Goal: Task Accomplishment & Management: Complete application form

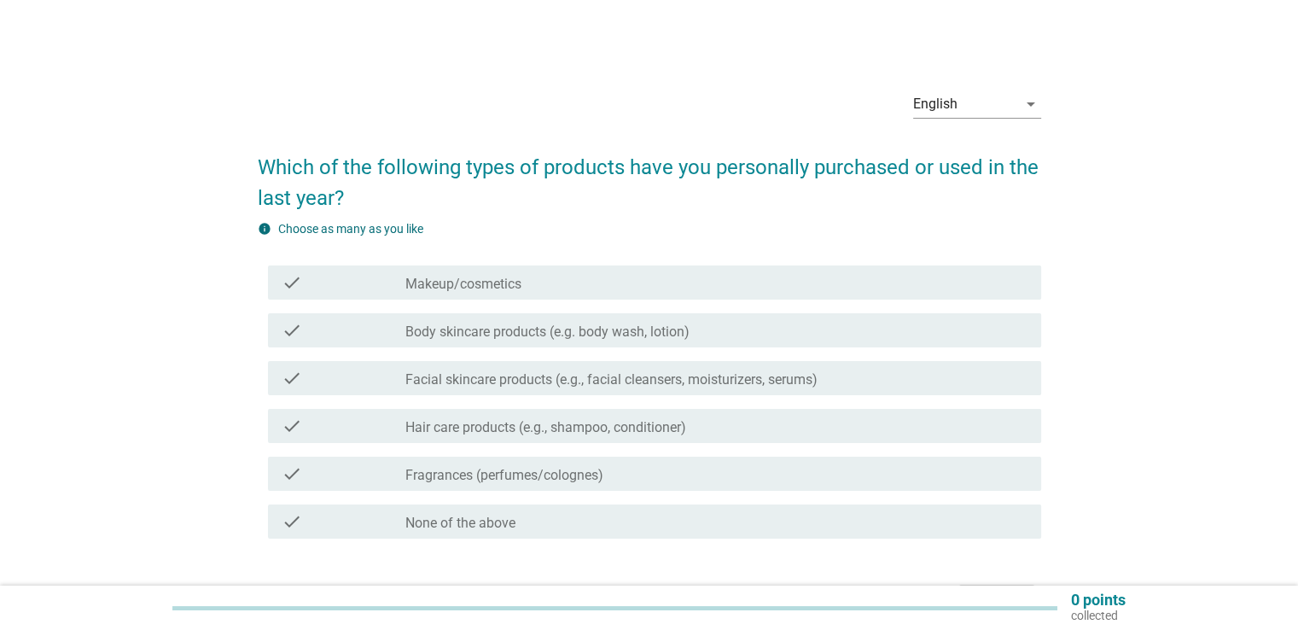
click at [294, 286] on icon "check" at bounding box center [292, 282] width 20 height 20
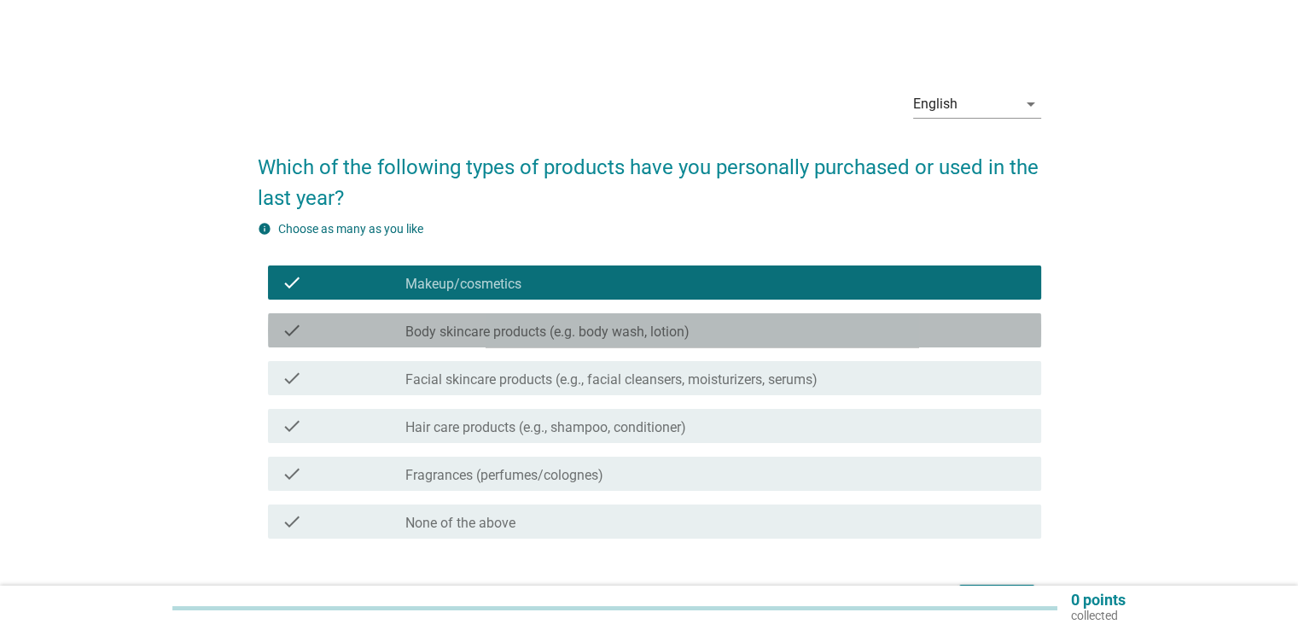
click at [287, 328] on icon "check" at bounding box center [292, 330] width 20 height 20
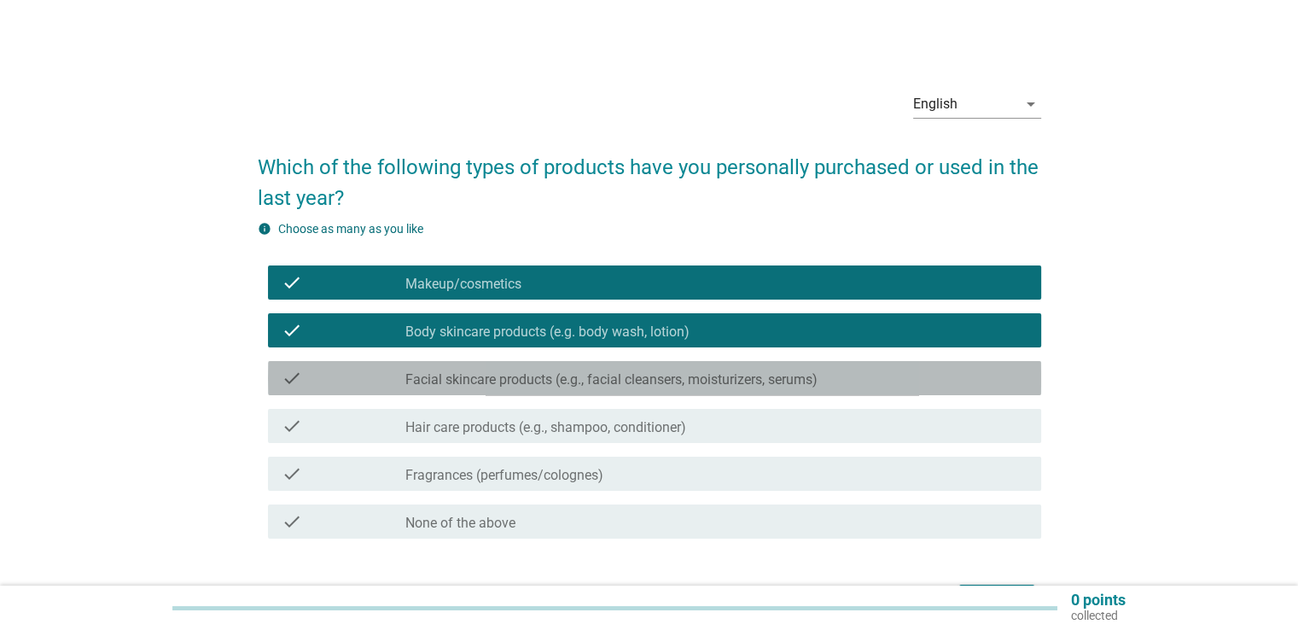
click at [286, 370] on icon "check" at bounding box center [292, 378] width 20 height 20
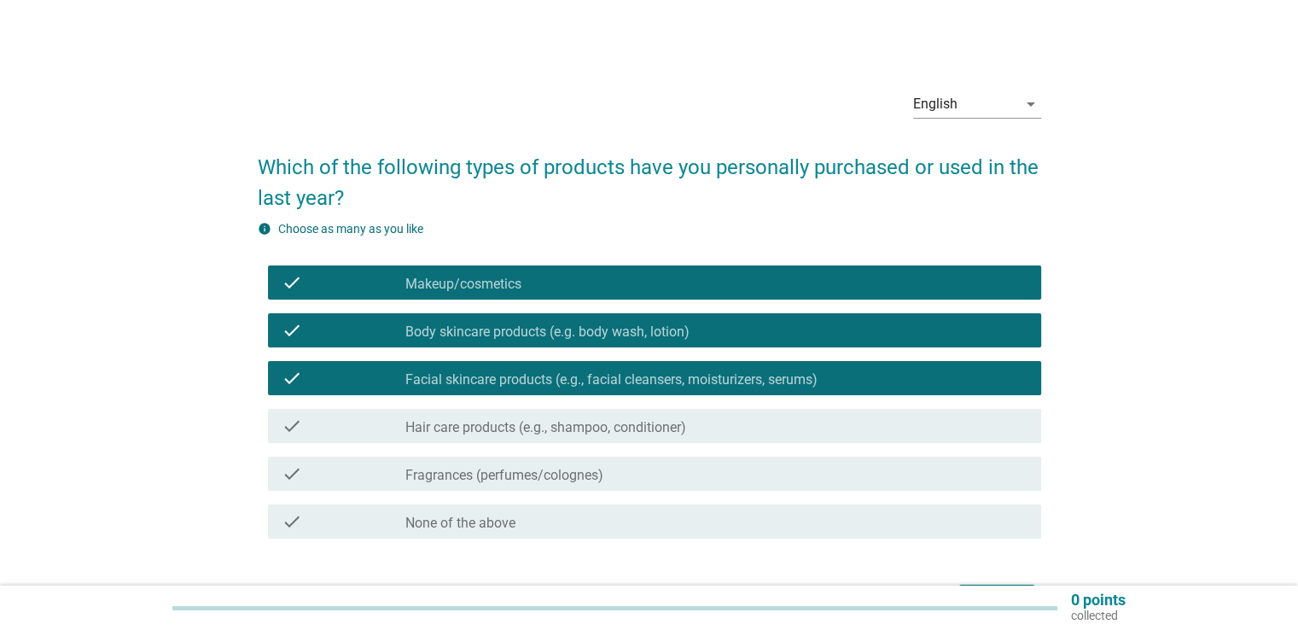
click at [290, 424] on icon "check" at bounding box center [292, 426] width 20 height 20
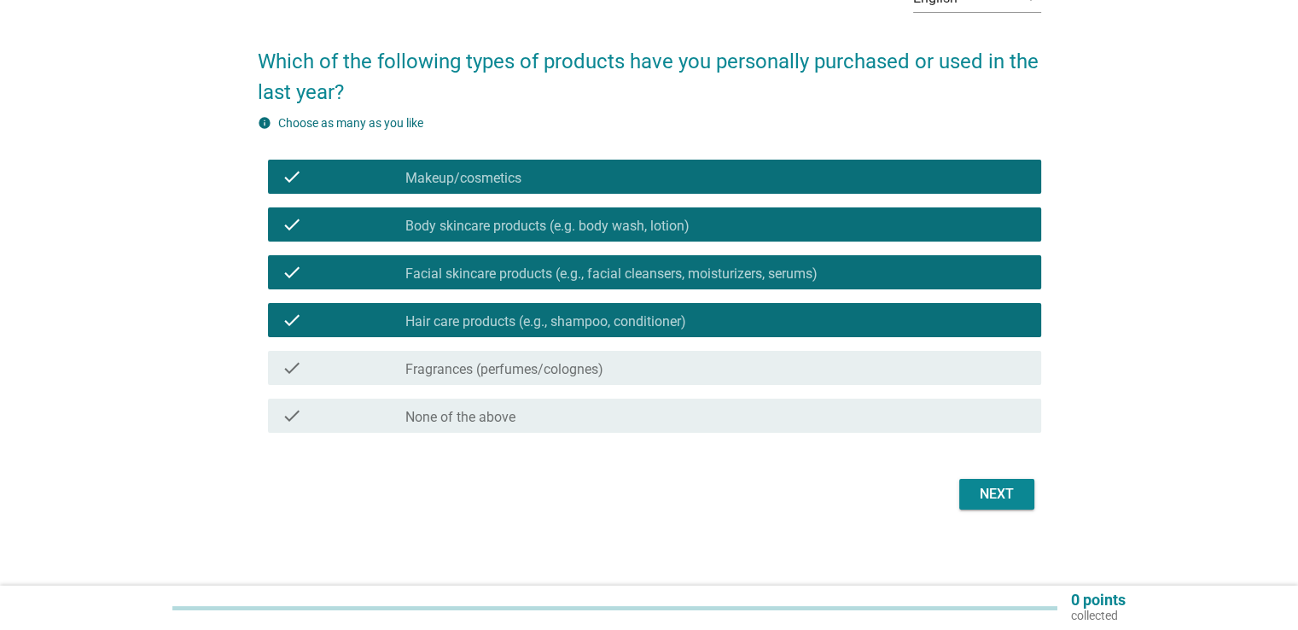
scroll to position [112, 0]
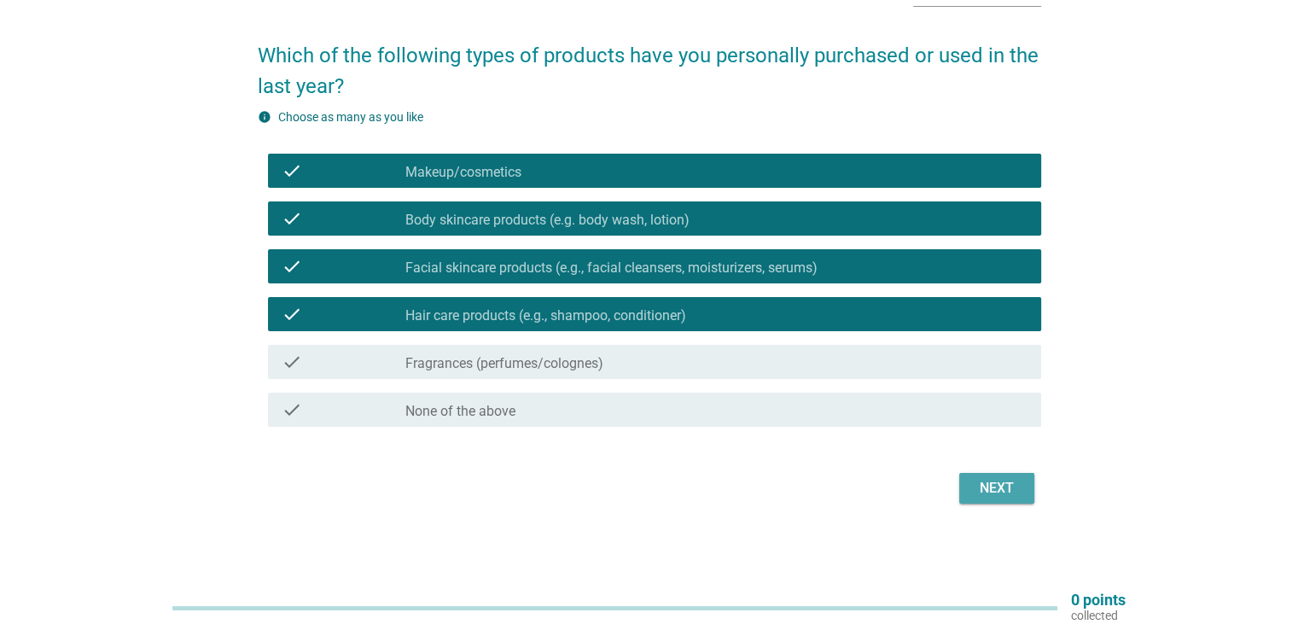
click at [992, 495] on div "Next" at bounding box center [997, 488] width 48 height 20
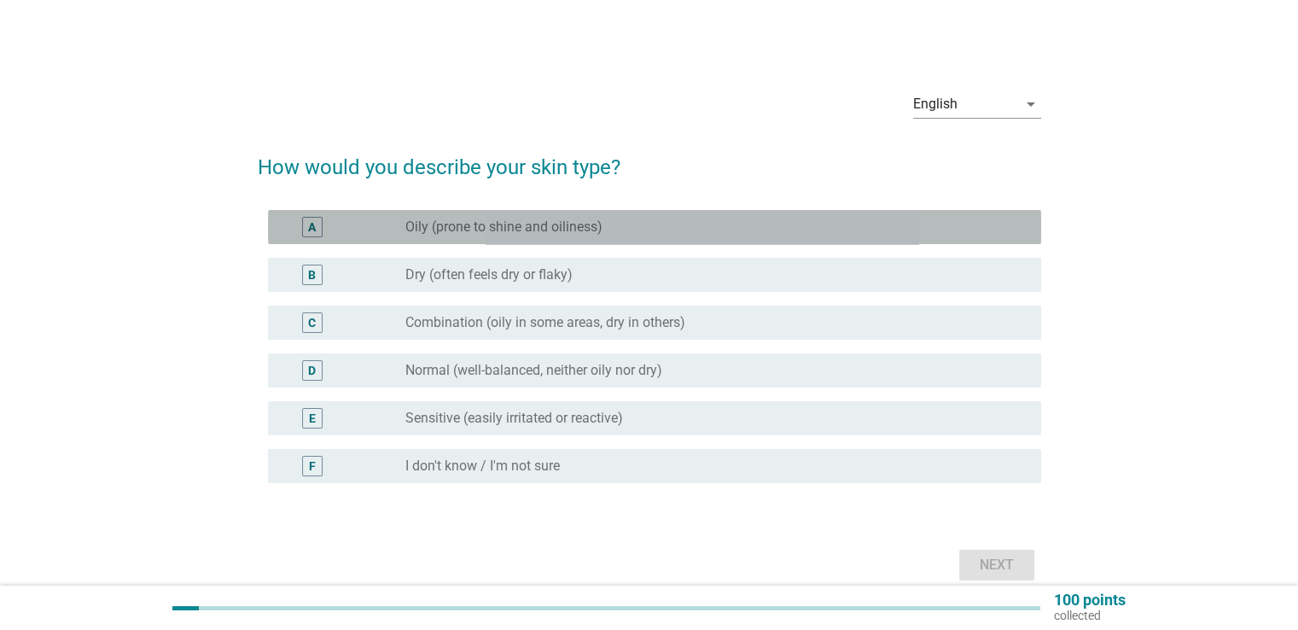
click at [308, 231] on div "A" at bounding box center [312, 228] width 8 height 18
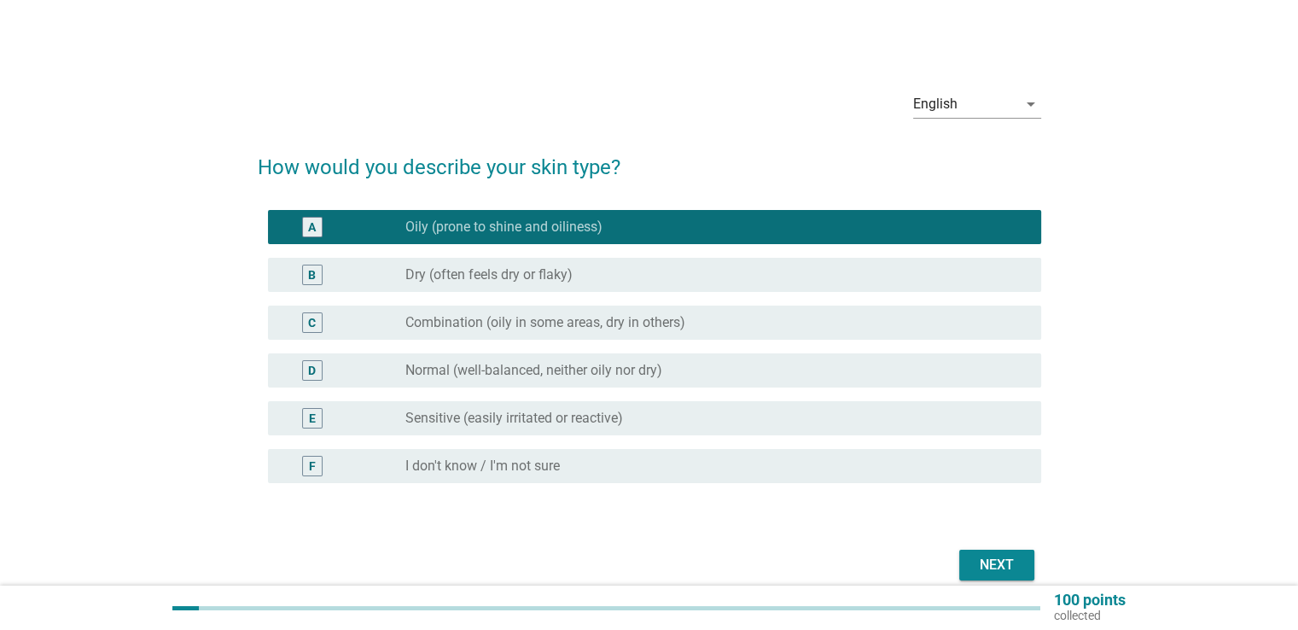
click at [313, 274] on div "B" at bounding box center [312, 275] width 8 height 18
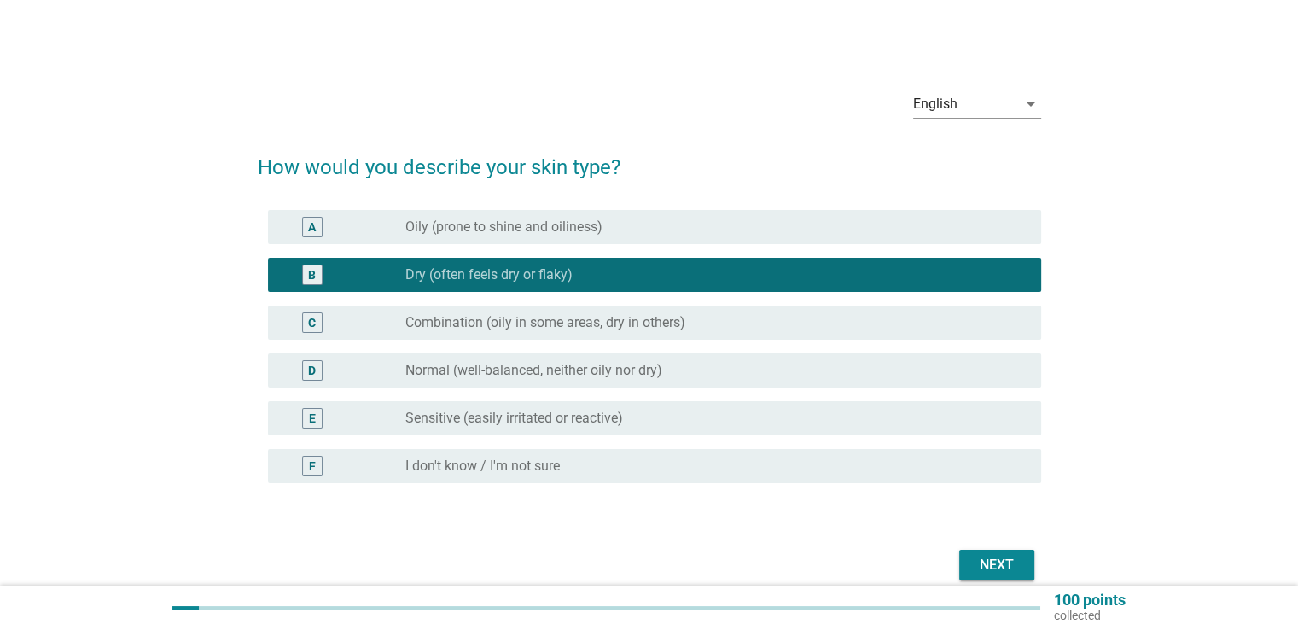
click at [315, 275] on div "B" at bounding box center [312, 275] width 8 height 18
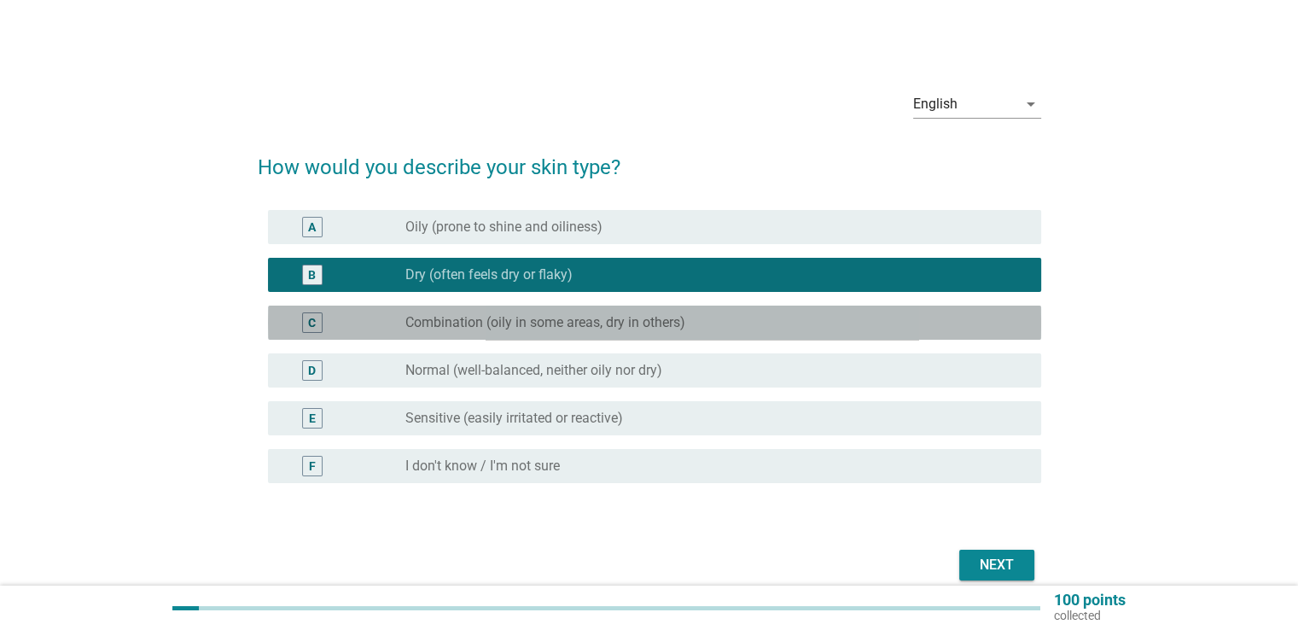
click at [305, 325] on div "C" at bounding box center [312, 322] width 20 height 20
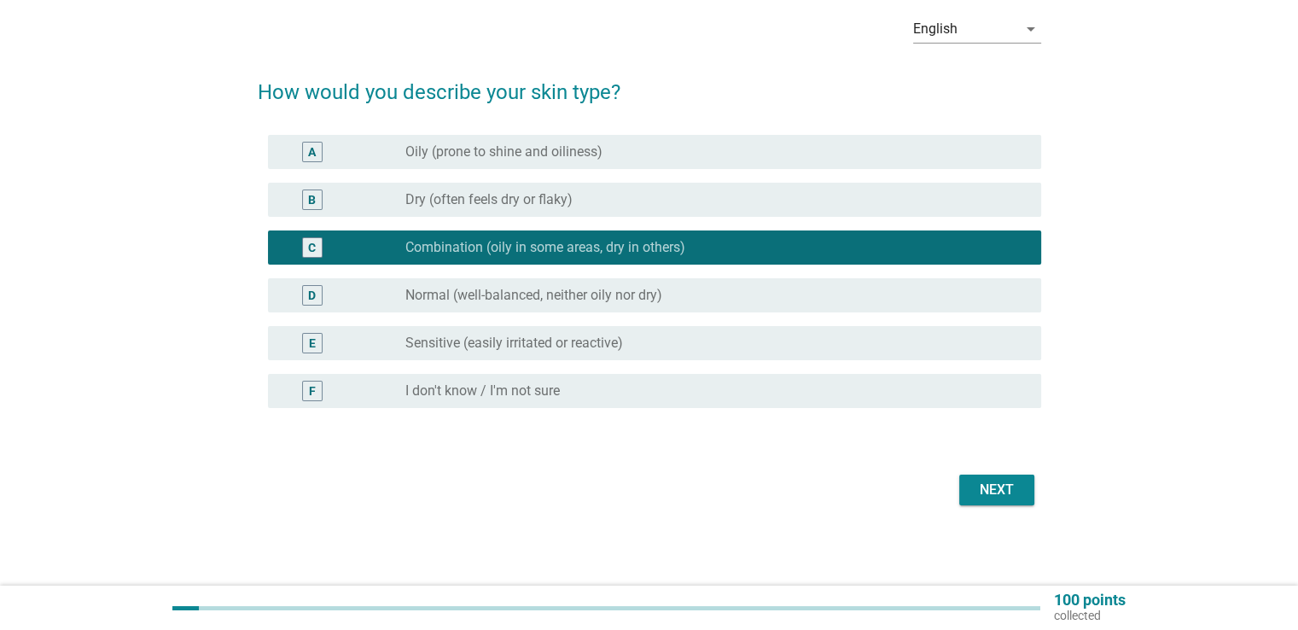
scroll to position [77, 0]
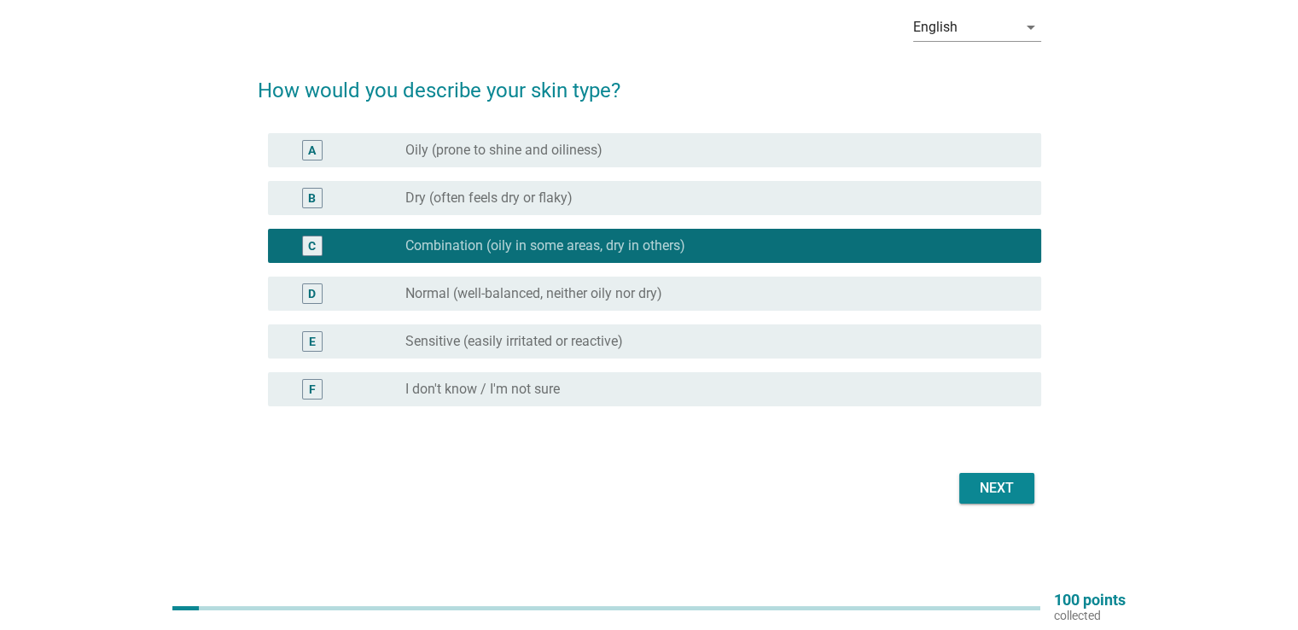
click at [312, 343] on div "E" at bounding box center [312, 342] width 7 height 18
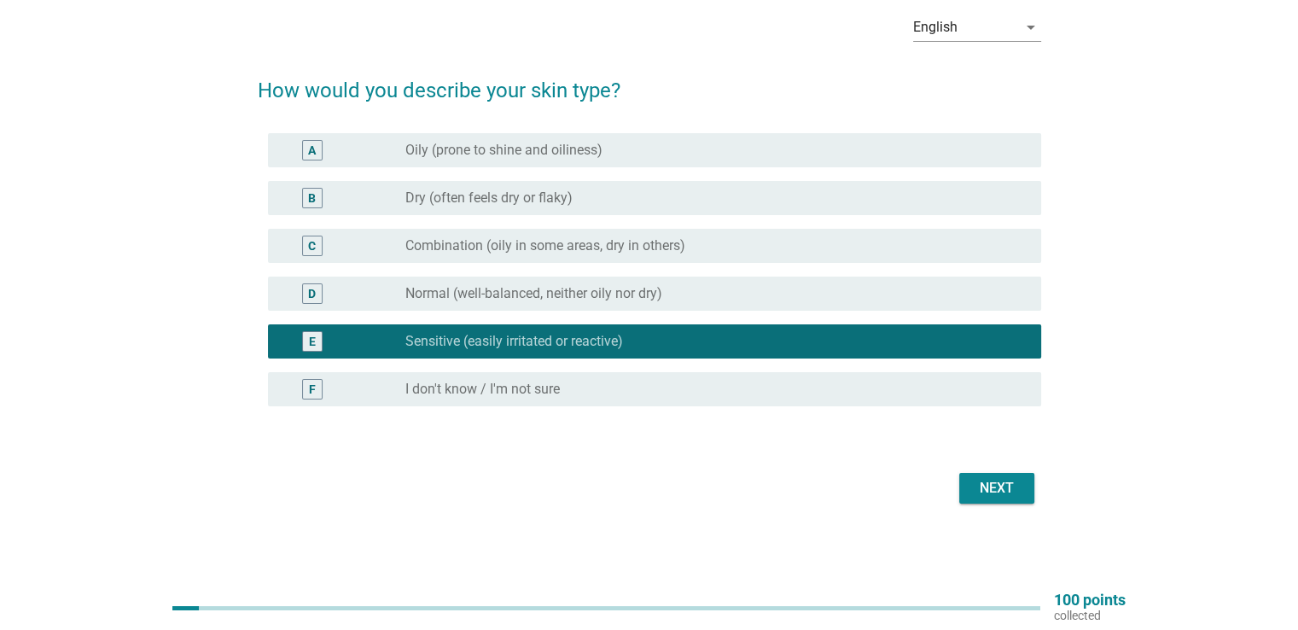
click at [1023, 492] on button "Next" at bounding box center [996, 488] width 75 height 31
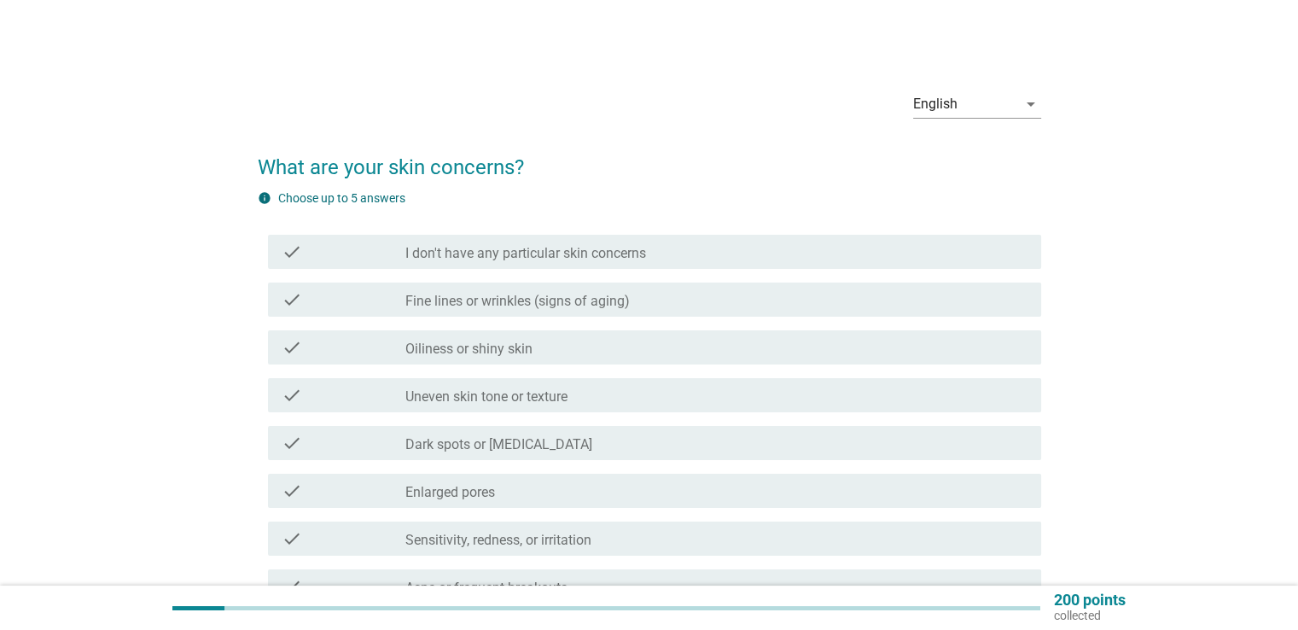
click at [287, 349] on icon "check" at bounding box center [292, 347] width 20 height 20
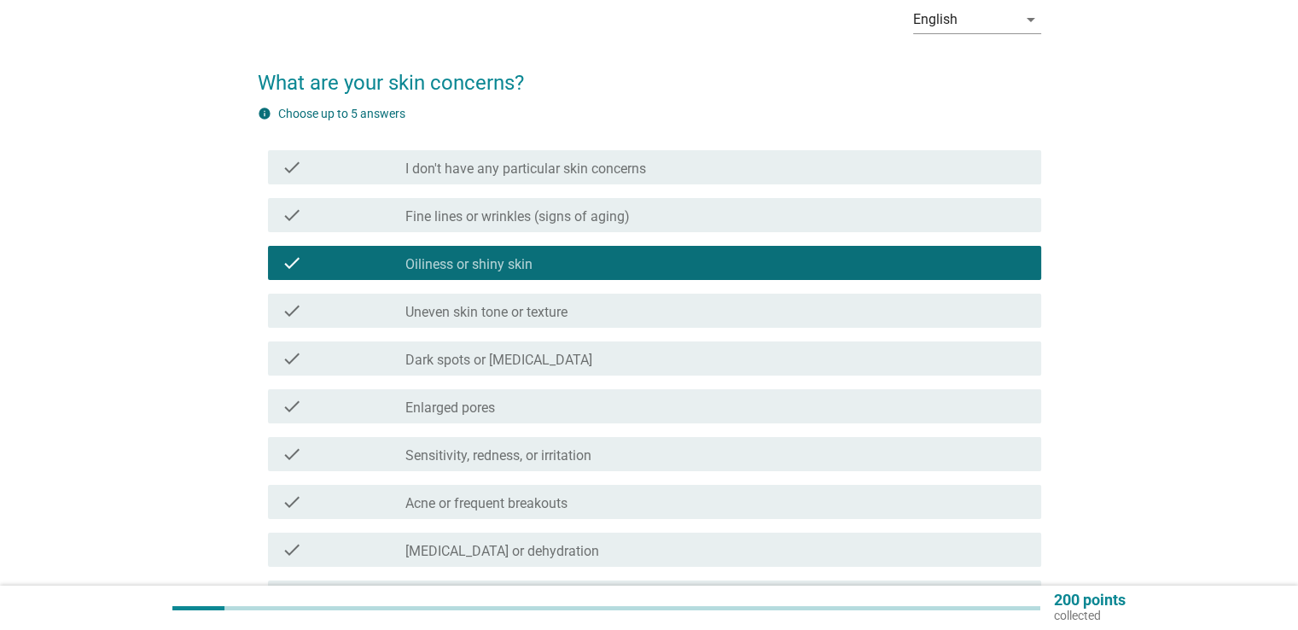
scroll to position [85, 0]
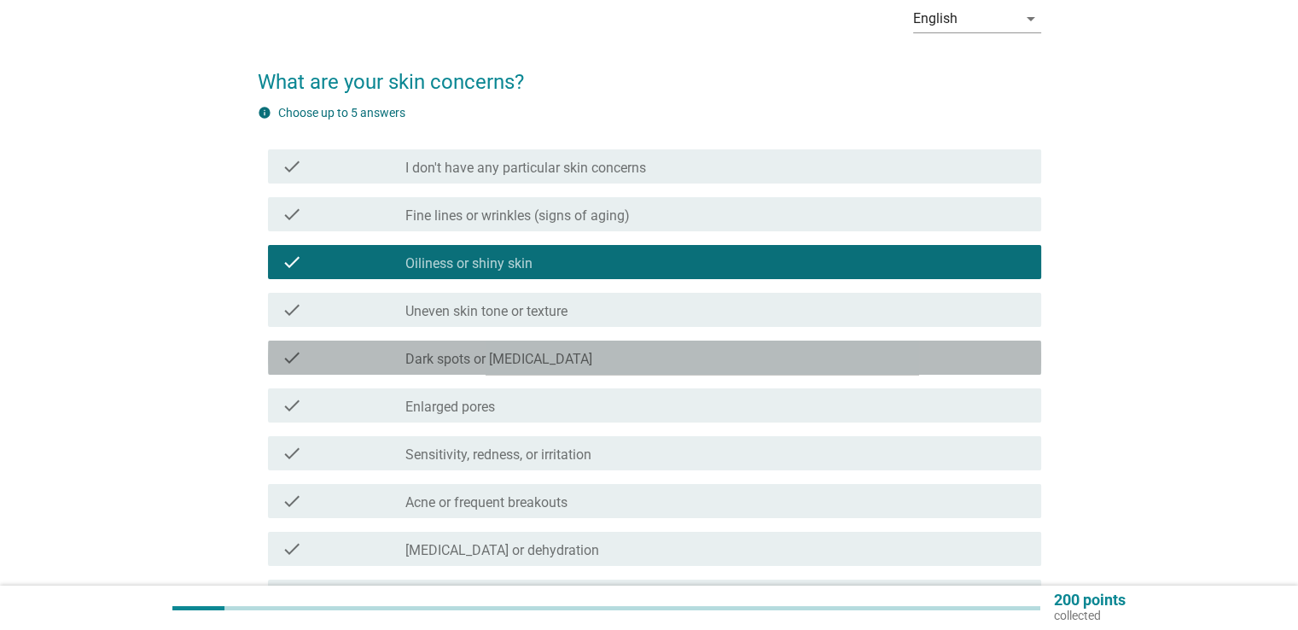
click at [287, 353] on icon "check" at bounding box center [292, 357] width 20 height 20
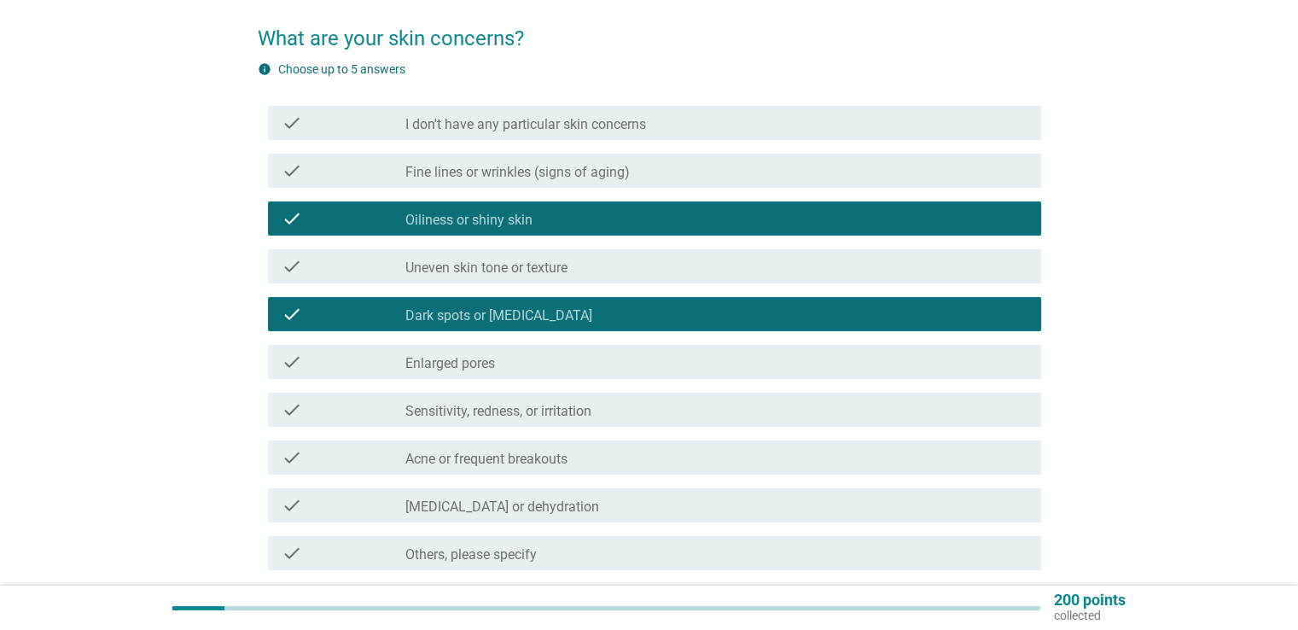
scroll to position [171, 0]
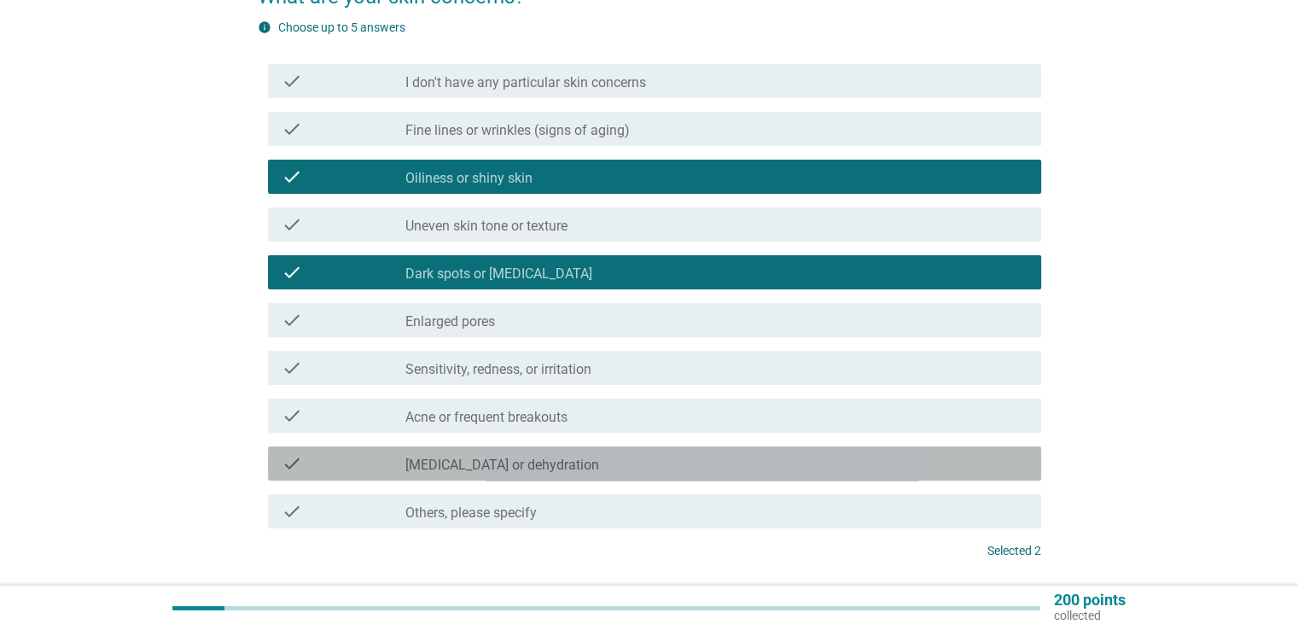
click at [292, 465] on icon "check" at bounding box center [292, 463] width 20 height 20
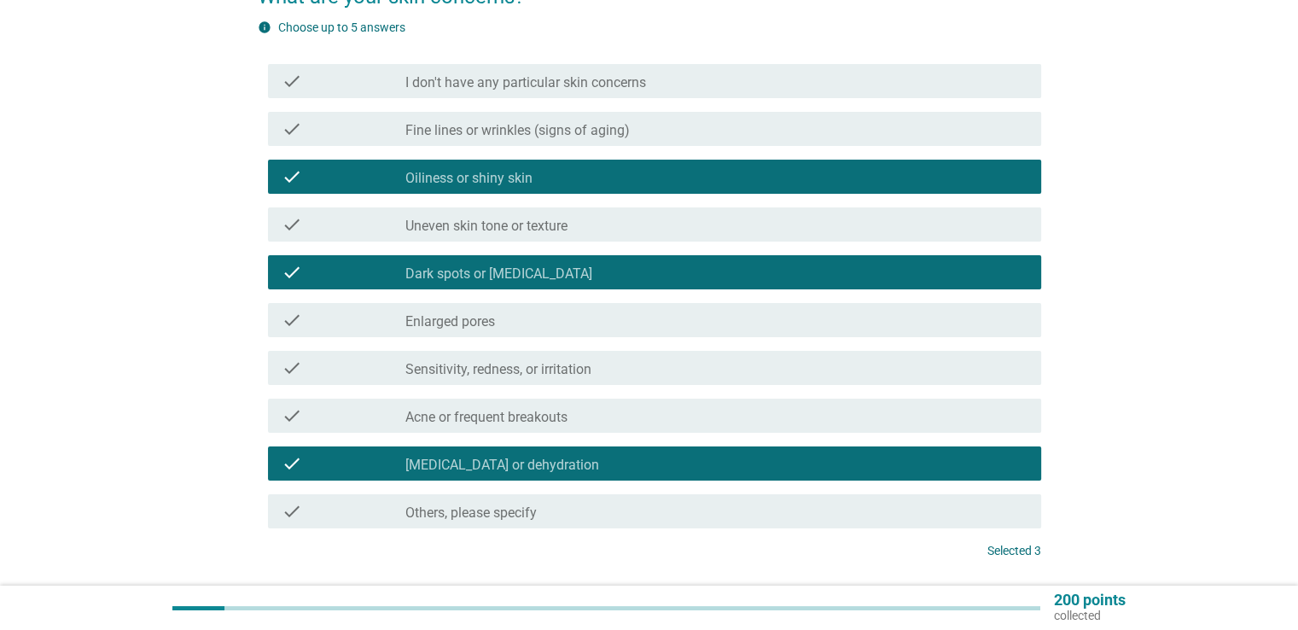
click at [287, 370] on icon "check" at bounding box center [292, 368] width 20 height 20
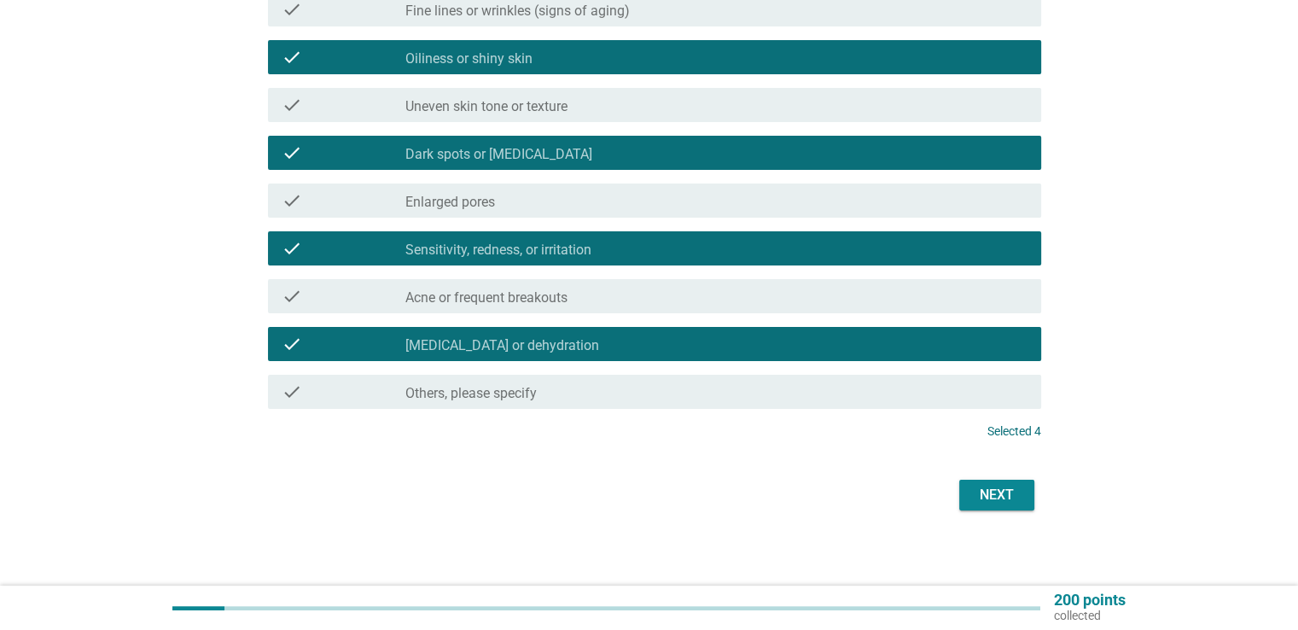
scroll to position [297, 0]
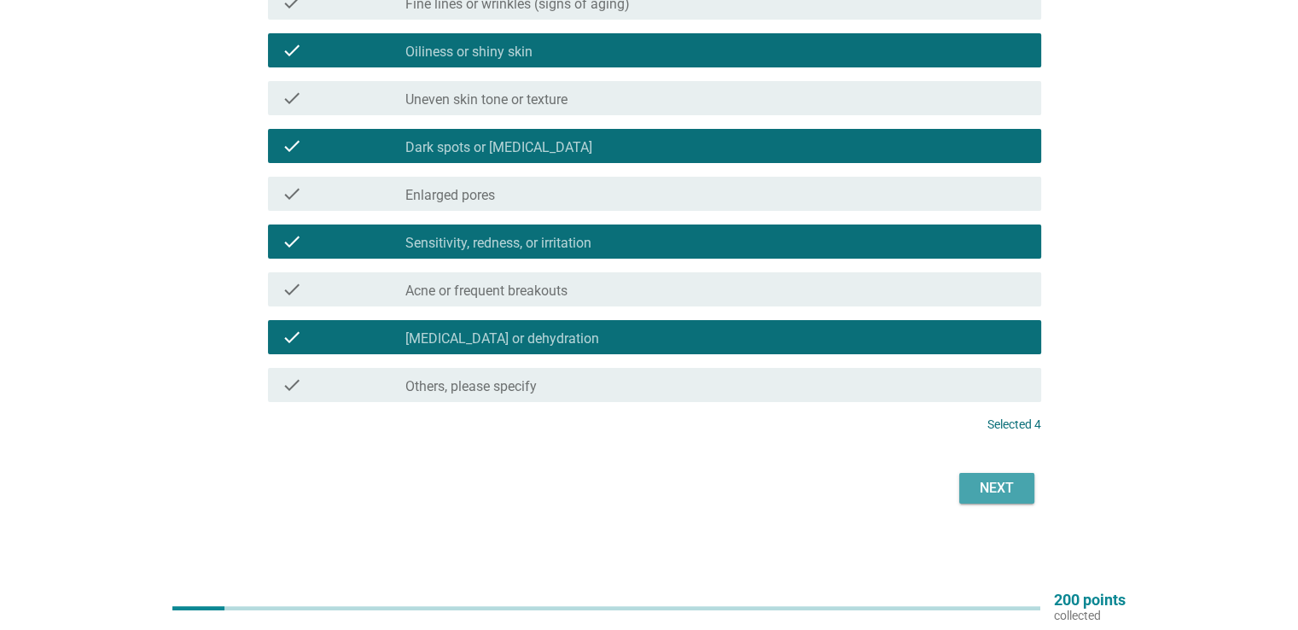
click at [970, 482] on button "Next" at bounding box center [996, 488] width 75 height 31
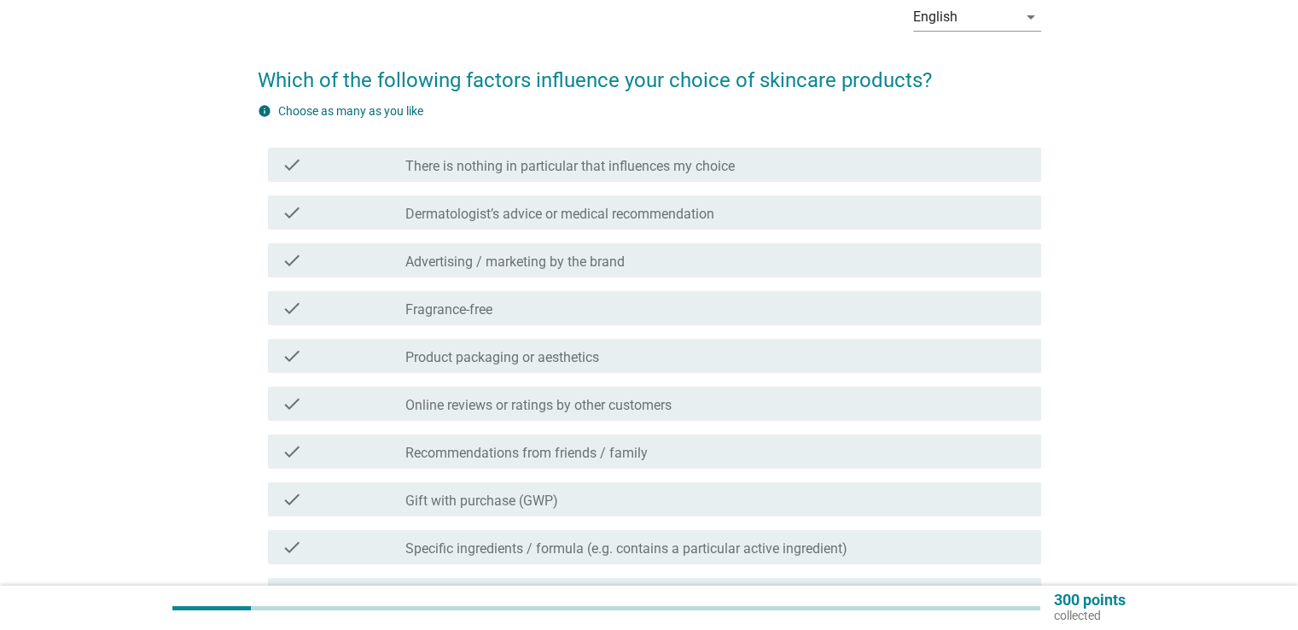
scroll to position [85, 0]
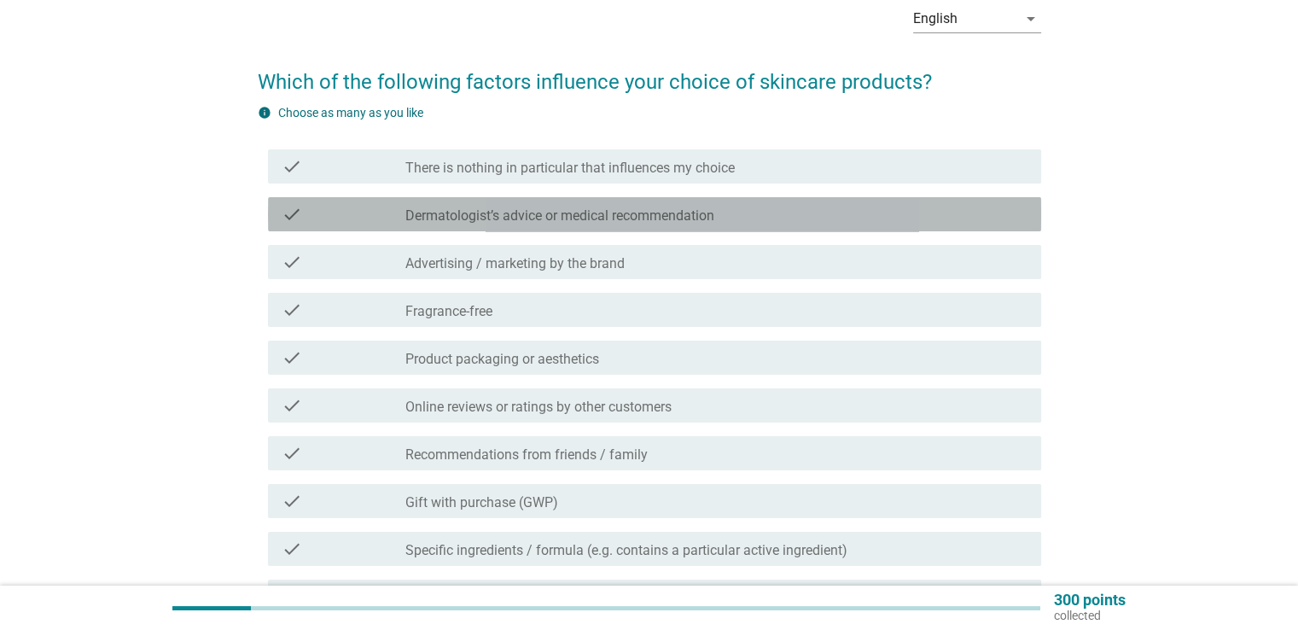
click at [321, 222] on div "check" at bounding box center [344, 214] width 125 height 20
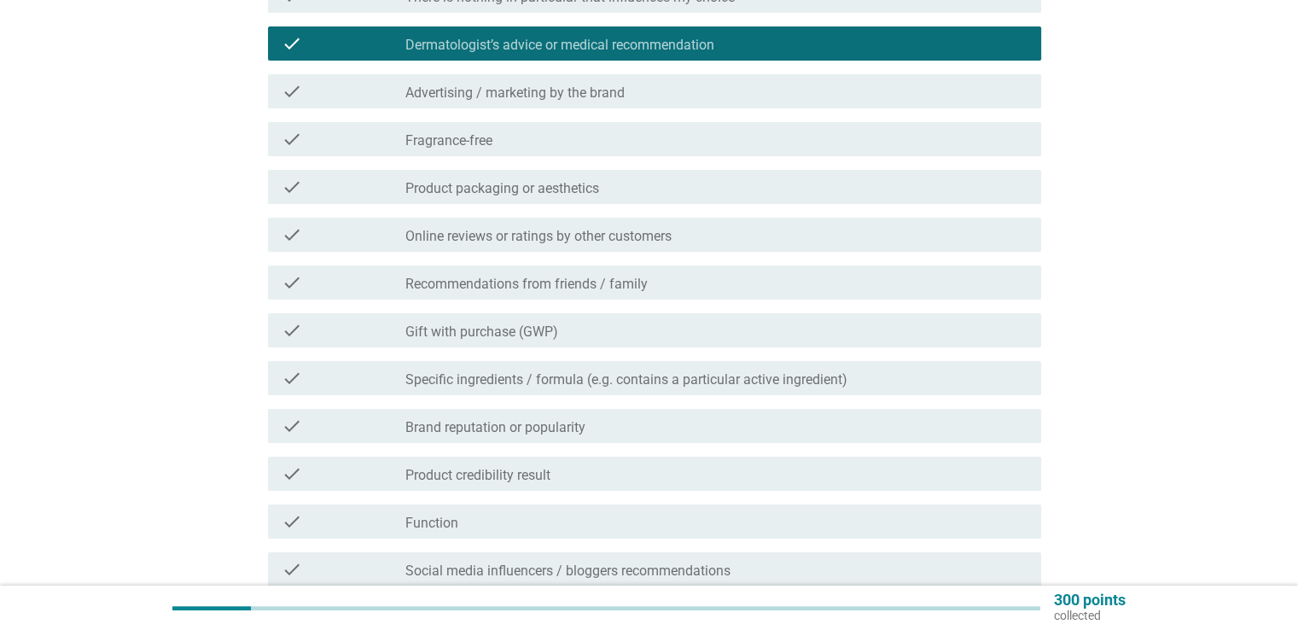
scroll to position [256, 0]
click at [292, 474] on icon "check" at bounding box center [292, 473] width 20 height 20
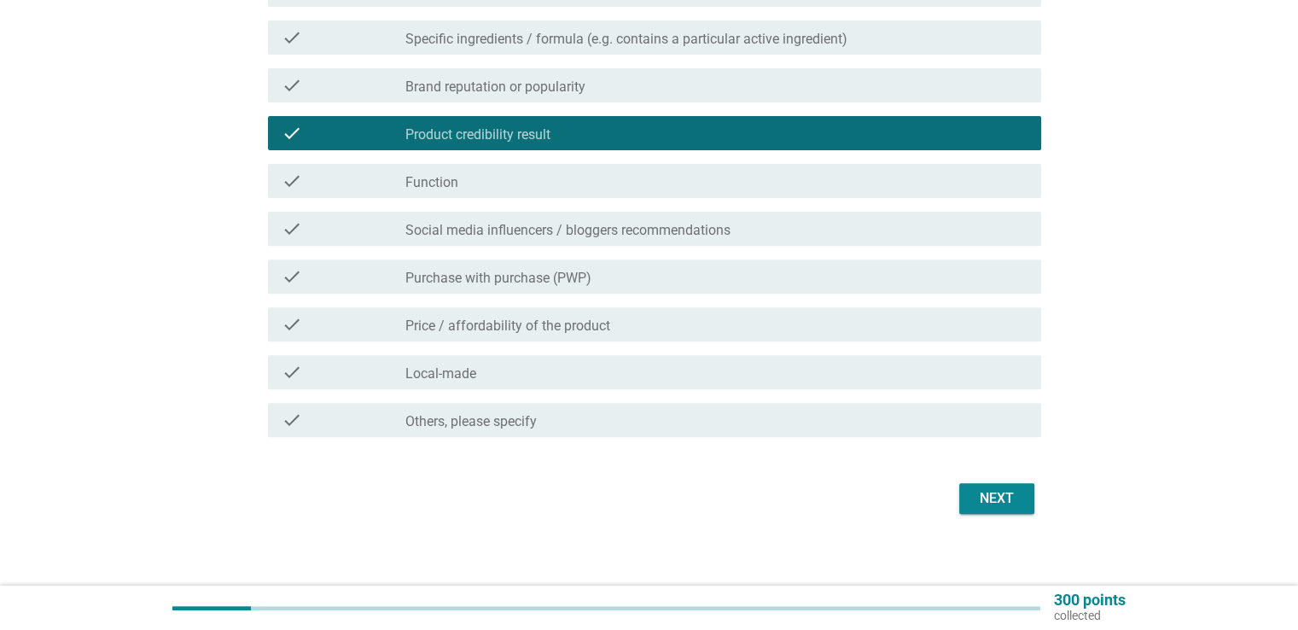
scroll to position [607, 0]
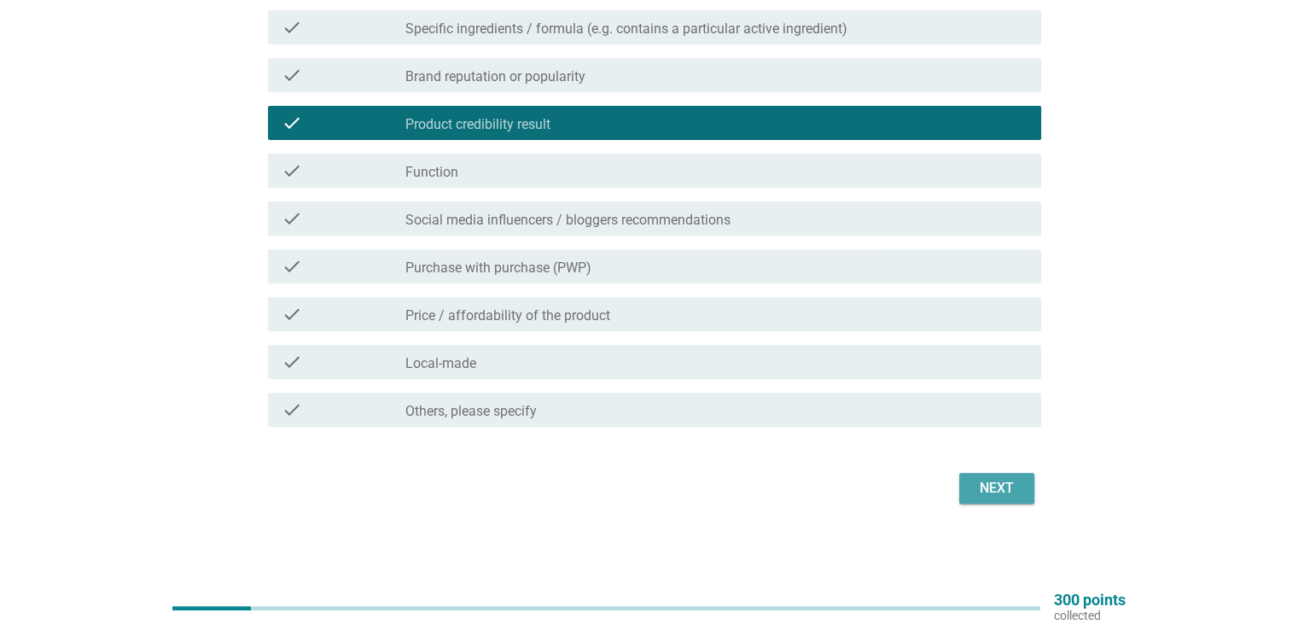
click at [1021, 489] on button "Next" at bounding box center [996, 488] width 75 height 31
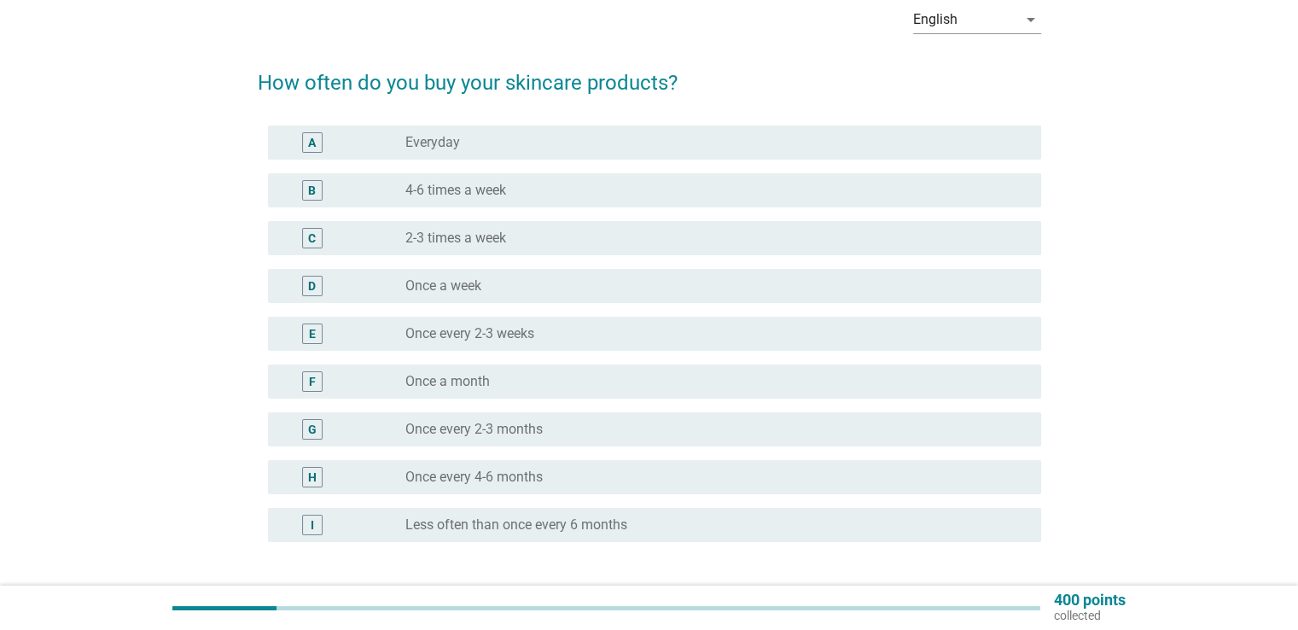
scroll to position [85, 0]
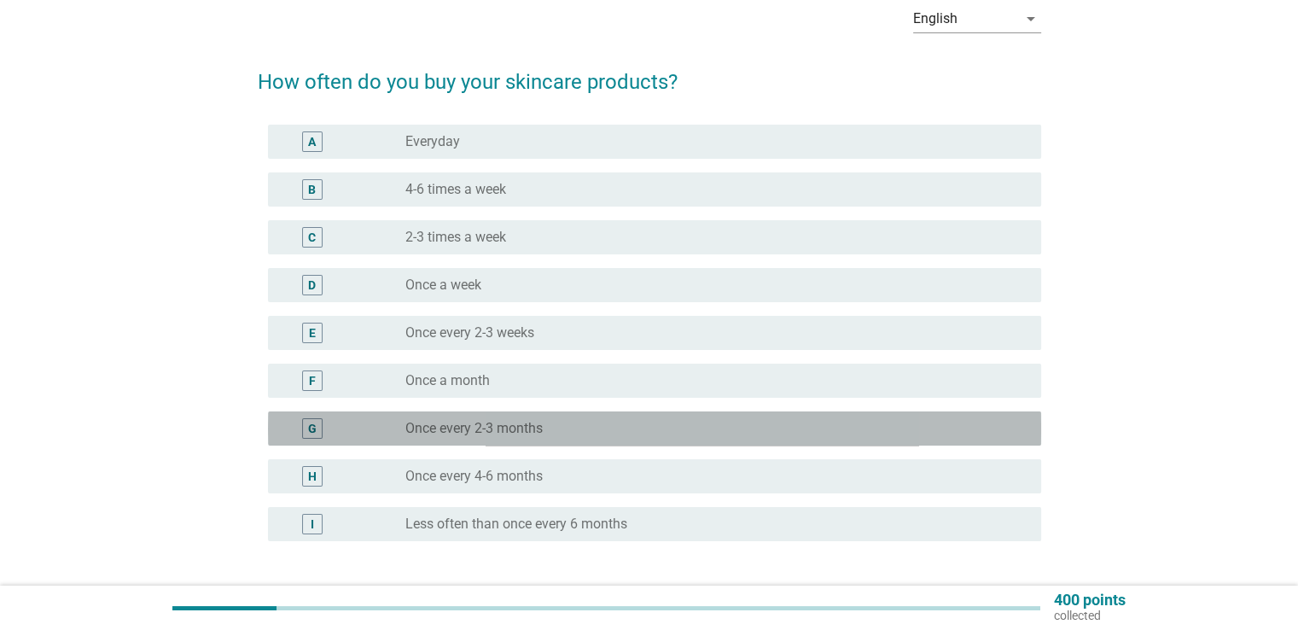
click at [312, 423] on div "G" at bounding box center [312, 429] width 9 height 18
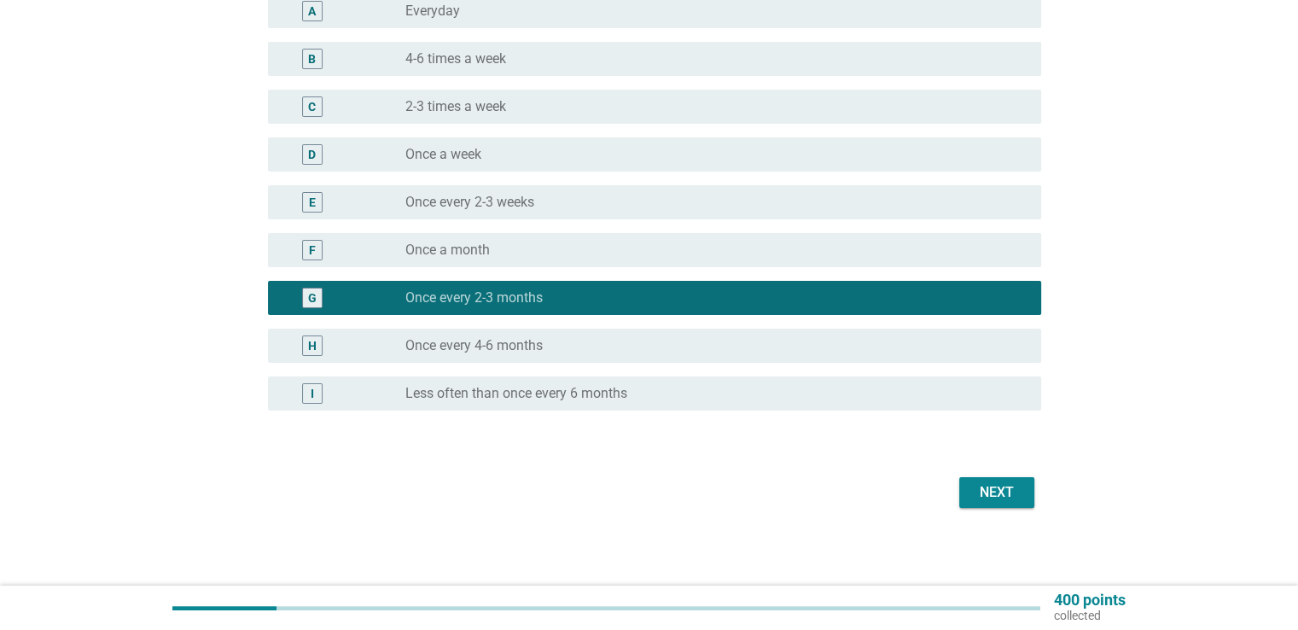
scroll to position [220, 0]
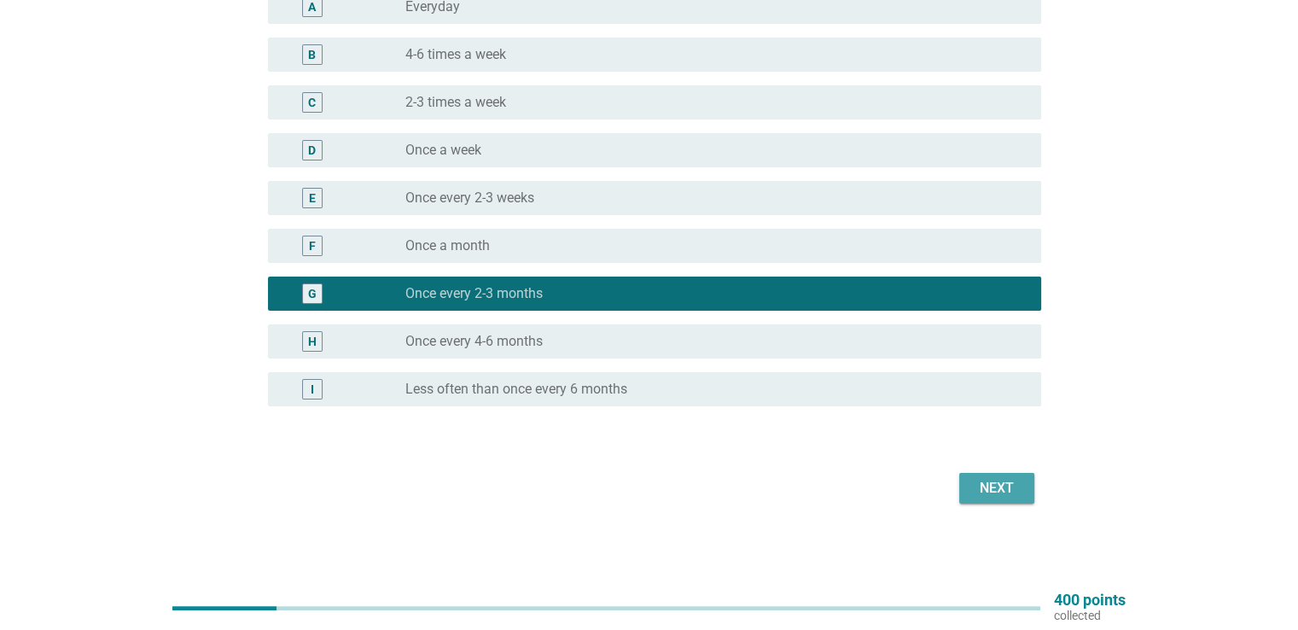
click at [1004, 493] on div "Next" at bounding box center [997, 488] width 48 height 20
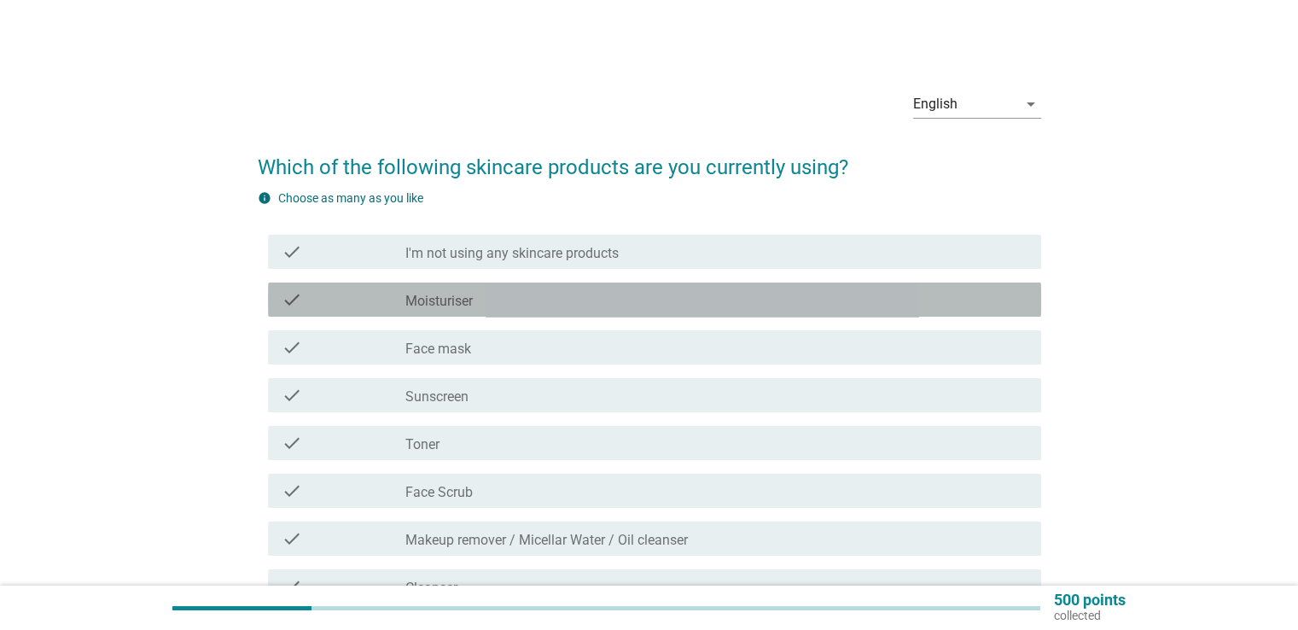
click at [299, 294] on icon "check" at bounding box center [292, 299] width 20 height 20
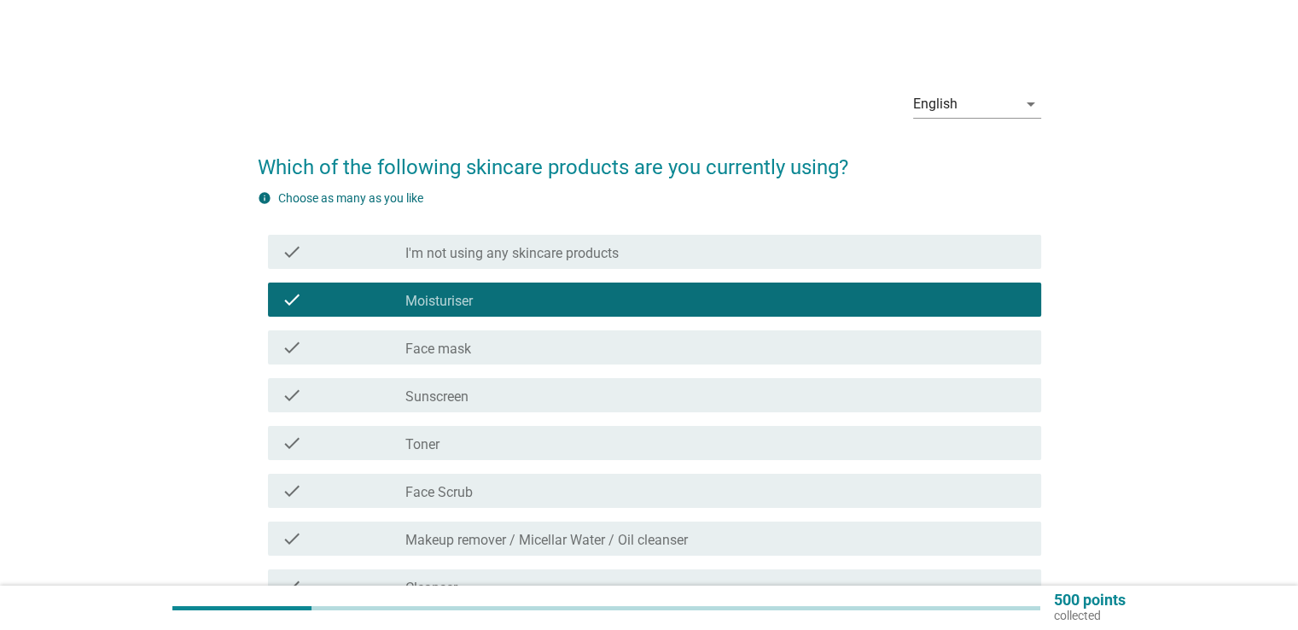
click at [297, 400] on icon "check" at bounding box center [292, 395] width 20 height 20
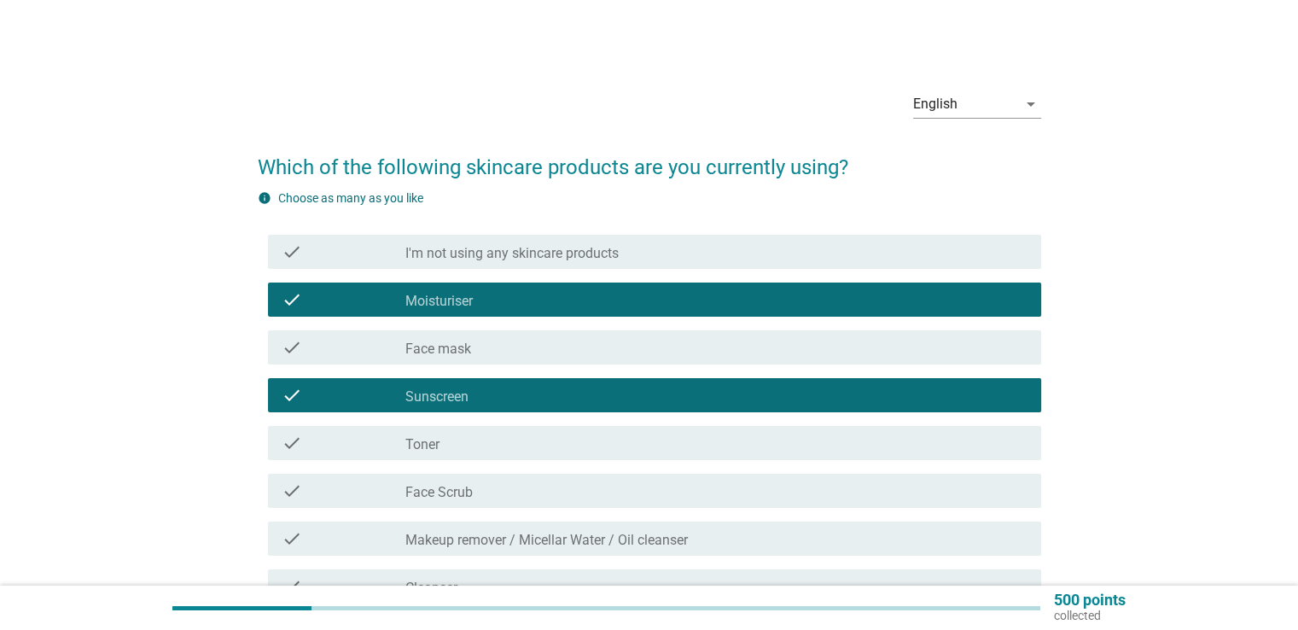
click at [297, 438] on icon "check" at bounding box center [292, 443] width 20 height 20
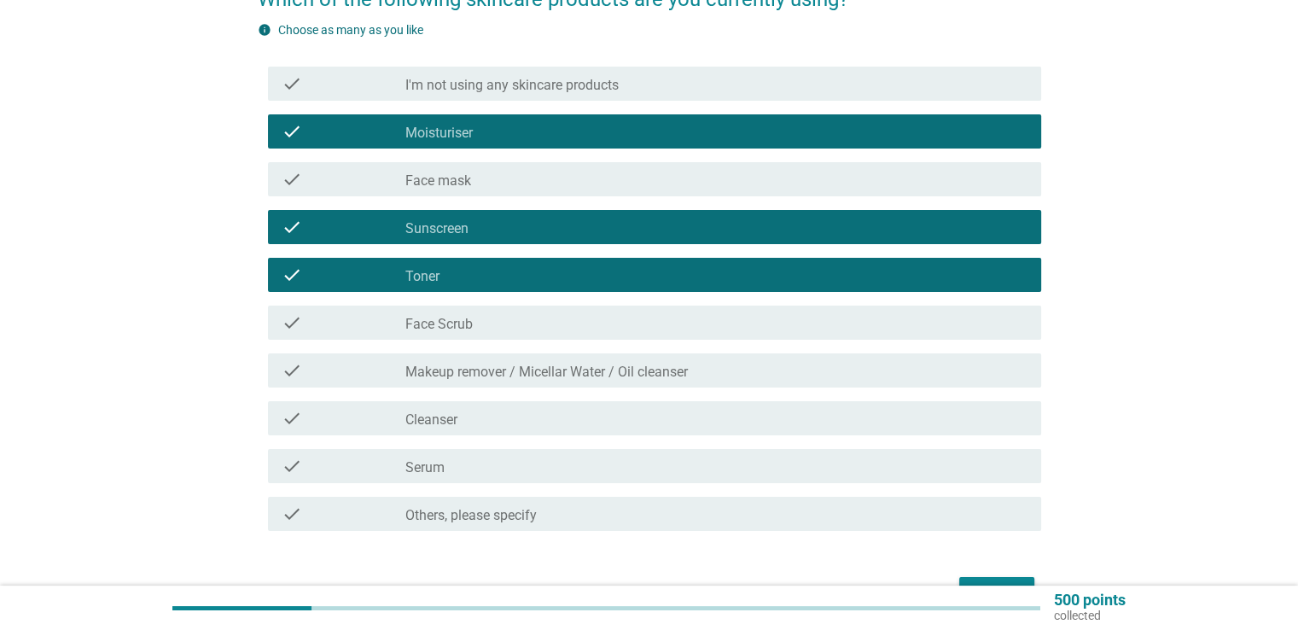
scroll to position [171, 0]
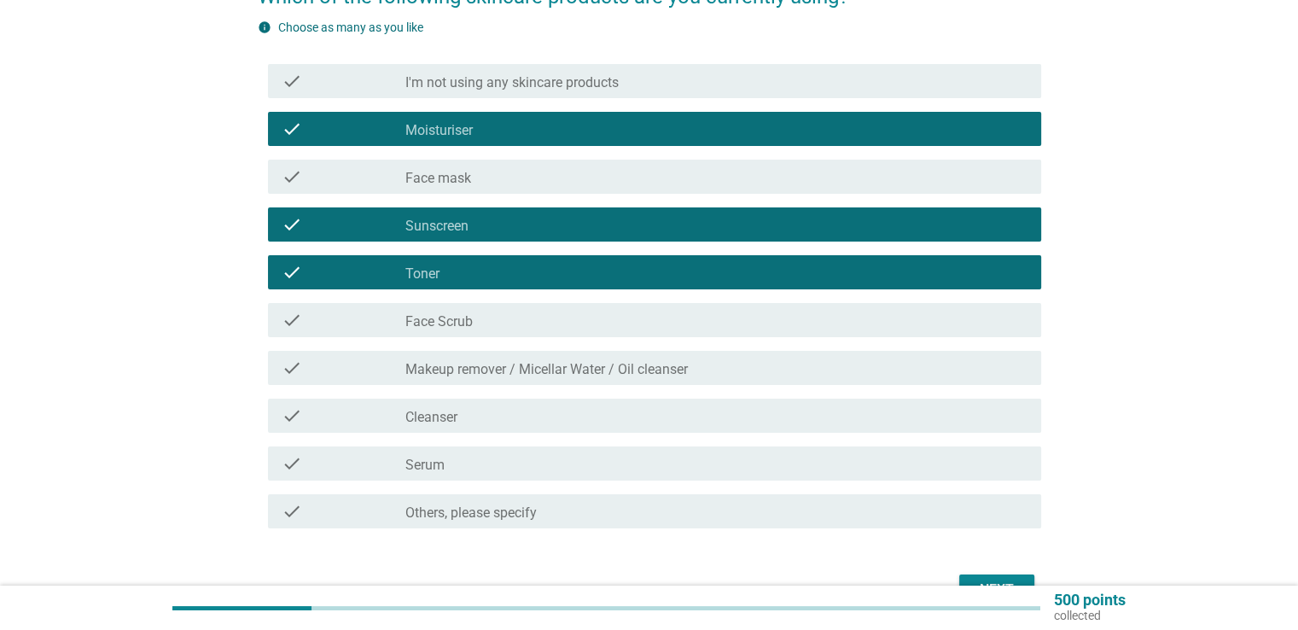
click at [286, 417] on icon "check" at bounding box center [292, 415] width 20 height 20
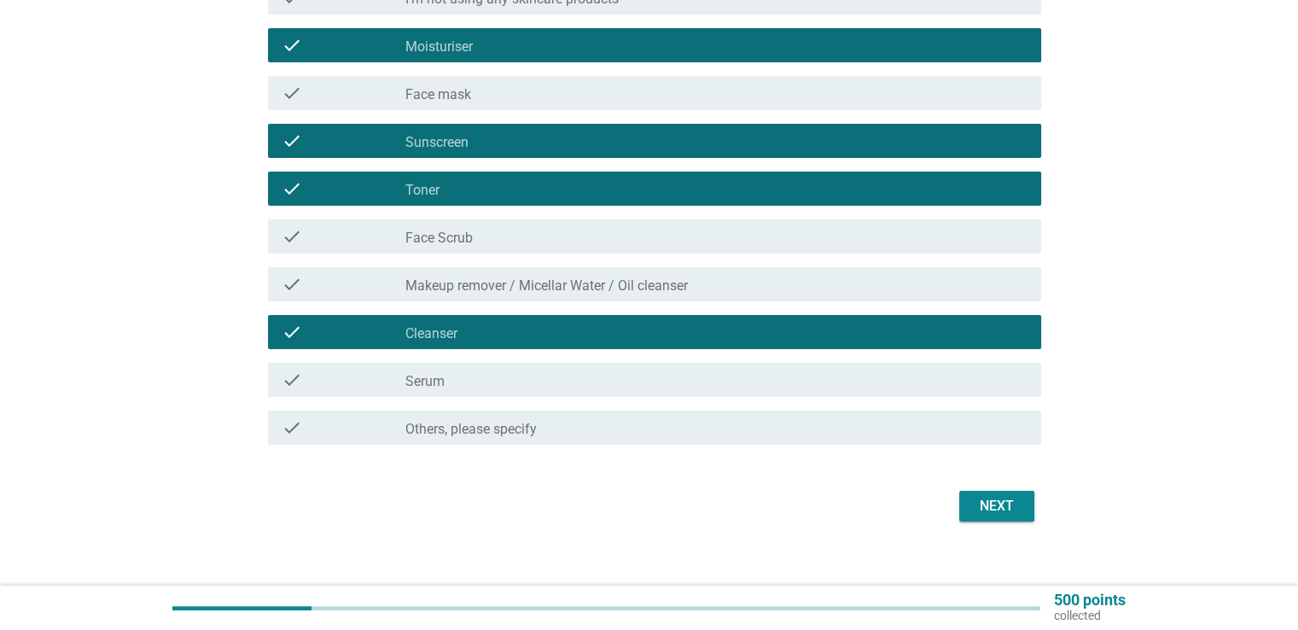
scroll to position [256, 0]
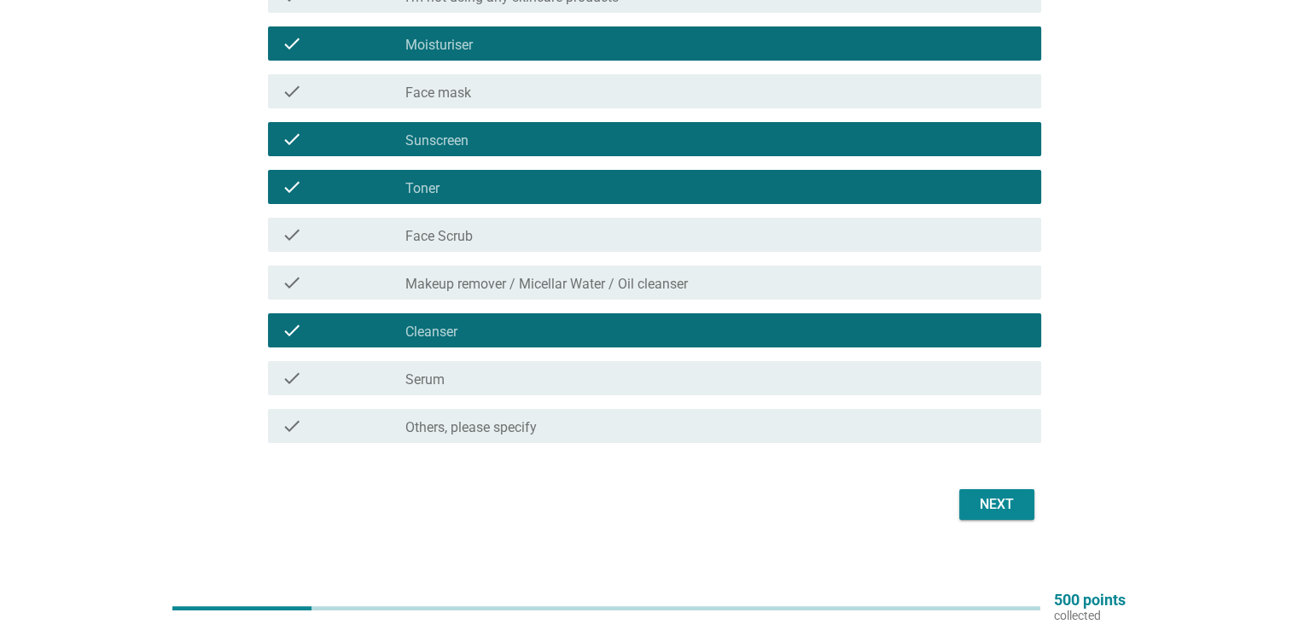
click at [996, 496] on div "Next" at bounding box center [997, 504] width 48 height 20
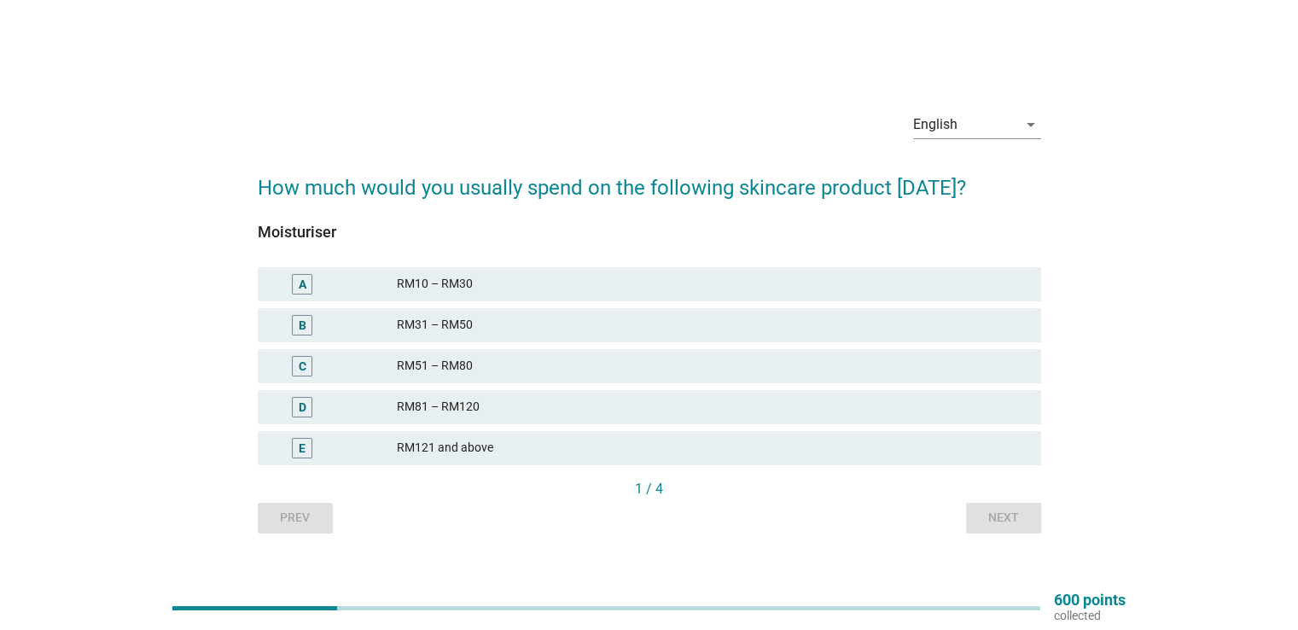
click at [308, 443] on div "E" at bounding box center [302, 448] width 20 height 20
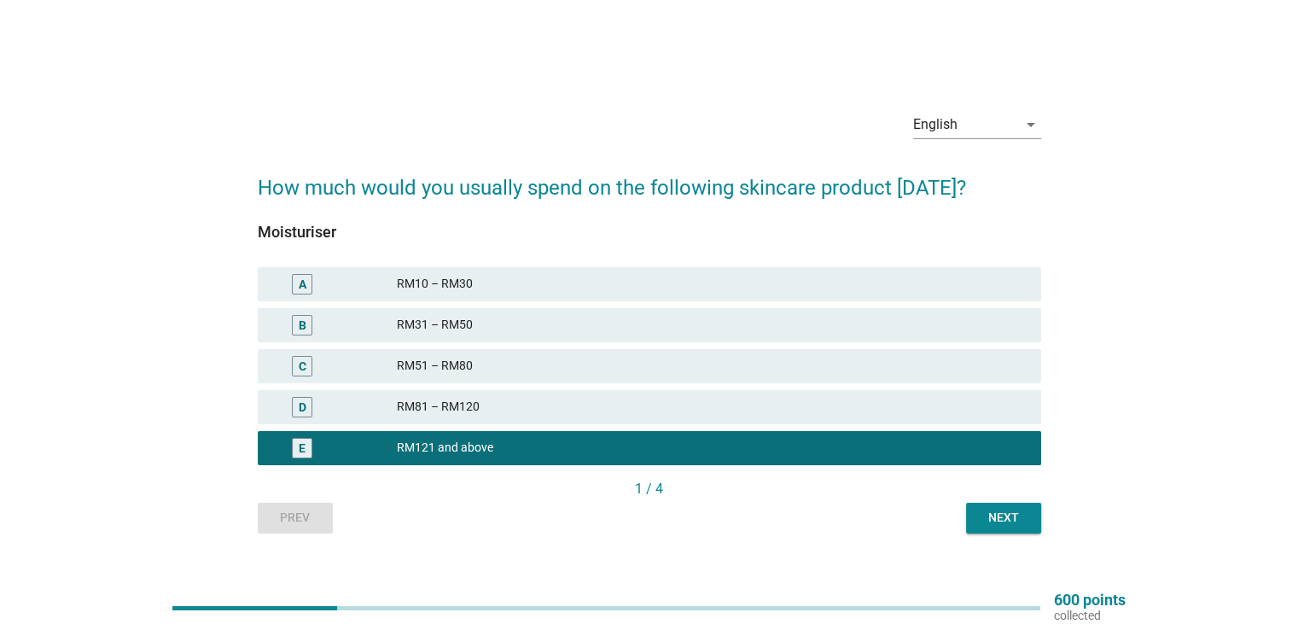
click at [986, 516] on div "Next" at bounding box center [1004, 518] width 48 height 18
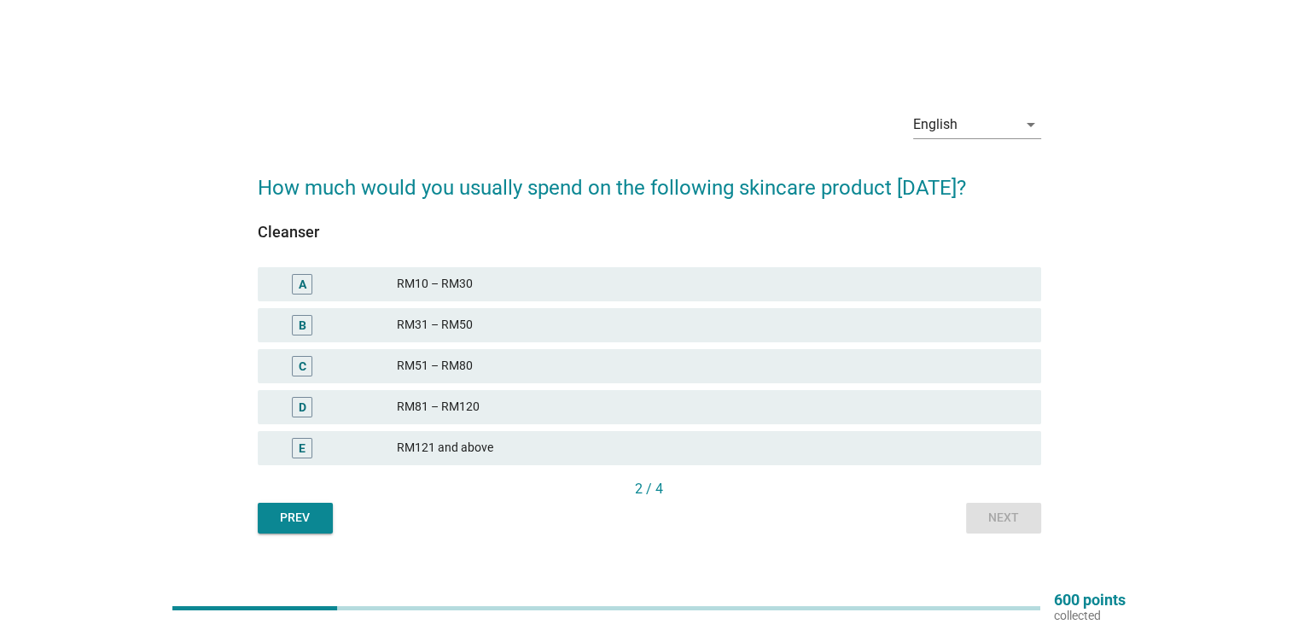
click at [314, 537] on div "English arrow_drop_down How much would you usually spend on the following skinc…" at bounding box center [649, 315] width 811 height 463
click at [312, 533] on div "English arrow_drop_down How much would you usually spend on the following skinc…" at bounding box center [649, 315] width 811 height 463
click at [312, 527] on button "Prev" at bounding box center [295, 518] width 75 height 31
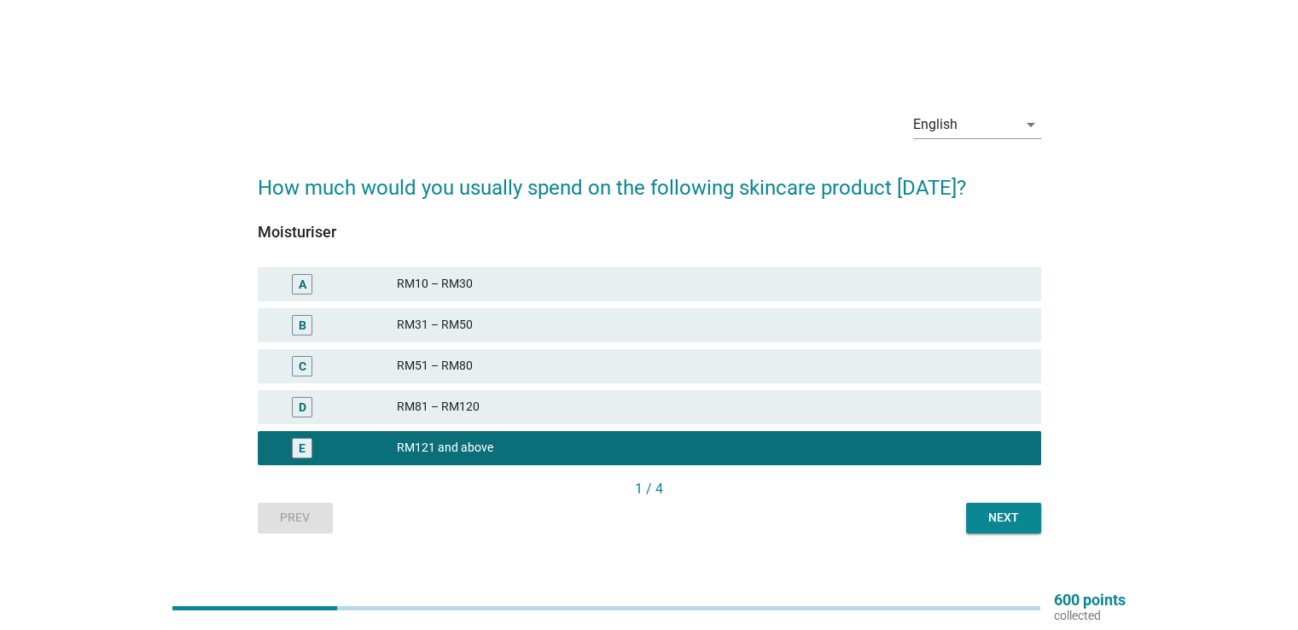
click at [1001, 526] on div "Next" at bounding box center [1004, 518] width 48 height 18
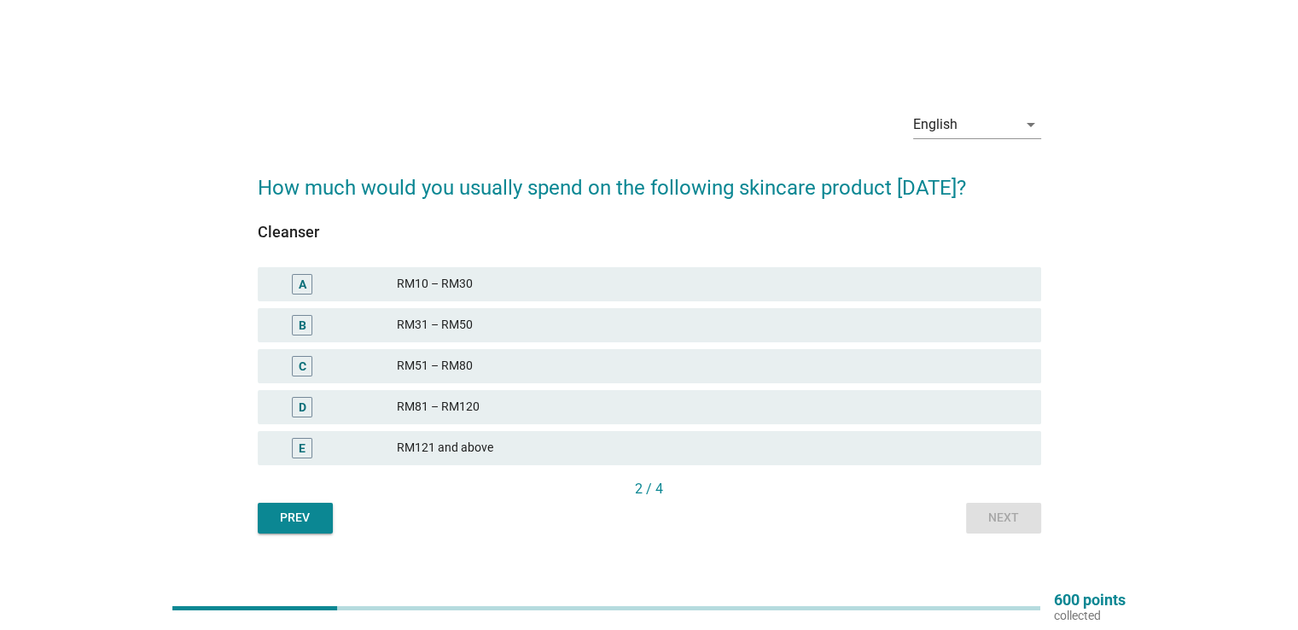
click at [318, 517] on div "Prev" at bounding box center [295, 518] width 48 height 18
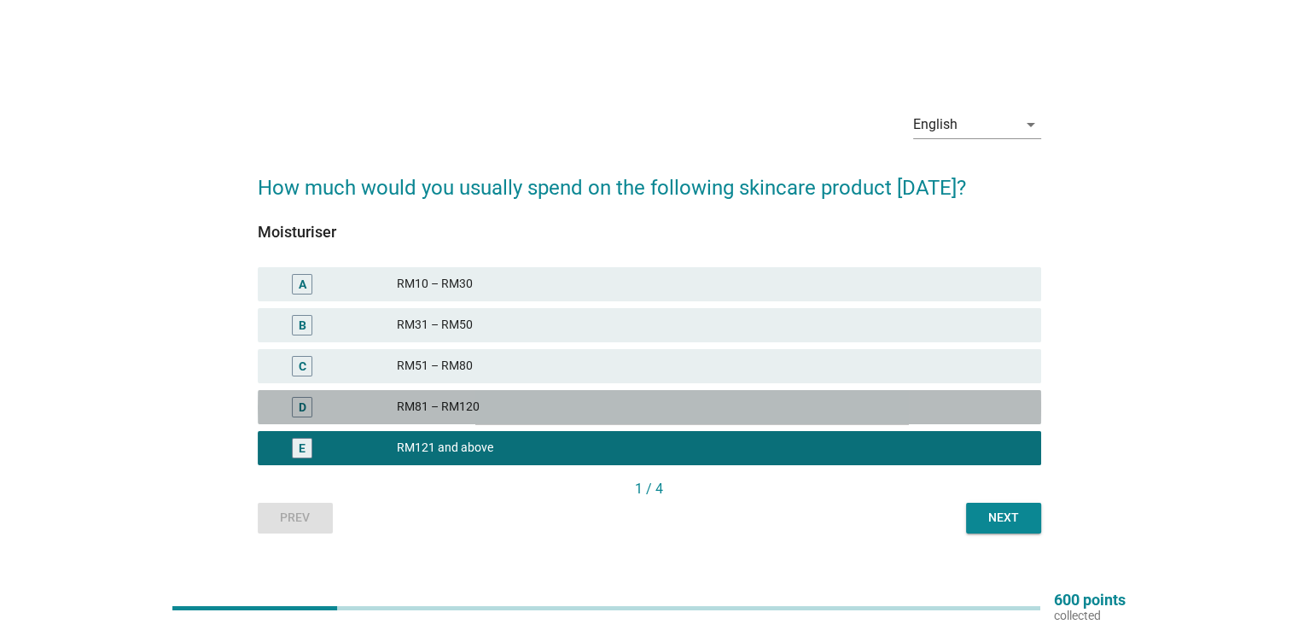
click at [304, 414] on div "D" at bounding box center [303, 407] width 8 height 18
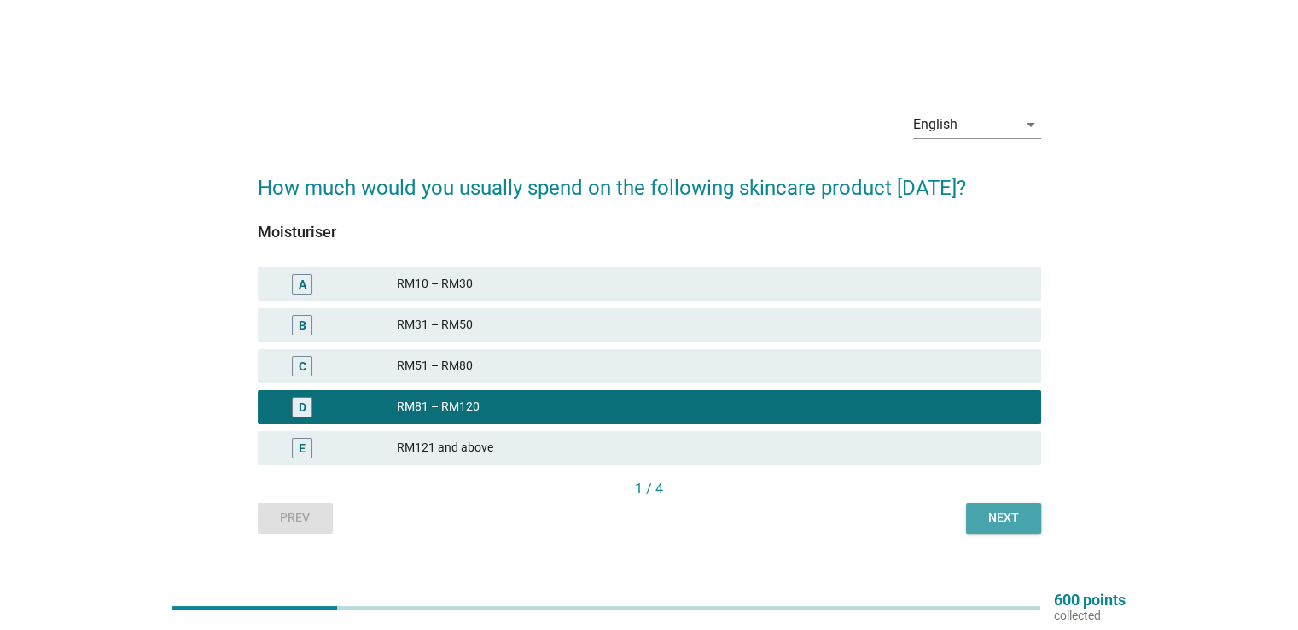
click at [1002, 516] on div "Next" at bounding box center [1004, 518] width 48 height 18
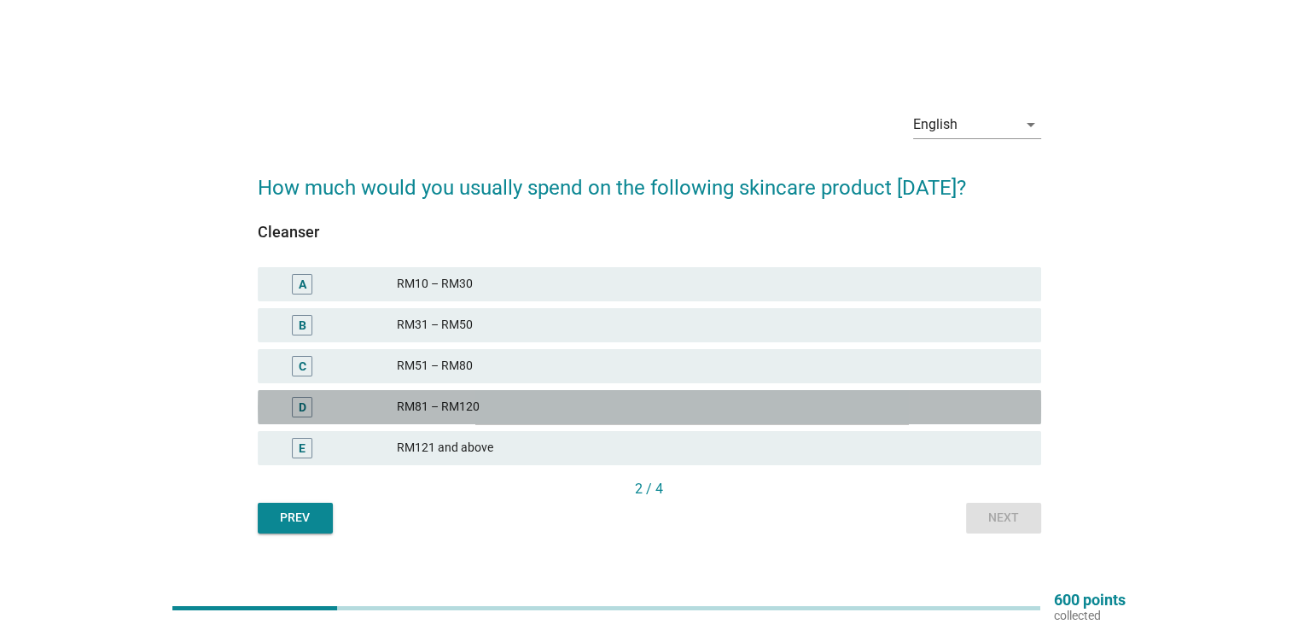
click at [305, 412] on div "D" at bounding box center [303, 407] width 8 height 18
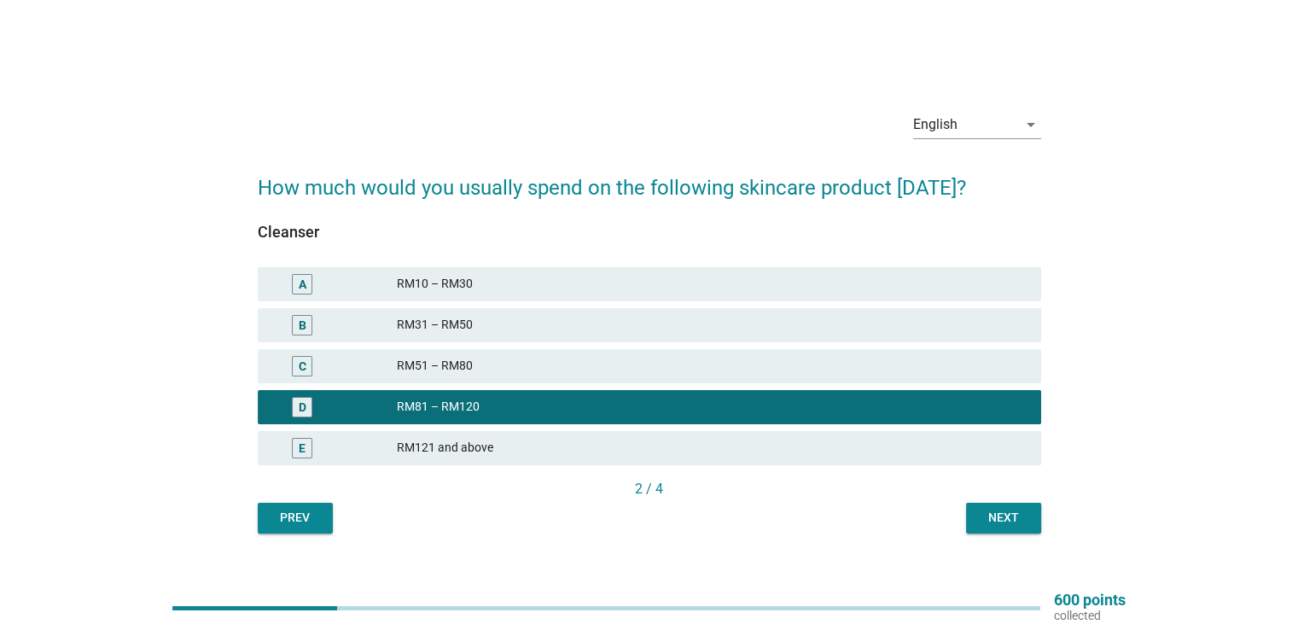
click at [997, 530] on button "Next" at bounding box center [1003, 518] width 75 height 31
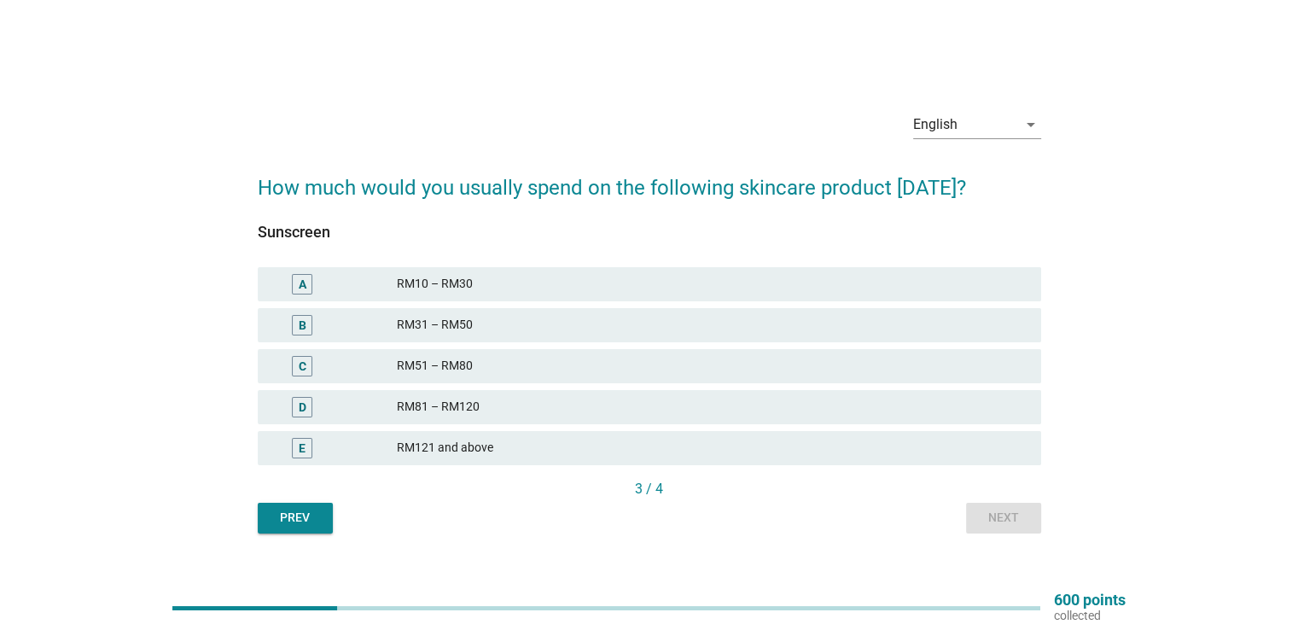
click at [306, 413] on div "D" at bounding box center [303, 407] width 8 height 18
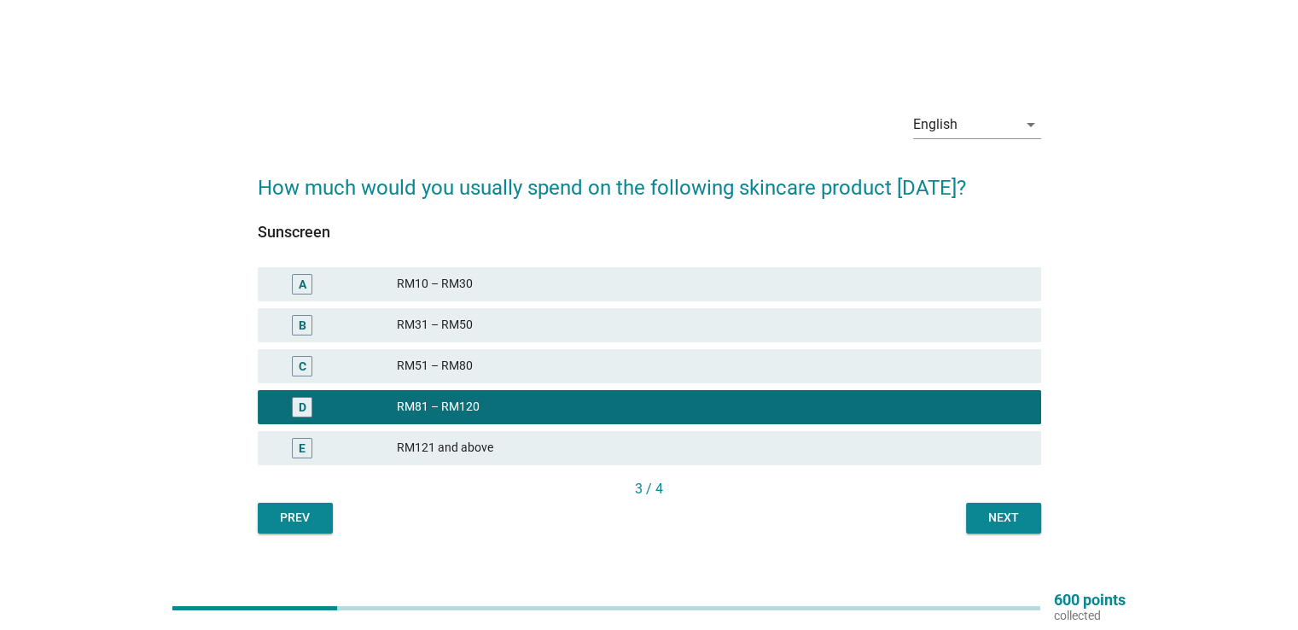
click at [1026, 522] on div "Next" at bounding box center [1004, 518] width 48 height 18
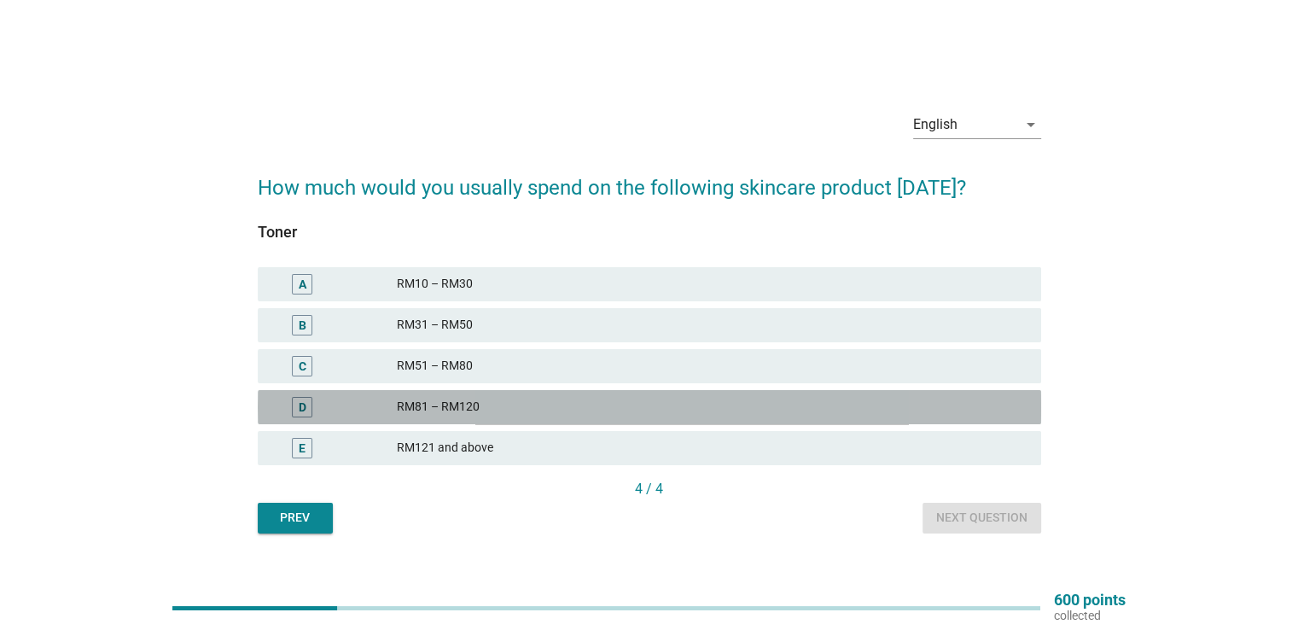
click at [311, 408] on div "D" at bounding box center [302, 407] width 20 height 20
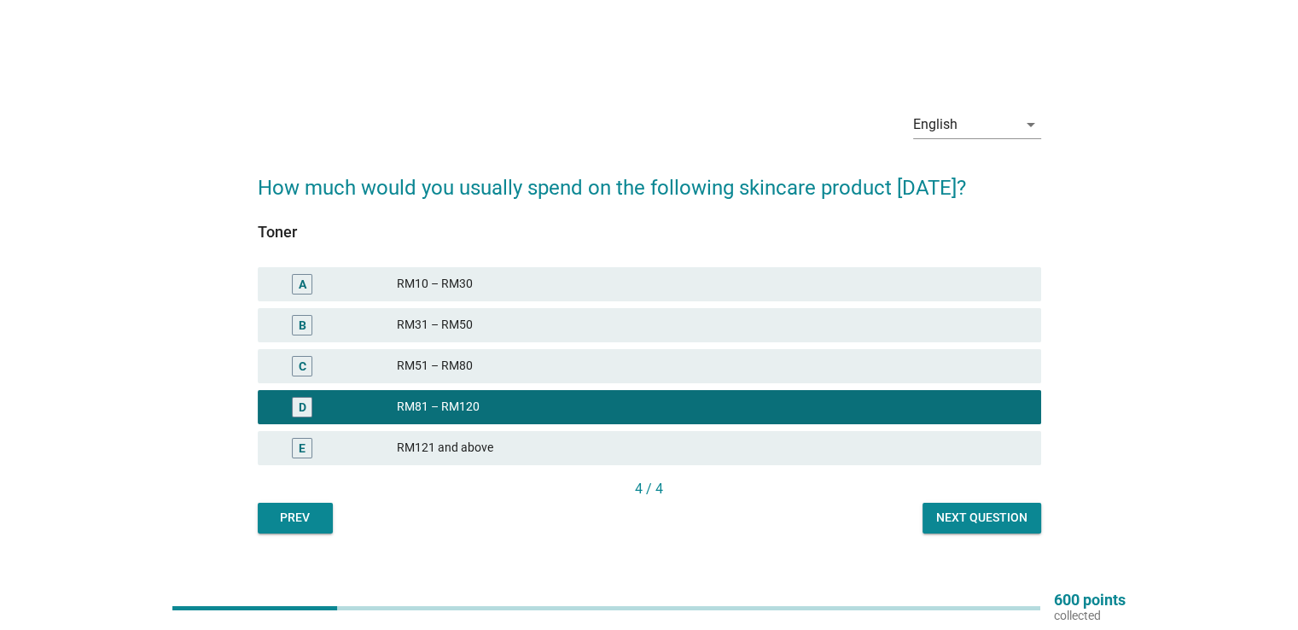
click at [965, 516] on div "Next question" at bounding box center [981, 518] width 91 height 18
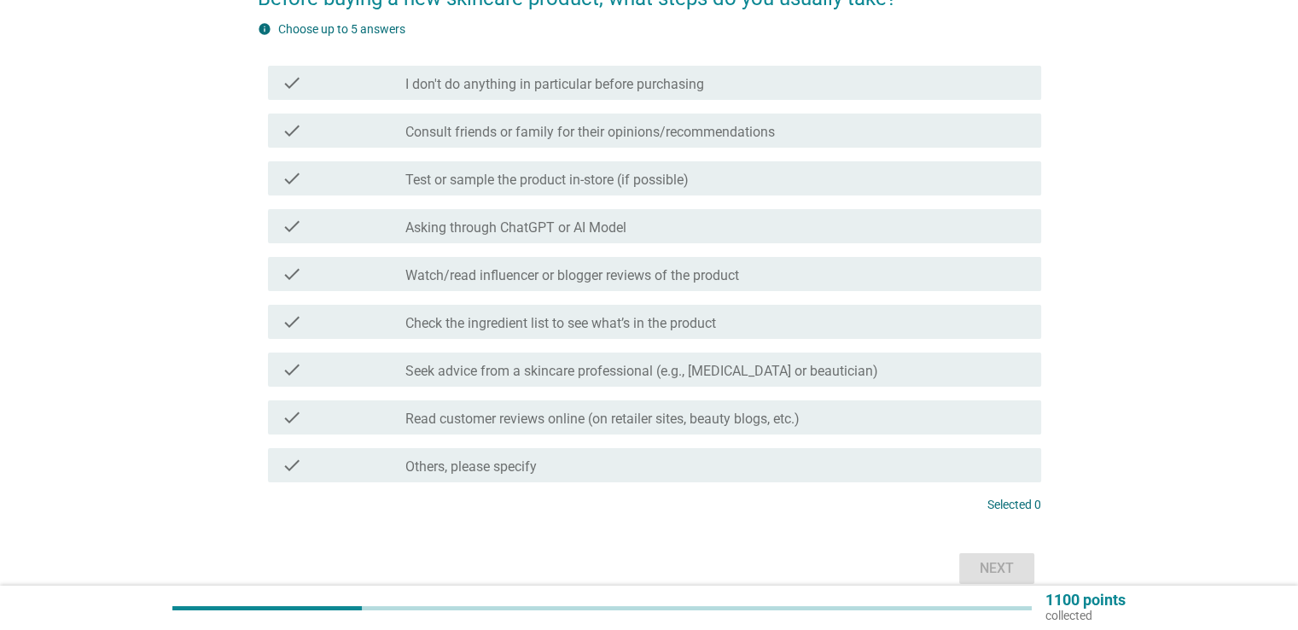
scroll to position [171, 0]
click at [342, 87] on div "check" at bounding box center [344, 81] width 125 height 20
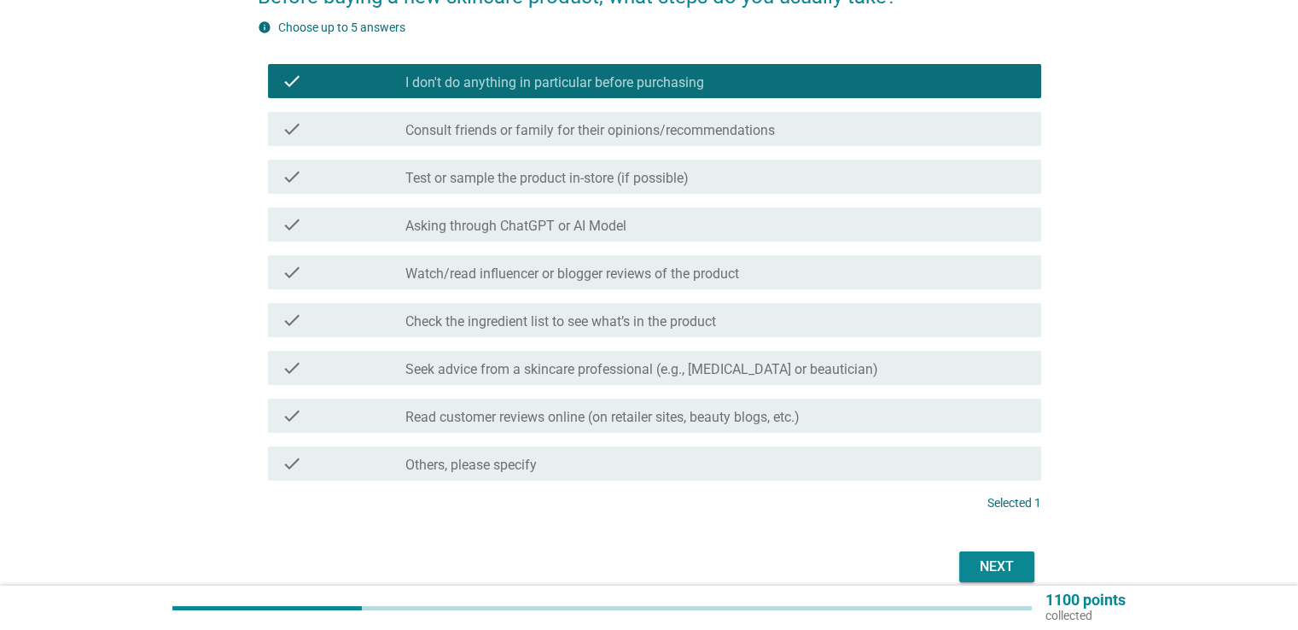
click at [1007, 569] on div "Next" at bounding box center [997, 567] width 48 height 20
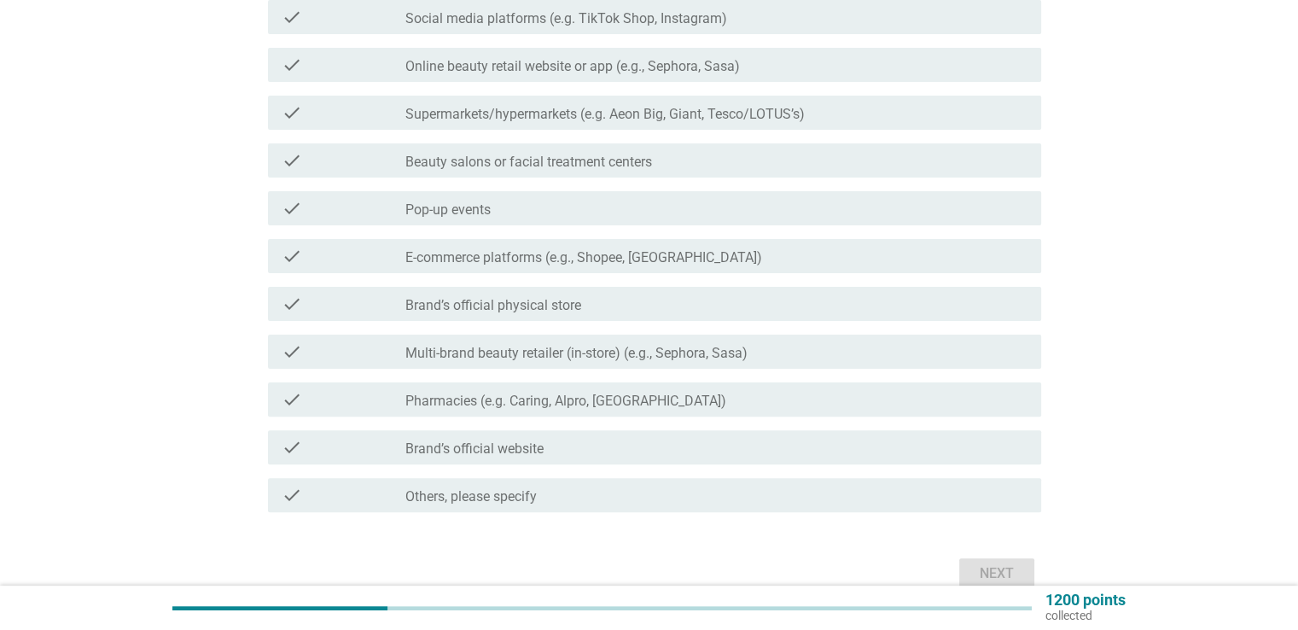
scroll to position [427, 0]
click at [294, 303] on icon "check" at bounding box center [292, 303] width 20 height 20
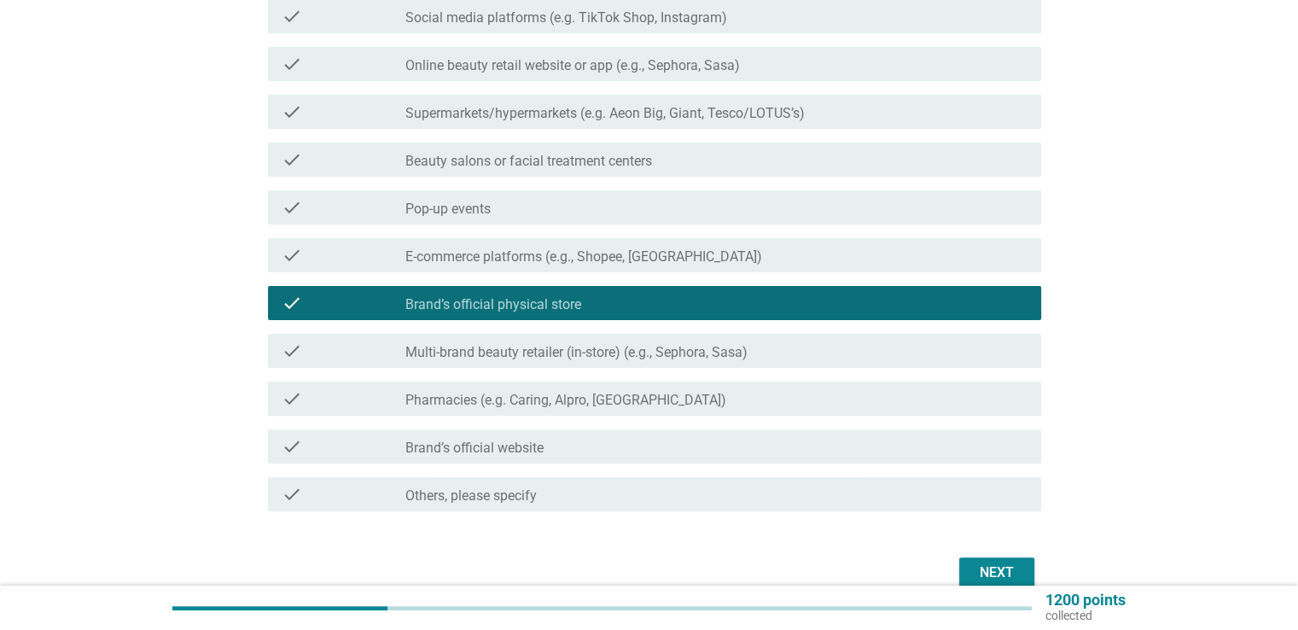
click at [1029, 568] on button "Next" at bounding box center [996, 572] width 75 height 31
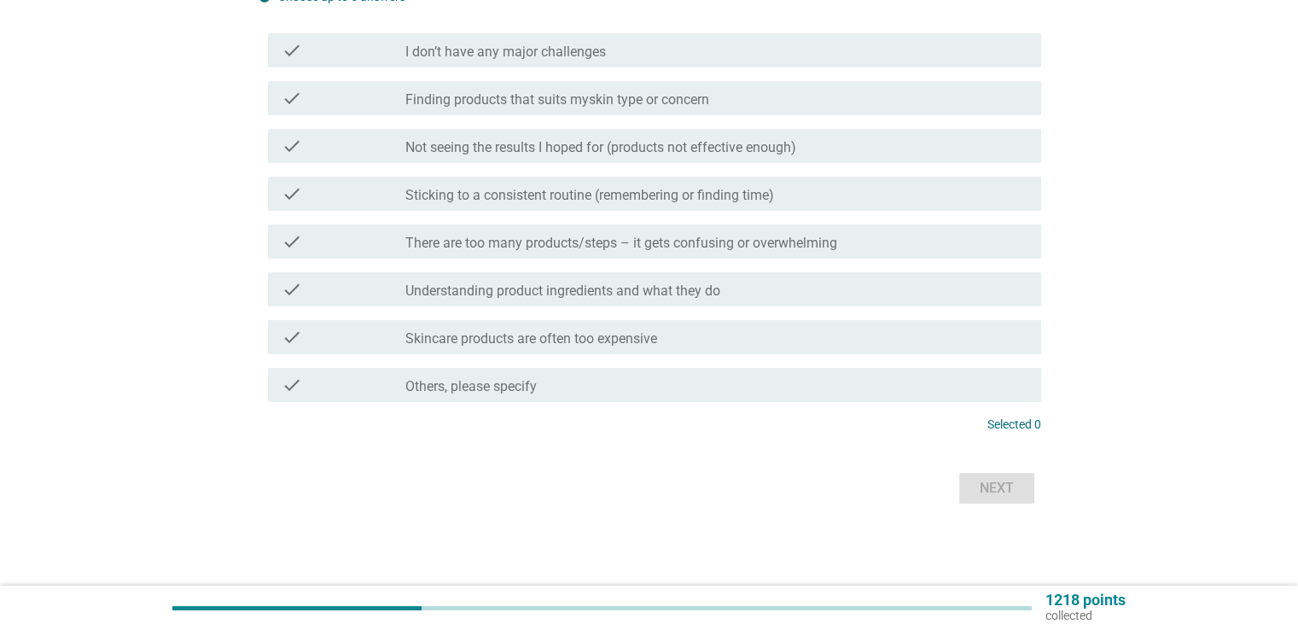
scroll to position [0, 0]
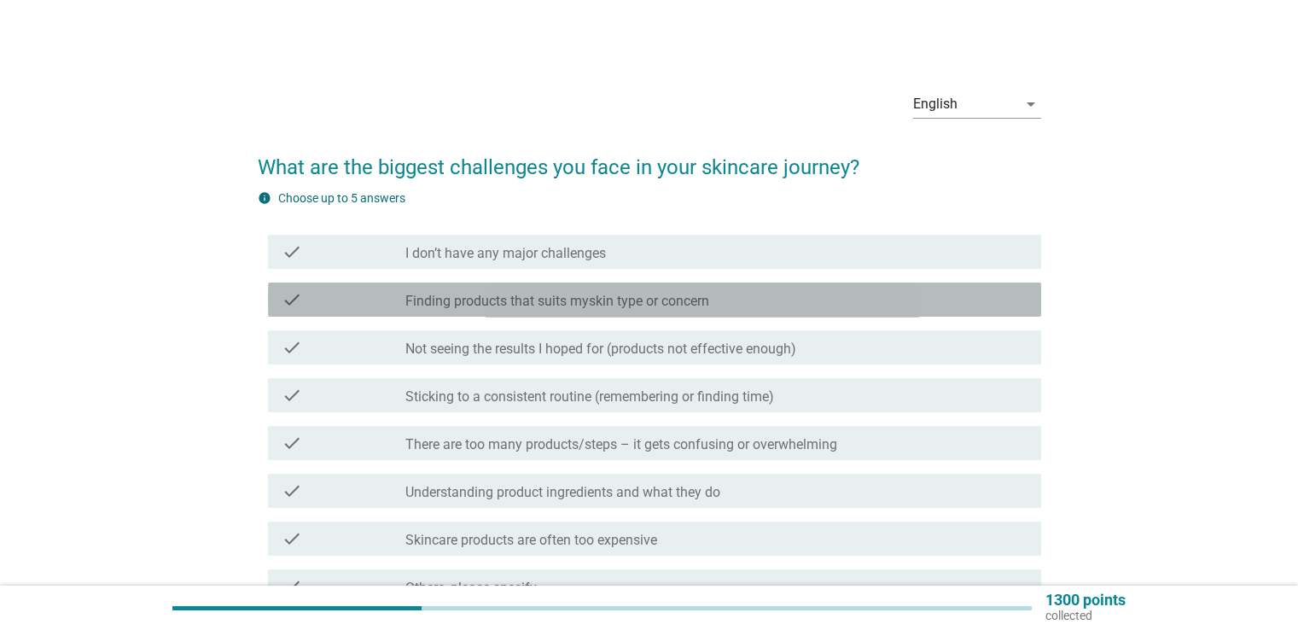
click at [324, 301] on div "check" at bounding box center [344, 299] width 125 height 20
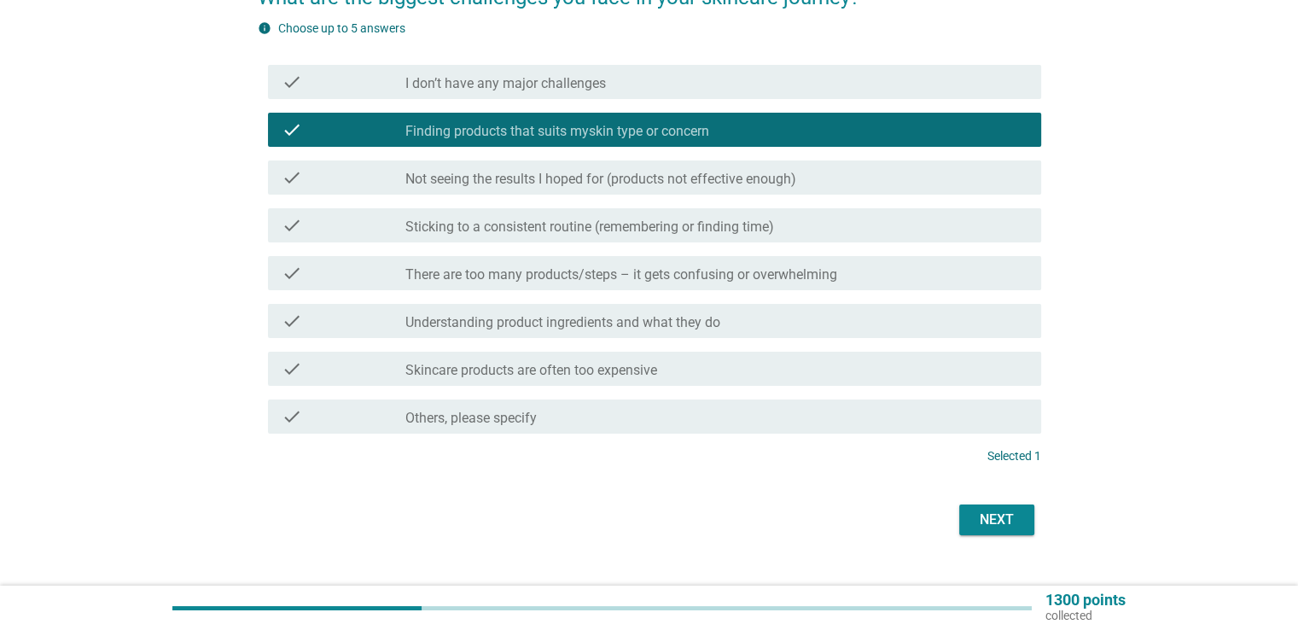
scroll to position [171, 0]
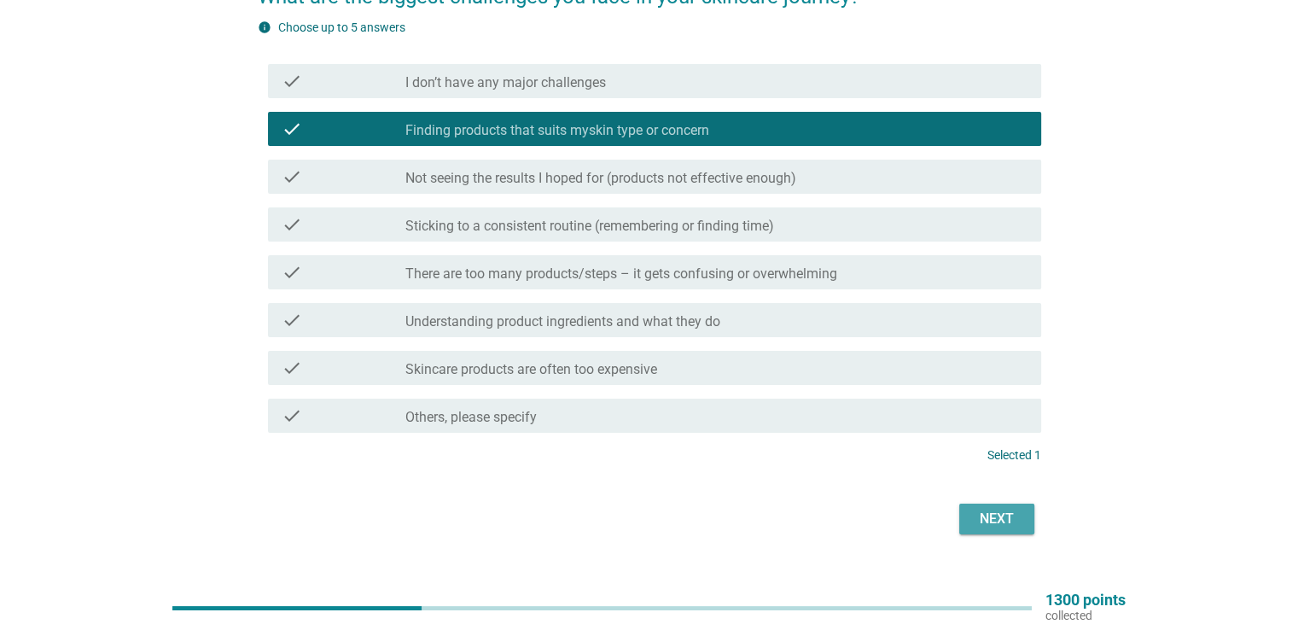
click at [1010, 529] on button "Next" at bounding box center [996, 519] width 75 height 31
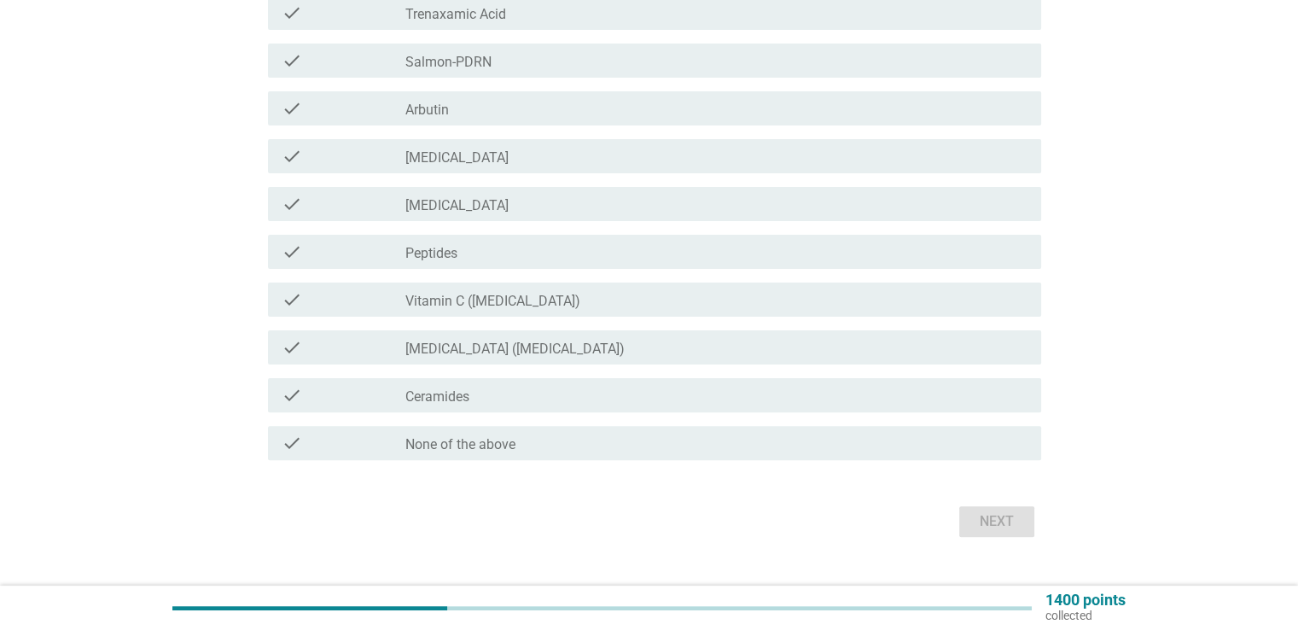
scroll to position [446, 0]
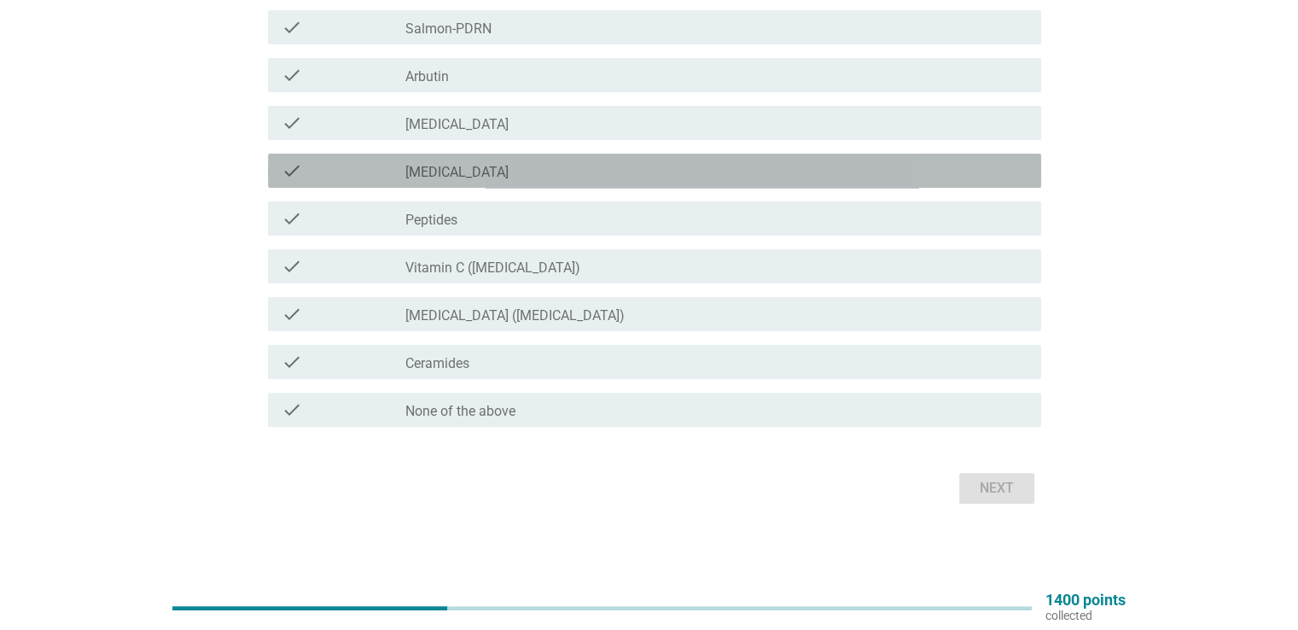
click at [333, 175] on div "check" at bounding box center [344, 170] width 125 height 20
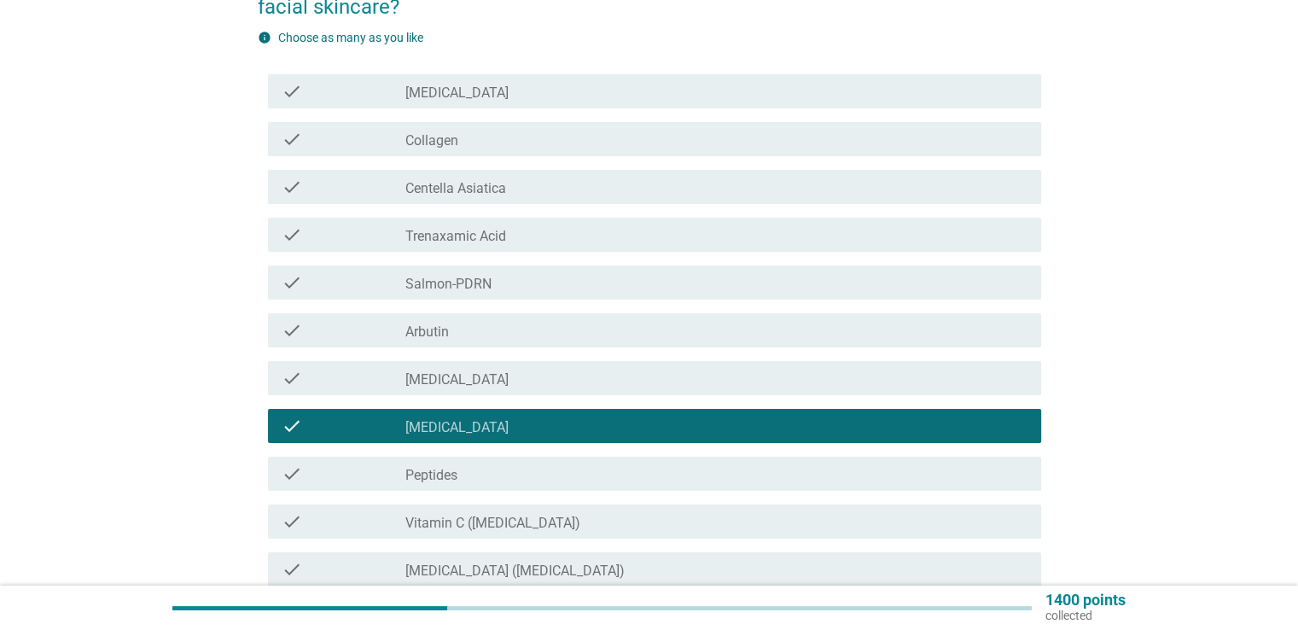
scroll to position [190, 0]
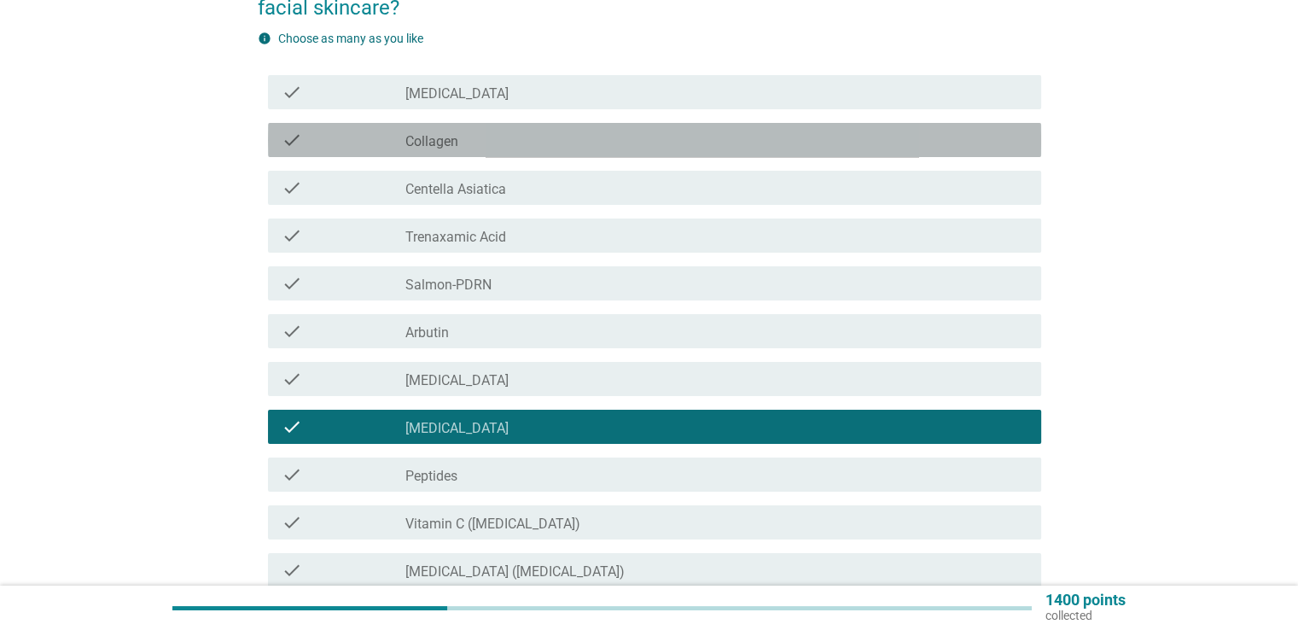
click at [335, 155] on div "check check_box_outline_blank Collagen" at bounding box center [654, 140] width 773 height 34
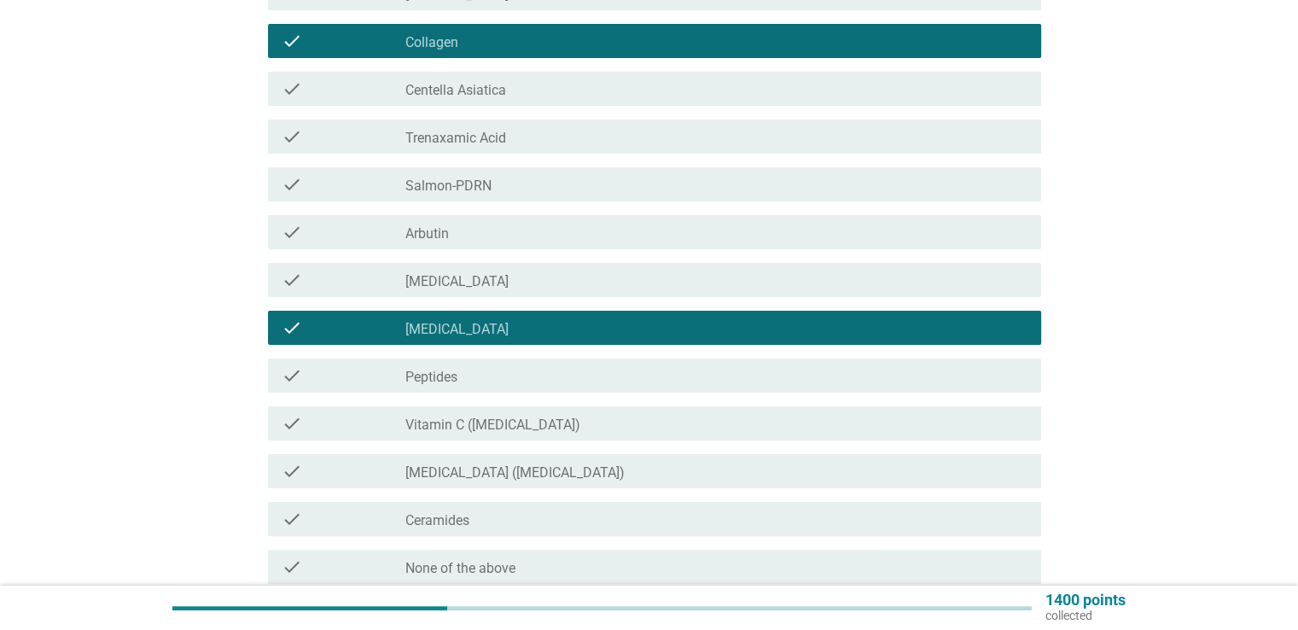
scroll to position [446, 0]
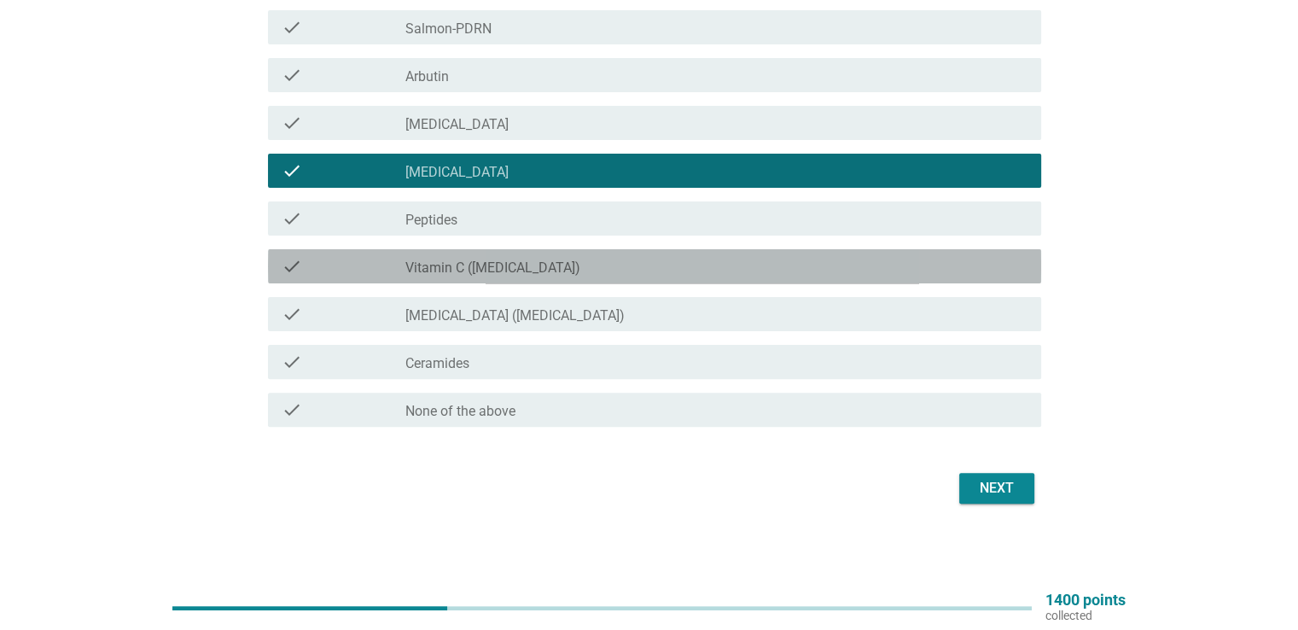
click at [396, 274] on div "check" at bounding box center [344, 266] width 125 height 20
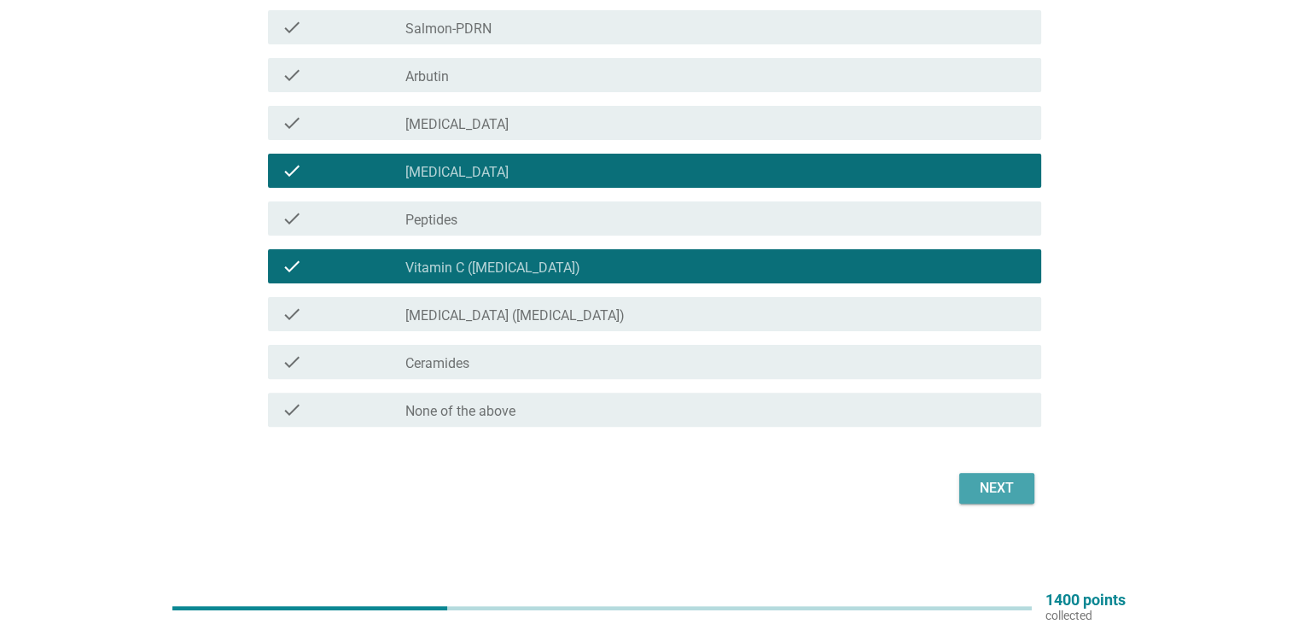
click at [1007, 496] on div "Next" at bounding box center [997, 488] width 48 height 20
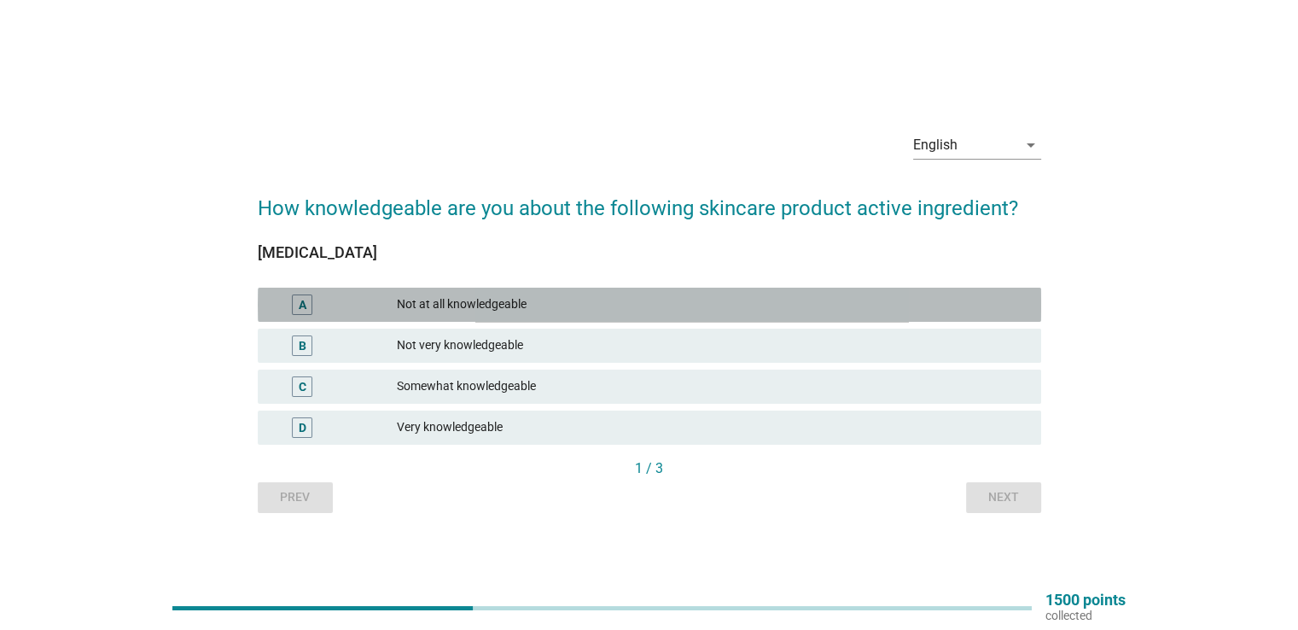
click at [342, 304] on div "A" at bounding box center [334, 304] width 126 height 20
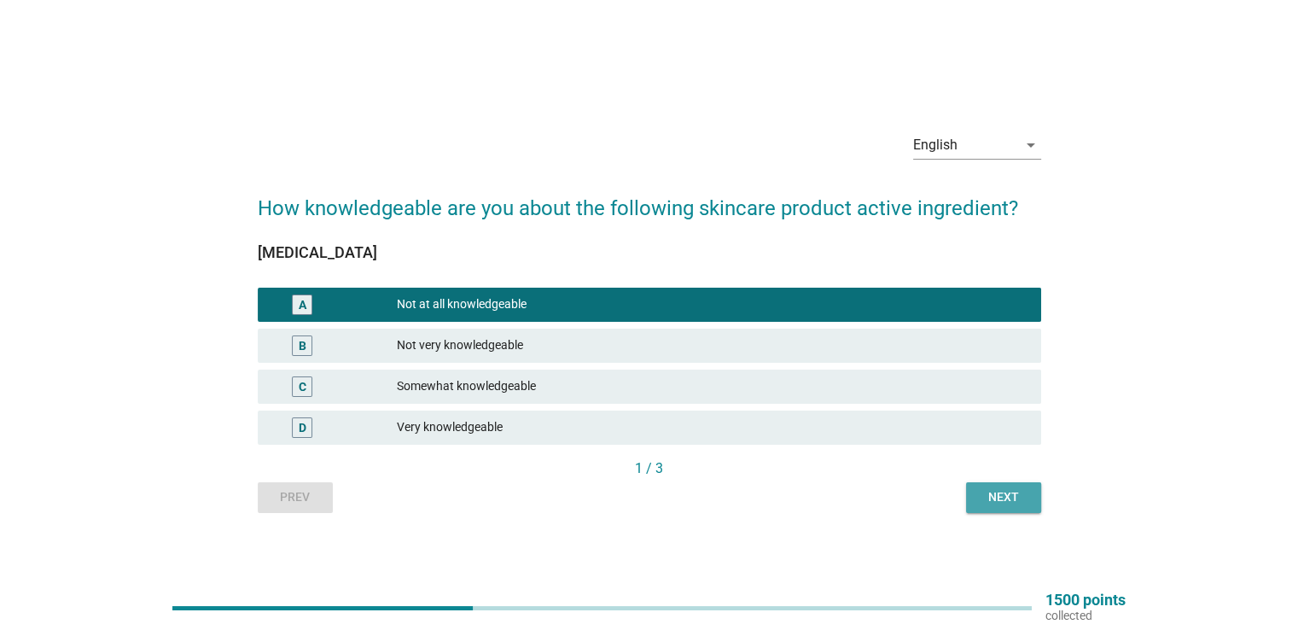
click at [978, 507] on button "Next" at bounding box center [1003, 497] width 75 height 31
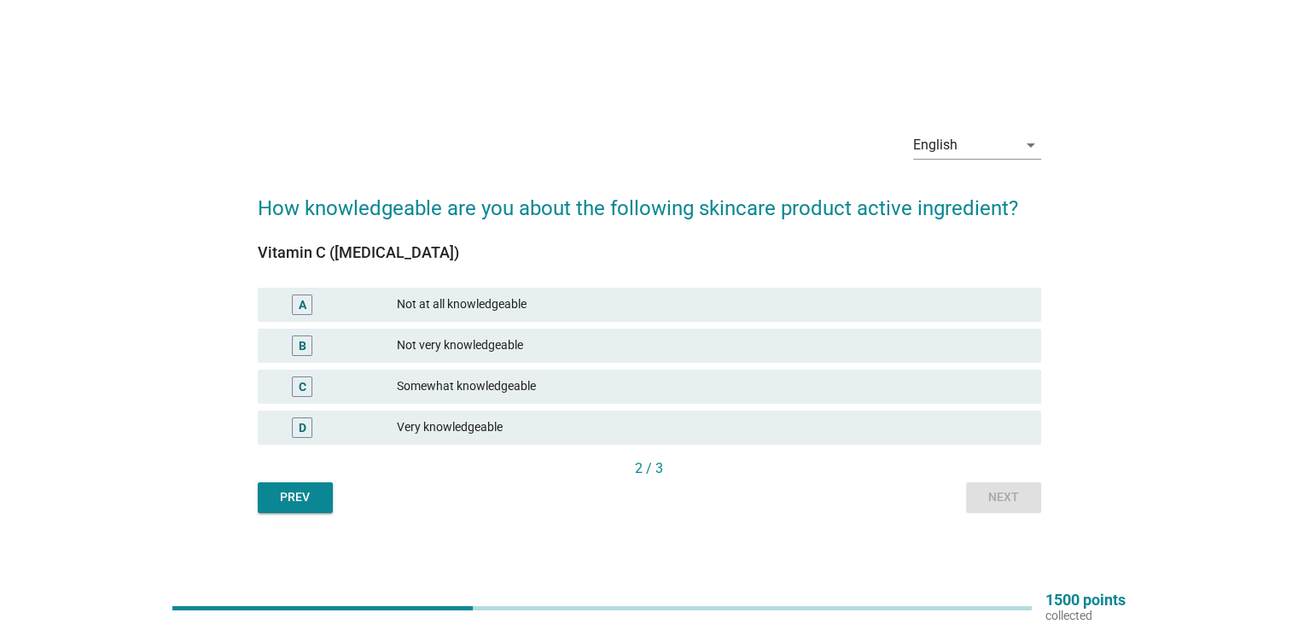
click at [463, 304] on div "Not at all knowledgeable" at bounding box center [712, 304] width 630 height 20
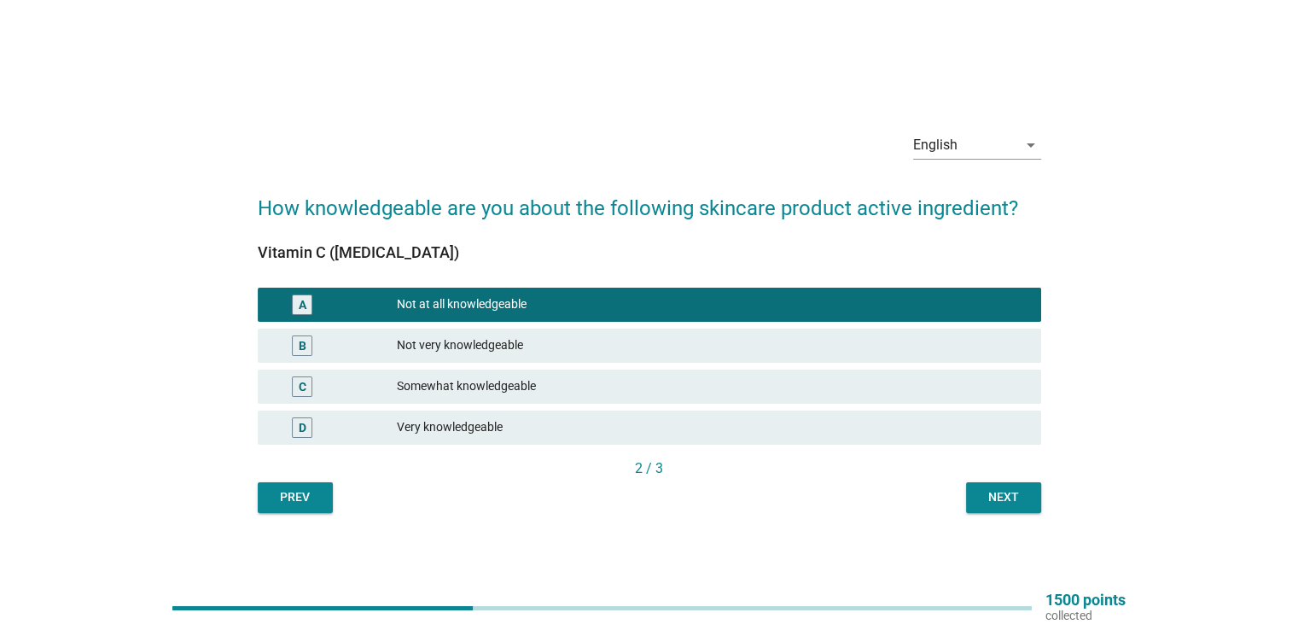
click at [999, 503] on div "Next" at bounding box center [1004, 497] width 48 height 18
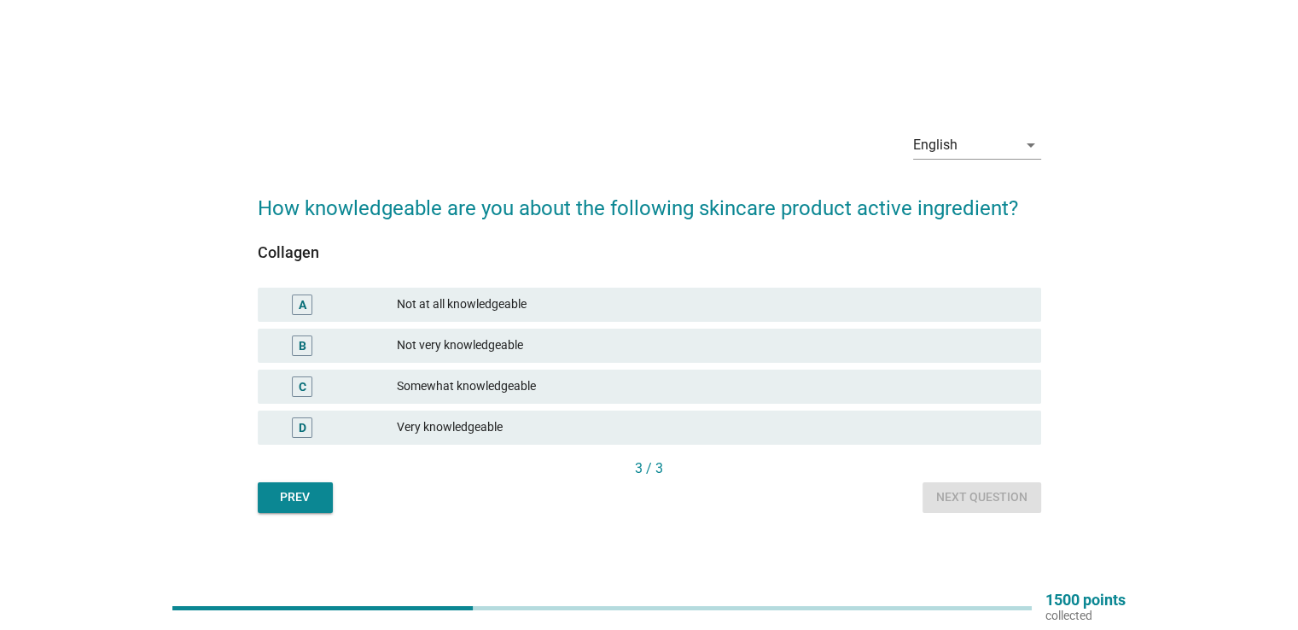
click at [428, 301] on div "Not at all knowledgeable" at bounding box center [712, 304] width 630 height 20
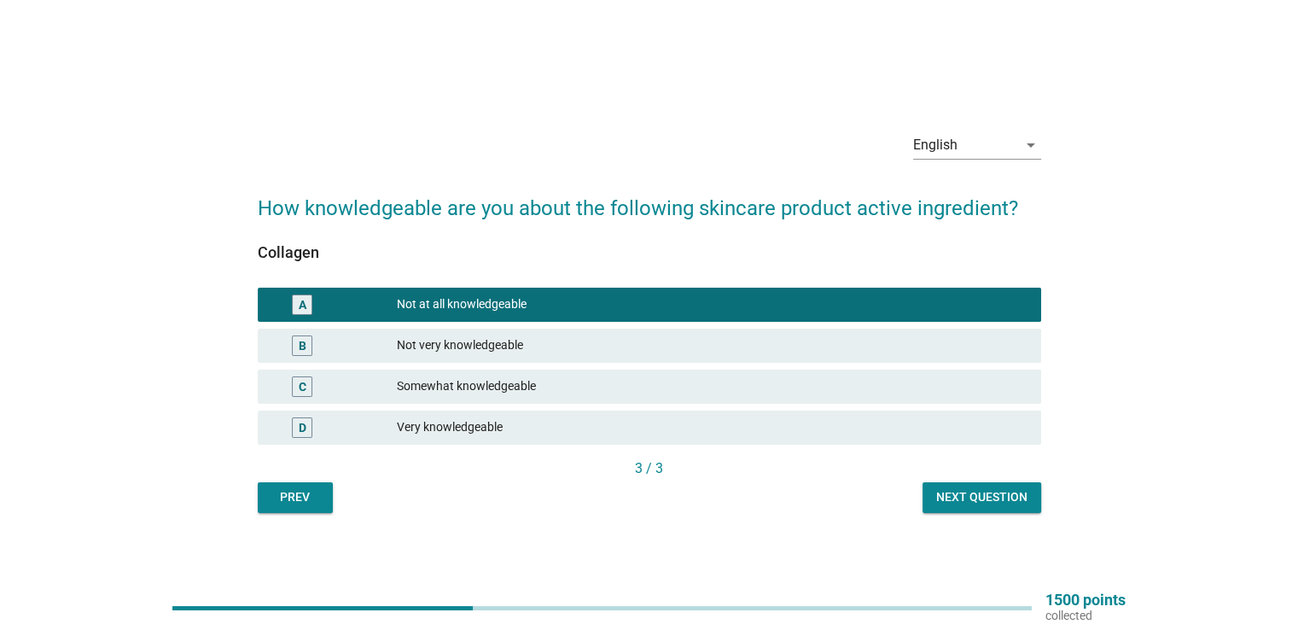
click at [994, 503] on div "Next question" at bounding box center [981, 497] width 91 height 18
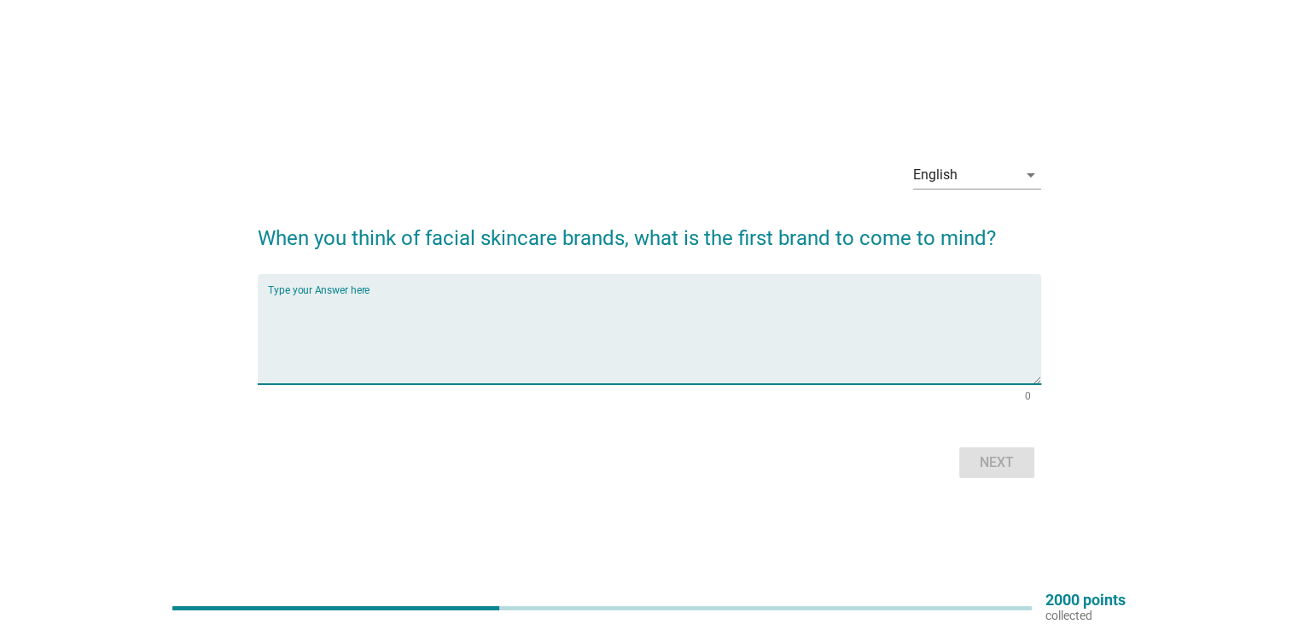
click at [493, 312] on textarea "Type your Answer here" at bounding box center [654, 339] width 773 height 90
type textarea "[PERSON_NAME]"
click at [1014, 465] on div "Next" at bounding box center [997, 462] width 48 height 20
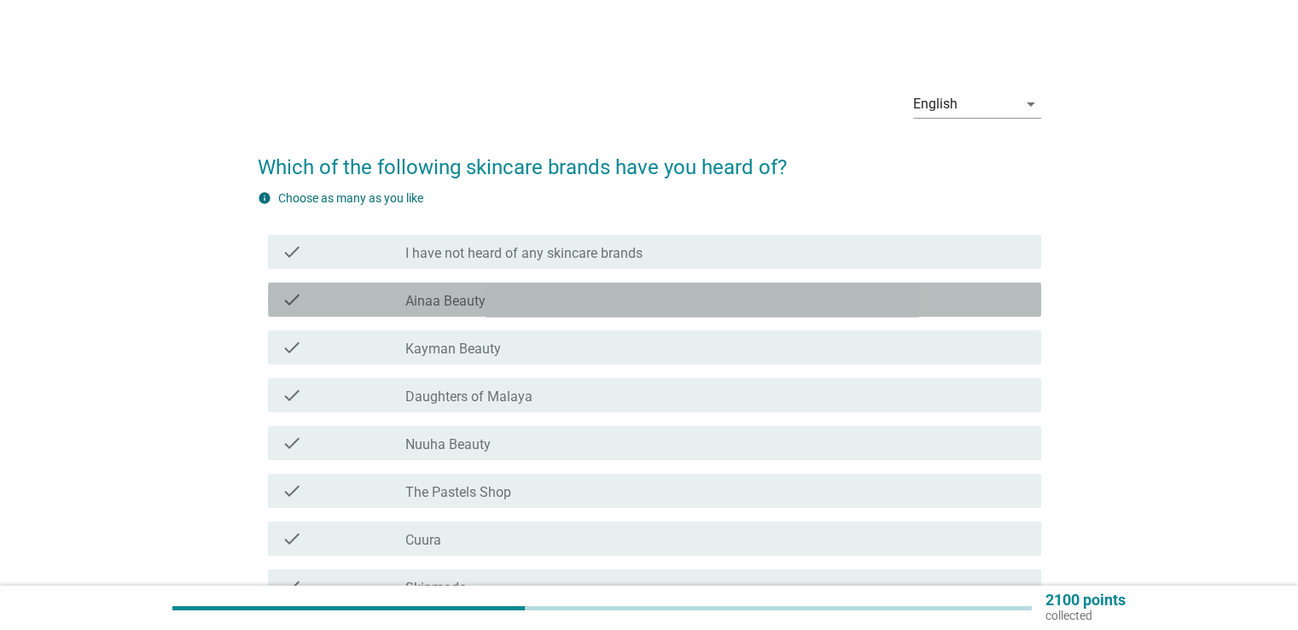
click at [302, 298] on div "check" at bounding box center [344, 299] width 125 height 20
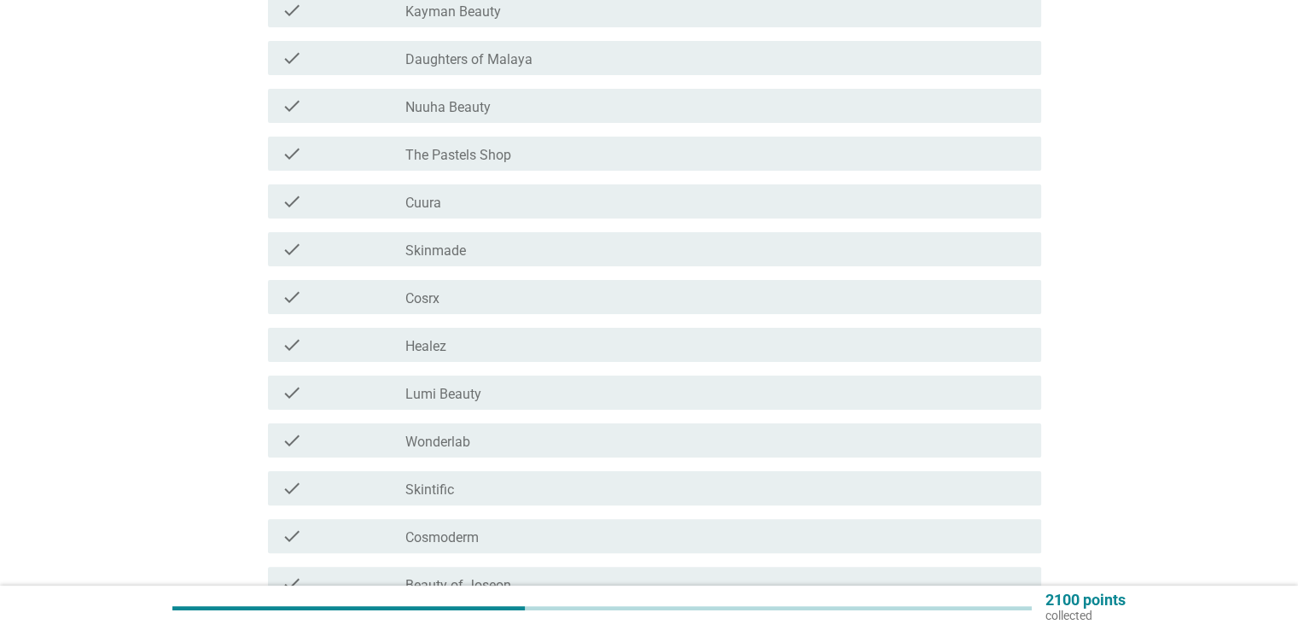
scroll to position [341, 0]
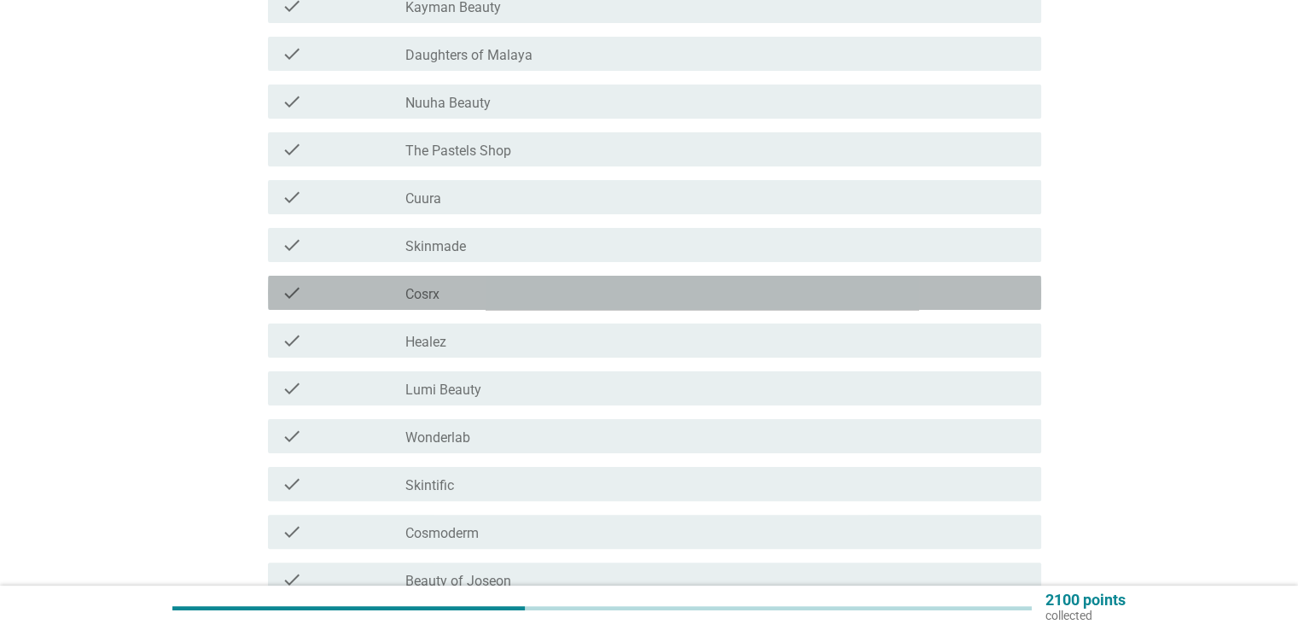
click at [277, 287] on div "check check_box_outline_blank Cosrx" at bounding box center [654, 293] width 773 height 34
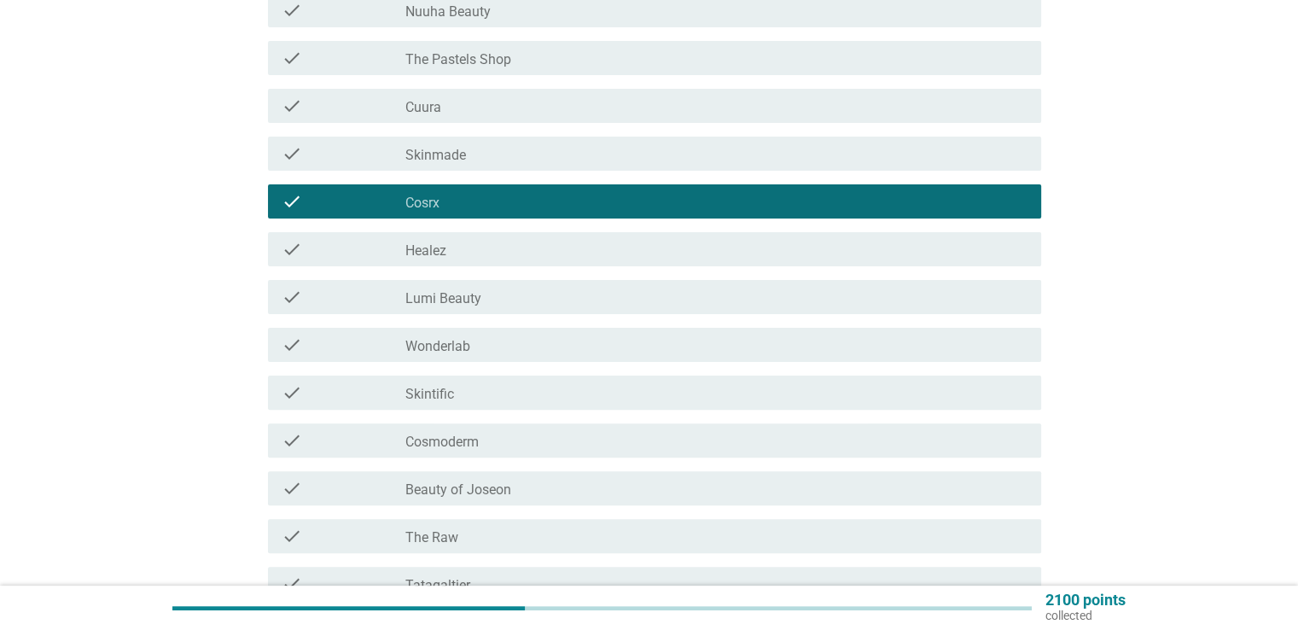
scroll to position [512, 0]
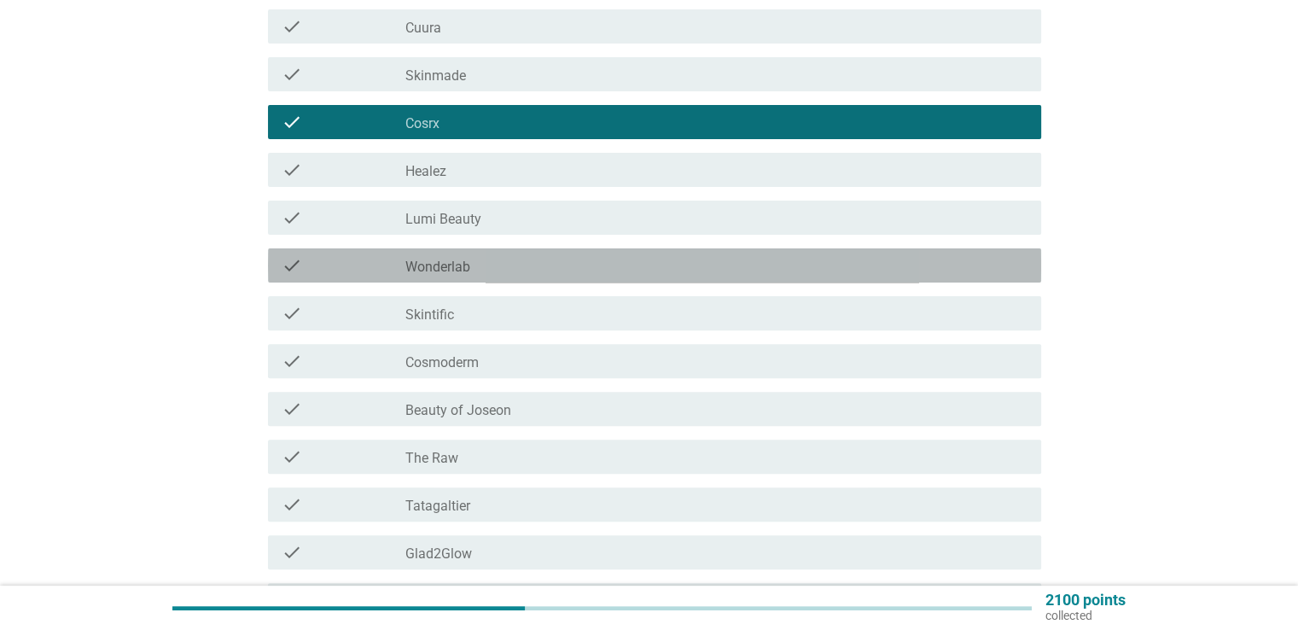
click at [290, 267] on icon "check" at bounding box center [292, 265] width 20 height 20
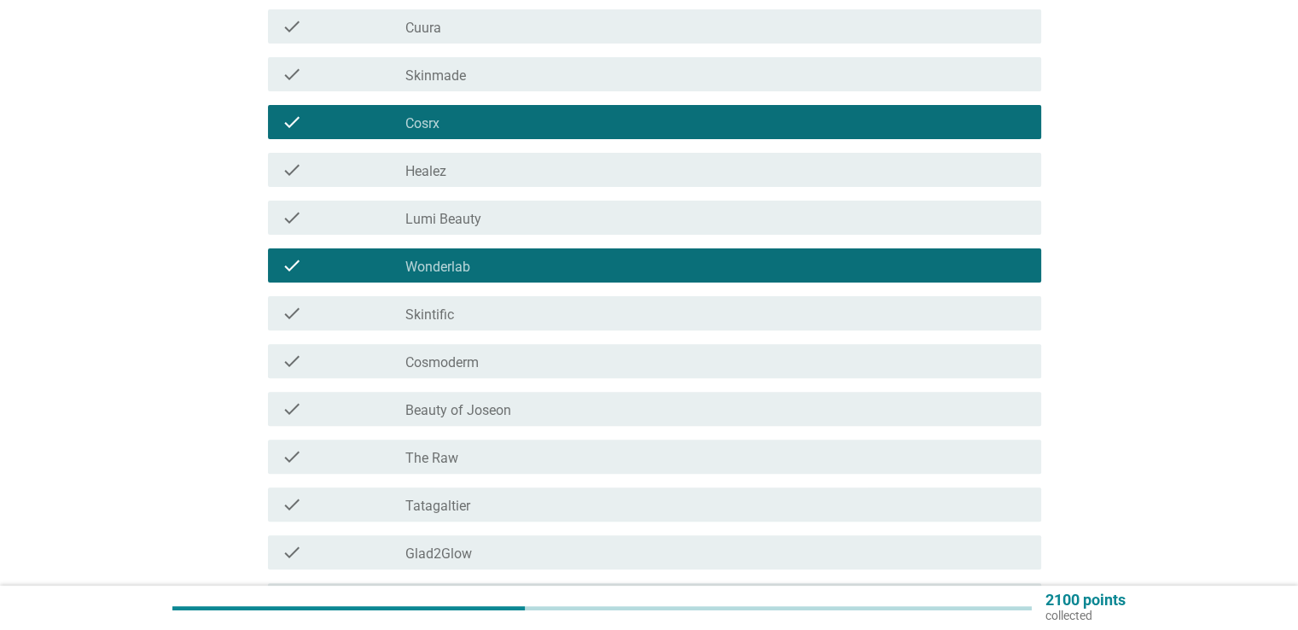
click at [291, 305] on icon "check" at bounding box center [292, 313] width 20 height 20
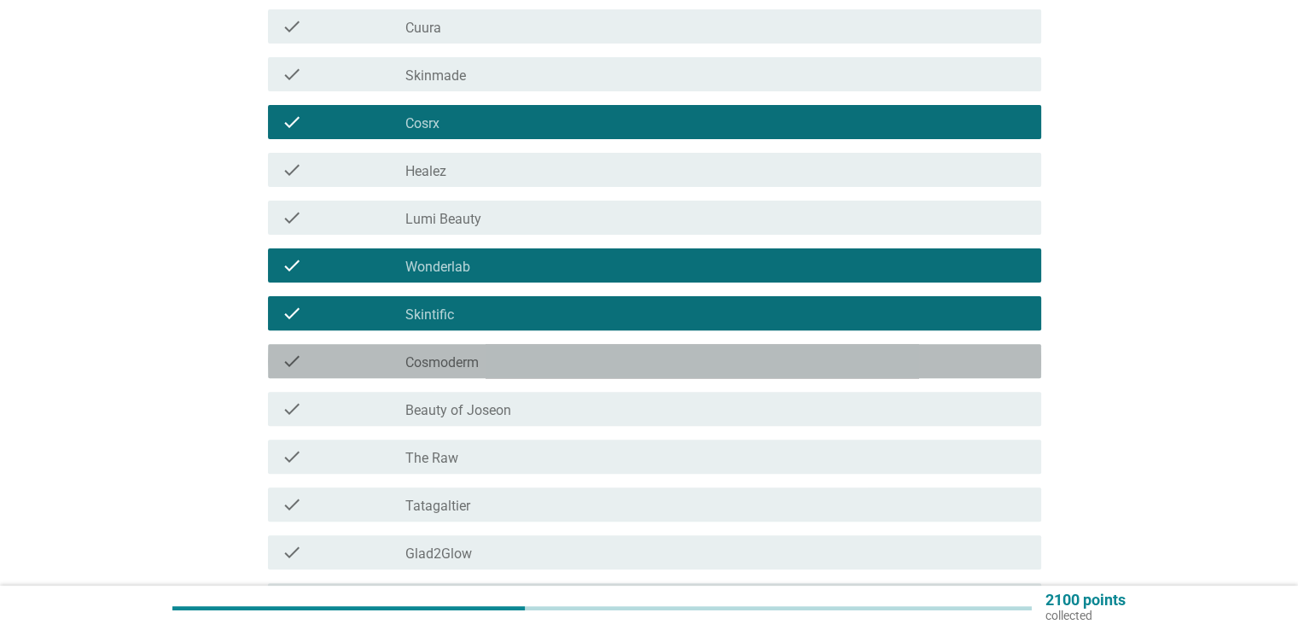
click at [291, 353] on icon "check" at bounding box center [292, 361] width 20 height 20
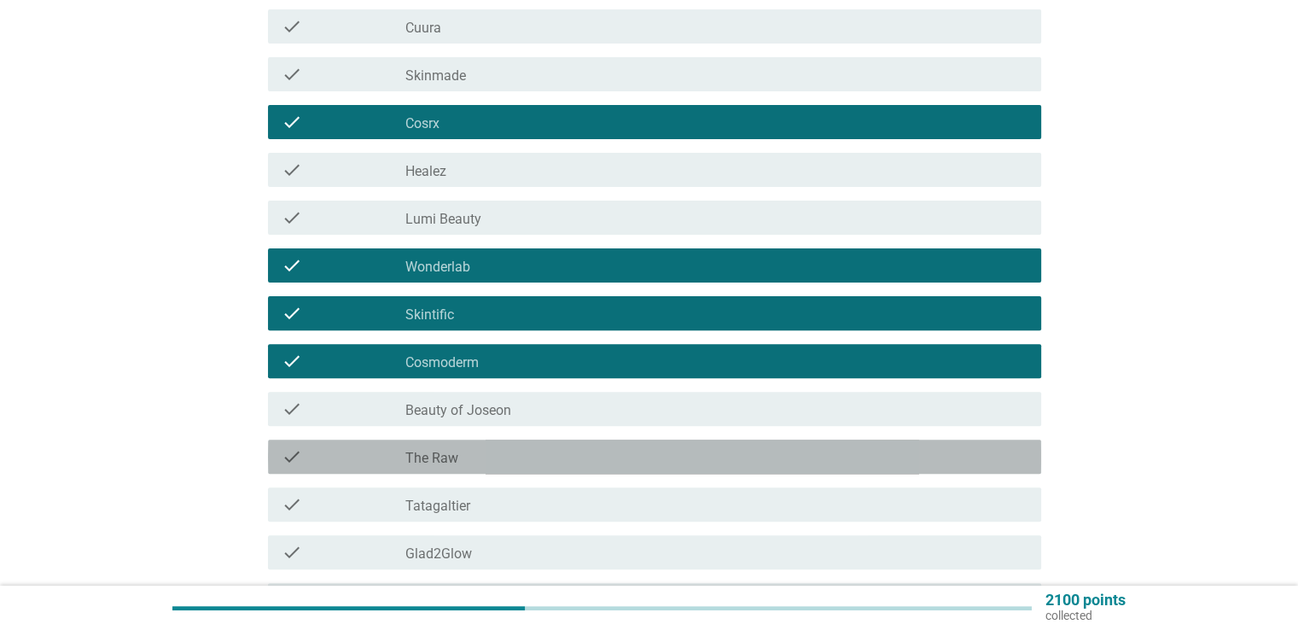
click at [302, 457] on div "check" at bounding box center [344, 456] width 125 height 20
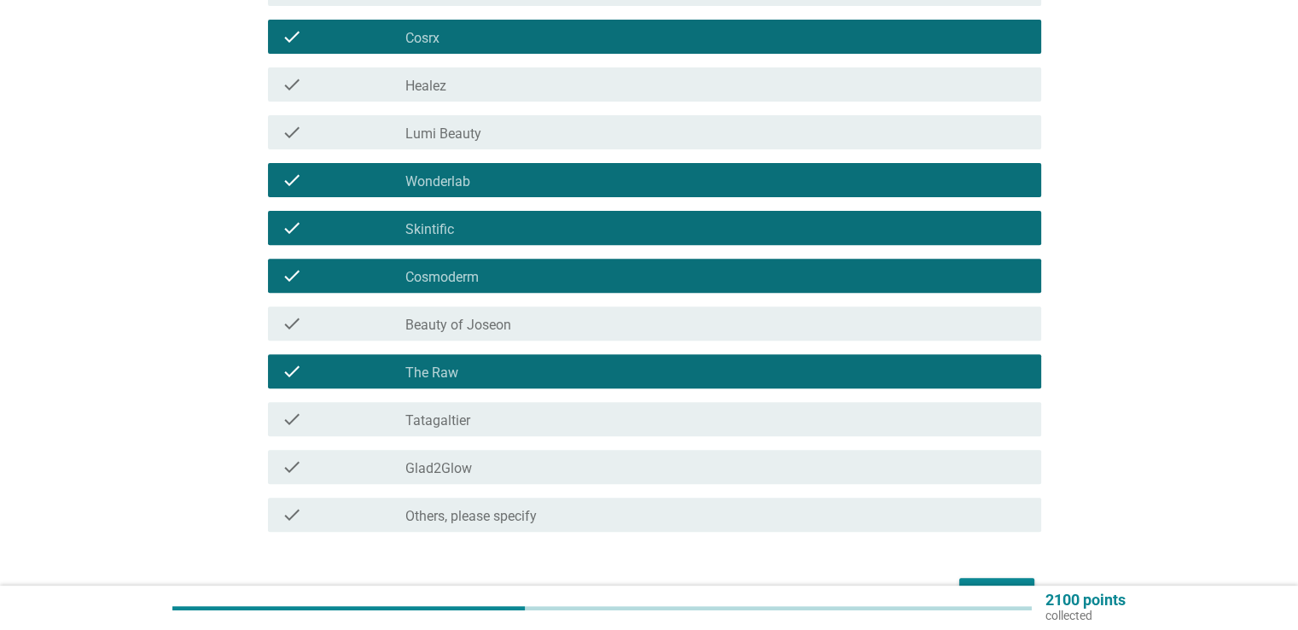
click at [294, 475] on icon "check" at bounding box center [292, 467] width 20 height 20
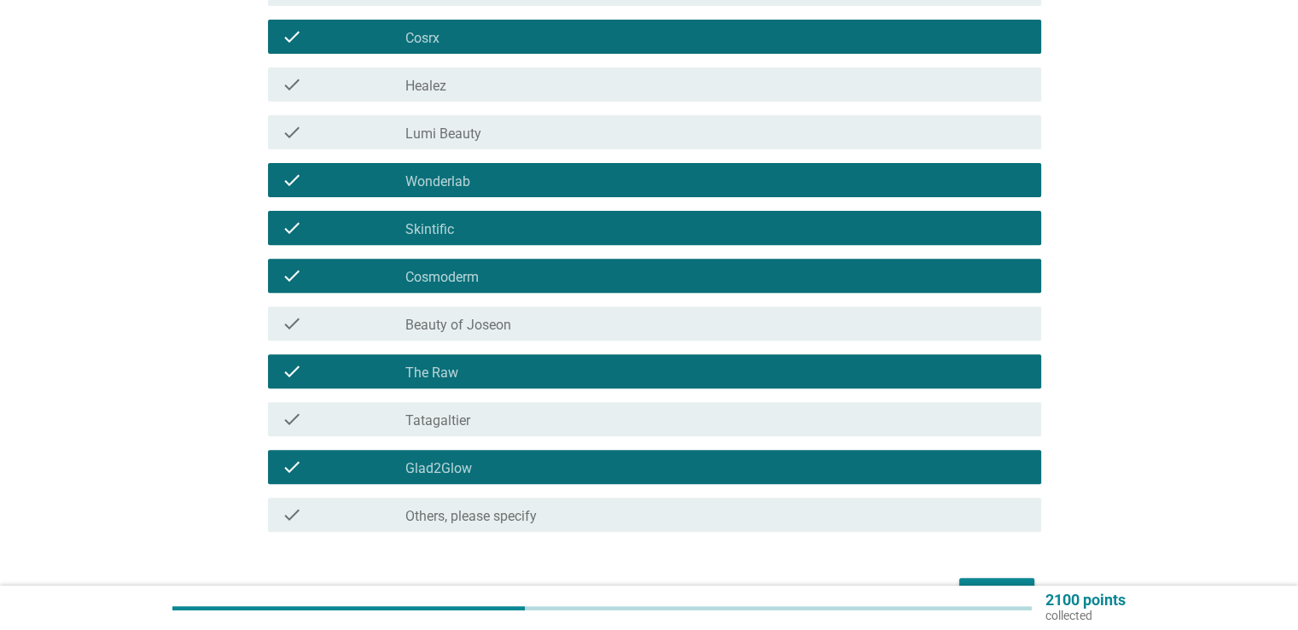
scroll to position [702, 0]
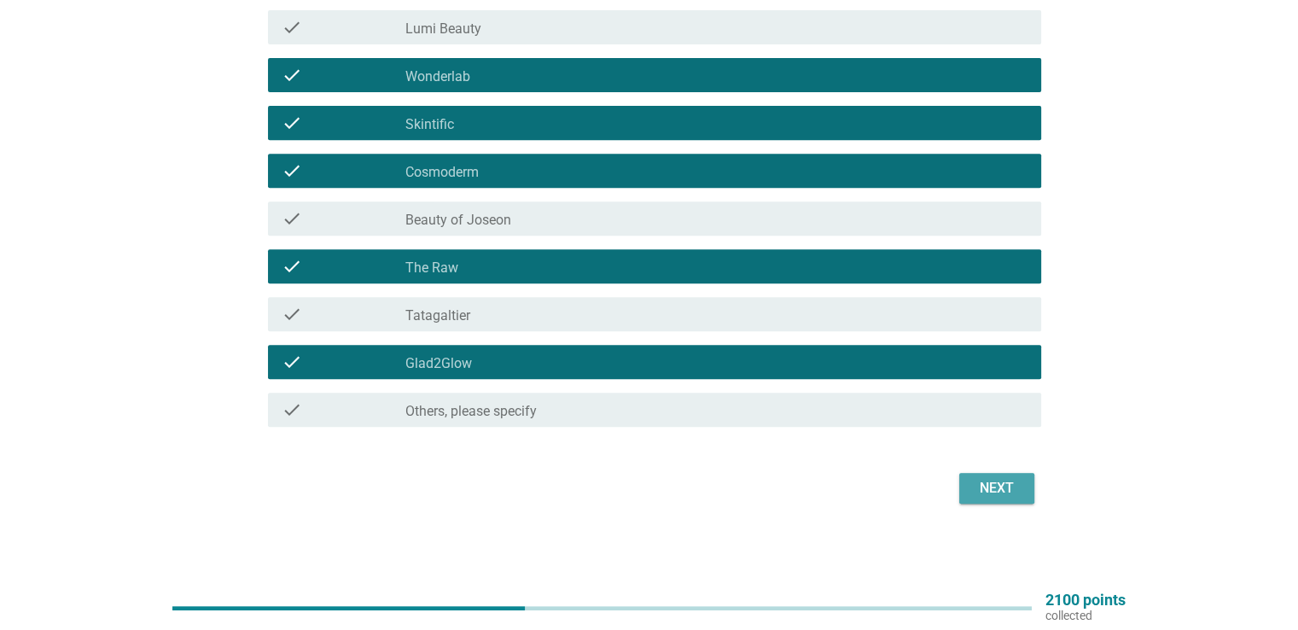
click at [1012, 489] on div "Next" at bounding box center [997, 488] width 48 height 20
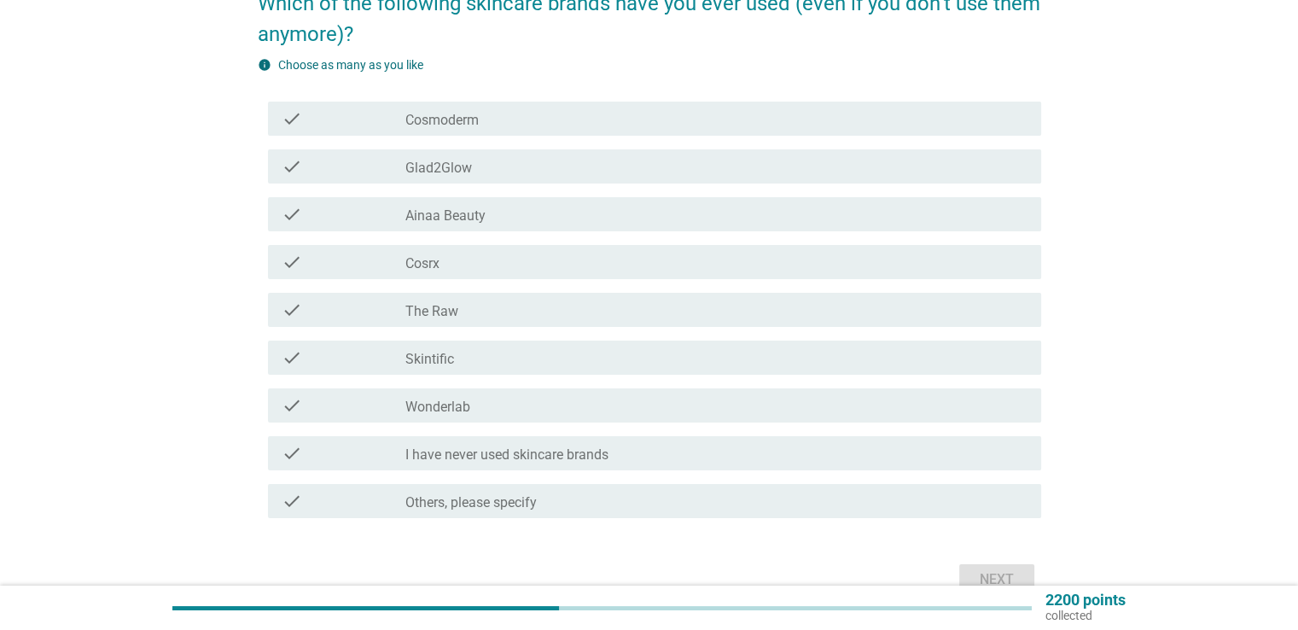
scroll to position [171, 0]
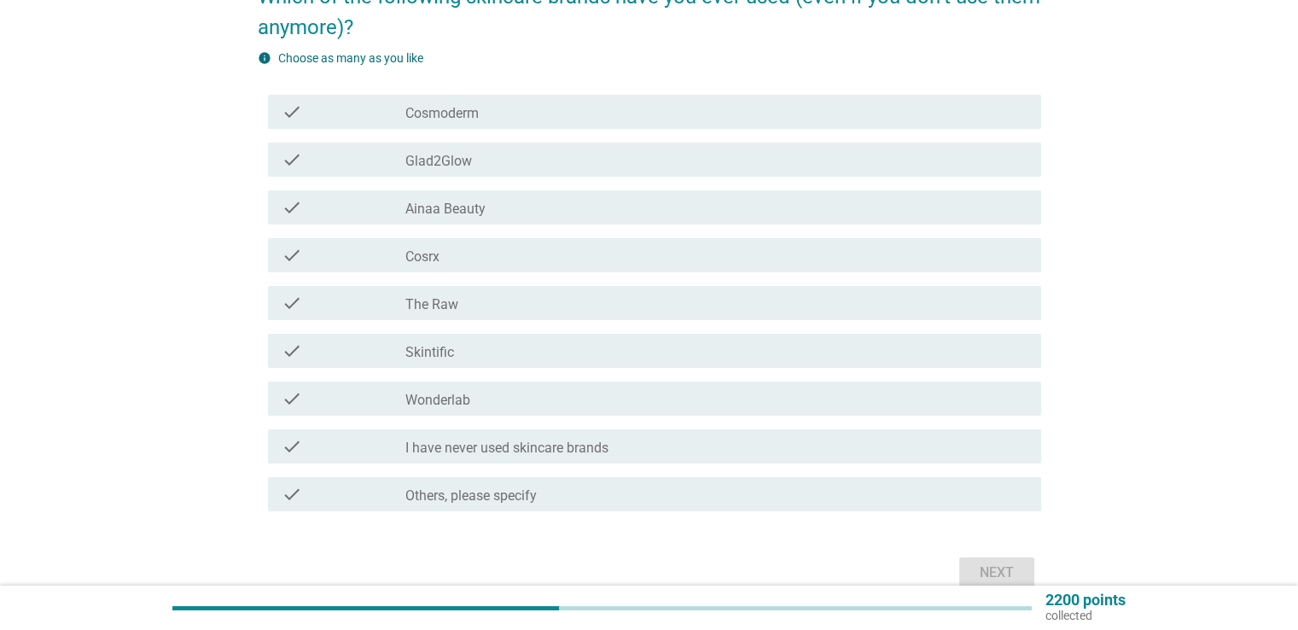
click at [403, 359] on div "check" at bounding box center [344, 351] width 125 height 20
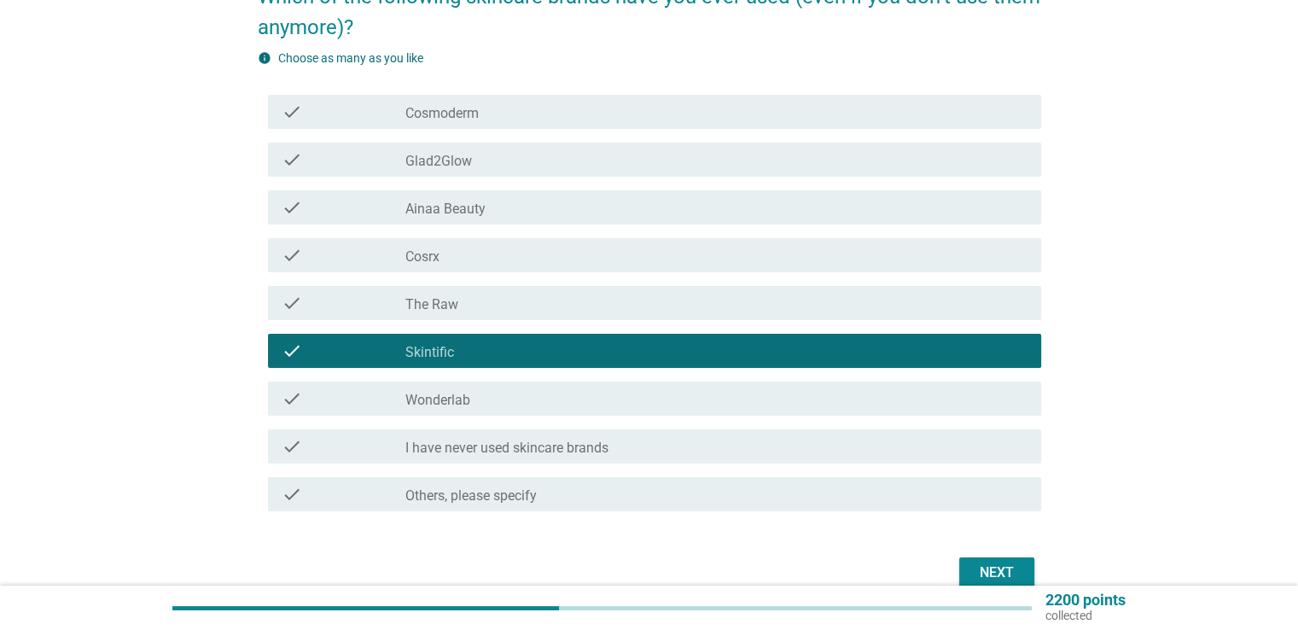
click at [992, 574] on div "Next" at bounding box center [997, 572] width 48 height 20
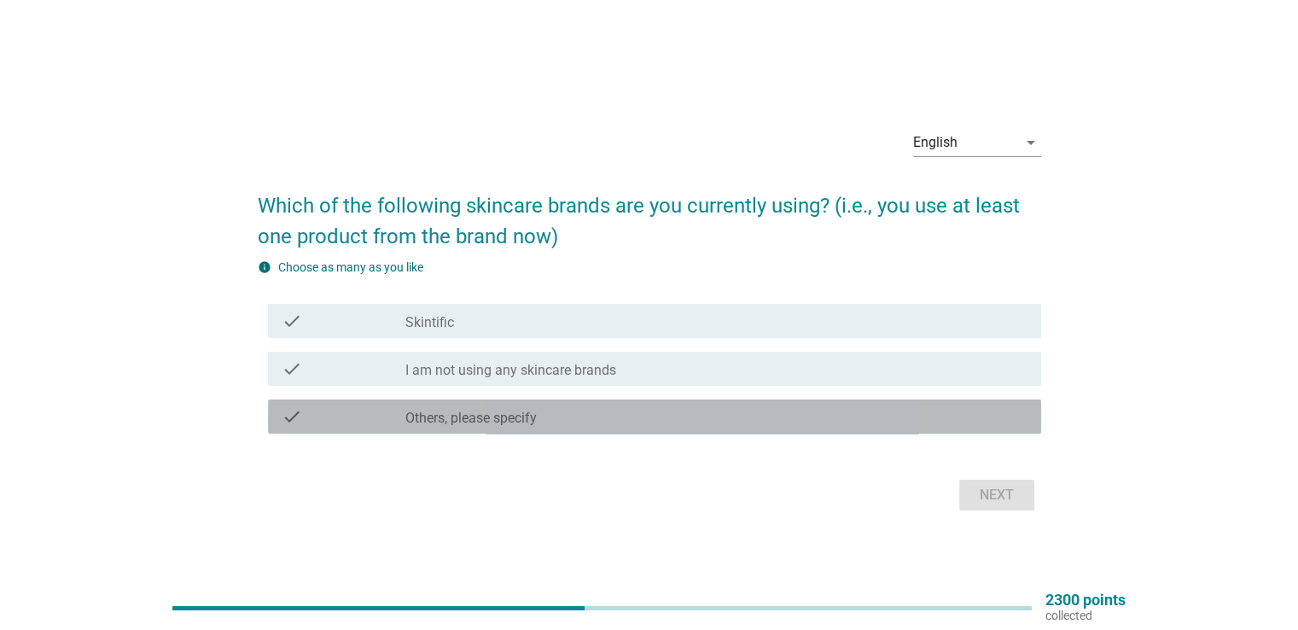
click at [440, 423] on label "Others, please specify" at bounding box center [470, 418] width 131 height 17
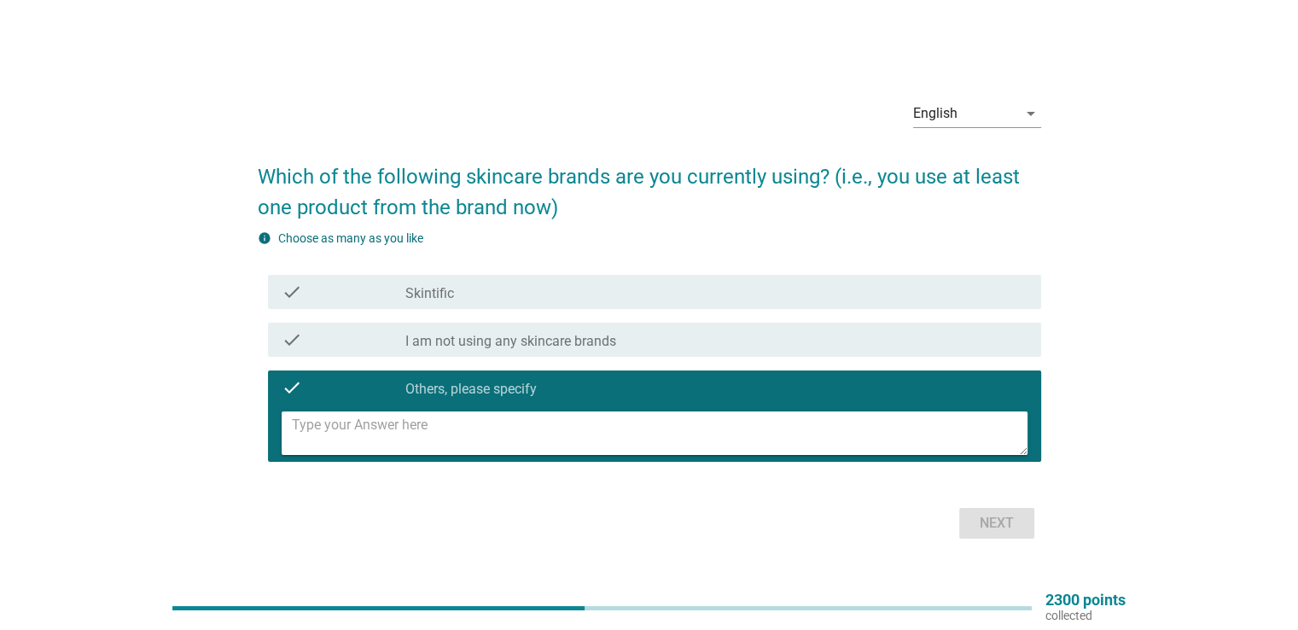
click at [438, 430] on textarea at bounding box center [660, 433] width 736 height 44
type textarea "[PERSON_NAME]"
click at [993, 513] on div "Next" at bounding box center [997, 523] width 48 height 20
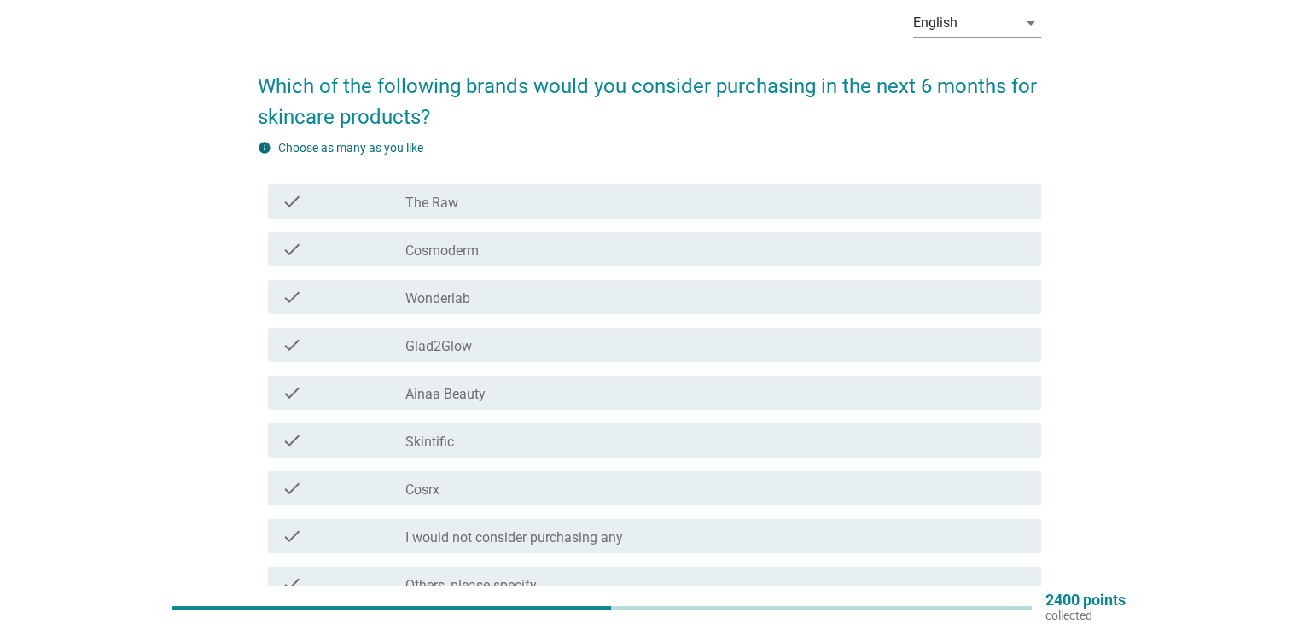
scroll to position [85, 0]
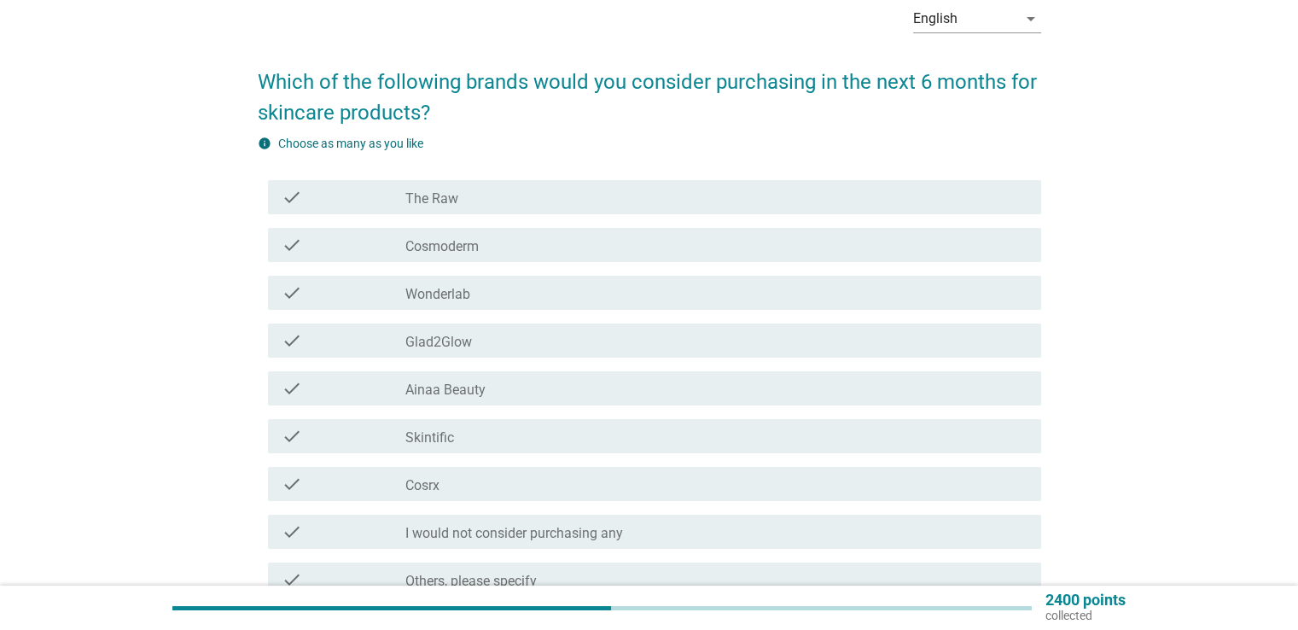
click at [439, 445] on label "Skintific" at bounding box center [429, 437] width 49 height 17
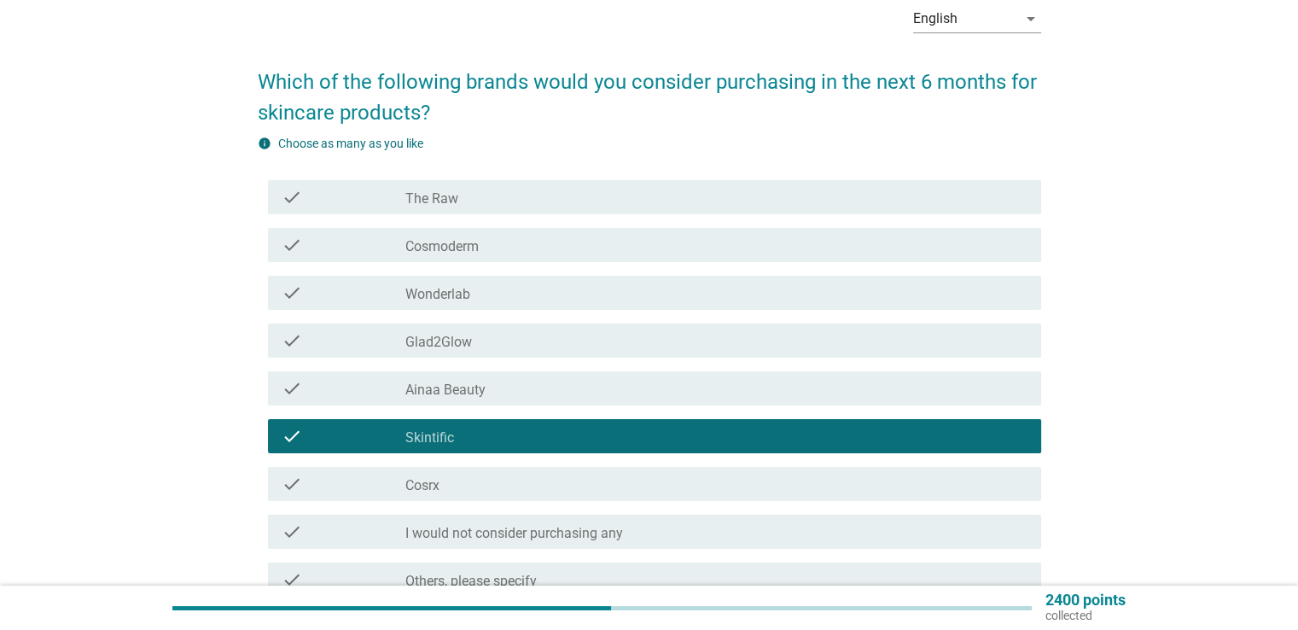
click at [476, 345] on div "check_box_outline_blank Glad2Glow" at bounding box center [715, 340] width 621 height 20
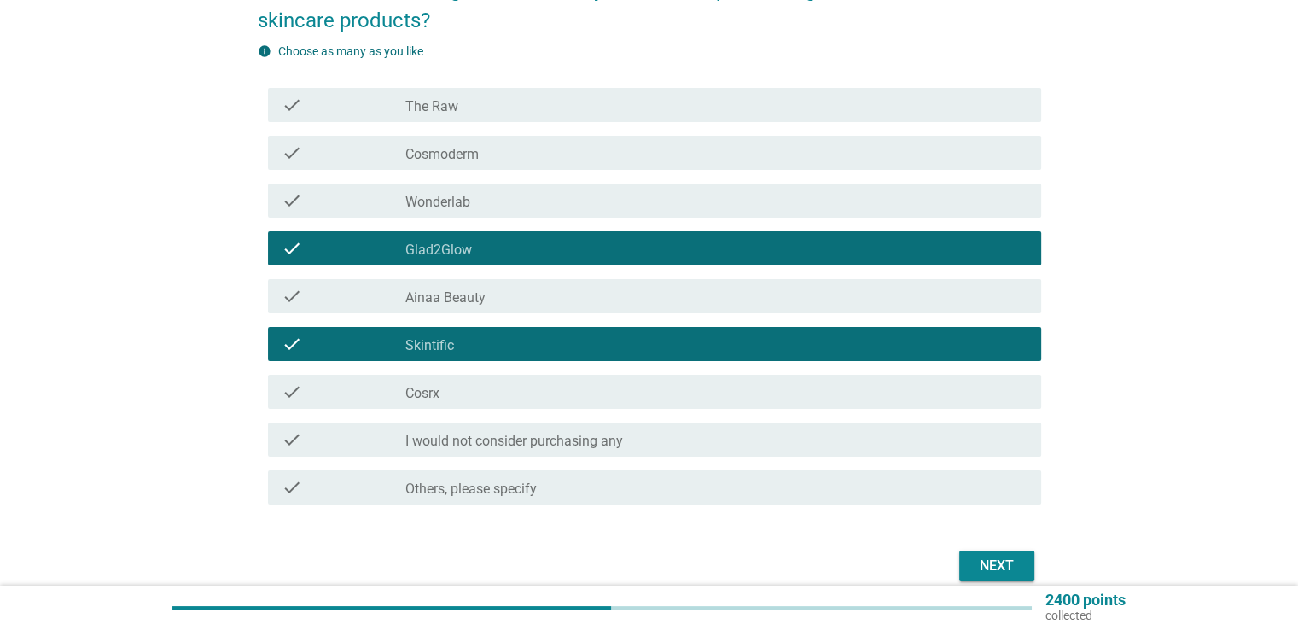
scroll to position [255, 0]
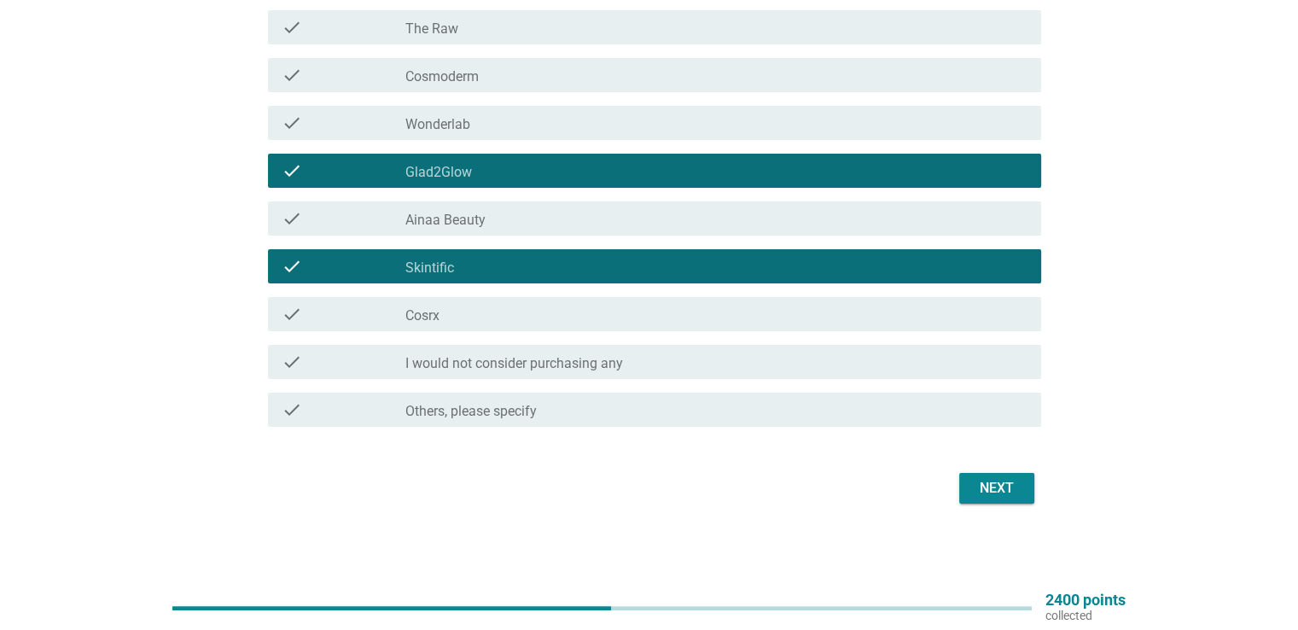
click at [1011, 489] on div "Next" at bounding box center [997, 488] width 48 height 20
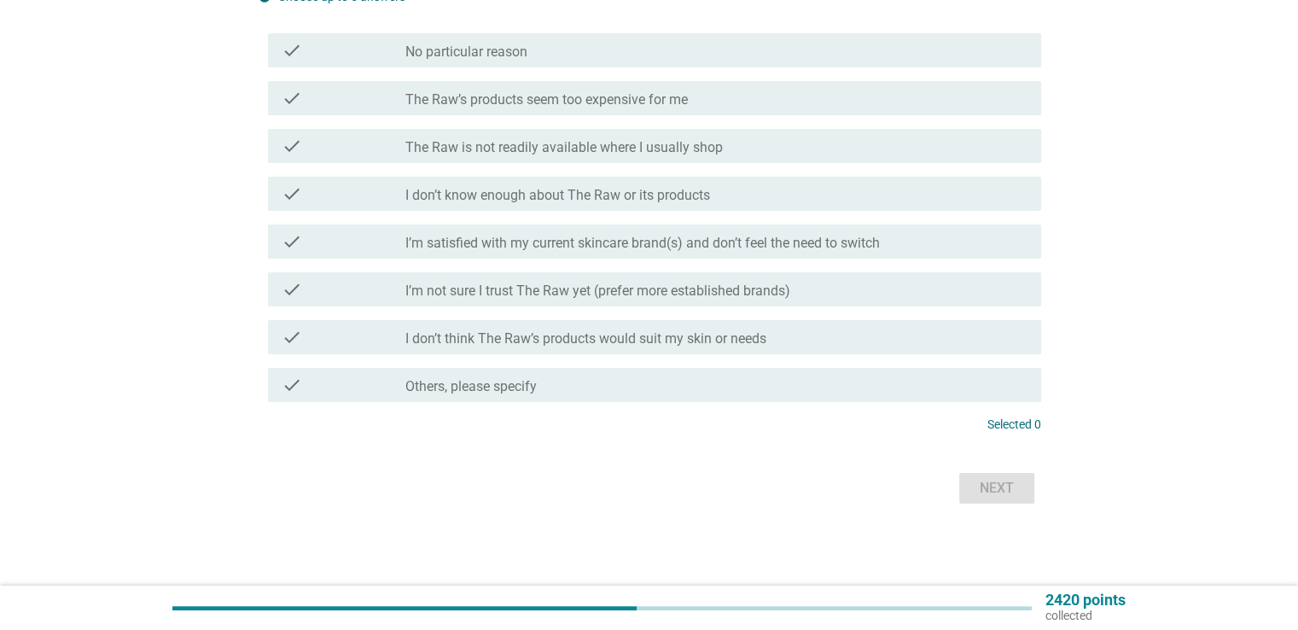
scroll to position [0, 0]
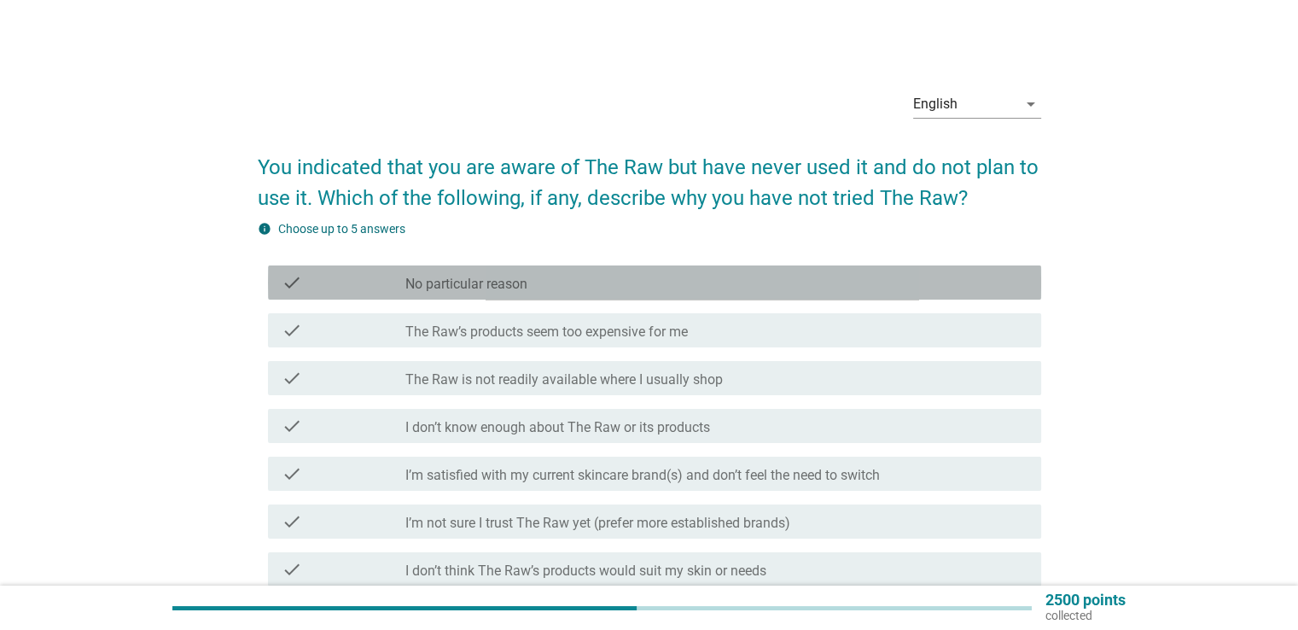
click at [539, 288] on div "check_box_outline_blank No particular reason" at bounding box center [715, 282] width 621 height 20
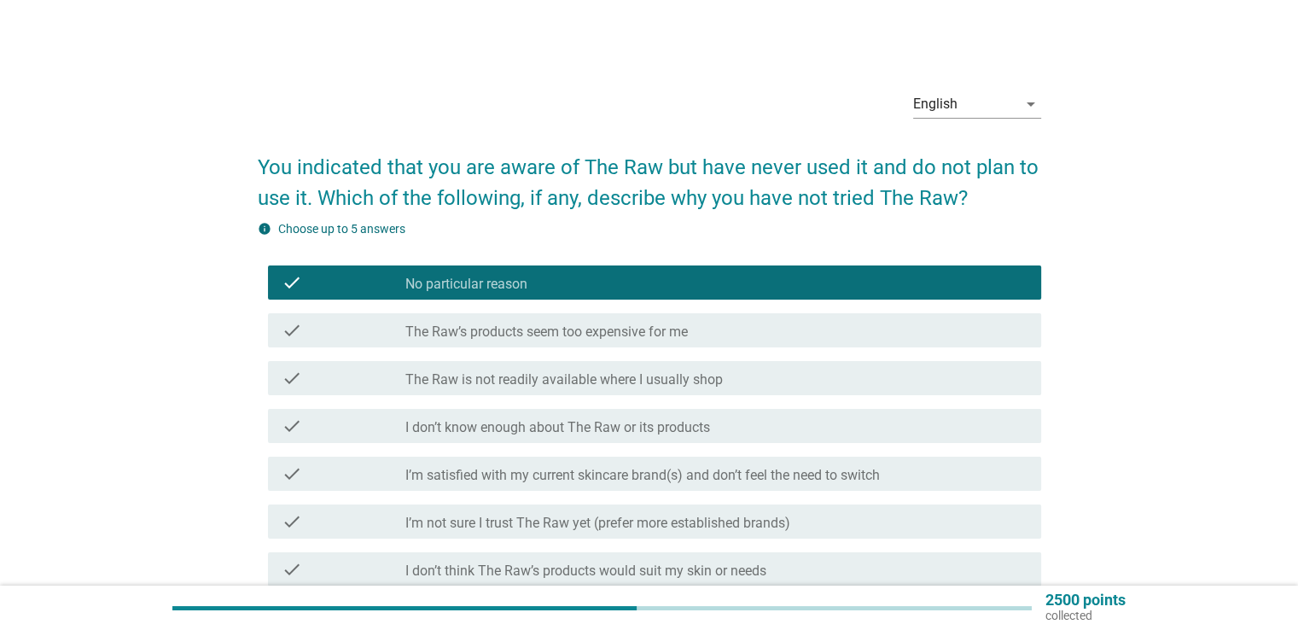
scroll to position [85, 0]
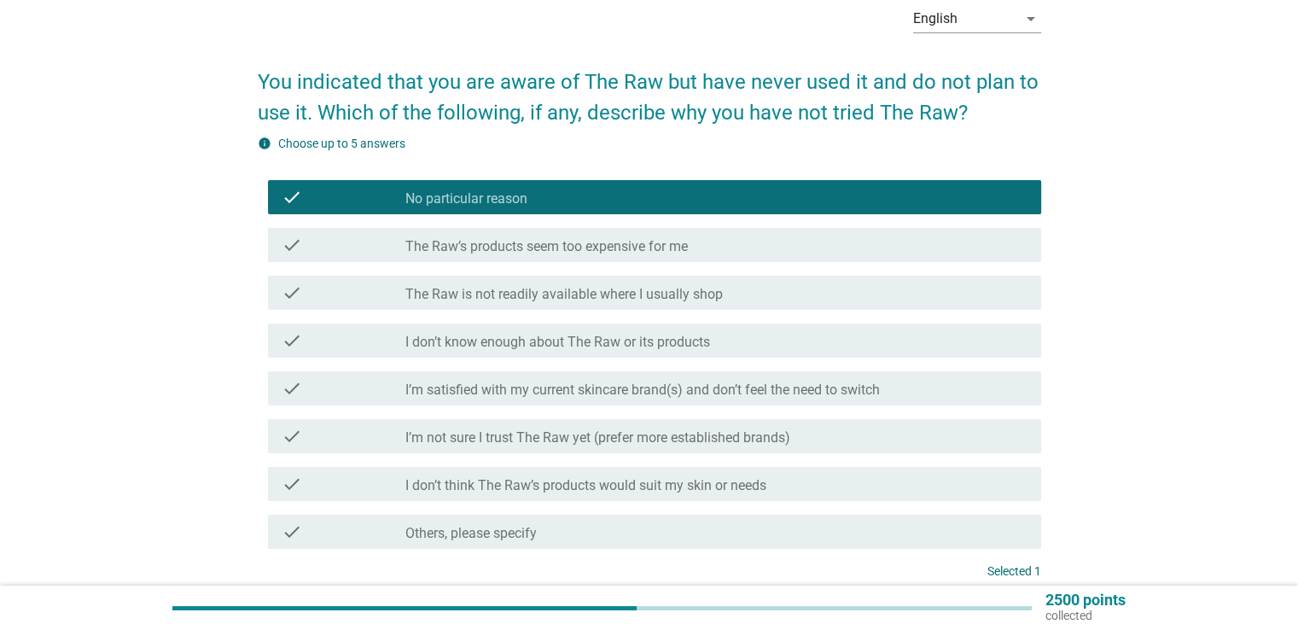
click at [513, 387] on label "I’m satisfied with my current skincare brand(s) and don’t feel the need to swit…" at bounding box center [642, 390] width 475 height 17
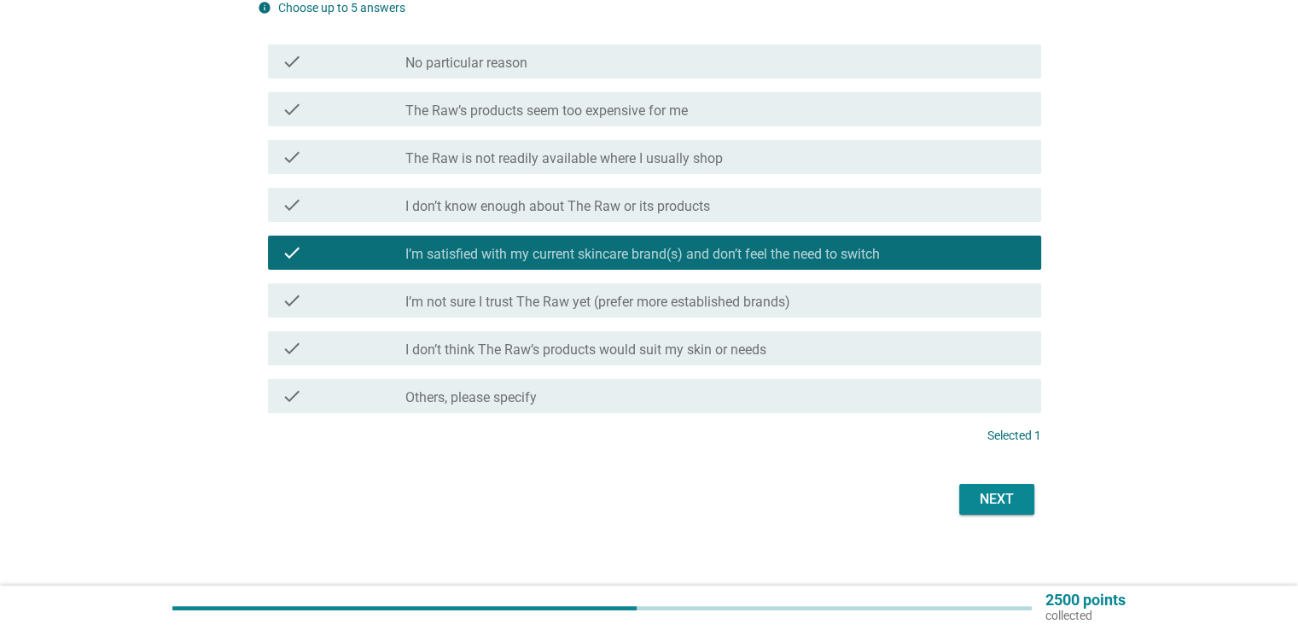
scroll to position [232, 0]
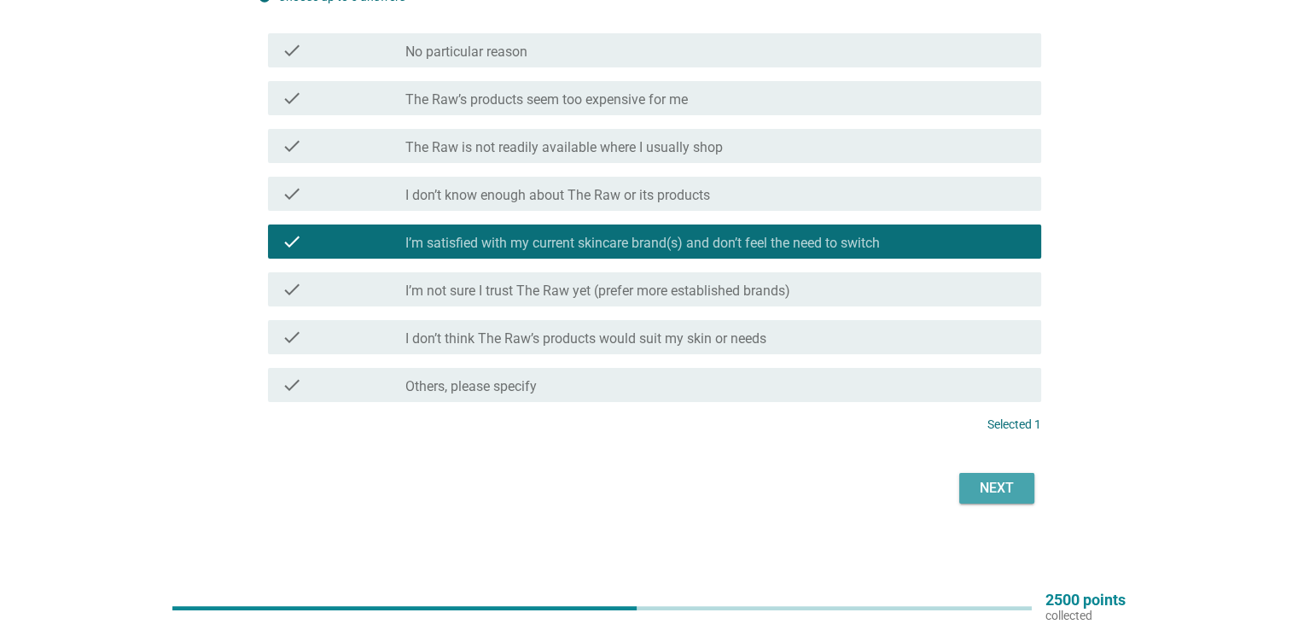
click at [1018, 486] on div "Next" at bounding box center [997, 488] width 48 height 20
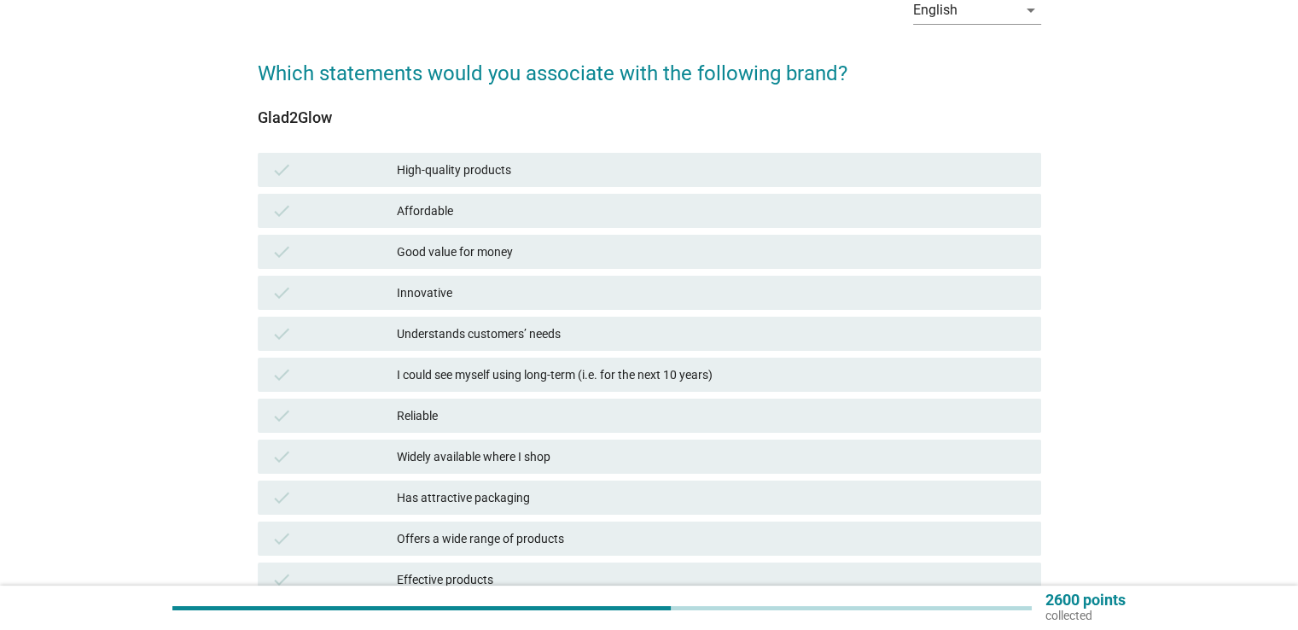
scroll to position [85, 0]
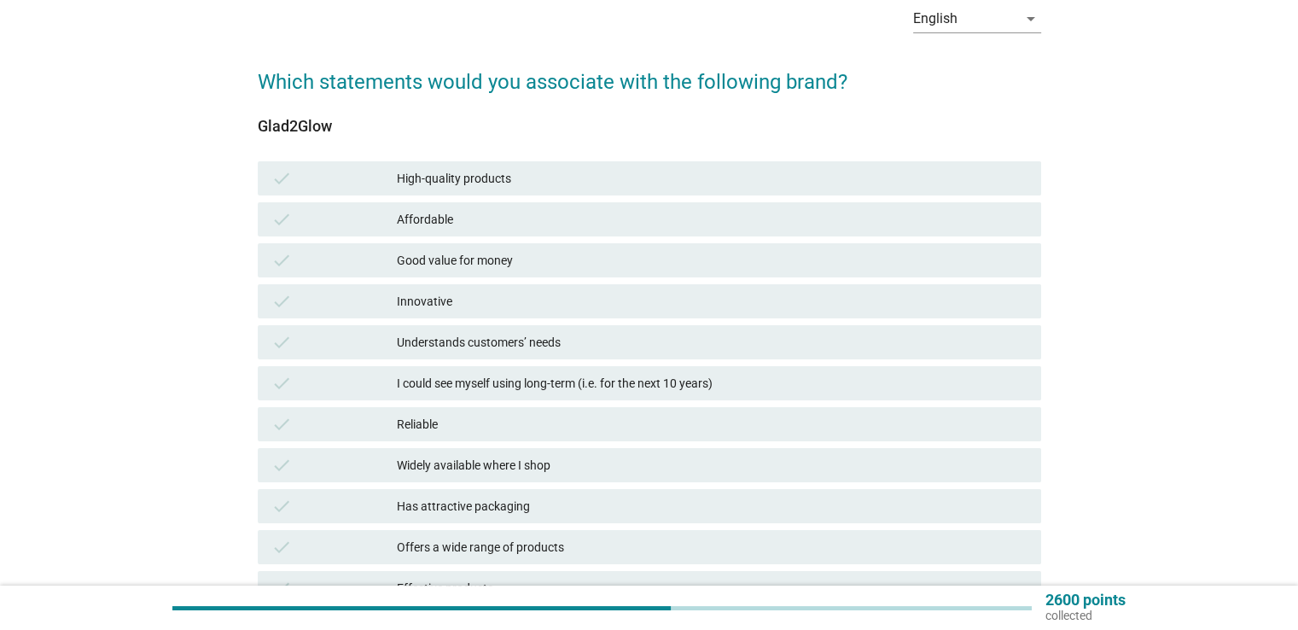
click at [487, 219] on div "Affordable" at bounding box center [712, 219] width 630 height 20
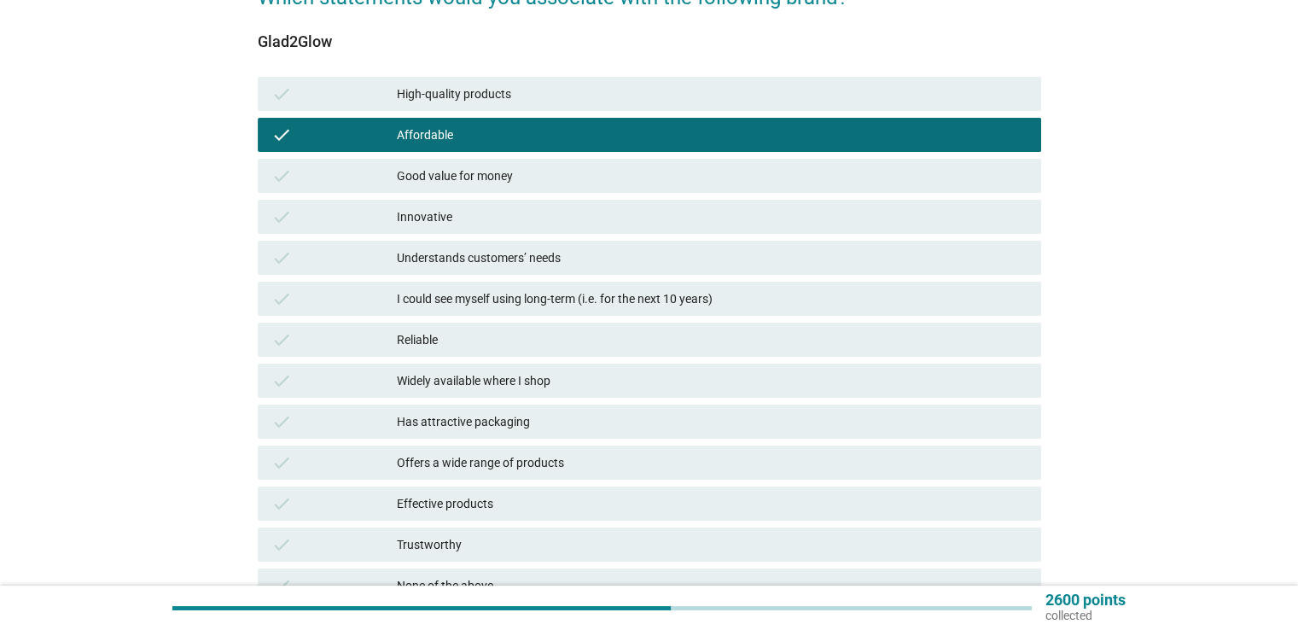
scroll to position [171, 0]
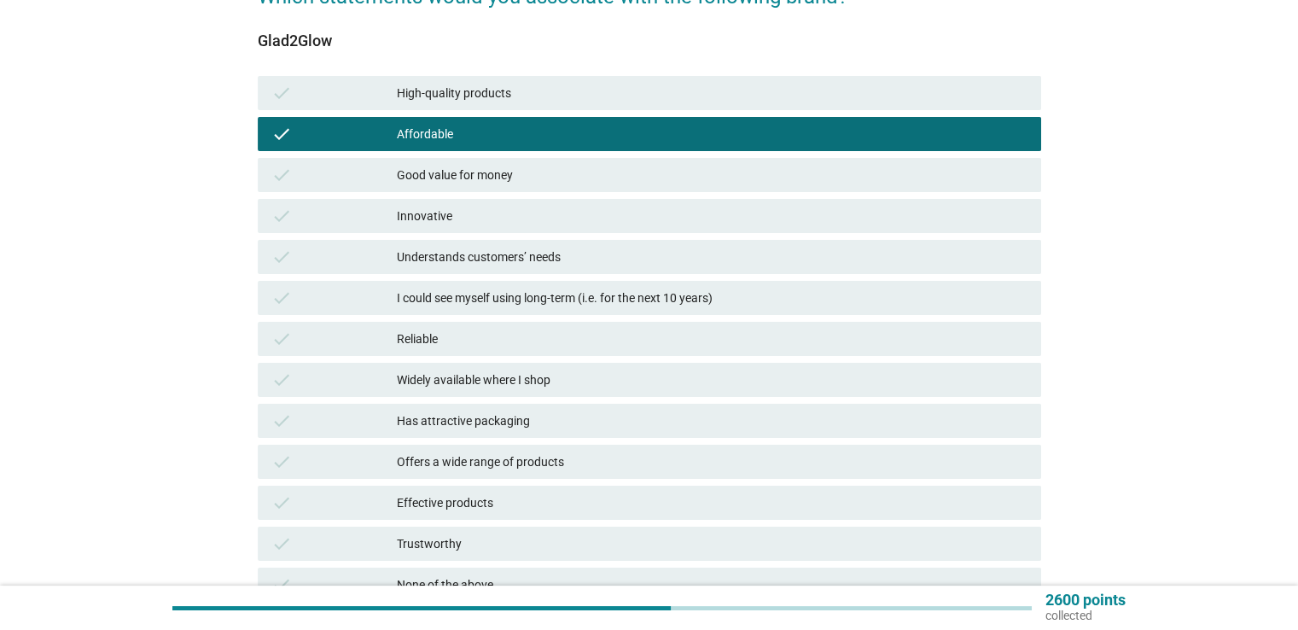
click at [551, 387] on div "Widely available where I shop" at bounding box center [712, 380] width 630 height 20
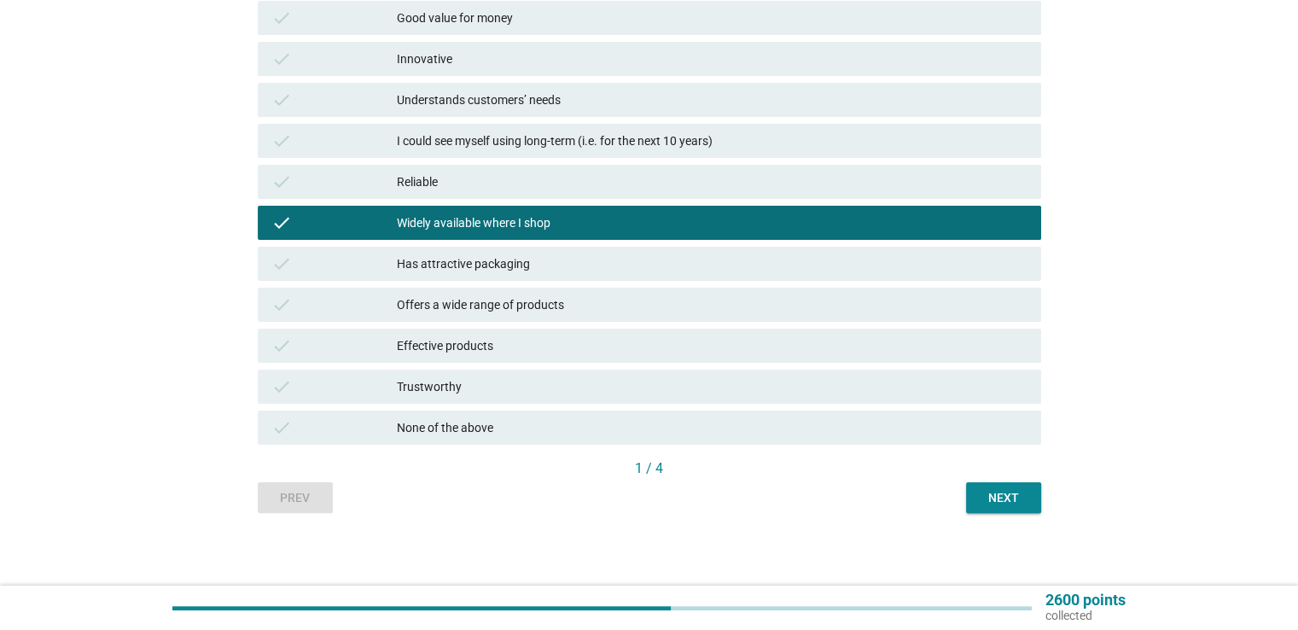
scroll to position [332, 0]
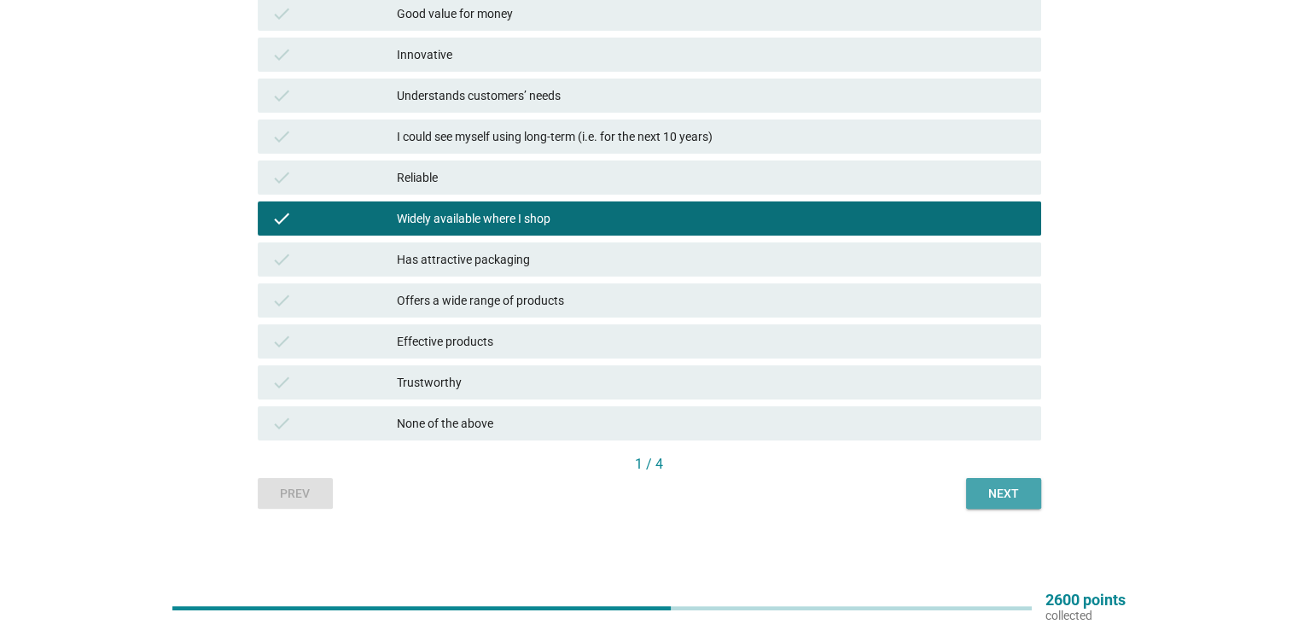
click at [990, 487] on div "Next" at bounding box center [1004, 494] width 48 height 18
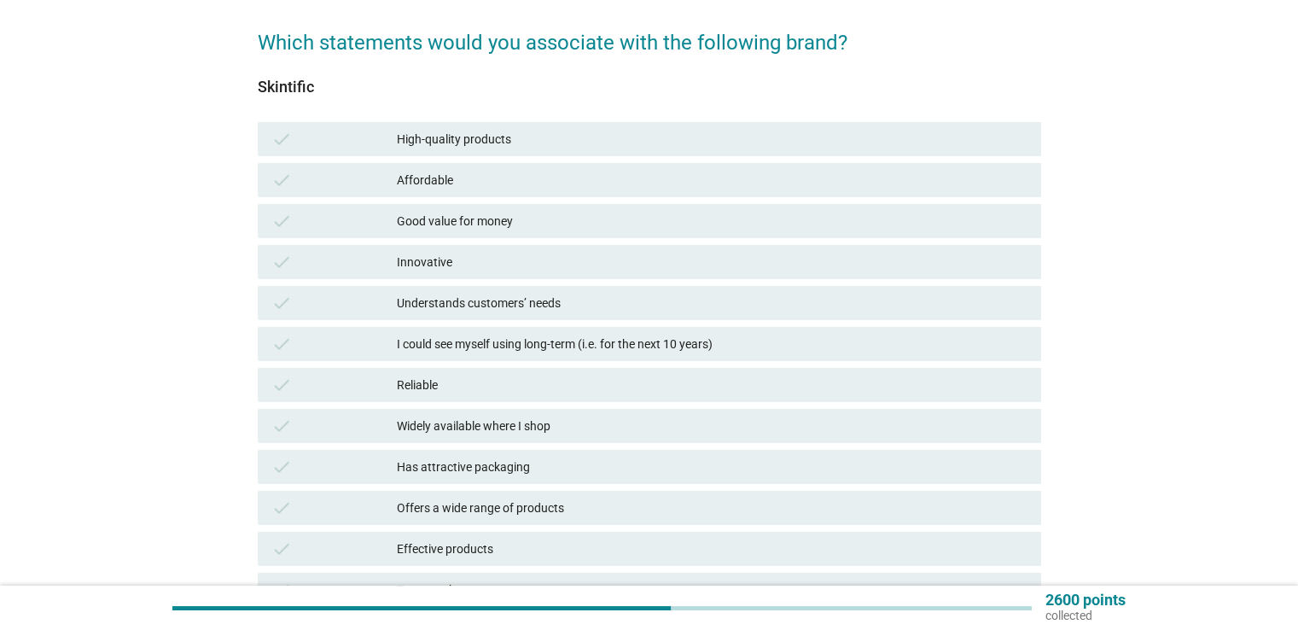
scroll to position [171, 0]
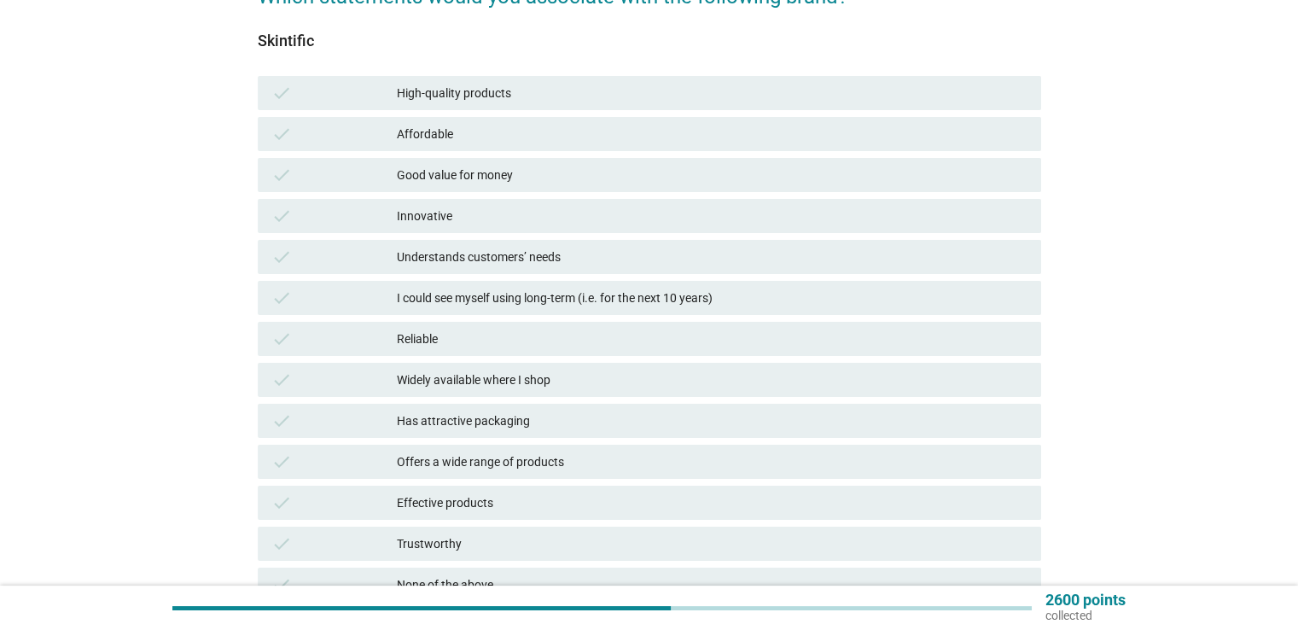
click at [492, 388] on div "Widely available where I shop" at bounding box center [712, 380] width 630 height 20
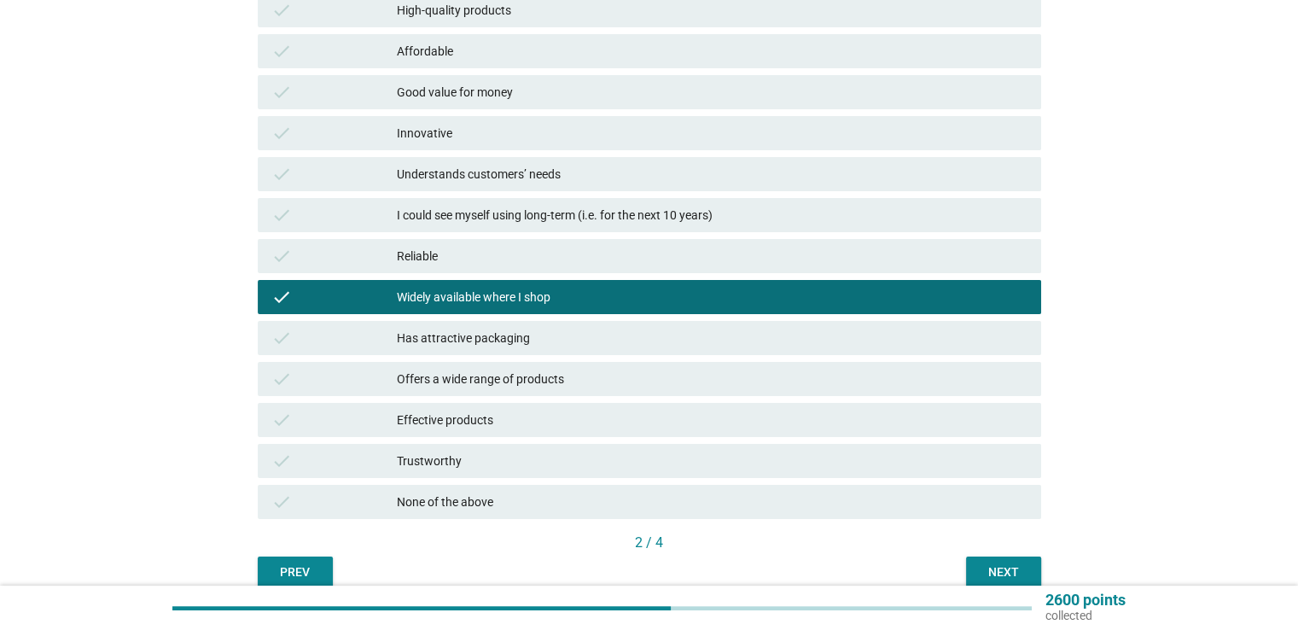
scroll to position [256, 0]
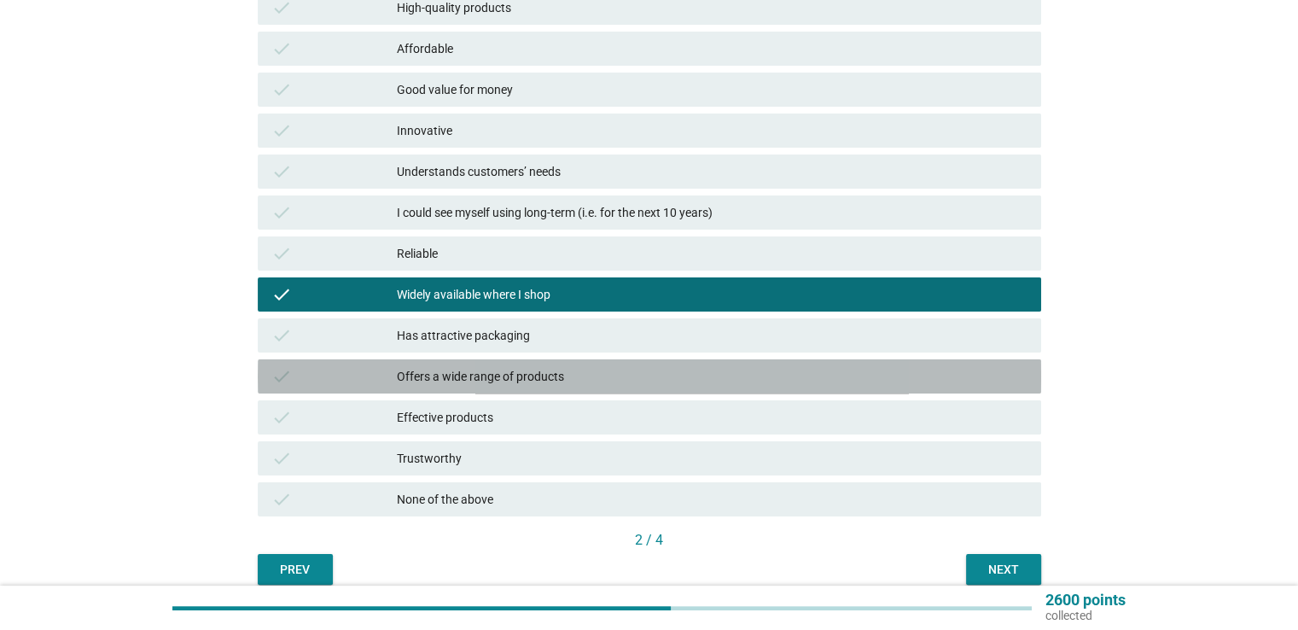
click at [492, 388] on div "check Offers a wide range of products" at bounding box center [650, 376] width 784 height 34
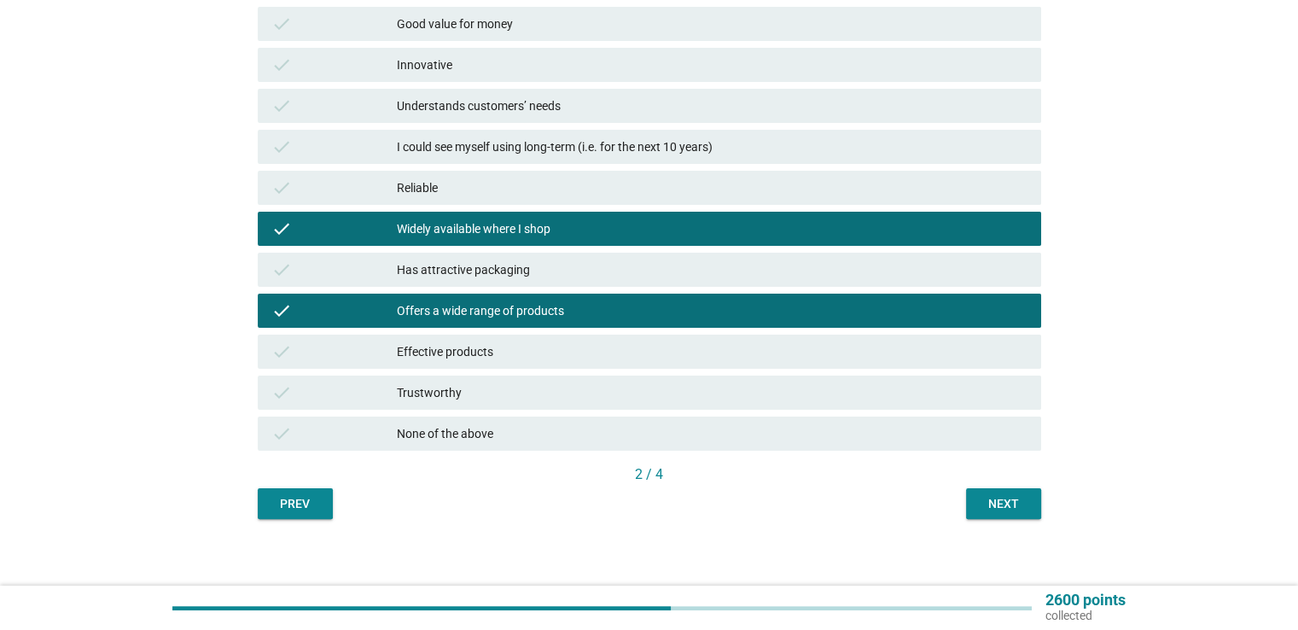
scroll to position [332, 0]
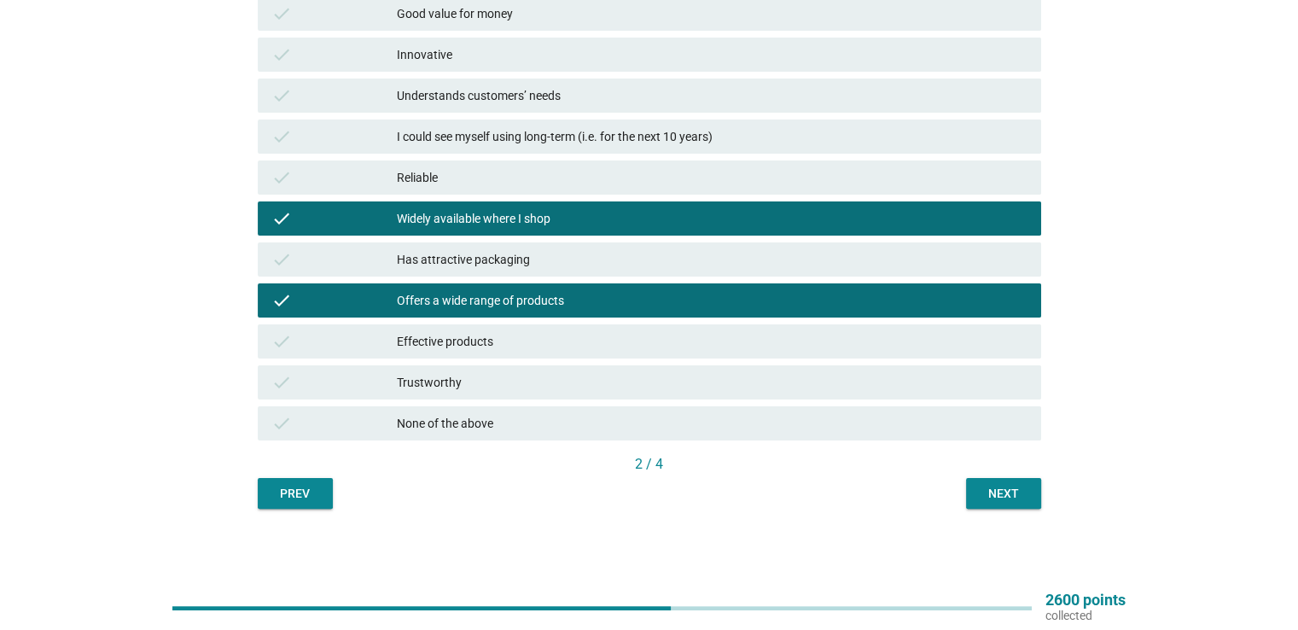
click at [1011, 489] on div "Next" at bounding box center [1004, 494] width 48 height 18
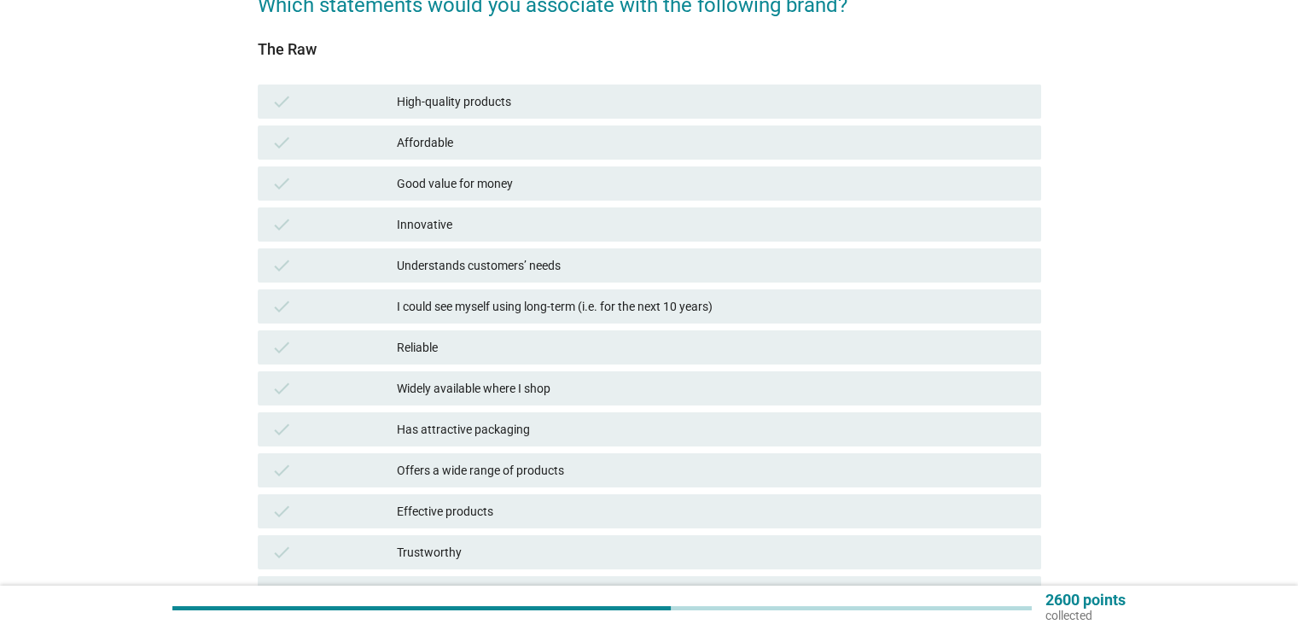
scroll to position [161, 0]
click at [529, 182] on div "Good value for money" at bounding box center [712, 184] width 630 height 20
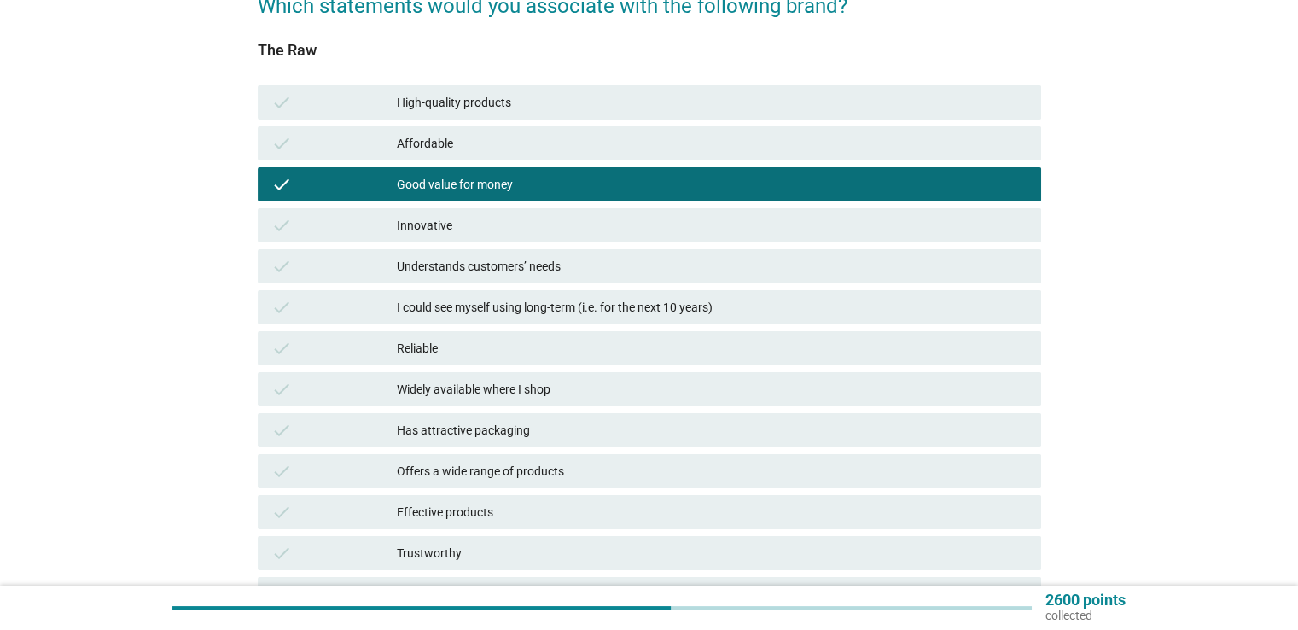
click at [485, 151] on div "Affordable" at bounding box center [712, 143] width 630 height 20
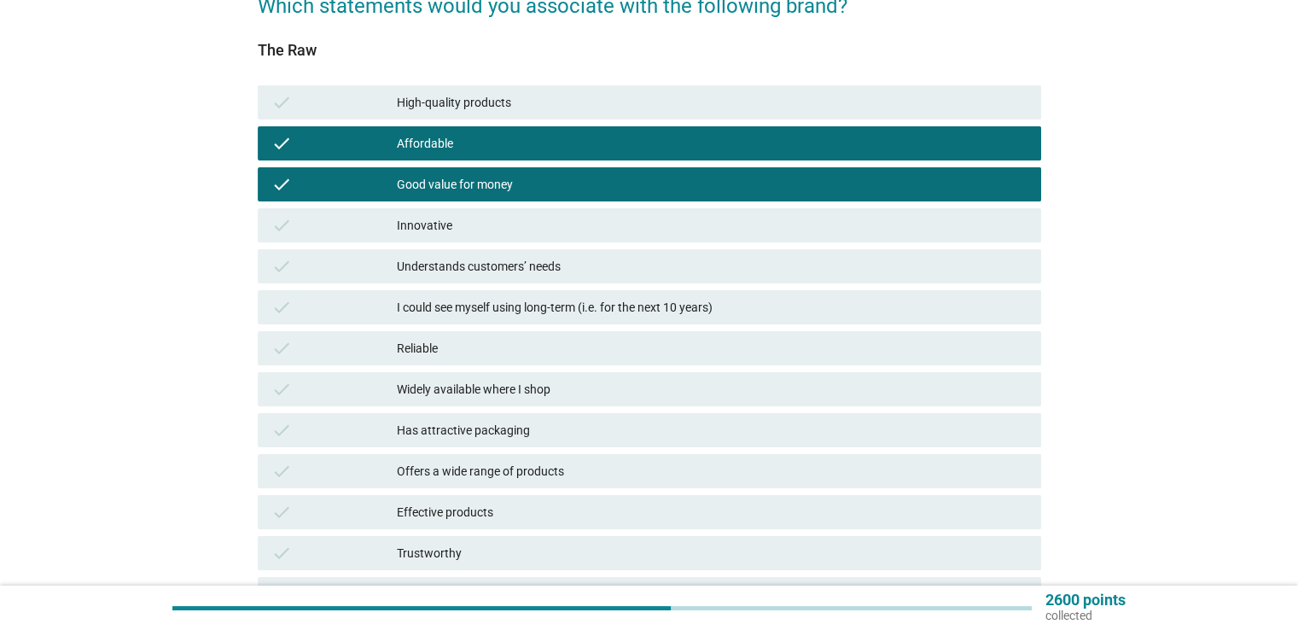
click at [479, 145] on div "Affordable" at bounding box center [712, 143] width 630 height 20
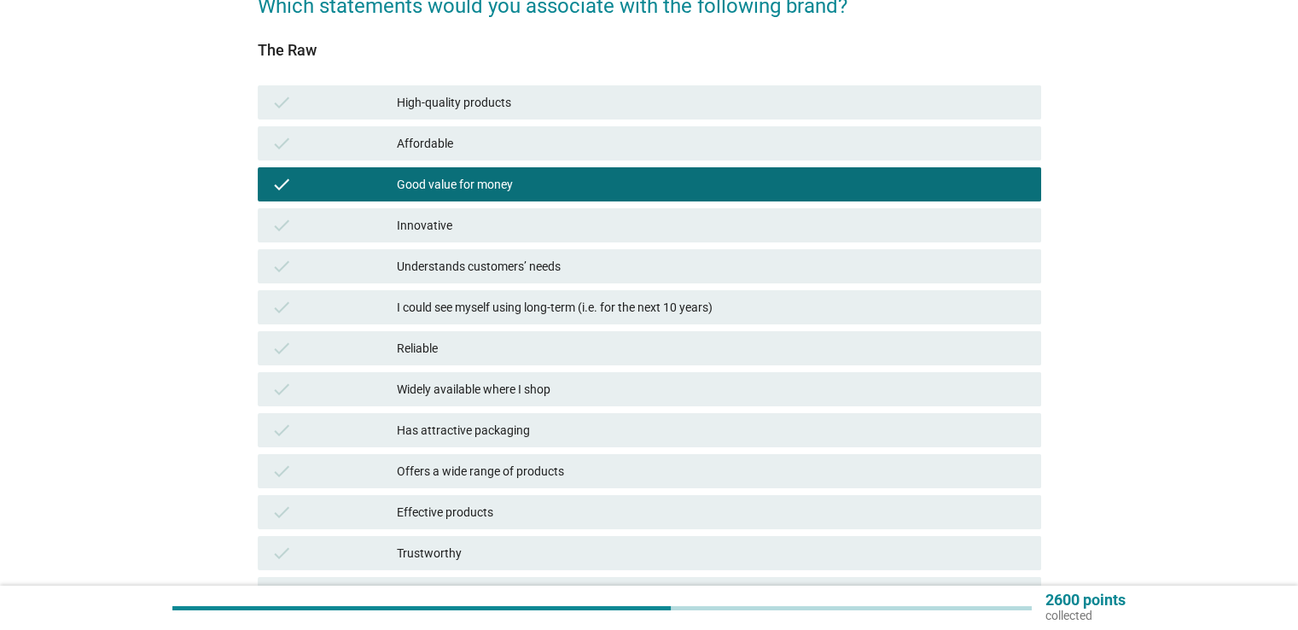
click at [475, 179] on div "Good value for money" at bounding box center [712, 184] width 630 height 20
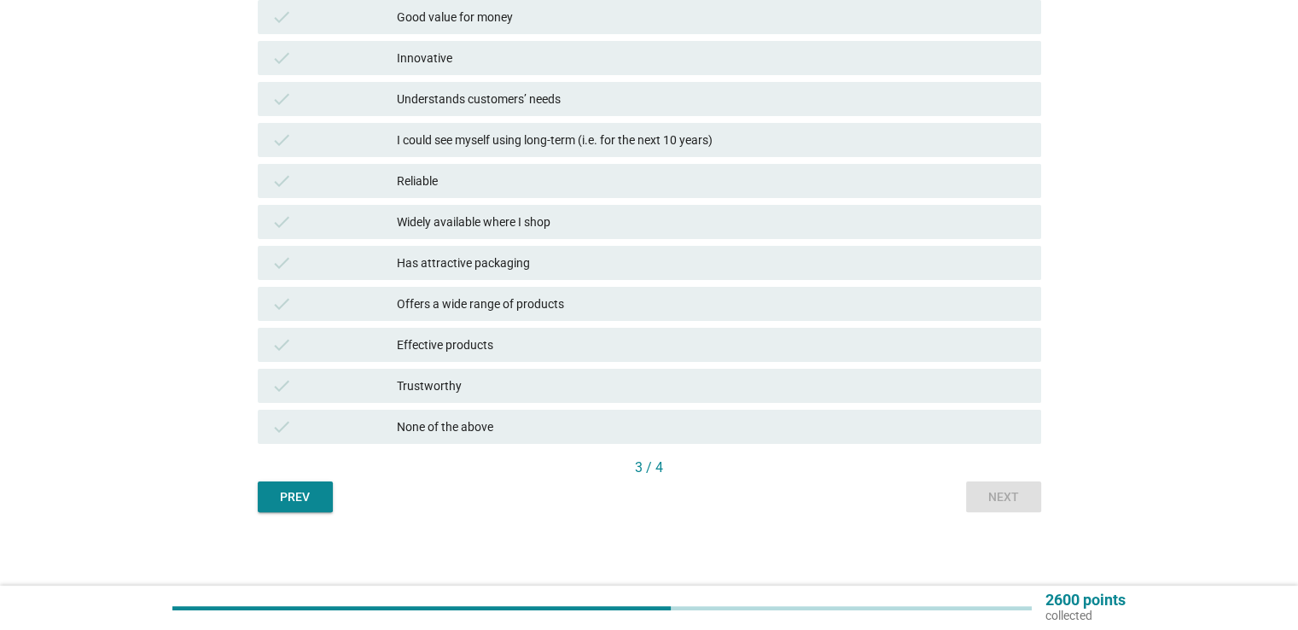
scroll to position [332, 0]
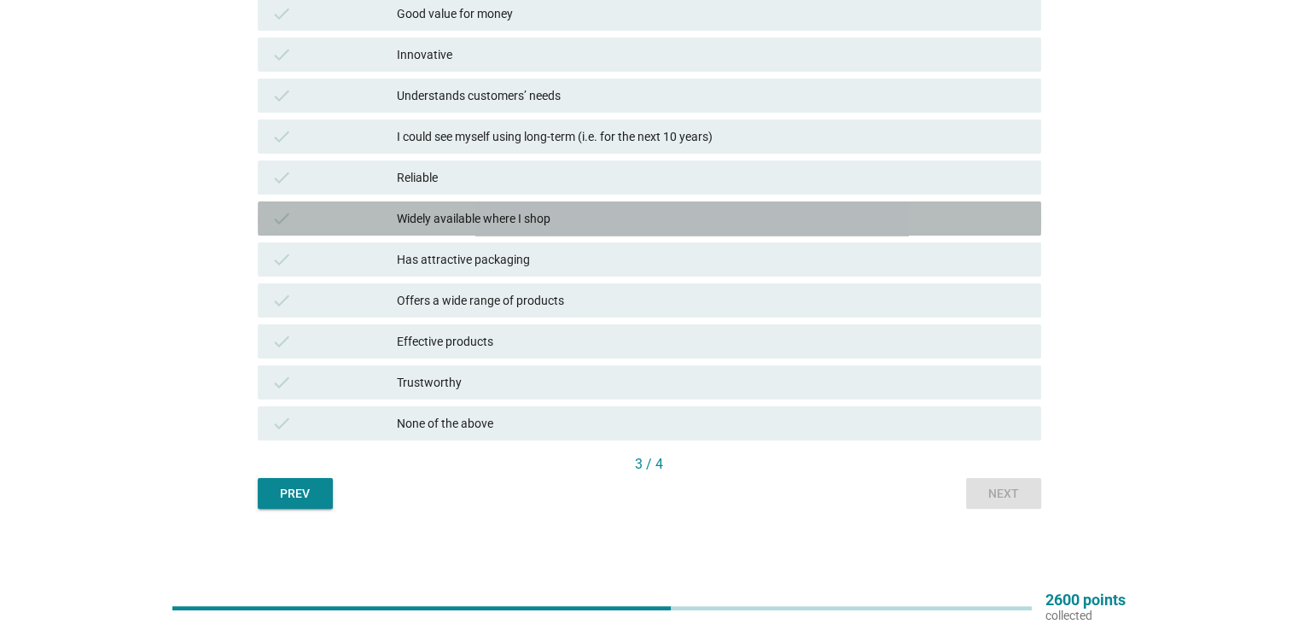
click at [498, 214] on div "Widely available where I shop" at bounding box center [712, 218] width 630 height 20
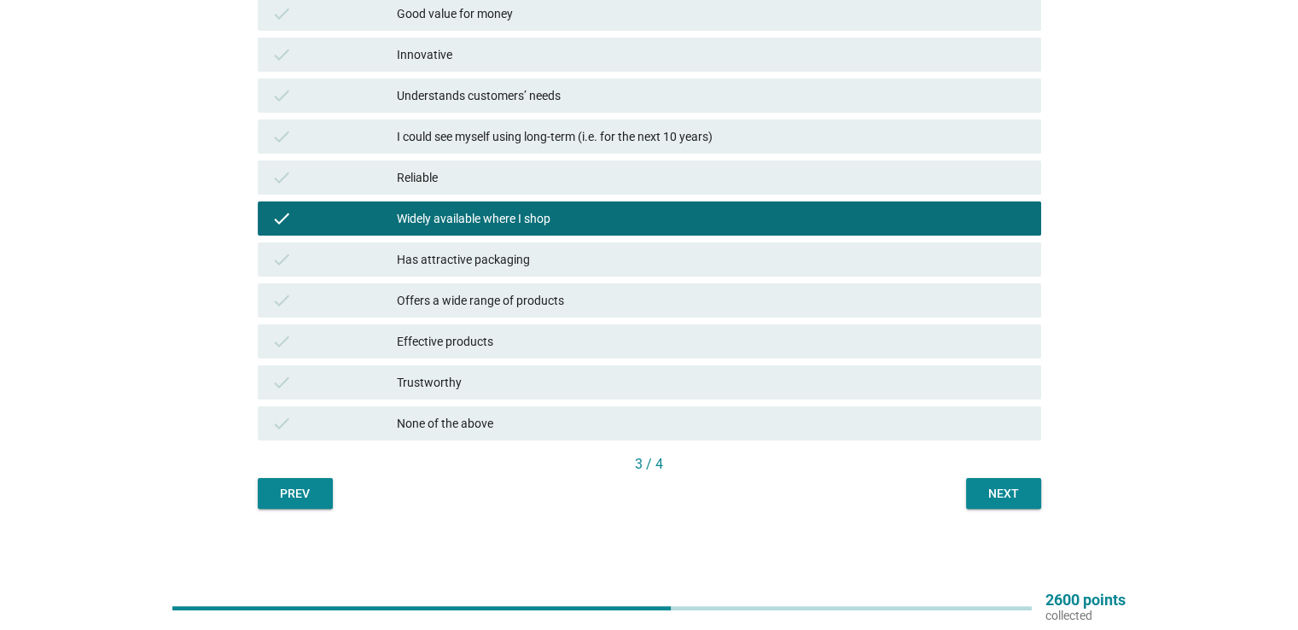
click at [997, 494] on div "Next" at bounding box center [1004, 494] width 48 height 18
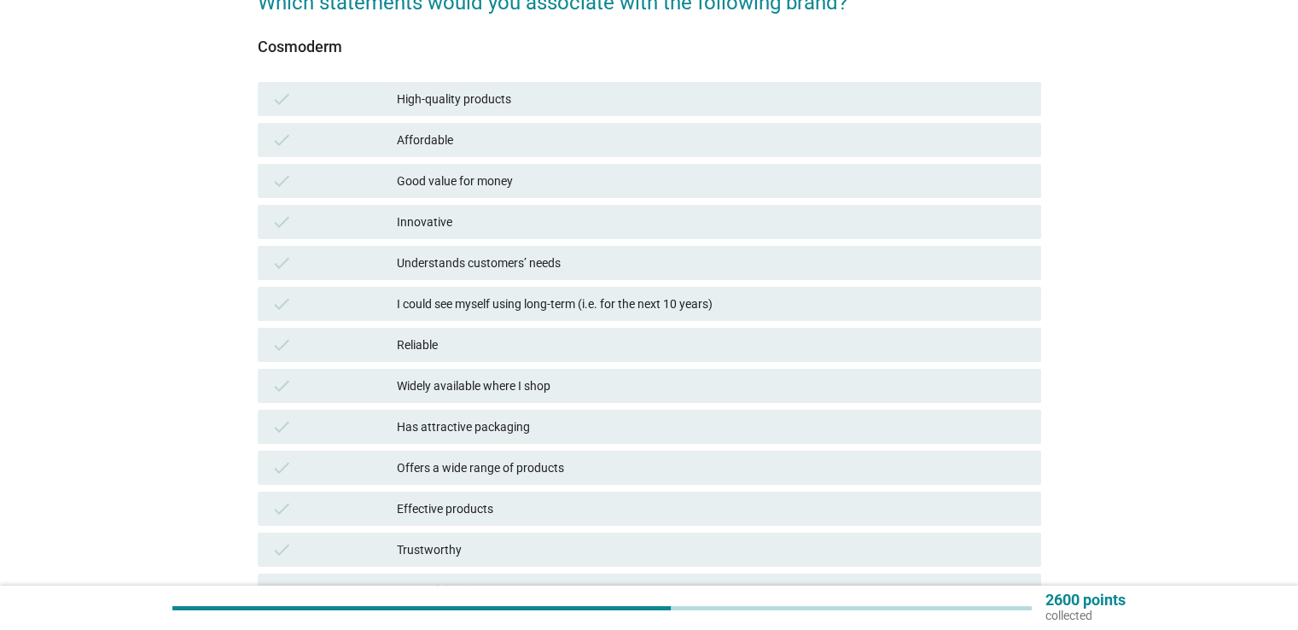
scroll to position [171, 0]
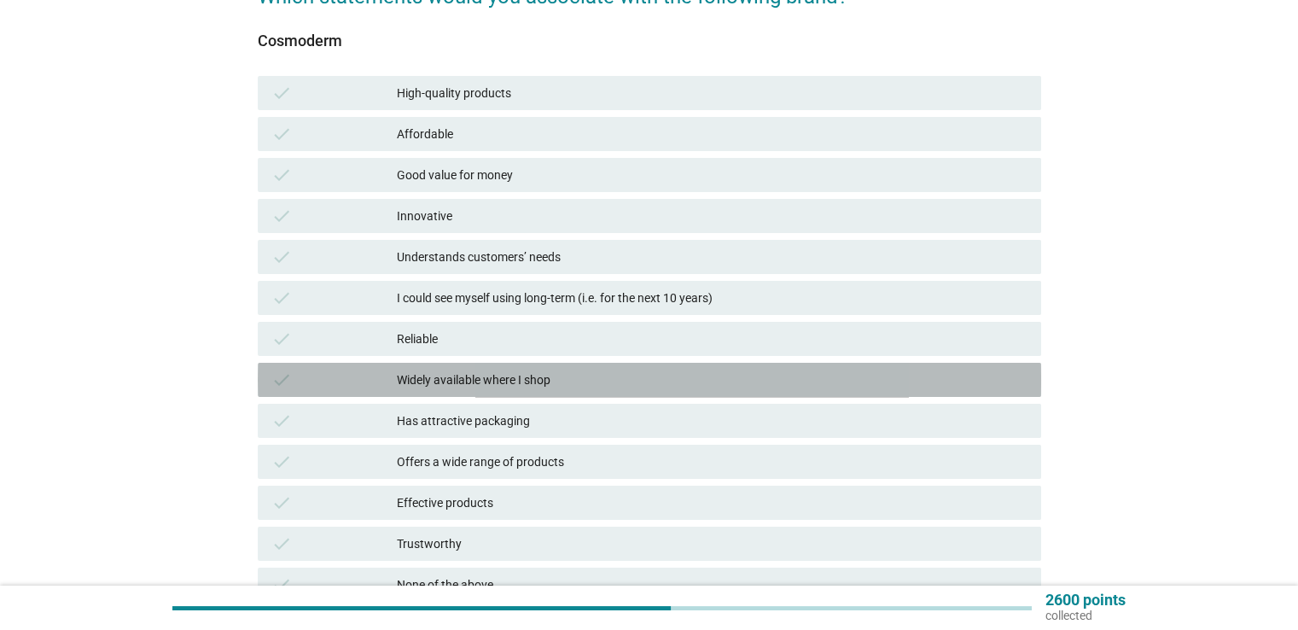
click at [475, 377] on div "Widely available where I shop" at bounding box center [712, 380] width 630 height 20
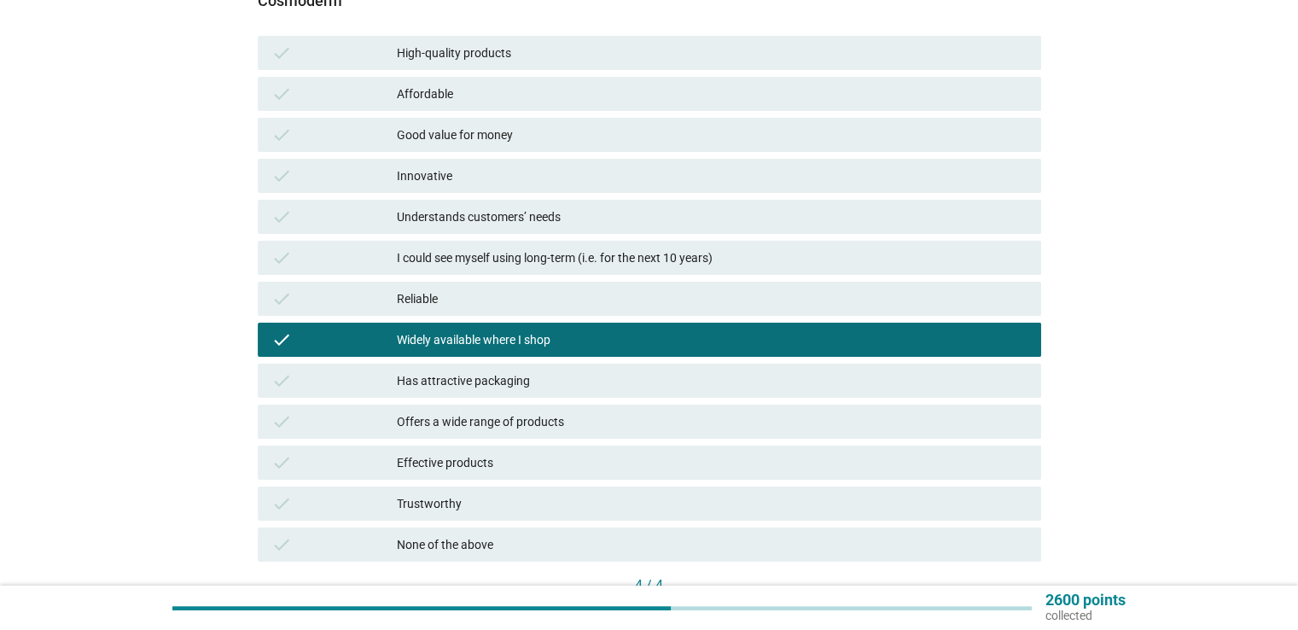
scroll to position [332, 0]
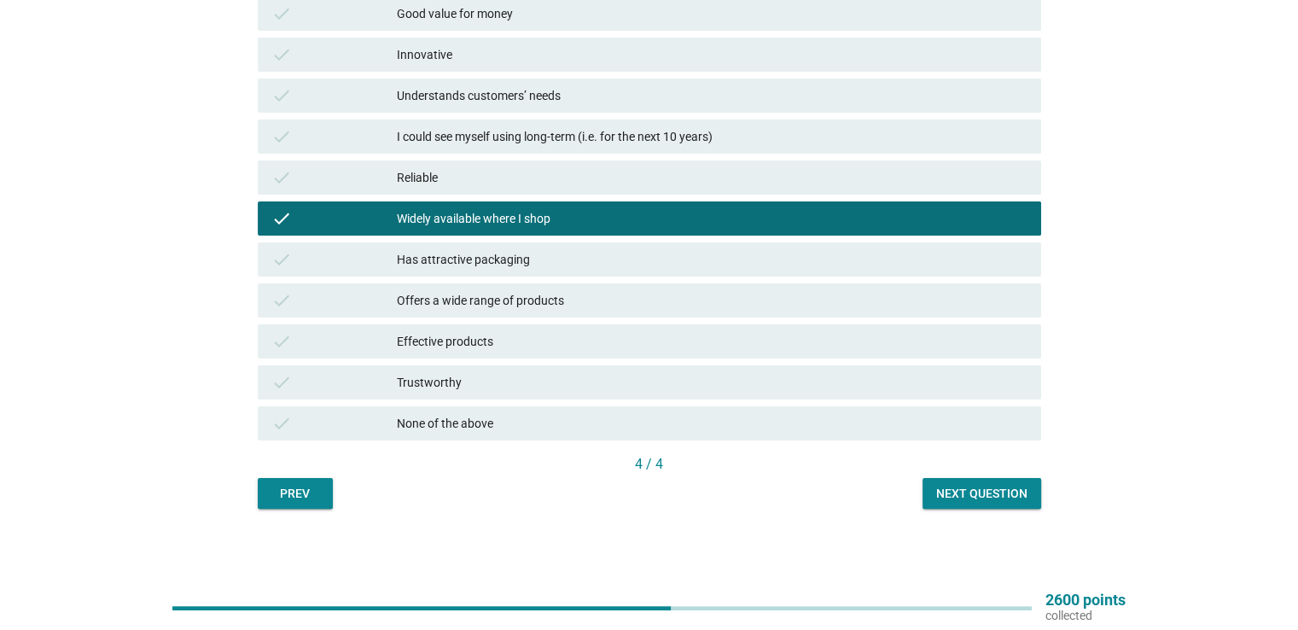
click at [974, 486] on div "Next question" at bounding box center [981, 494] width 91 height 18
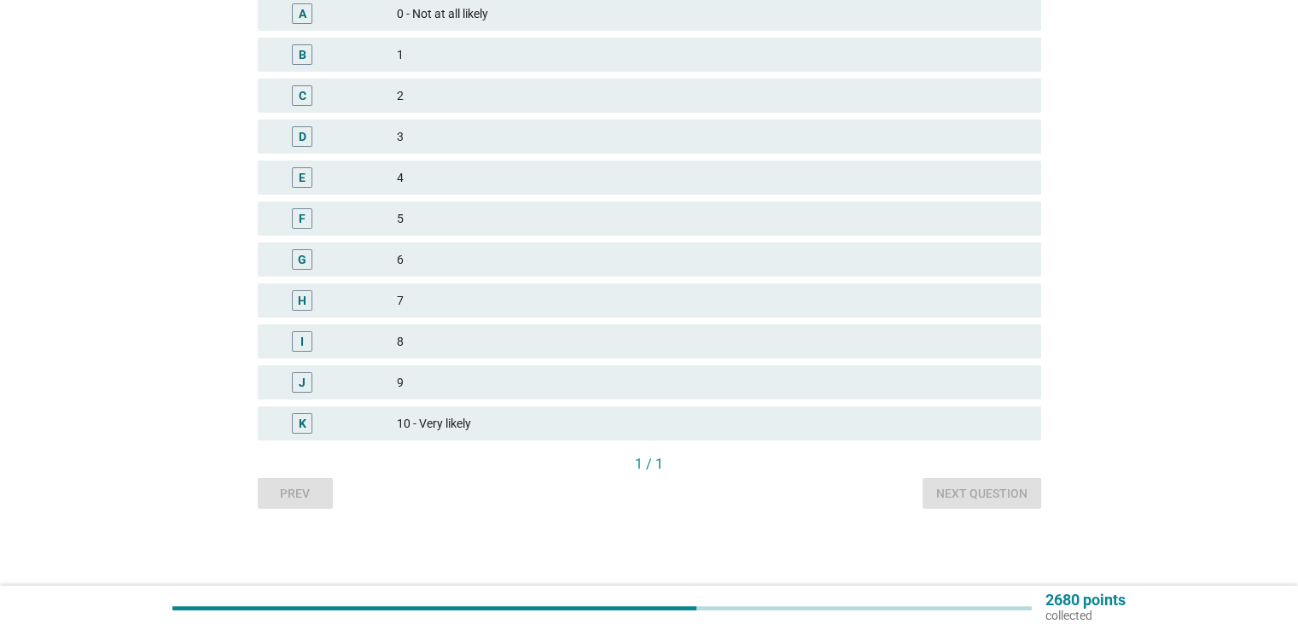
scroll to position [0, 0]
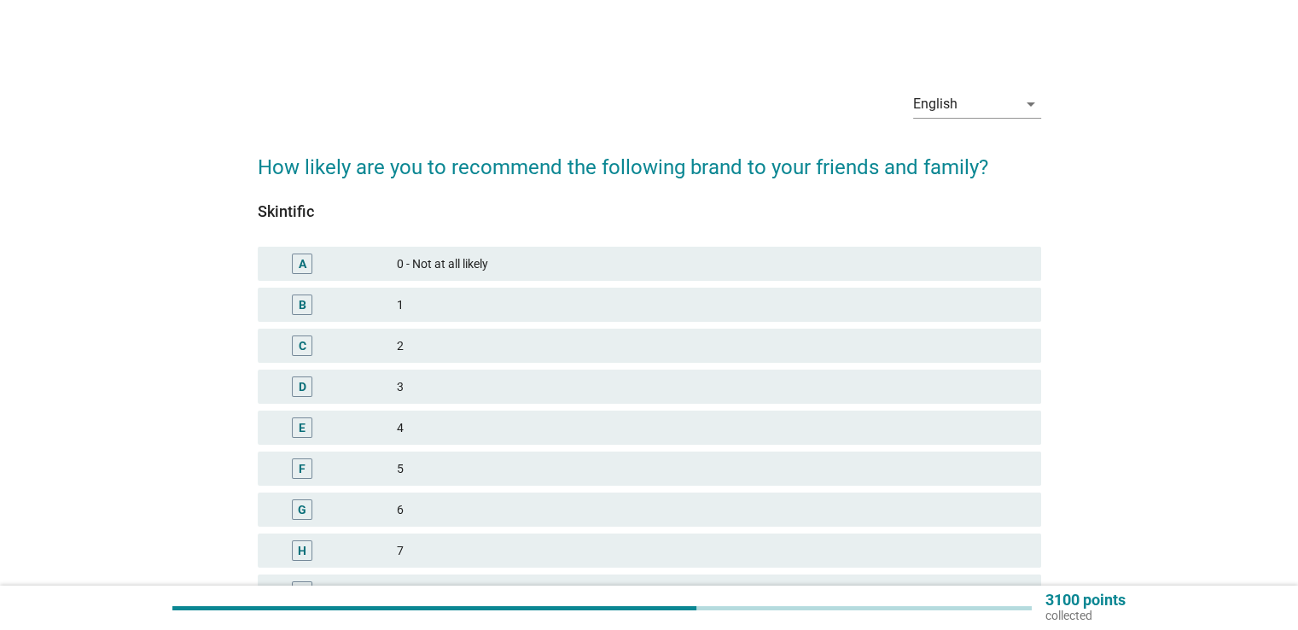
click at [434, 458] on div "5" at bounding box center [712, 468] width 630 height 20
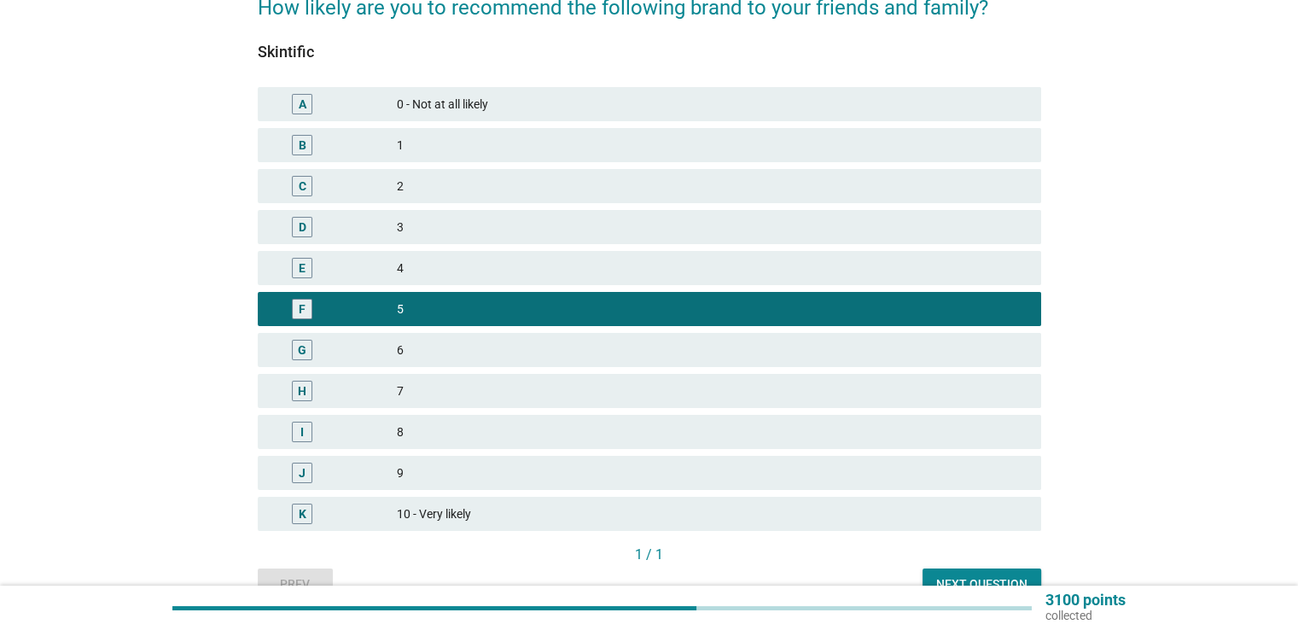
scroll to position [171, 0]
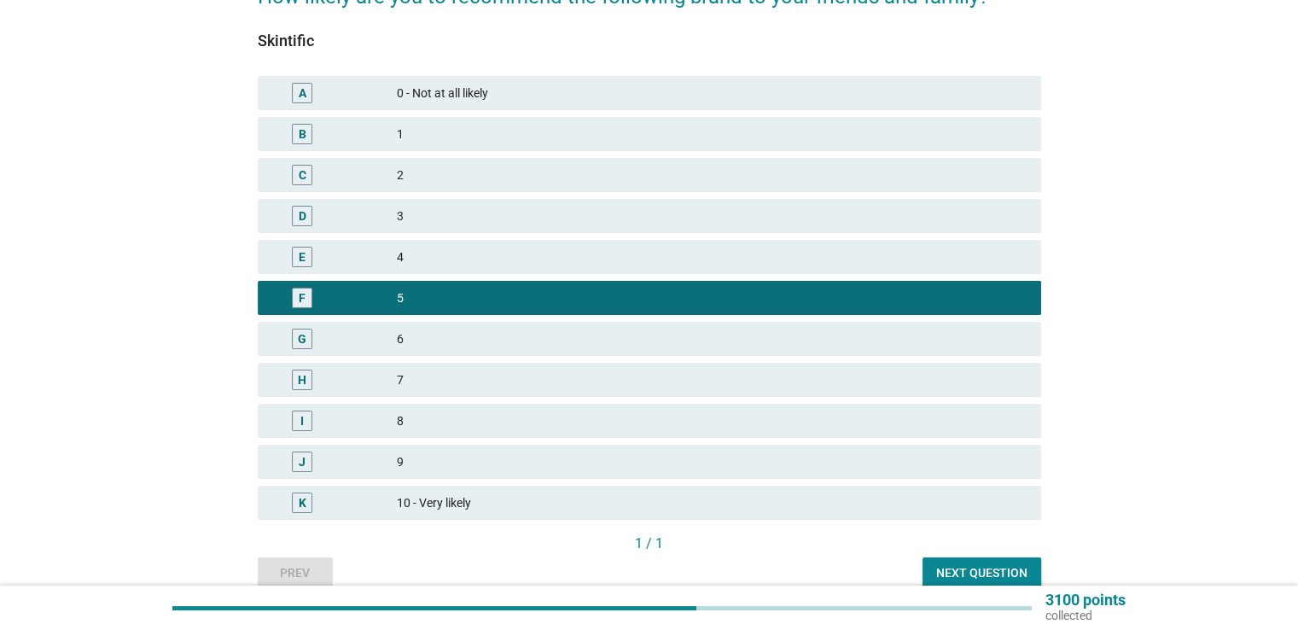
click at [1009, 569] on div "Next question" at bounding box center [981, 573] width 91 height 18
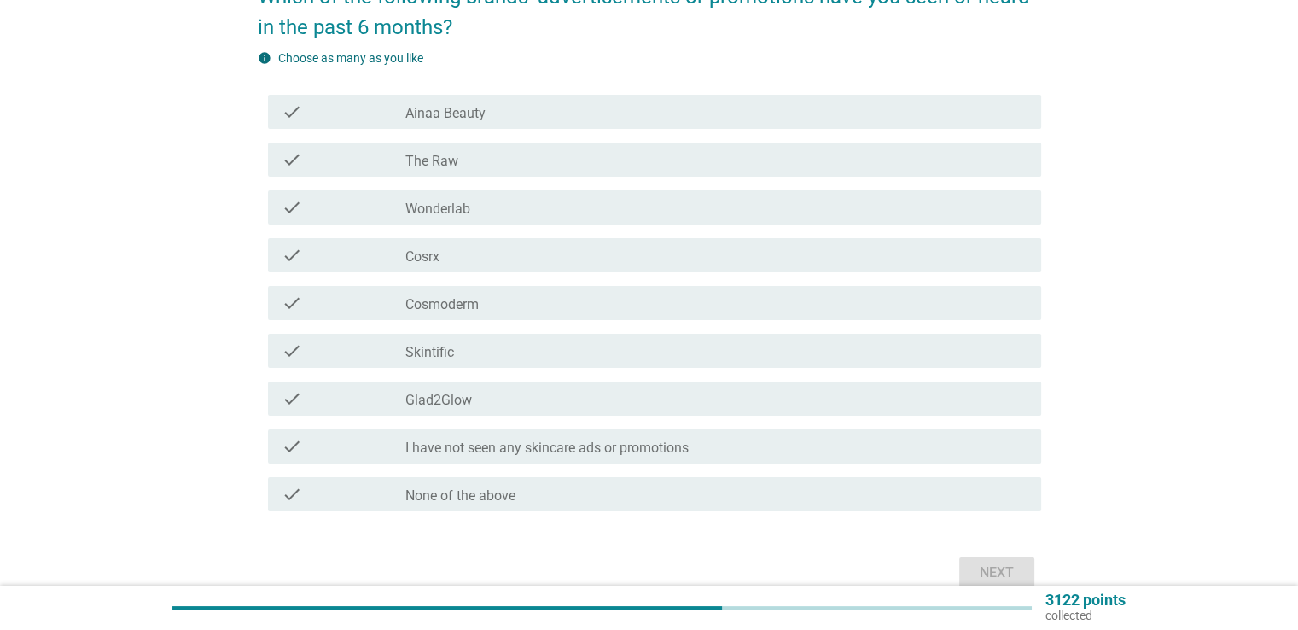
scroll to position [0, 0]
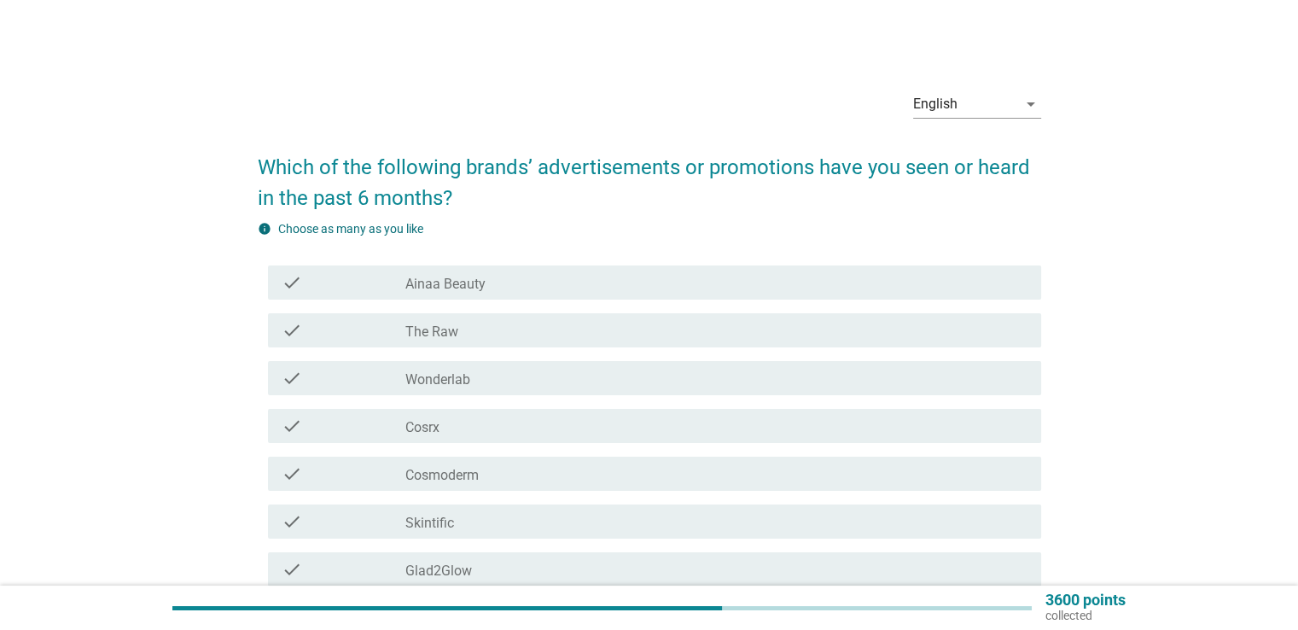
click at [464, 283] on label "Ainaa Beauty" at bounding box center [445, 284] width 80 height 17
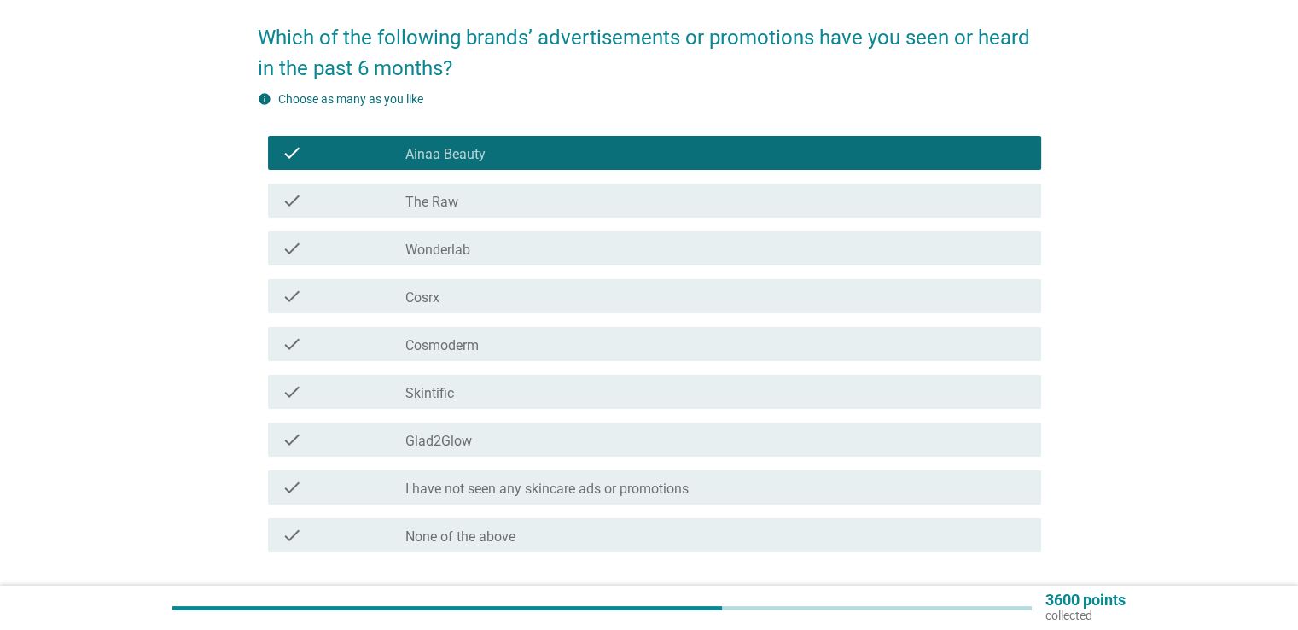
scroll to position [171, 0]
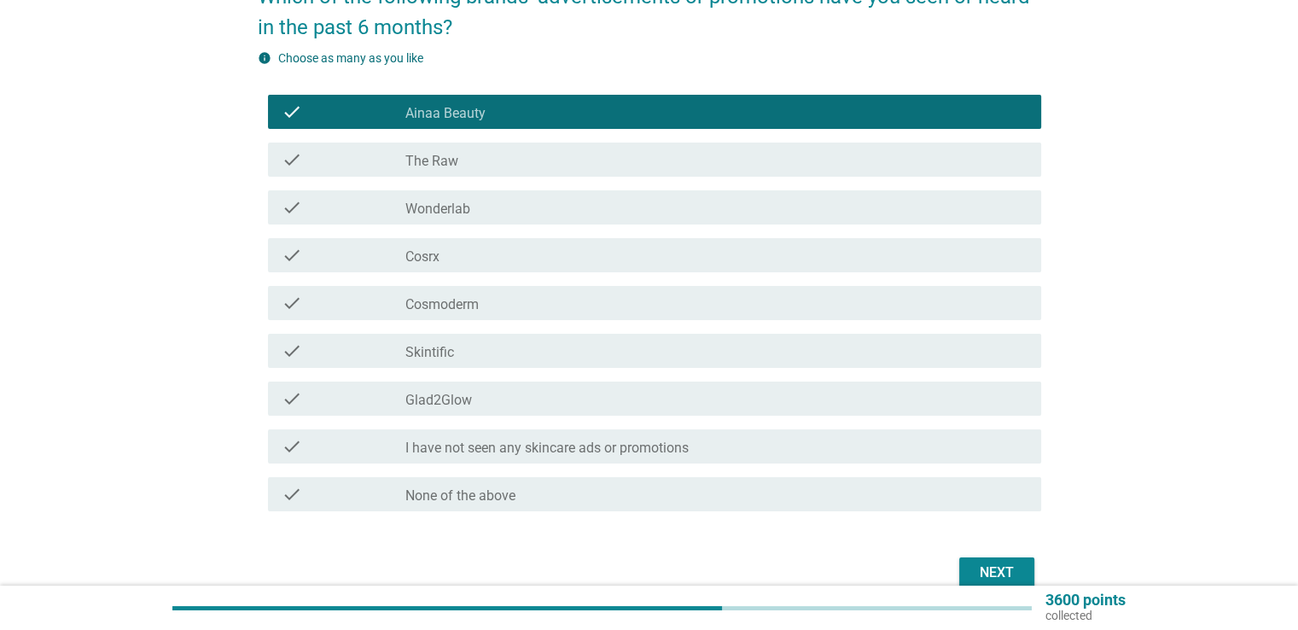
click at [460, 351] on div "check_box_outline_blank Skintific" at bounding box center [715, 351] width 621 height 20
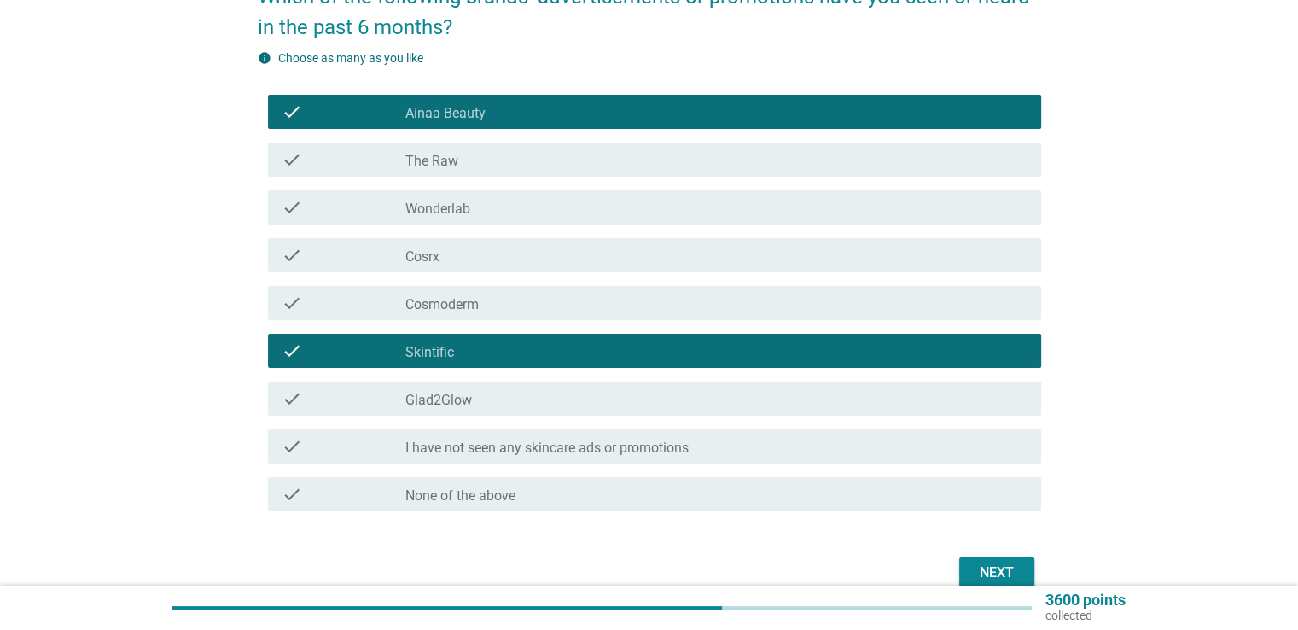
click at [465, 396] on label "Glad2Glow" at bounding box center [438, 400] width 67 height 17
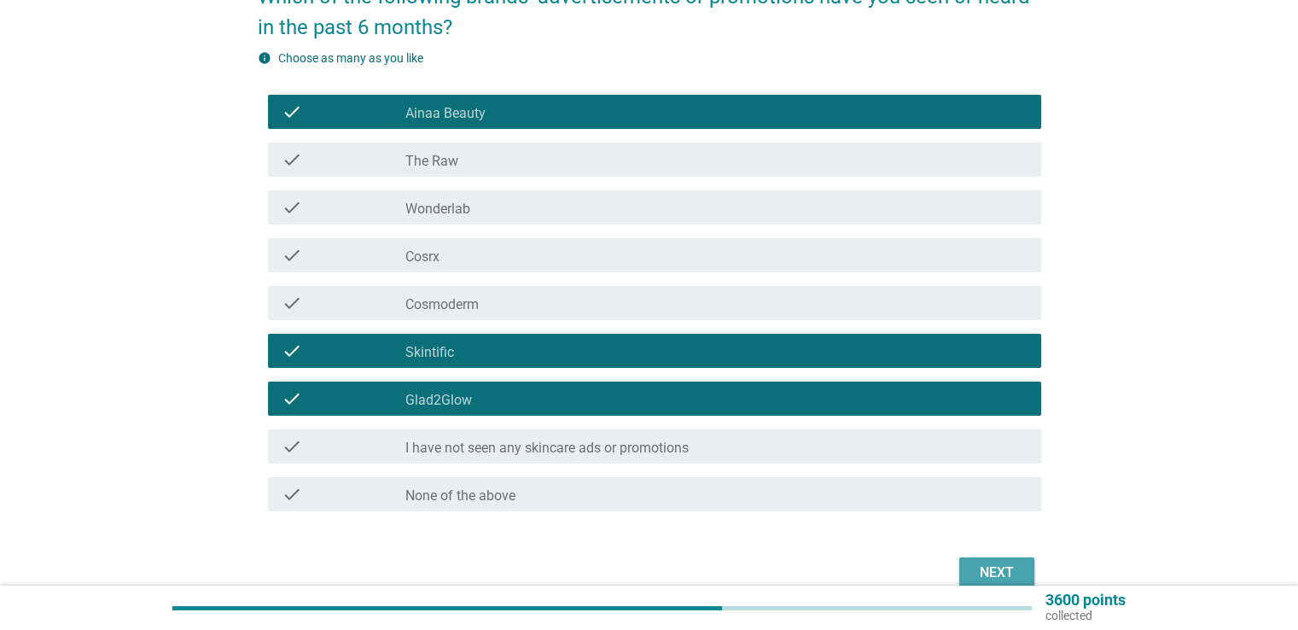
click at [969, 572] on button "Next" at bounding box center [996, 572] width 75 height 31
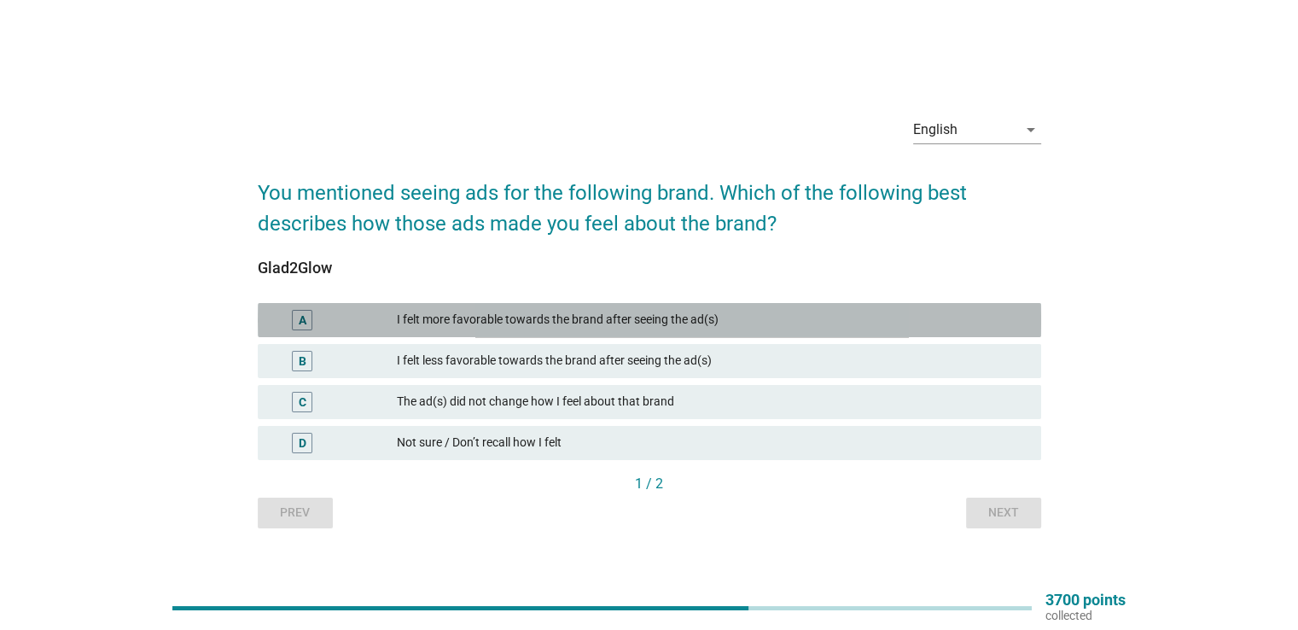
click at [608, 305] on div "A I felt more favorable towards the brand after seeing the ad(s)" at bounding box center [650, 320] width 784 height 34
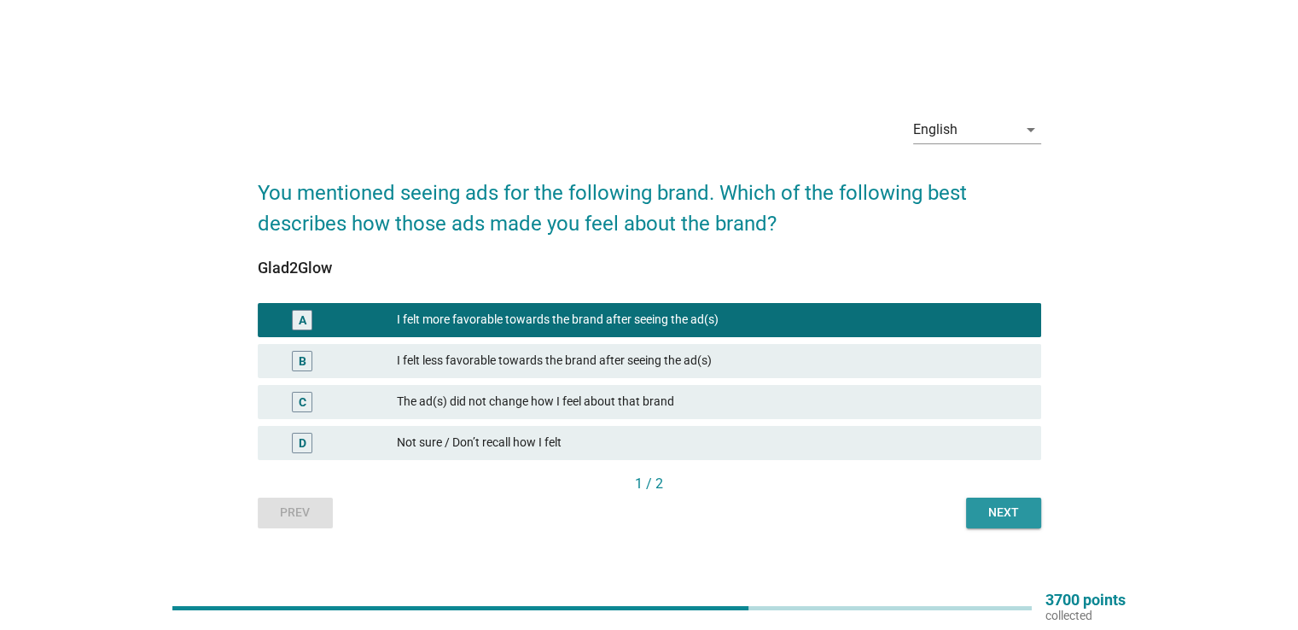
click at [1021, 505] on div "Next" at bounding box center [1004, 513] width 48 height 18
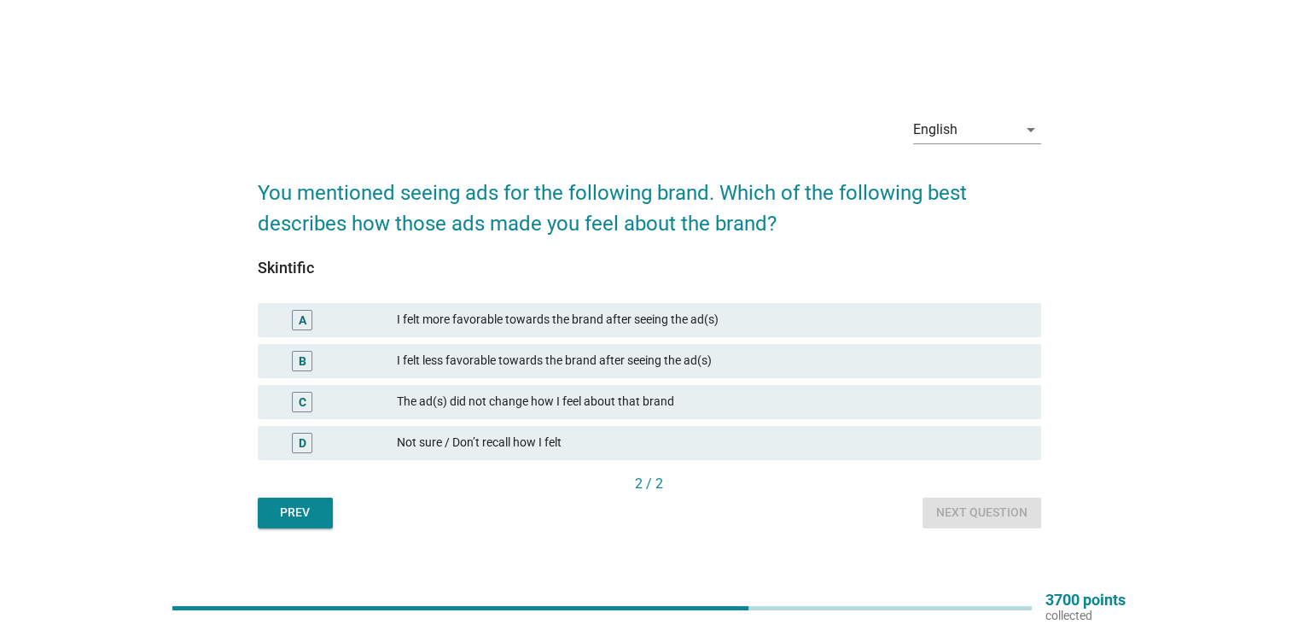
click at [579, 329] on div "I felt more favorable towards the brand after seeing the ad(s)" at bounding box center [712, 320] width 630 height 20
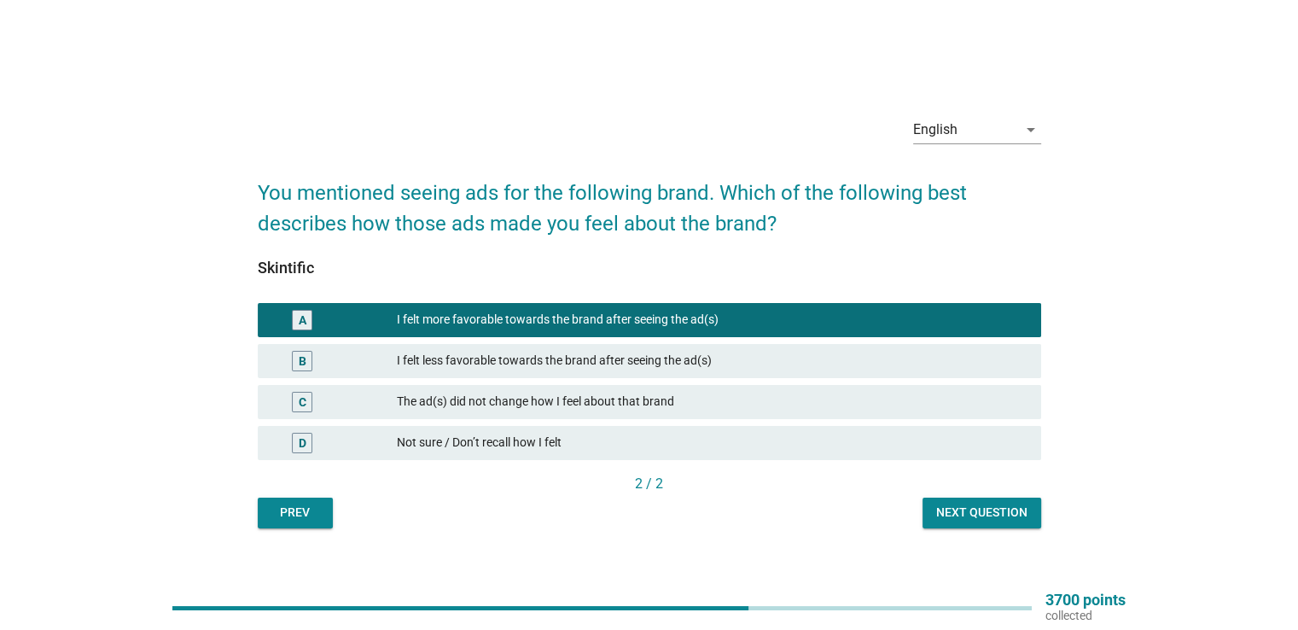
click at [970, 519] on div "Next question" at bounding box center [981, 513] width 91 height 18
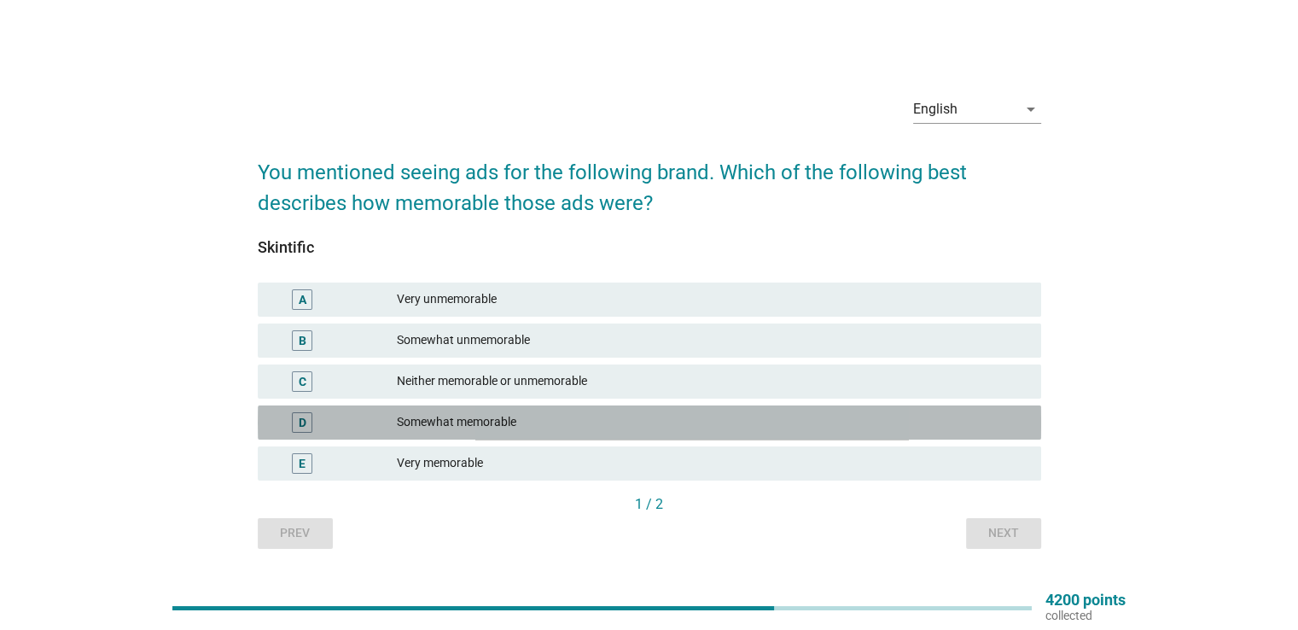
click at [539, 412] on div "Somewhat memorable" at bounding box center [712, 422] width 630 height 20
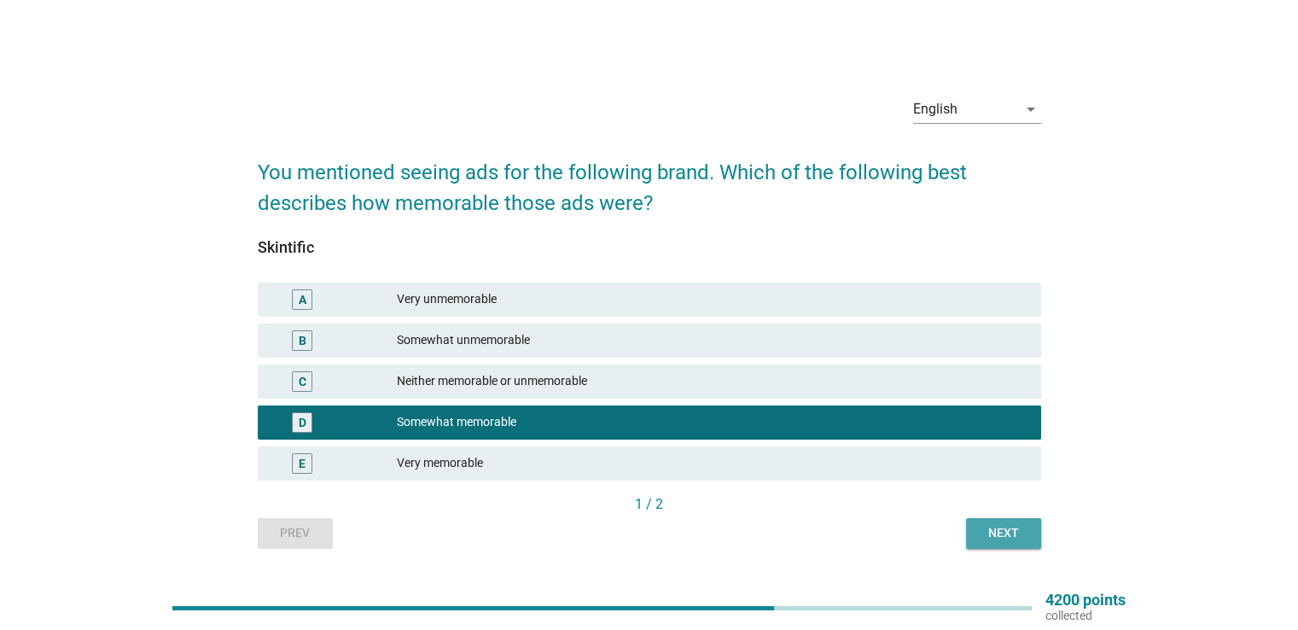
click at [985, 534] on div "Next" at bounding box center [1004, 533] width 48 height 18
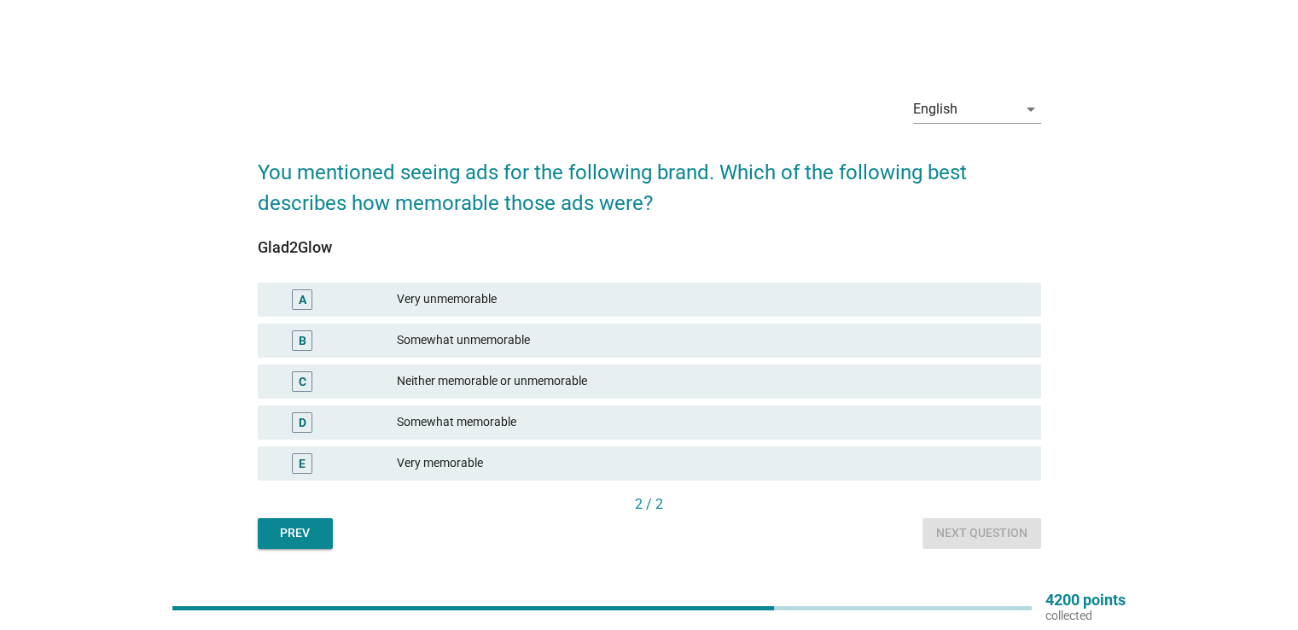
drag, startPoint x: 514, startPoint y: 419, endPoint x: 537, endPoint y: 417, distance: 23.1
click at [515, 419] on div "Somewhat memorable" at bounding box center [712, 422] width 630 height 20
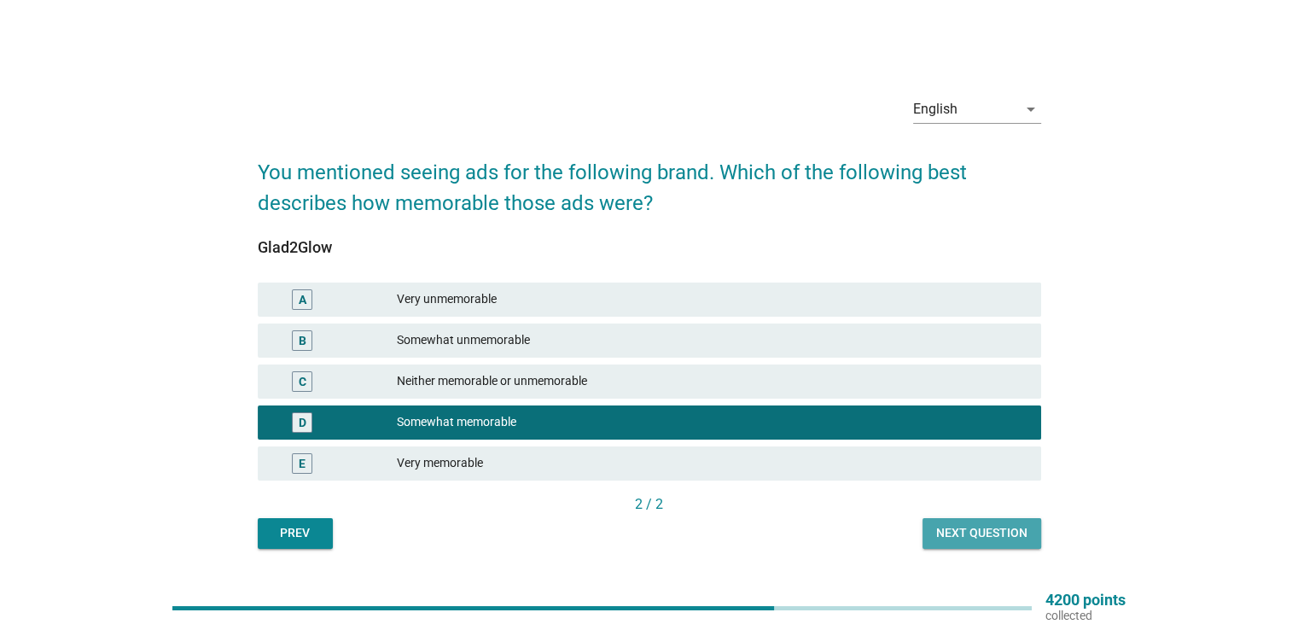
click at [941, 539] on div "Next question" at bounding box center [981, 533] width 91 height 18
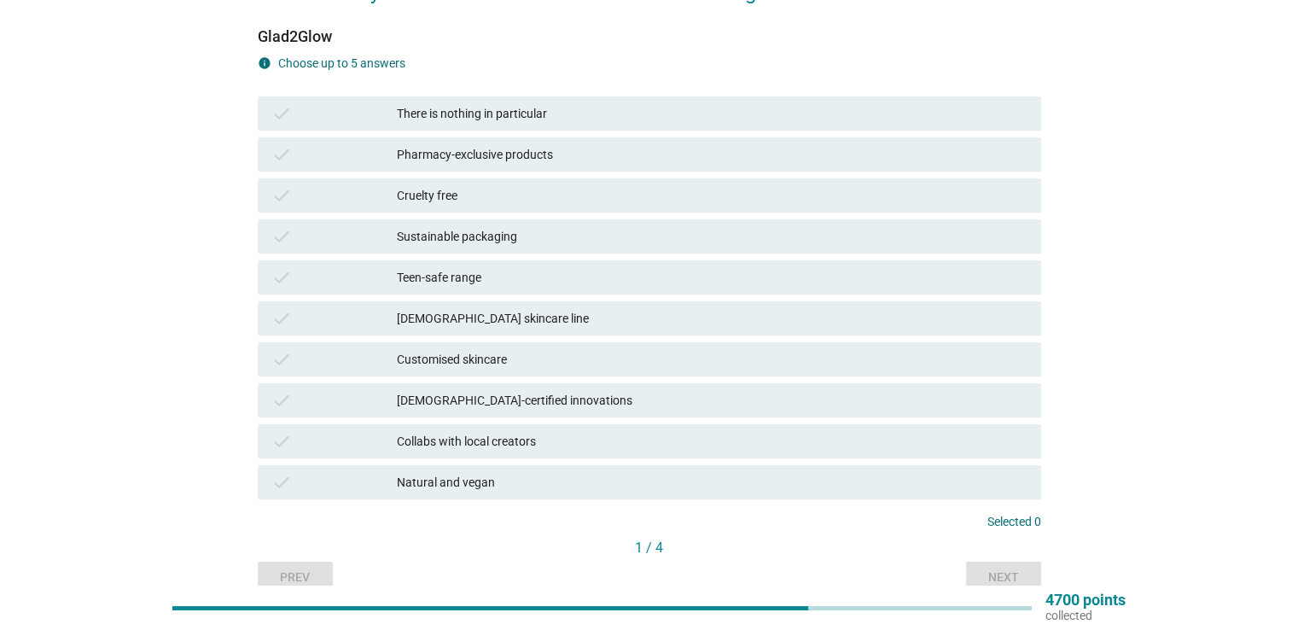
scroll to position [173, 0]
click at [554, 118] on div "There is nothing in particular" at bounding box center [712, 115] width 630 height 20
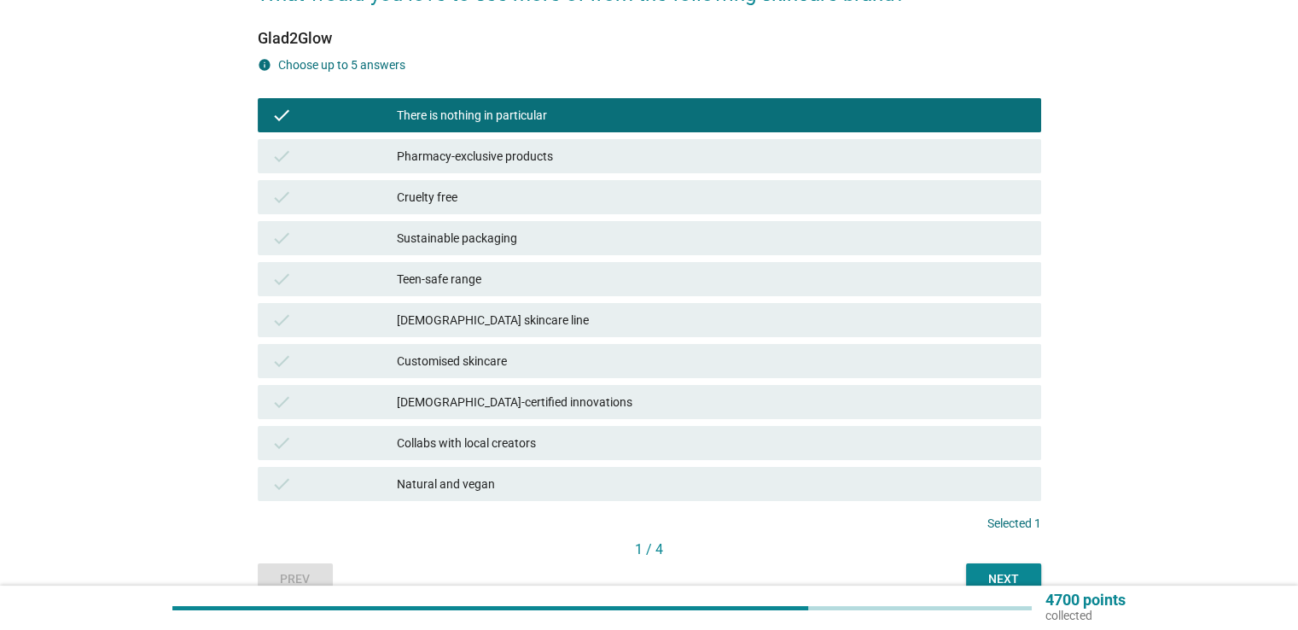
click at [991, 570] on div "Next" at bounding box center [1004, 579] width 48 height 18
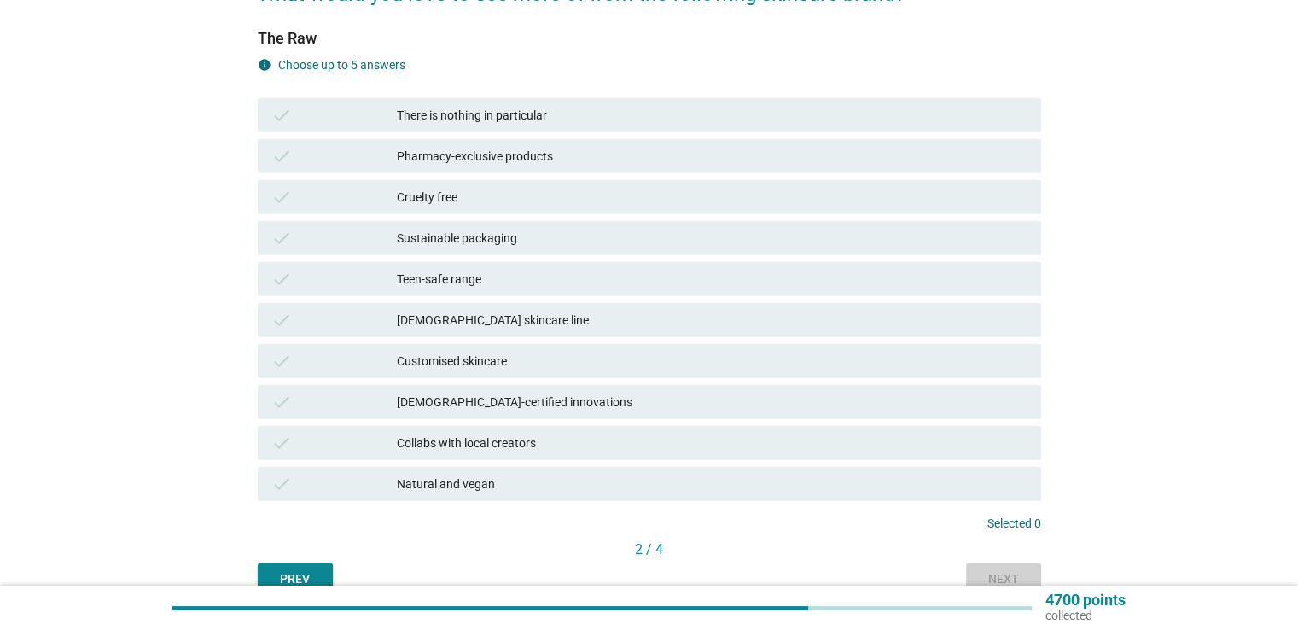
scroll to position [0, 0]
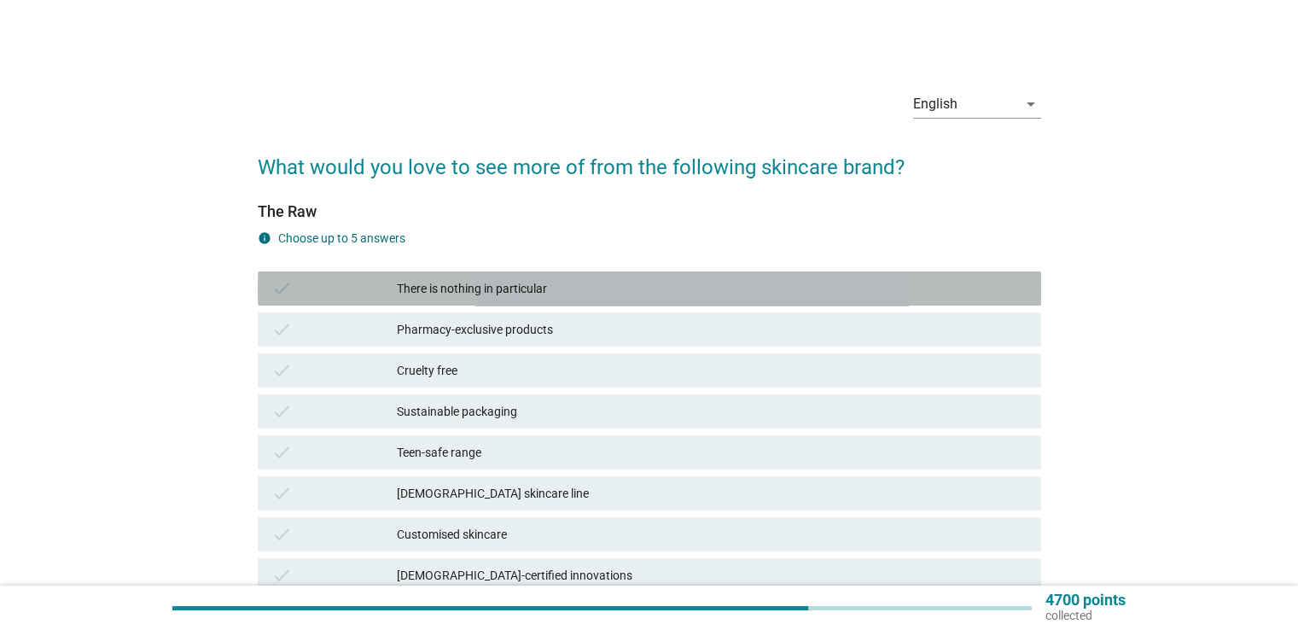
click at [520, 286] on div "There is nothing in particular" at bounding box center [712, 288] width 630 height 20
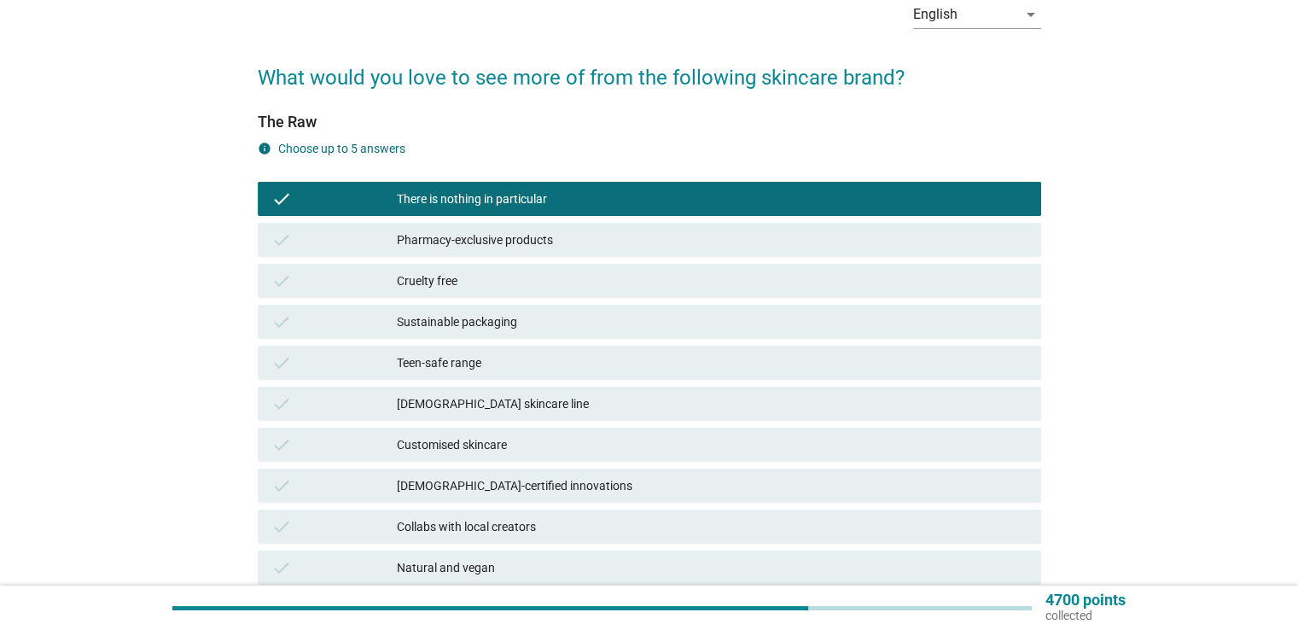
scroll to position [259, 0]
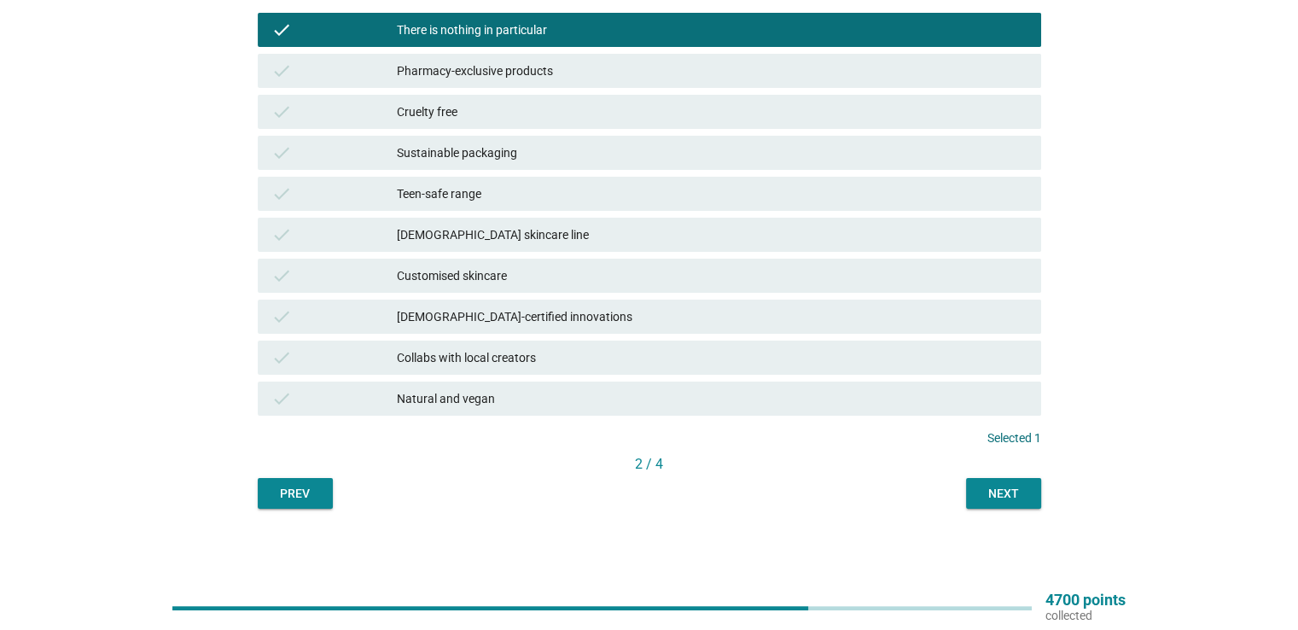
click at [988, 488] on div "Next" at bounding box center [1004, 494] width 48 height 18
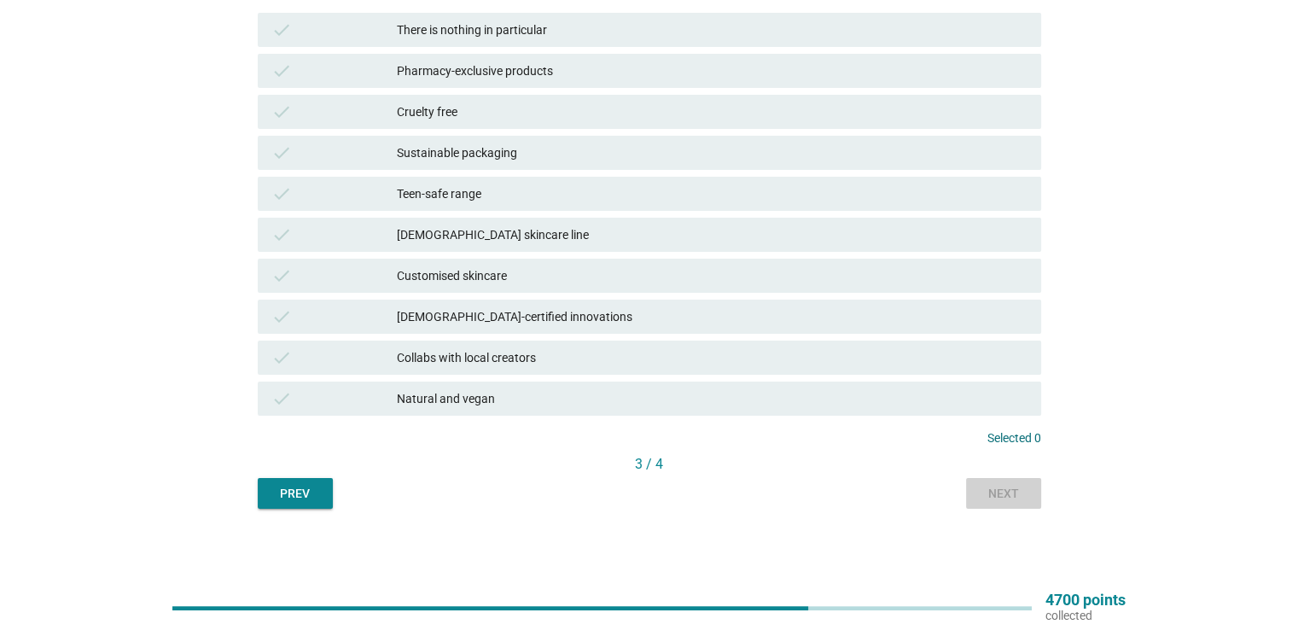
scroll to position [0, 0]
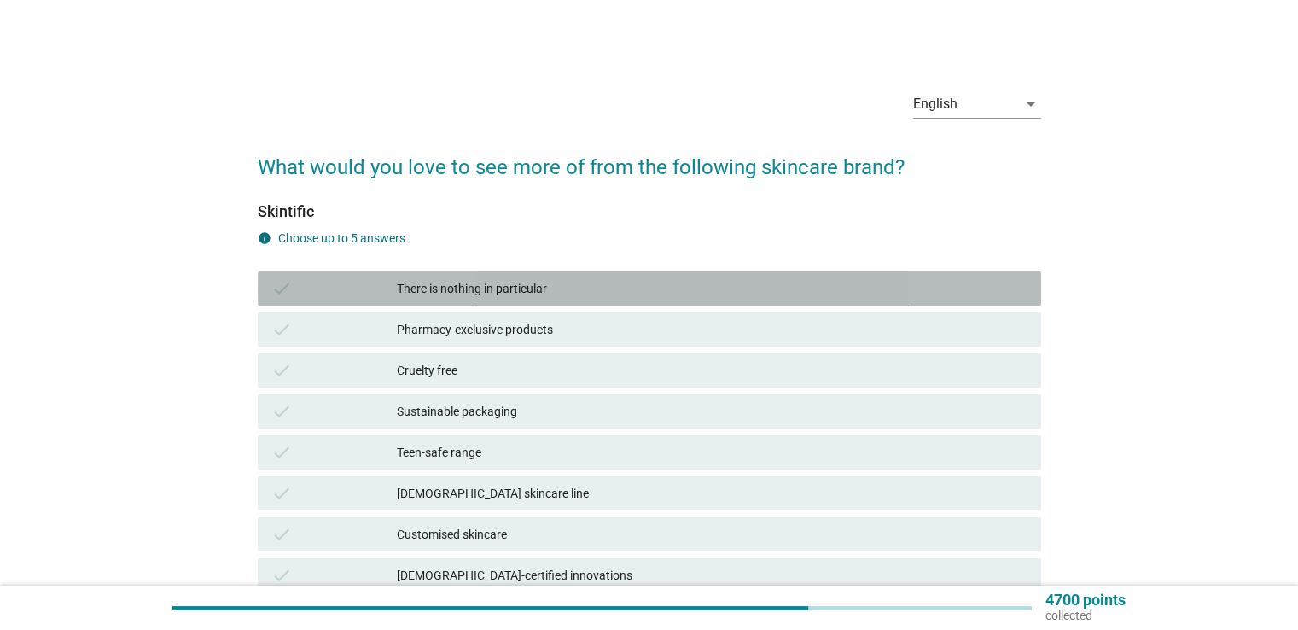
click at [588, 284] on div "There is nothing in particular" at bounding box center [712, 288] width 630 height 20
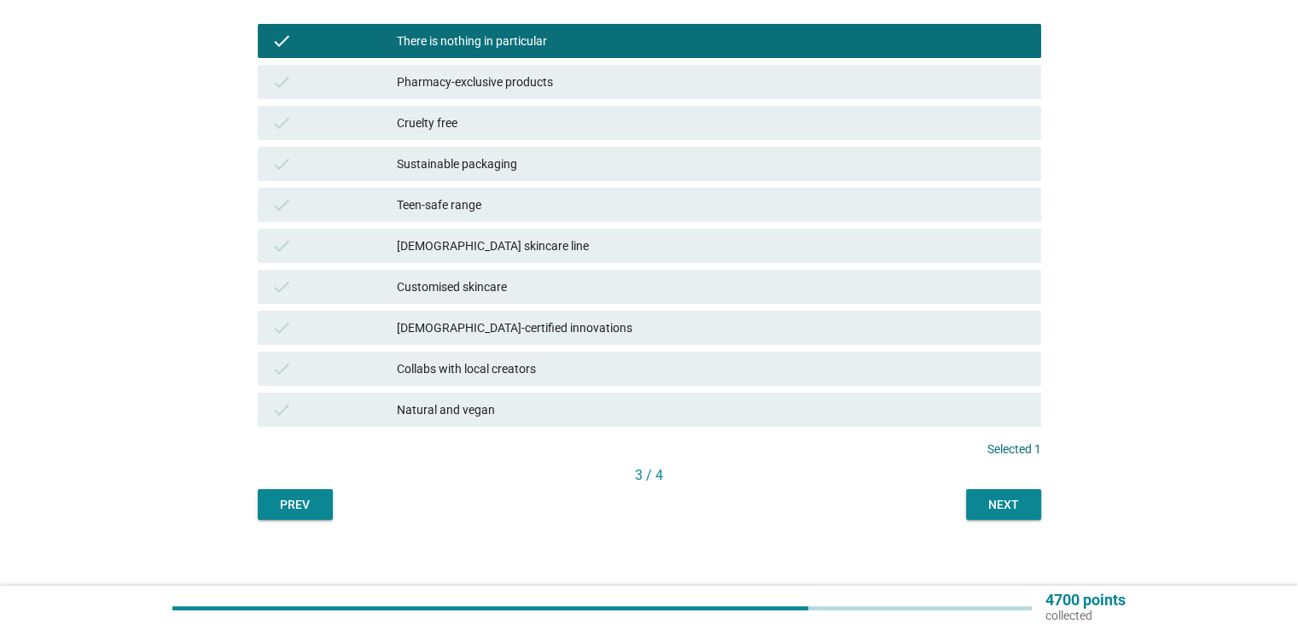
scroll to position [259, 0]
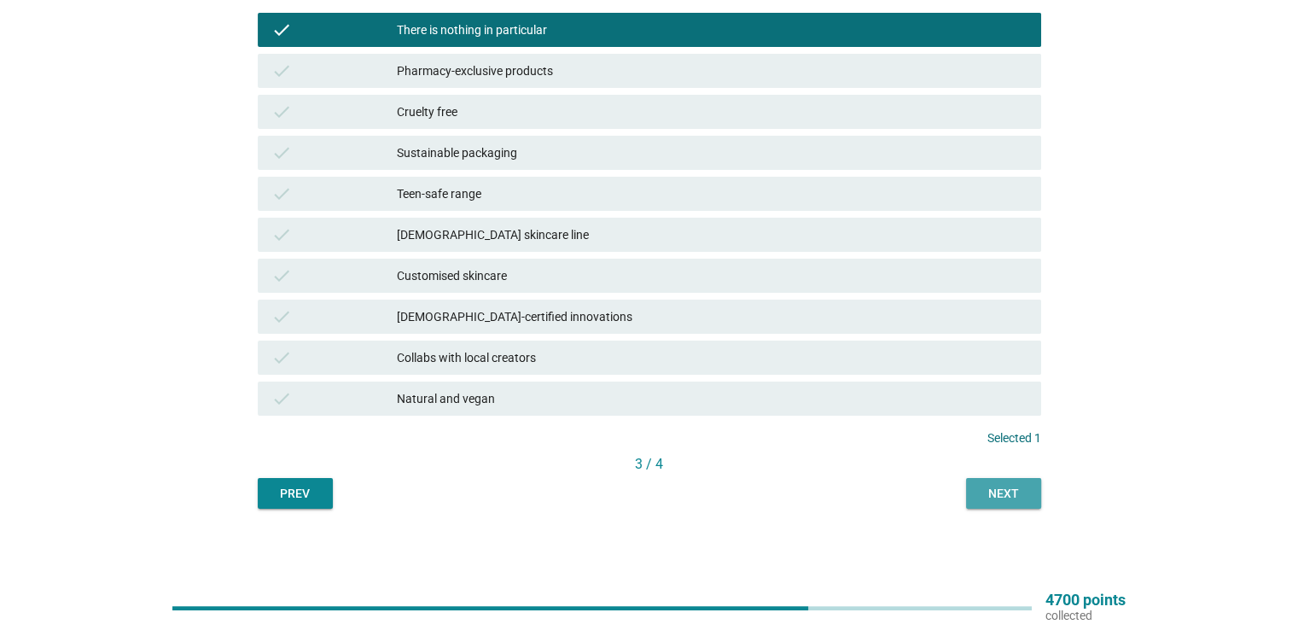
click at [1031, 492] on button "Next" at bounding box center [1003, 493] width 75 height 31
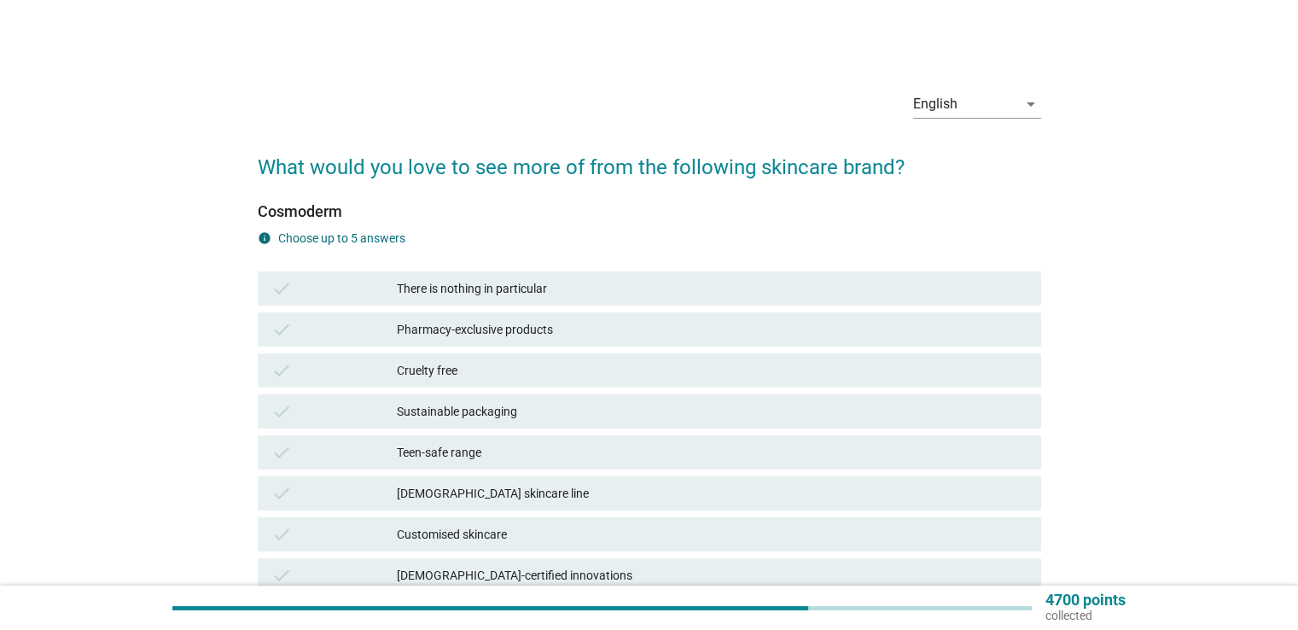
click at [661, 291] on div "There is nothing in particular" at bounding box center [712, 288] width 630 height 20
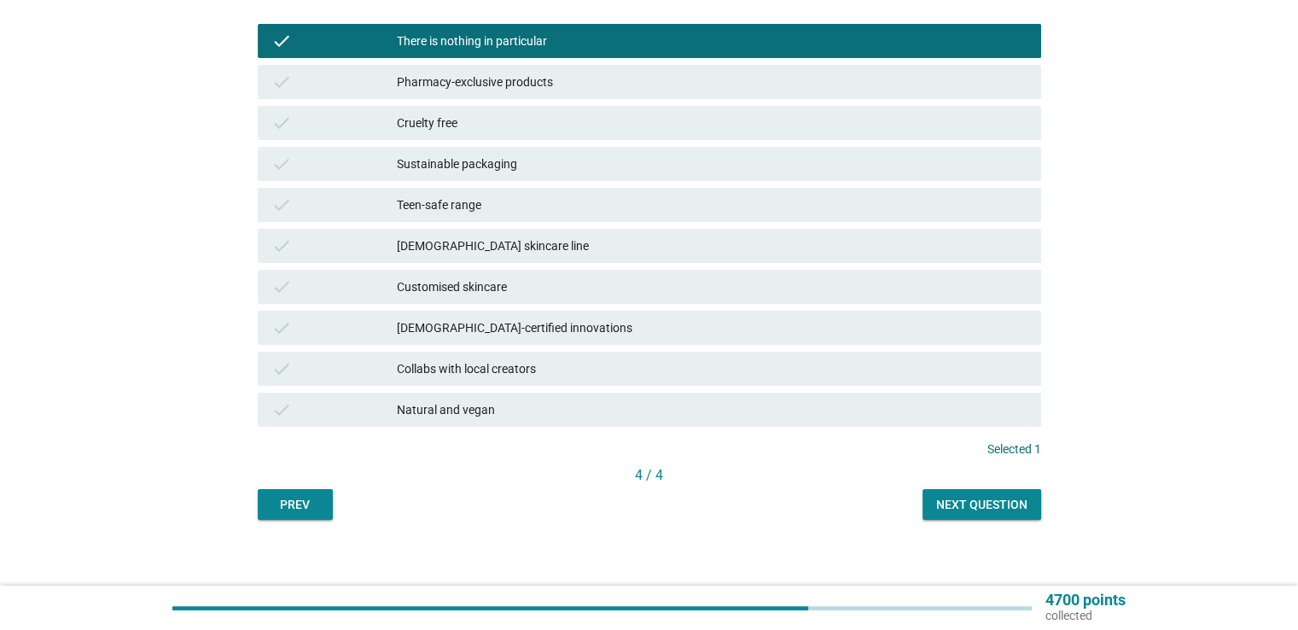
scroll to position [256, 0]
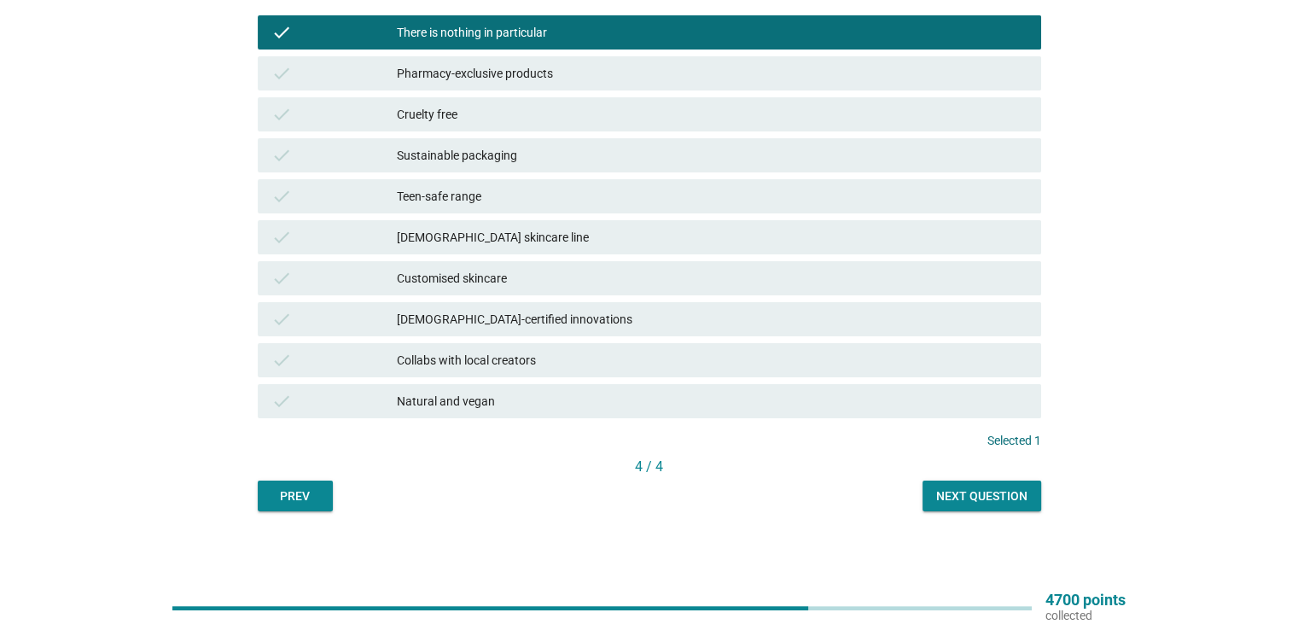
click at [964, 495] on div "Next question" at bounding box center [981, 496] width 91 height 18
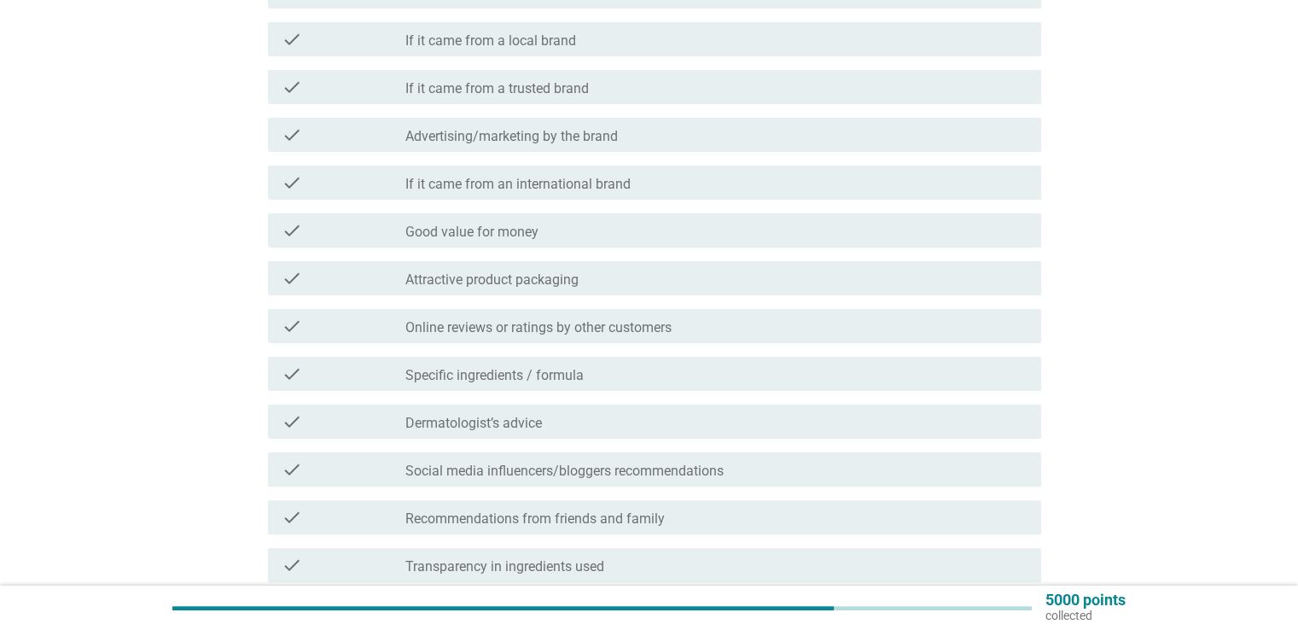
scroll to position [341, 0]
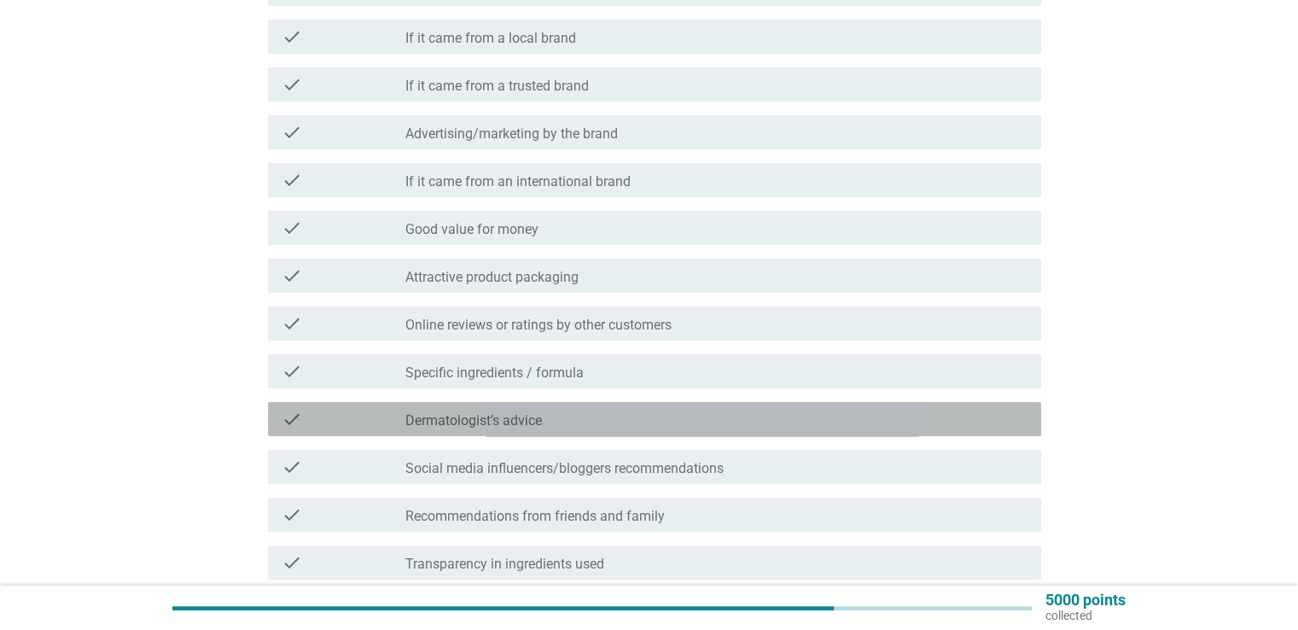
click at [609, 423] on div "check_box_outline_blank Dermatologist’s advice" at bounding box center [715, 419] width 621 height 20
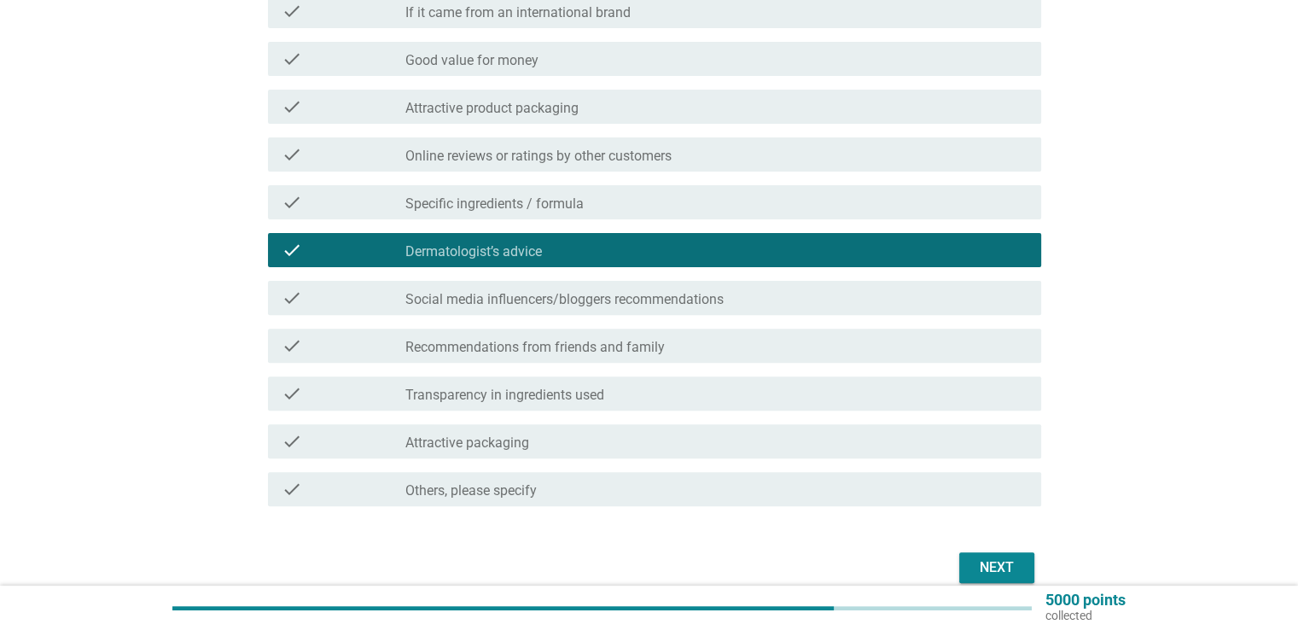
scroll to position [512, 0]
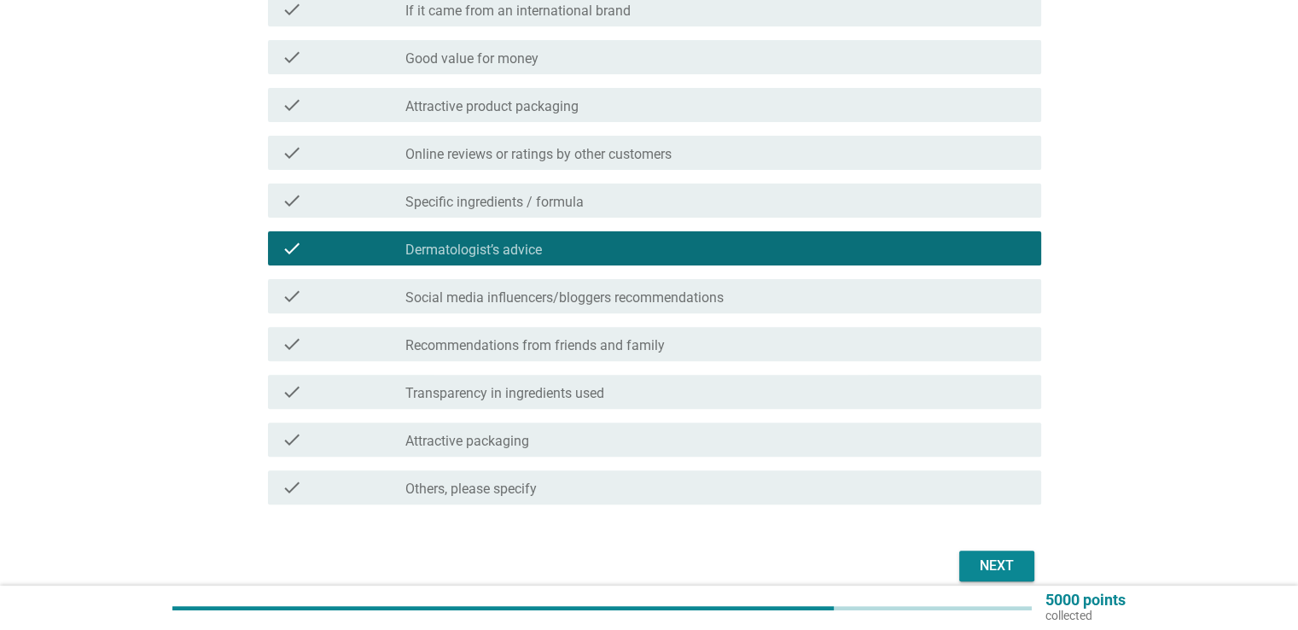
click at [1011, 567] on div "Next" at bounding box center [997, 566] width 48 height 20
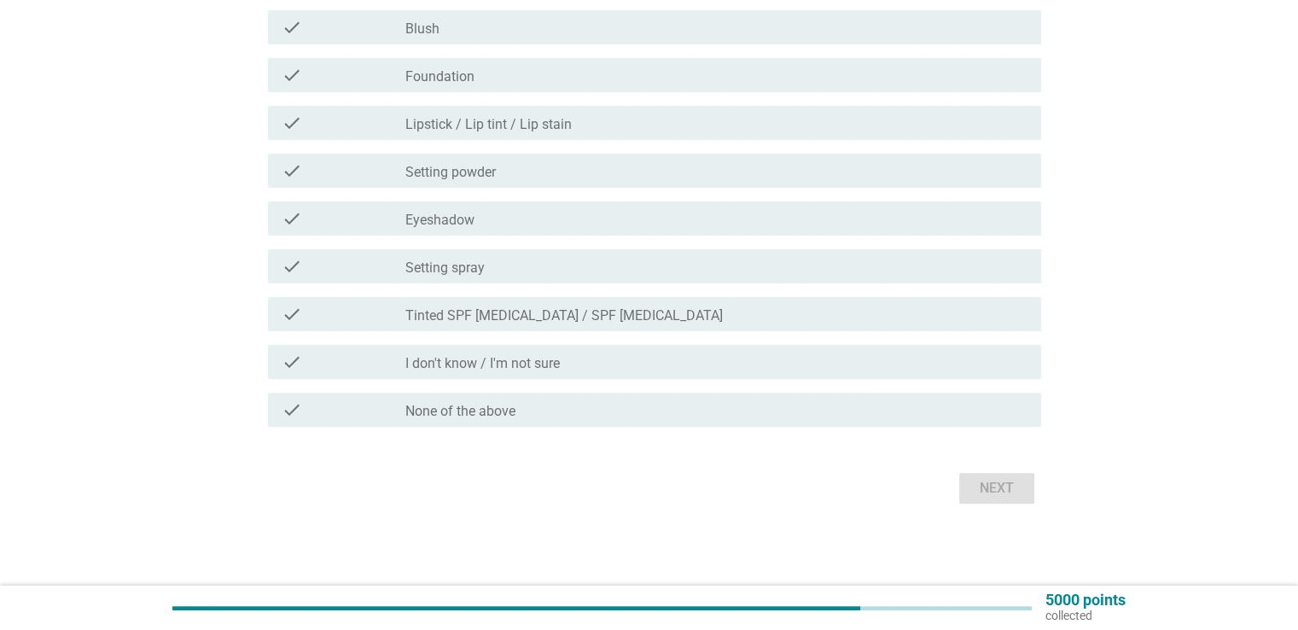
scroll to position [0, 0]
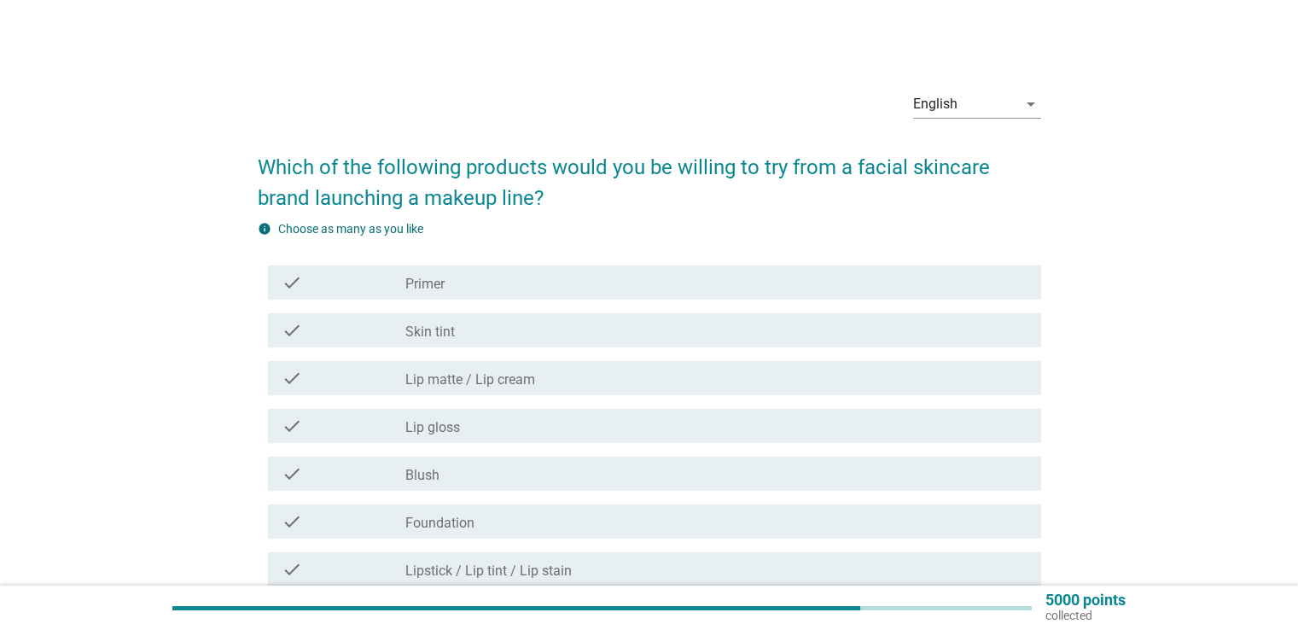
click at [519, 428] on div "check_box_outline_blank Lip gloss" at bounding box center [715, 426] width 621 height 20
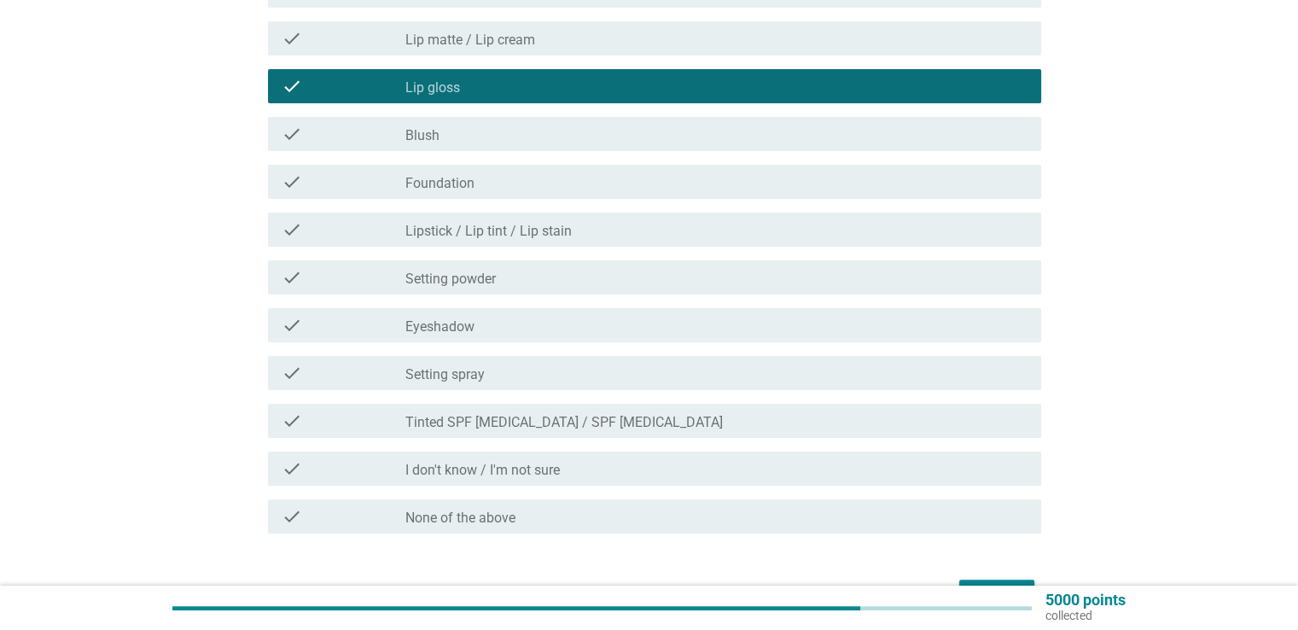
scroll to position [341, 0]
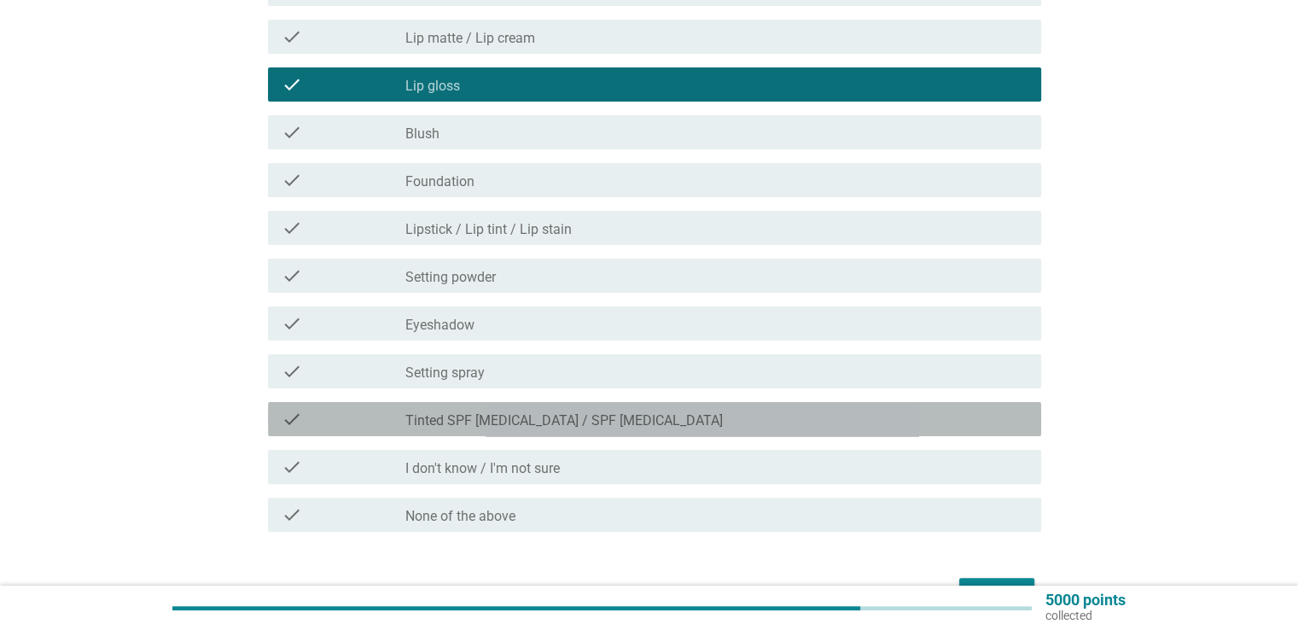
click at [549, 421] on label "Tinted SPF [MEDICAL_DATA] / SPF [MEDICAL_DATA]" at bounding box center [564, 420] width 318 height 17
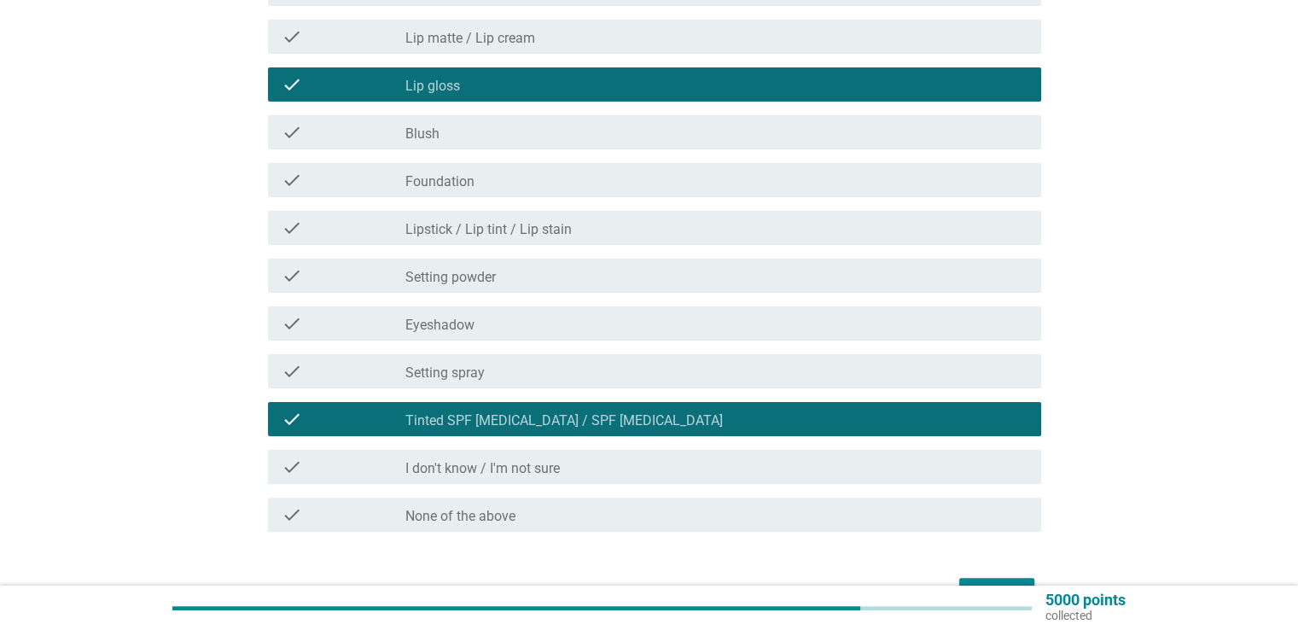
click at [533, 230] on label "Lipstick / Lip tint / Lip stain" at bounding box center [488, 229] width 166 height 17
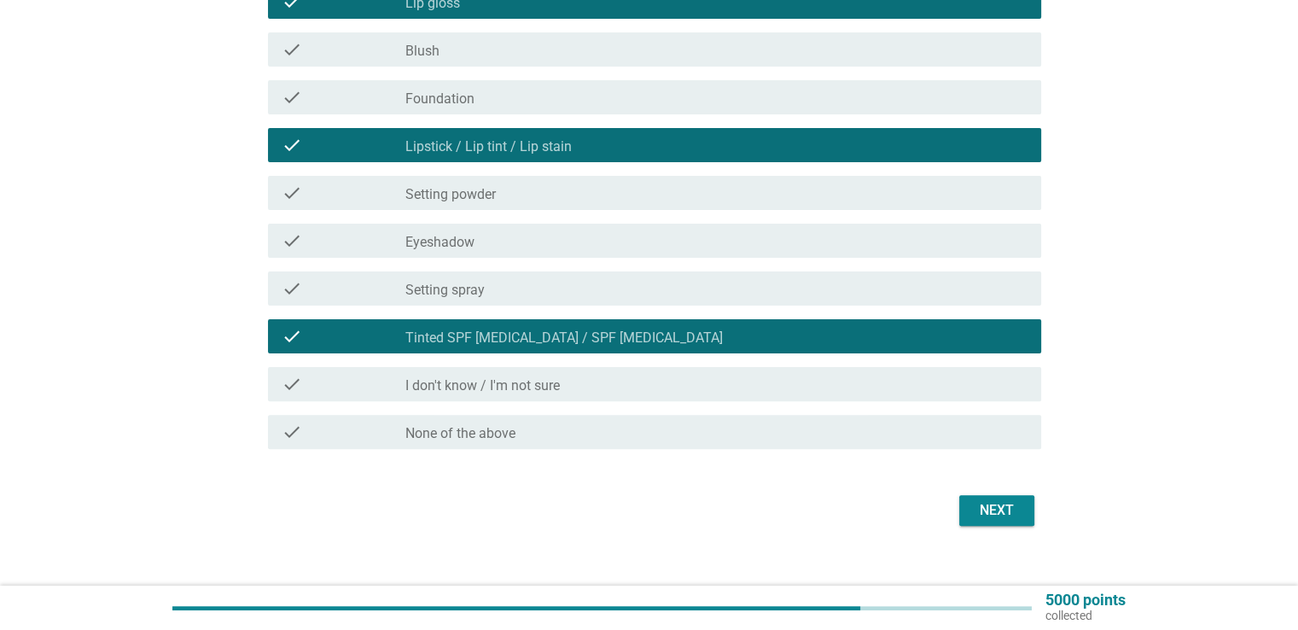
scroll to position [427, 0]
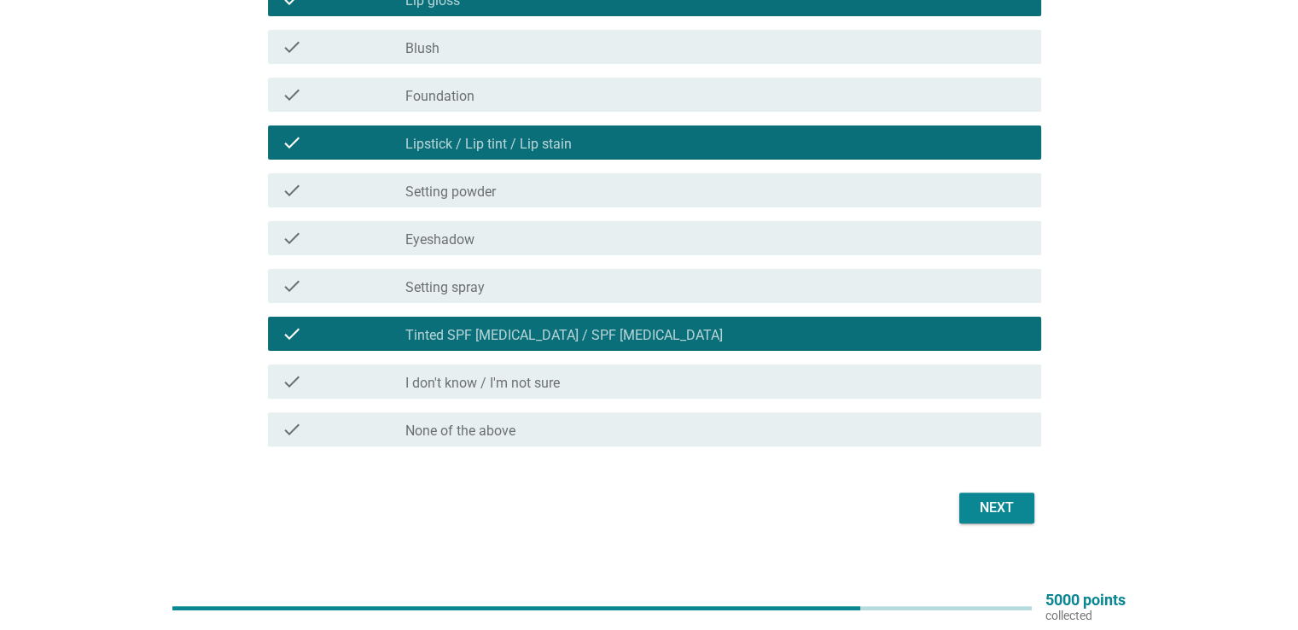
click at [1004, 529] on div "English arrow_drop_down Which of the following products would you be willing to…" at bounding box center [649, 89] width 811 height 906
click at [1002, 515] on div "Next" at bounding box center [997, 508] width 48 height 20
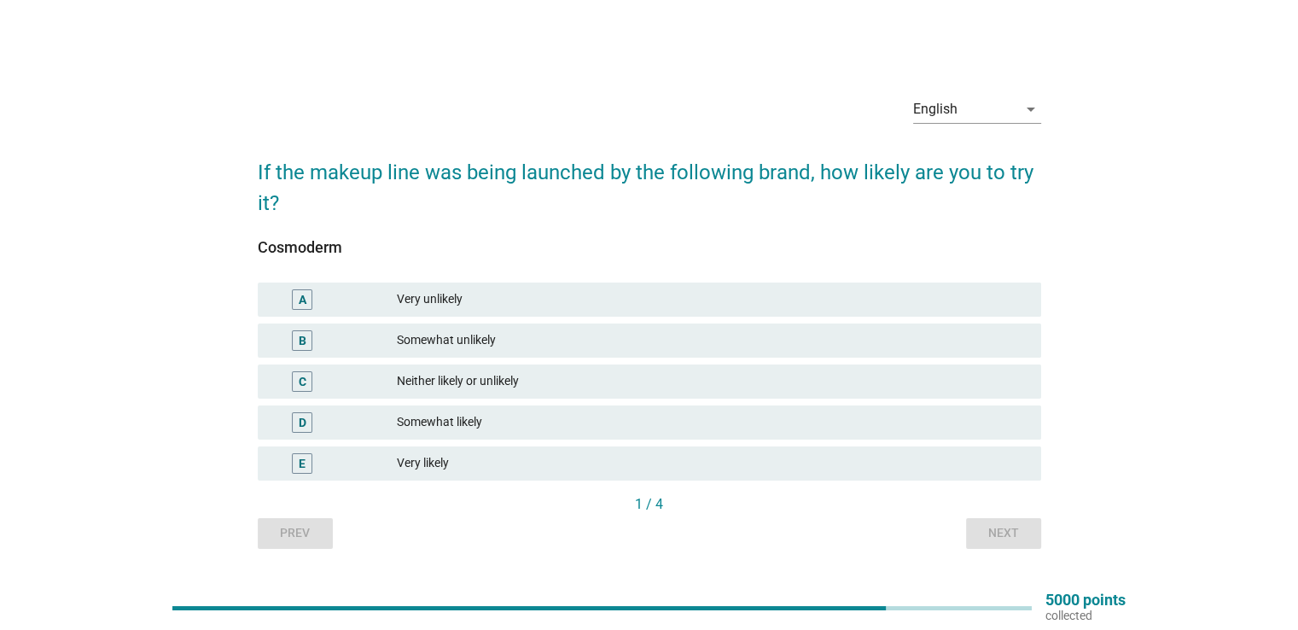
click at [455, 434] on div "D Somewhat likely" at bounding box center [650, 422] width 784 height 34
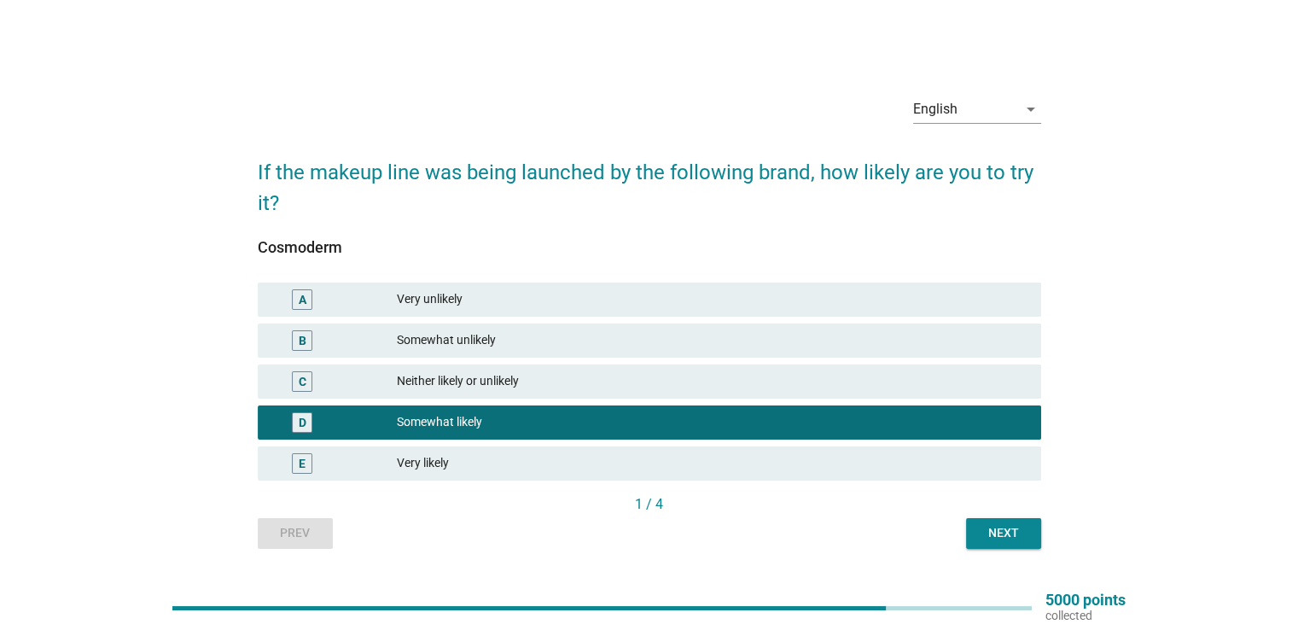
click at [994, 540] on div "Next" at bounding box center [1004, 533] width 48 height 18
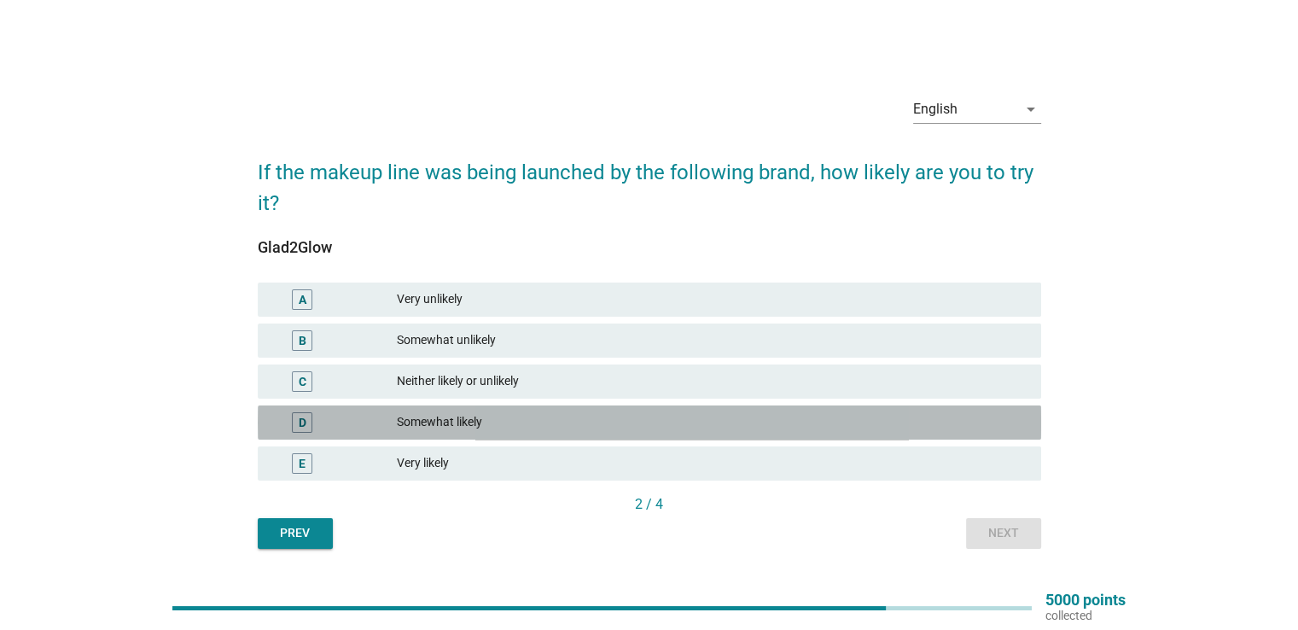
click at [505, 417] on div "Somewhat likely" at bounding box center [712, 422] width 630 height 20
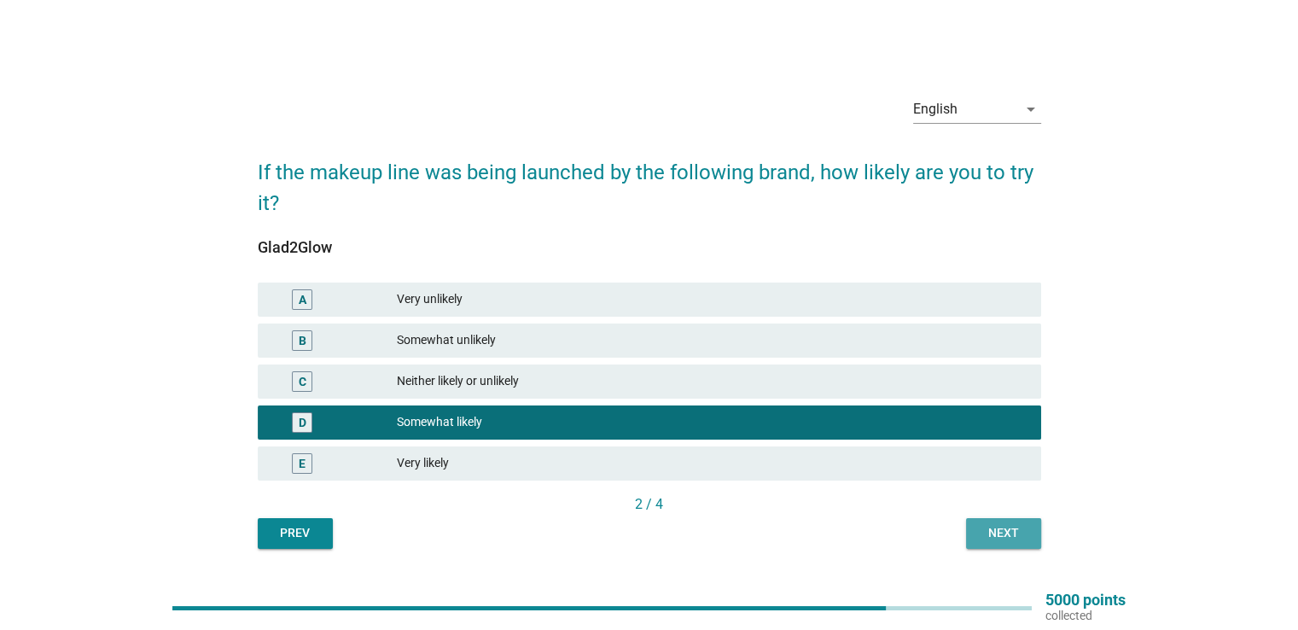
click at [986, 533] on div "Next" at bounding box center [1004, 533] width 48 height 18
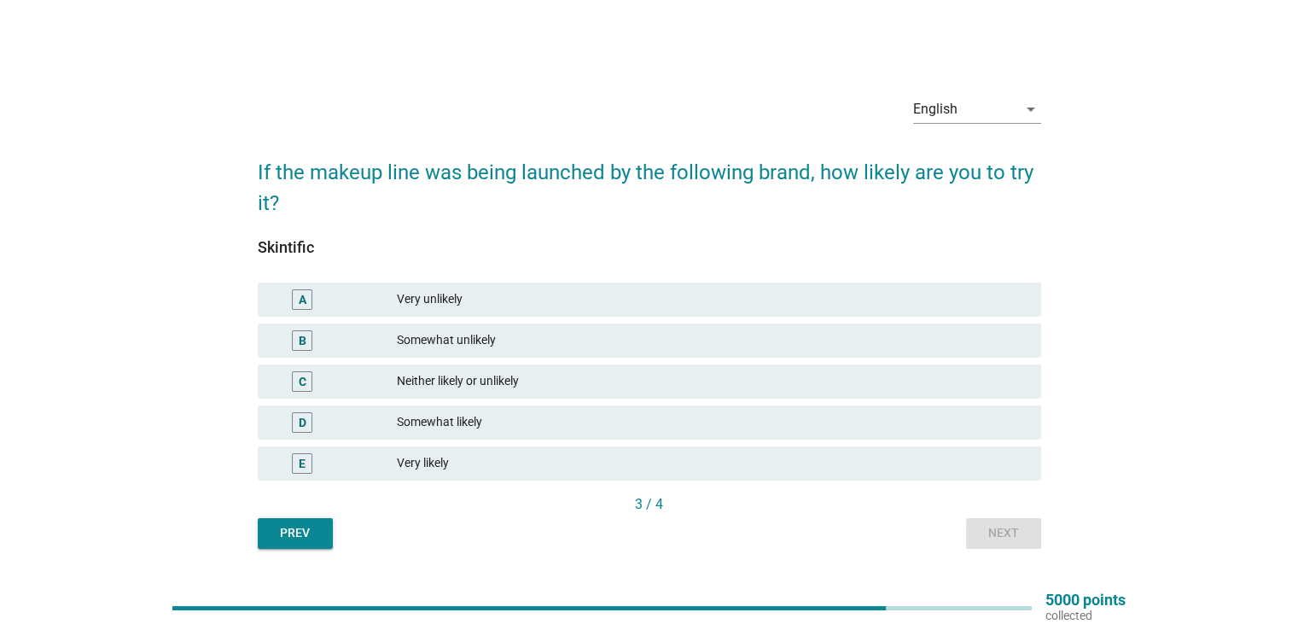
click at [485, 426] on div "Somewhat likely" at bounding box center [712, 422] width 630 height 20
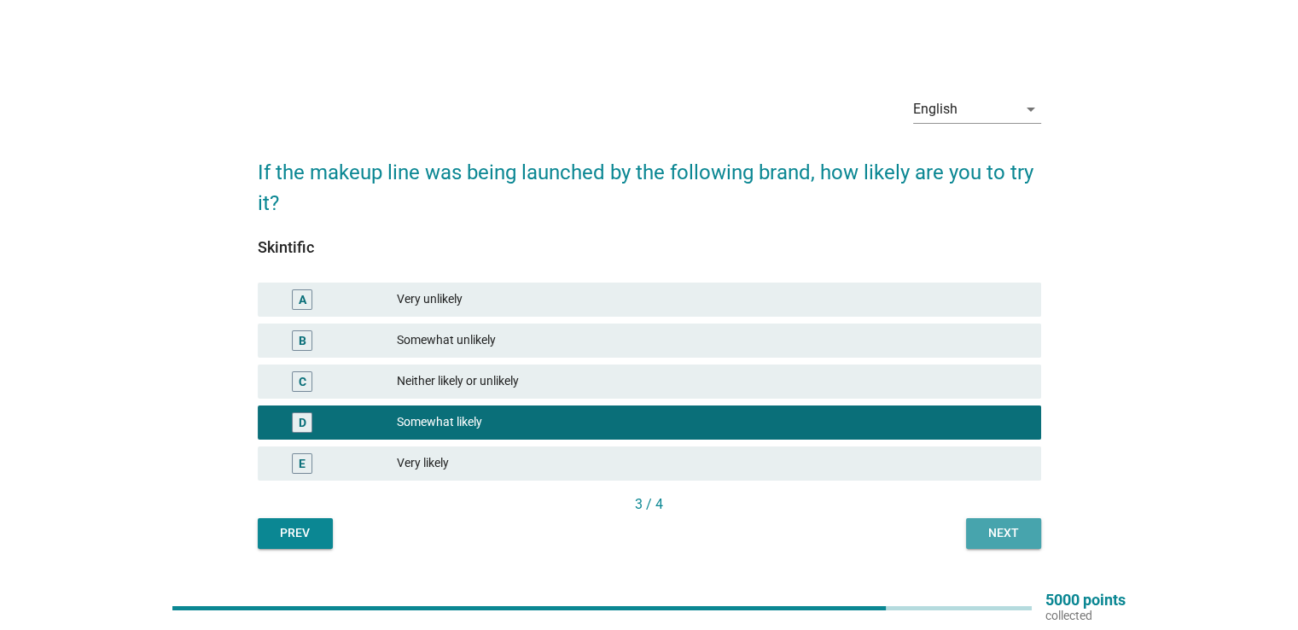
click at [982, 539] on div "Next" at bounding box center [1004, 533] width 48 height 18
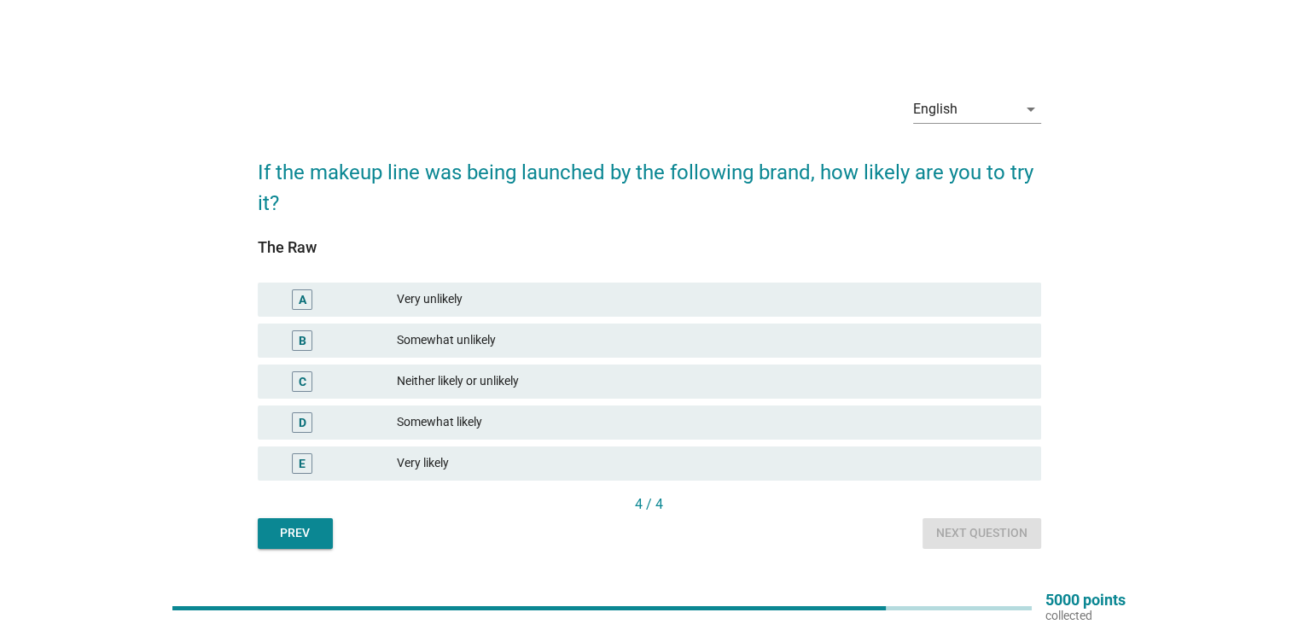
click at [568, 418] on div "Somewhat likely" at bounding box center [712, 422] width 630 height 20
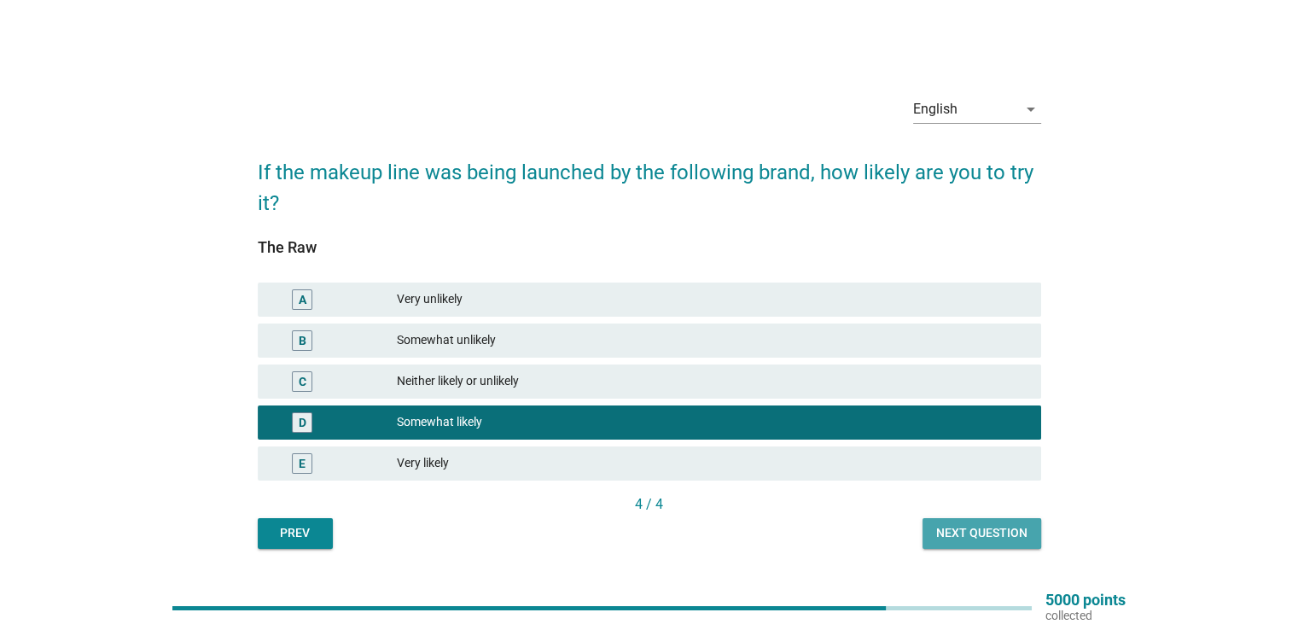
click at [990, 535] on div "Next question" at bounding box center [981, 533] width 91 height 18
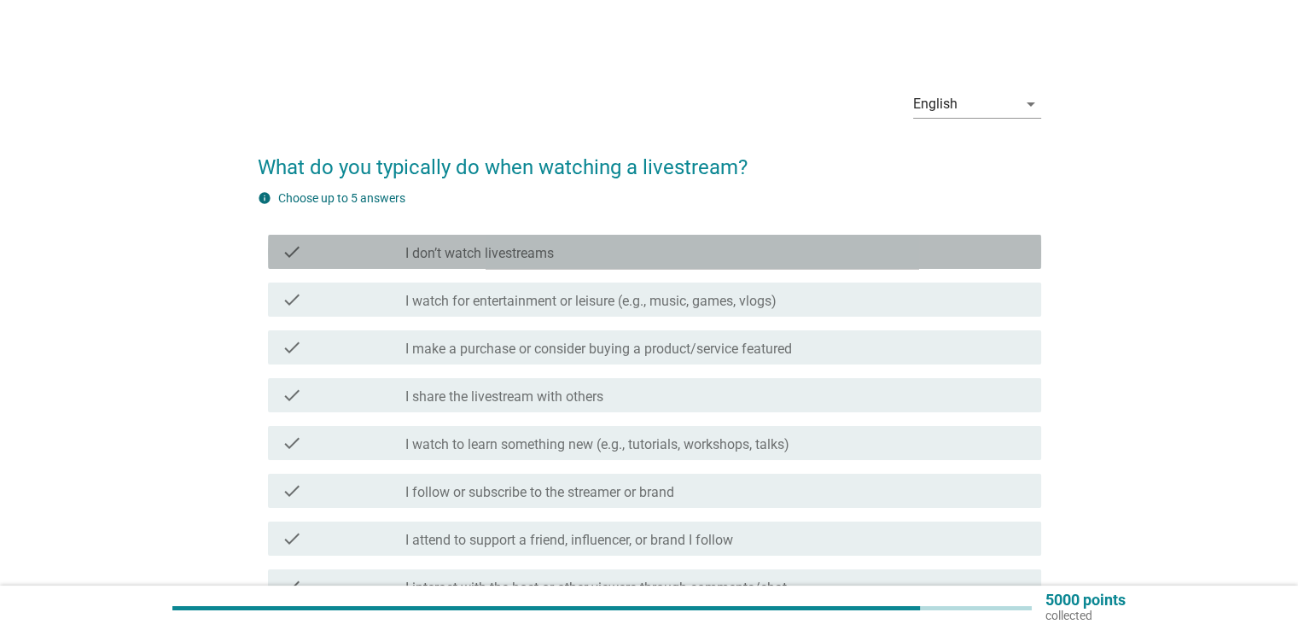
click at [537, 257] on label "I don’t watch livestreams" at bounding box center [479, 253] width 149 height 17
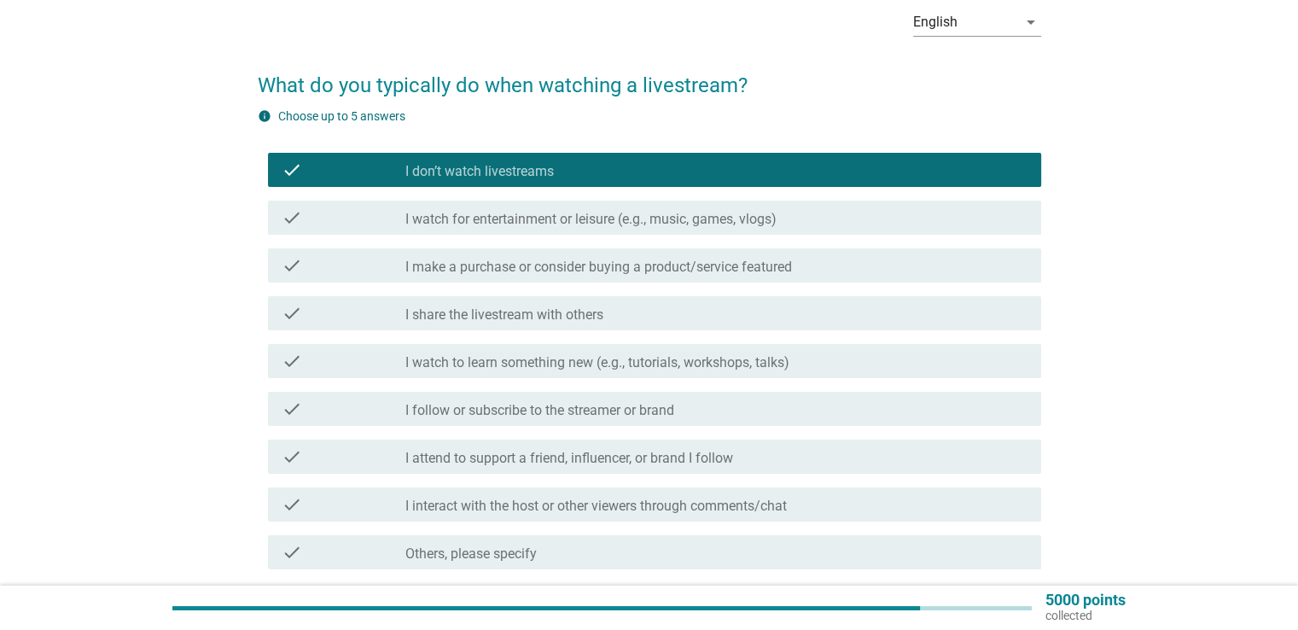
scroll to position [249, 0]
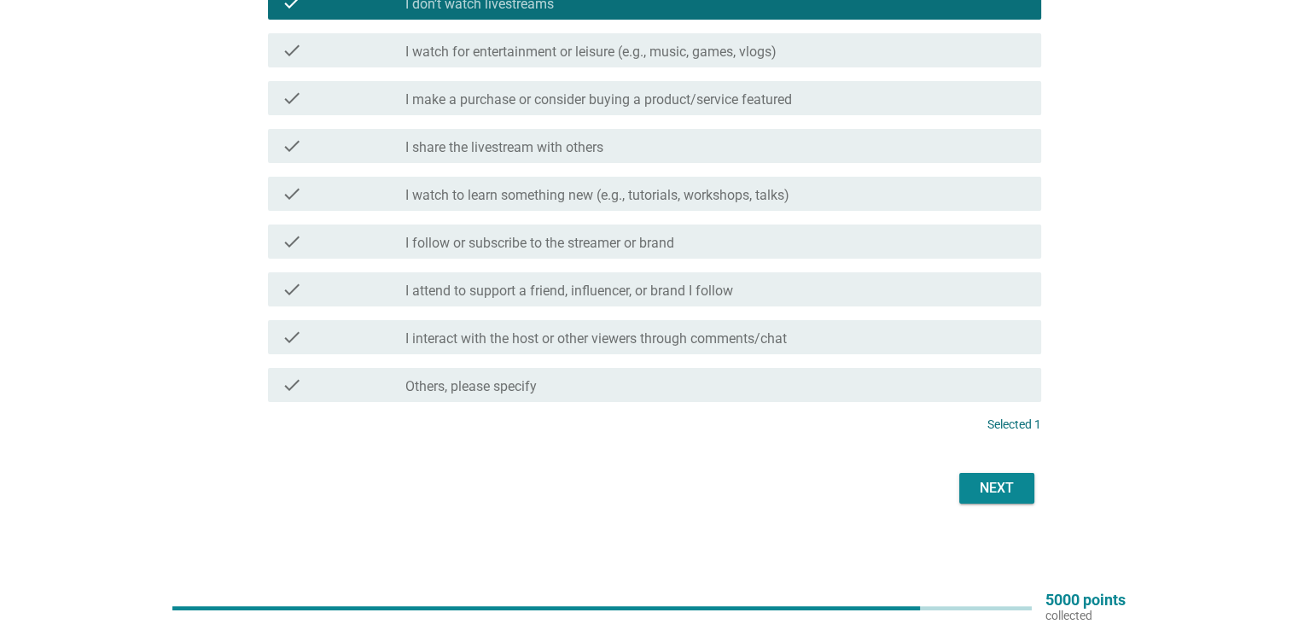
click at [996, 487] on div "Next" at bounding box center [997, 488] width 48 height 20
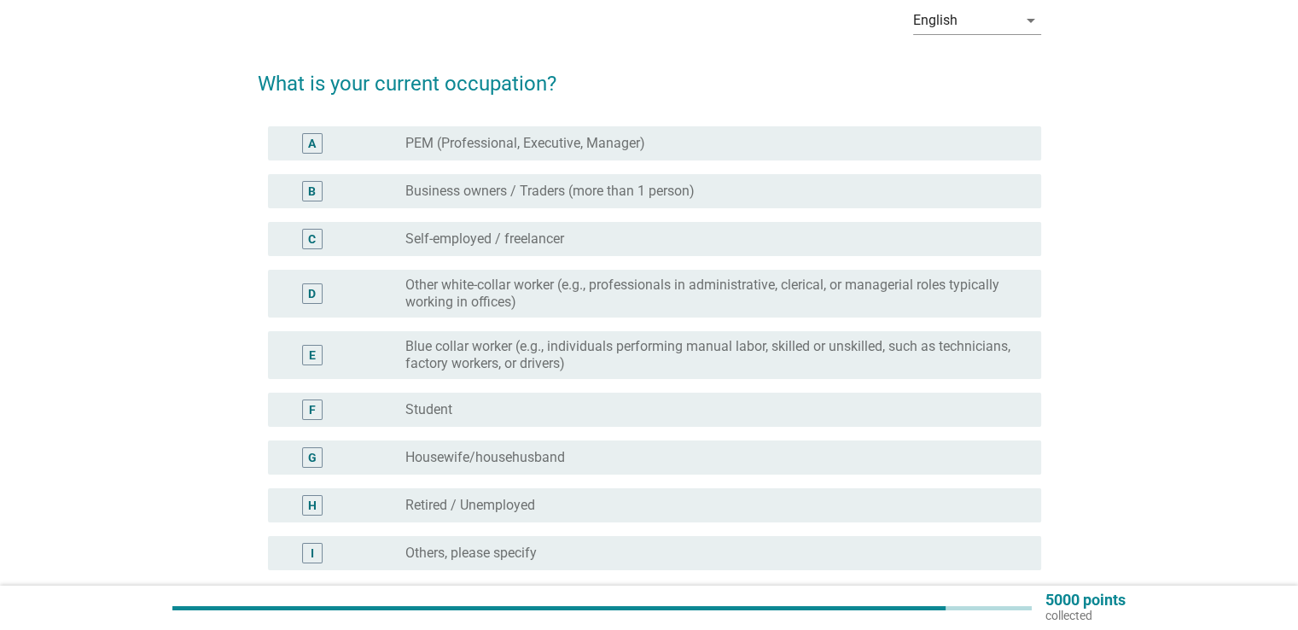
scroll to position [85, 0]
click at [633, 295] on label "Other white-collar worker (e.g., professionals in administrative, clerical, or …" at bounding box center [709, 292] width 608 height 34
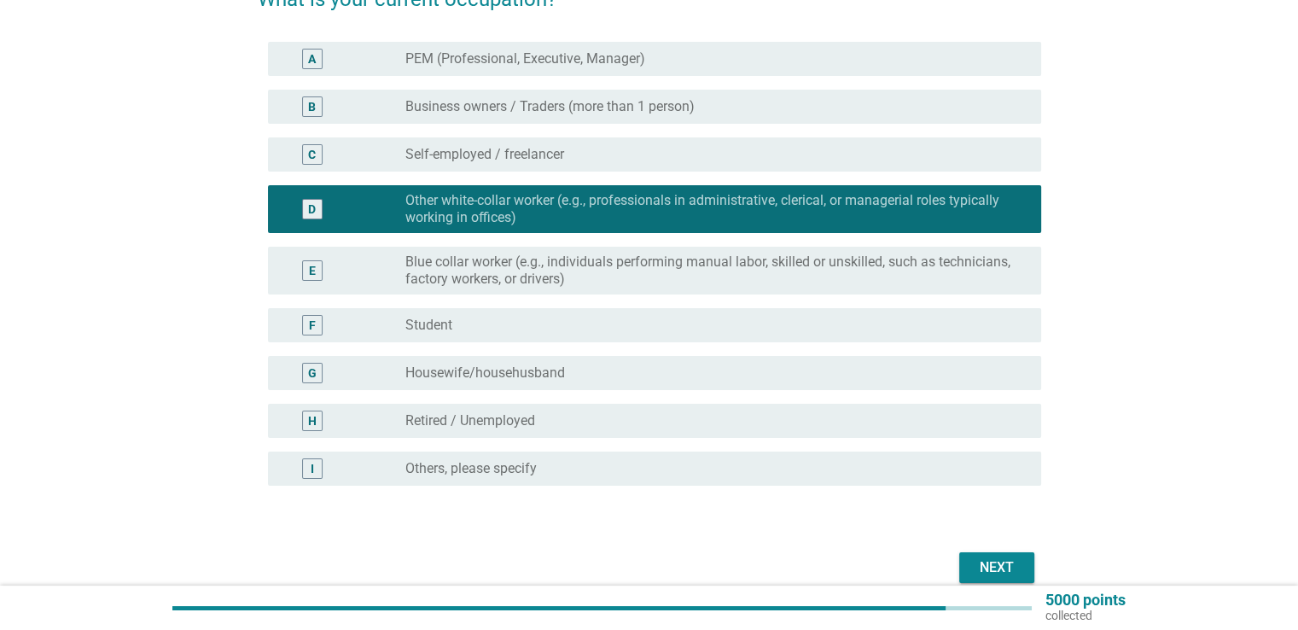
scroll to position [171, 0]
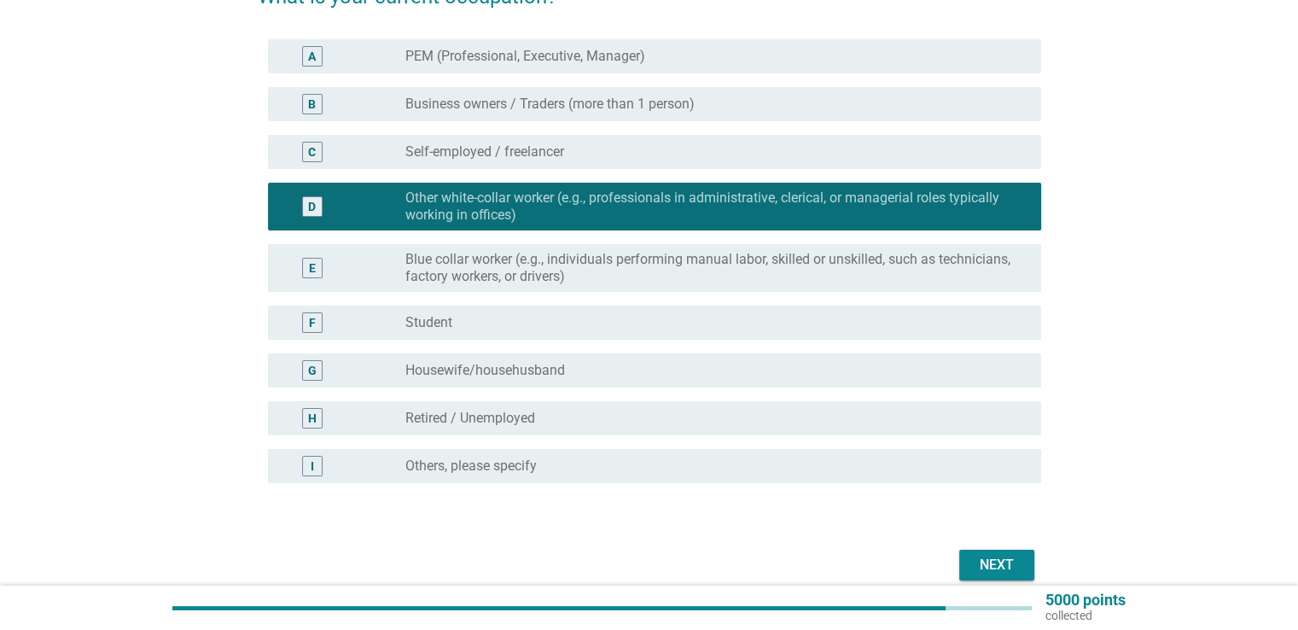
click at [1023, 557] on button "Next" at bounding box center [996, 565] width 75 height 31
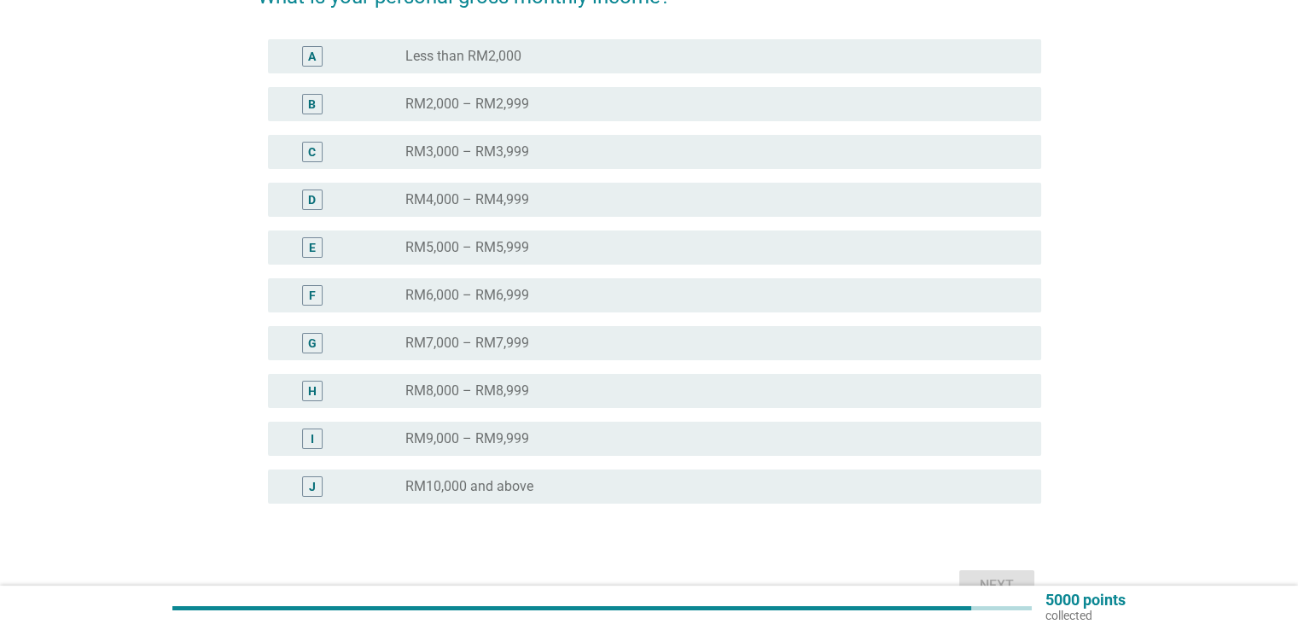
scroll to position [0, 0]
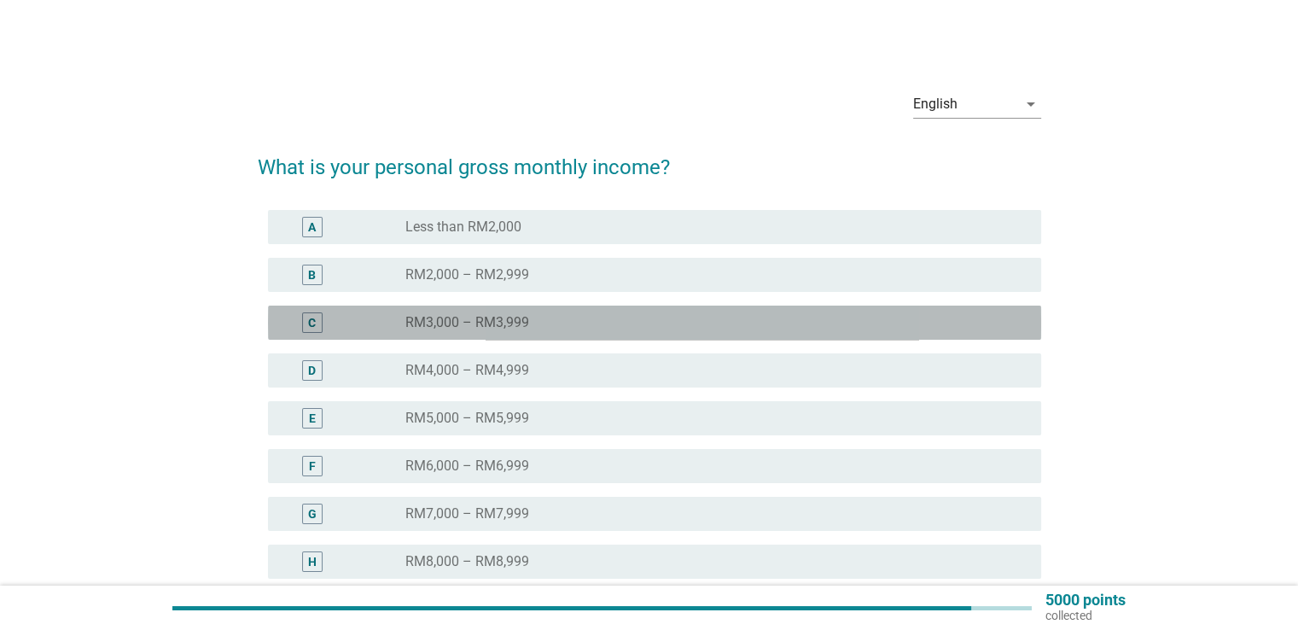
click at [550, 329] on div "radio_button_unchecked RM3,000 – RM3,999" at bounding box center [709, 322] width 608 height 17
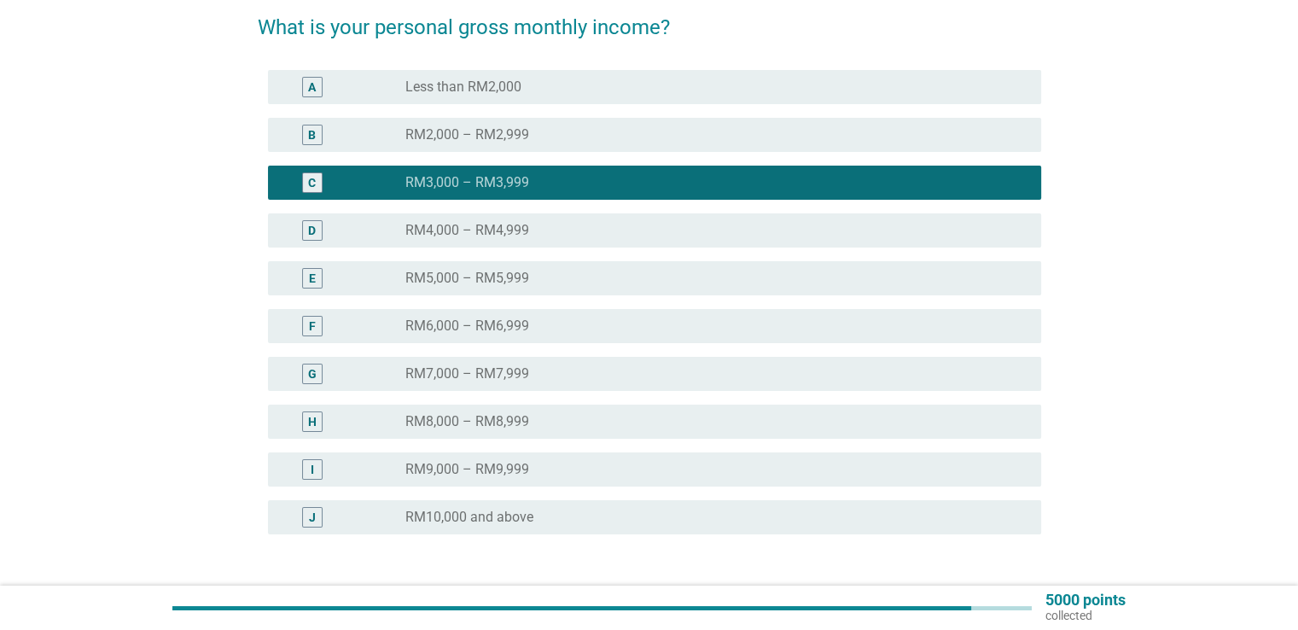
scroll to position [268, 0]
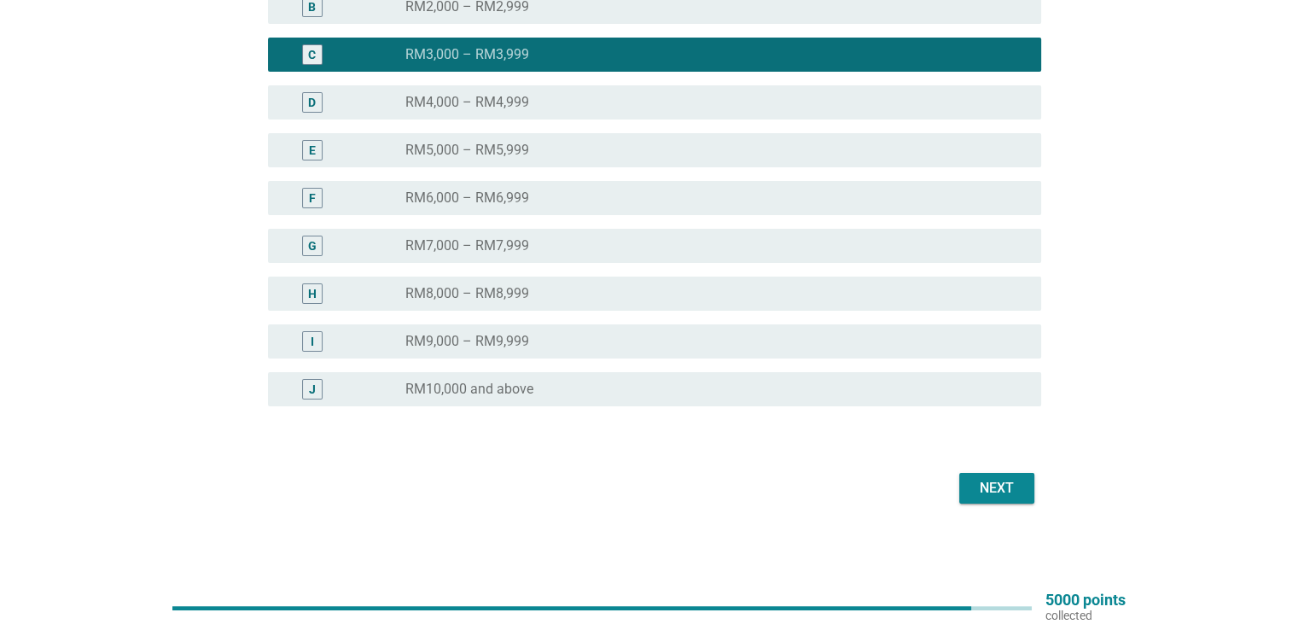
click at [1018, 486] on div "Next" at bounding box center [997, 488] width 48 height 20
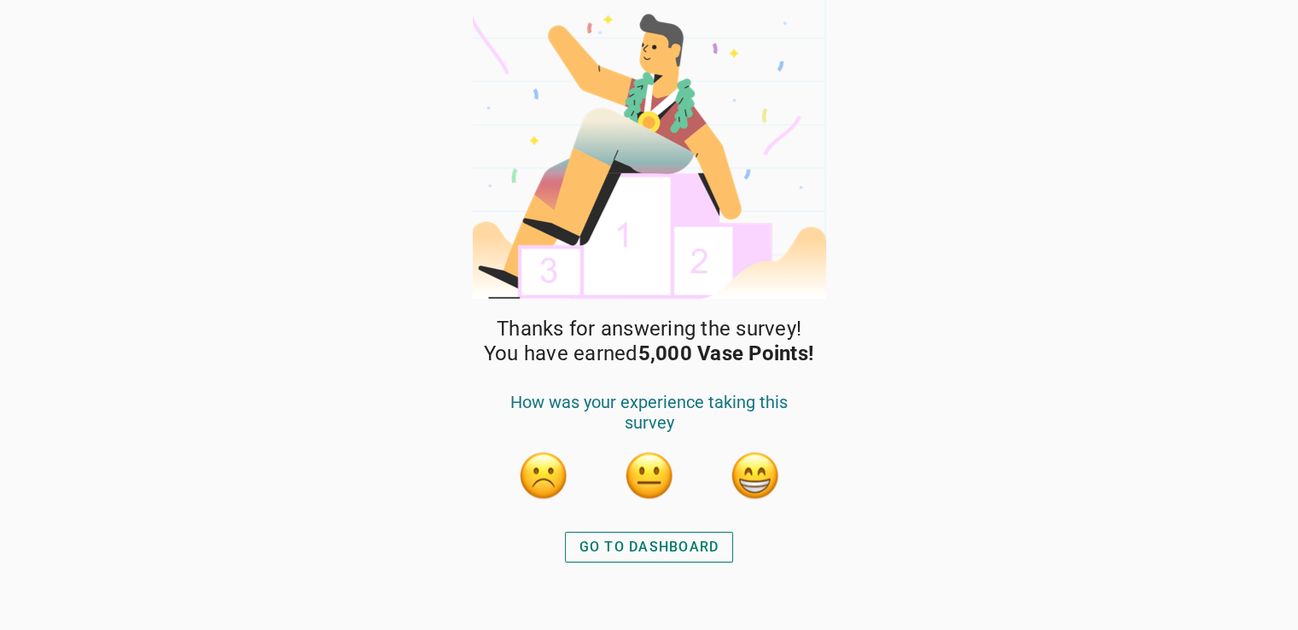
click at [753, 477] on button "button" at bounding box center [755, 475] width 51 height 51
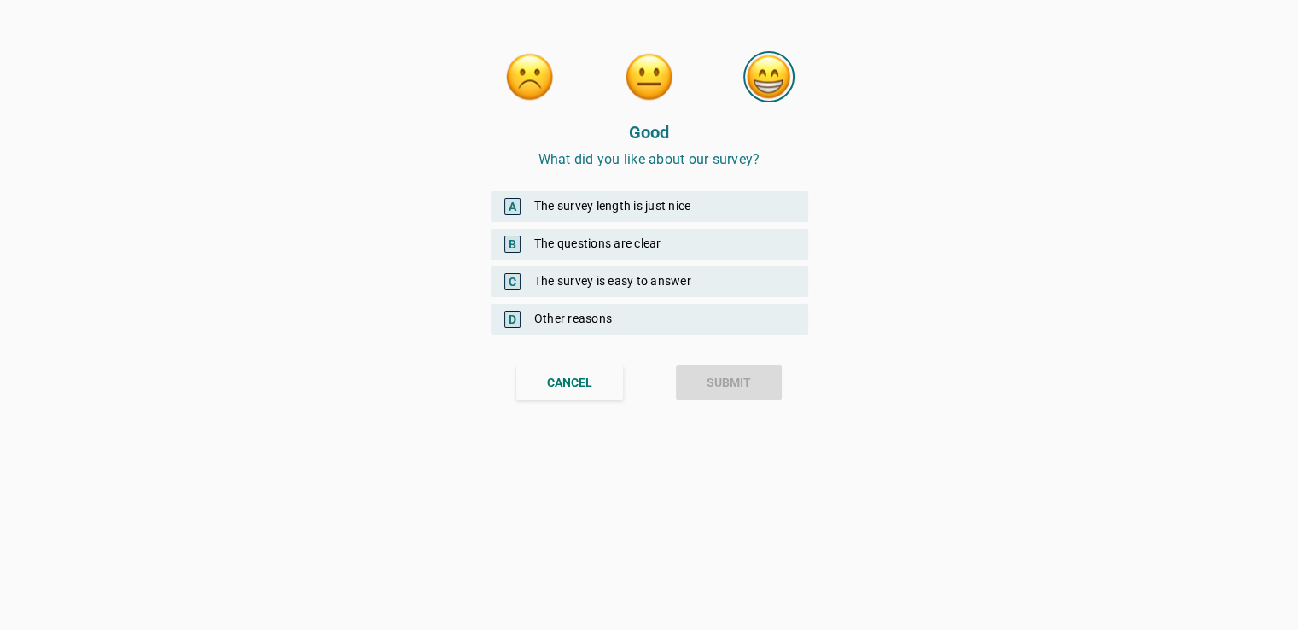
click at [656, 249] on div "B The questions are clear" at bounding box center [650, 244] width 318 height 31
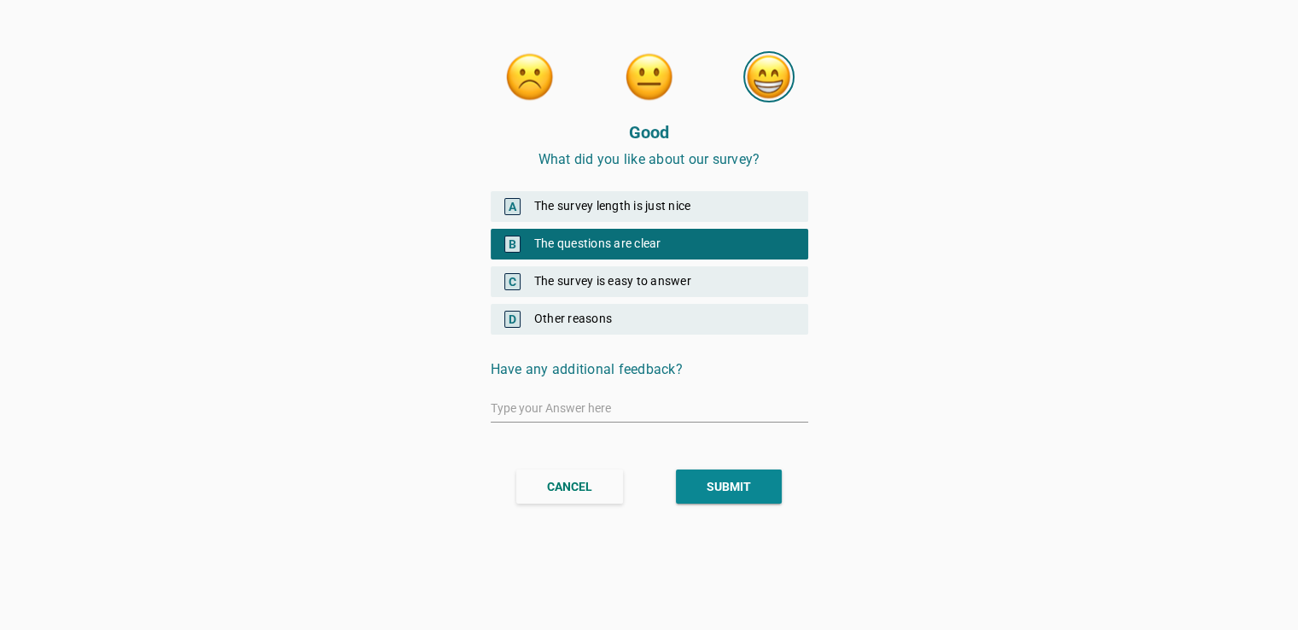
click at [737, 486] on div "SUBMIT" at bounding box center [729, 487] width 44 height 18
